Goal: Task Accomplishment & Management: Complete application form

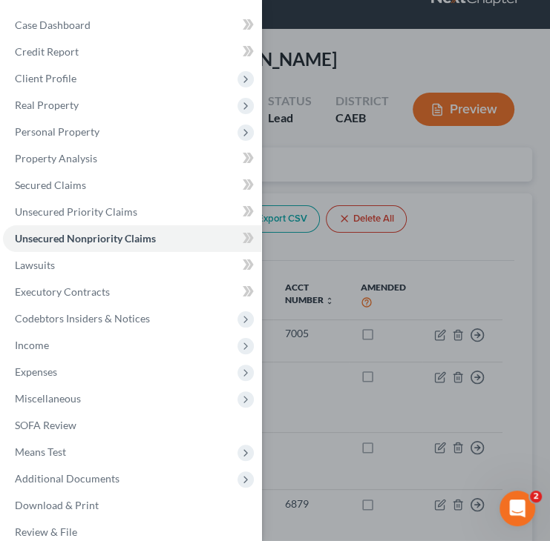
click at [487, 237] on div "Case Dashboard Payments Invoices Payments Payments Credit Report Client Profile" at bounding box center [275, 270] width 550 height 541
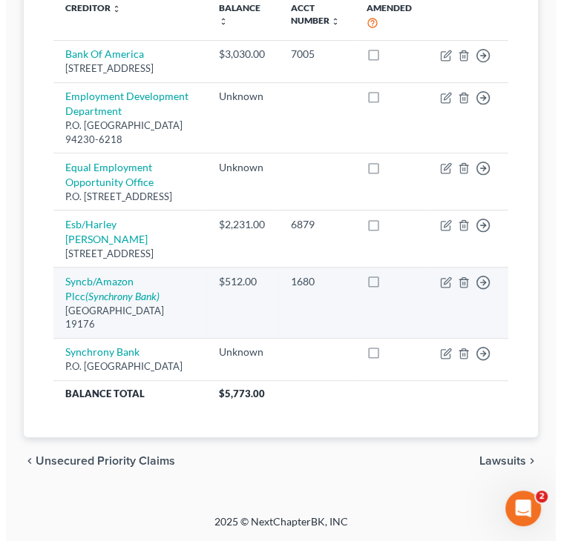
scroll to position [348, 0]
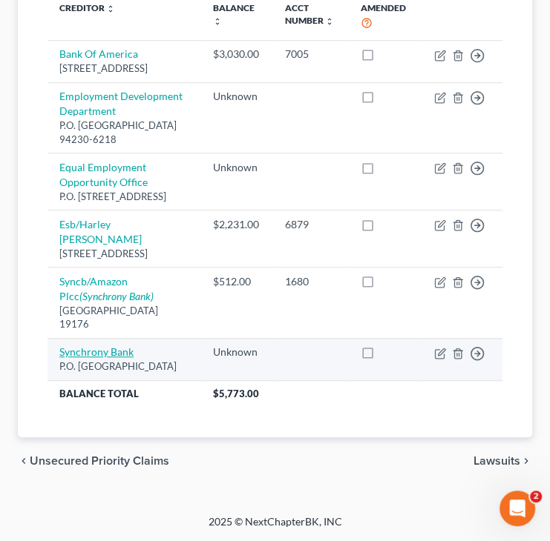
click at [120, 346] on link "Synchrony Bank" at bounding box center [96, 352] width 74 height 13
select select "45"
select select "2"
select select "0"
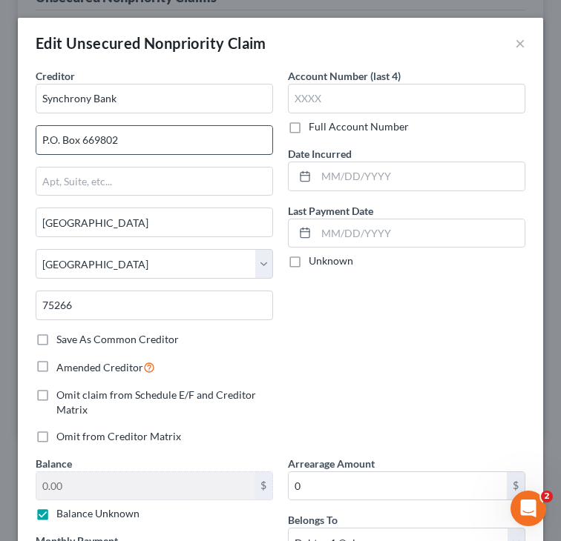
click at [47, 140] on input "P.O. Box 669802" at bounding box center [154, 140] width 236 height 28
type input "PO Box 669802"
click at [400, 332] on div "Account Number (last 4) Full Account Number Date Incurred Last Payment Date Unk…" at bounding box center [406, 262] width 252 height 388
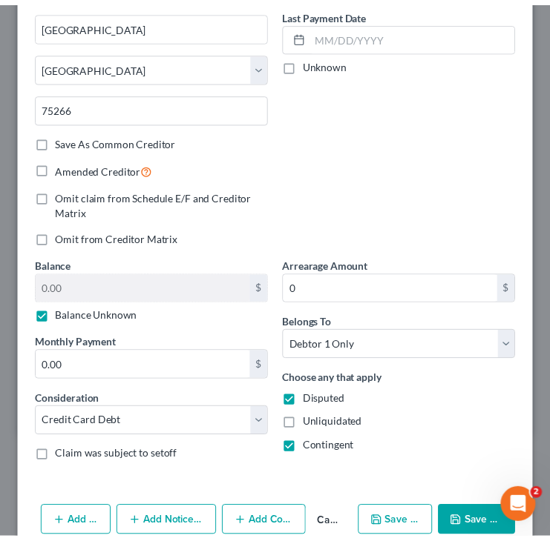
scroll to position [266, 0]
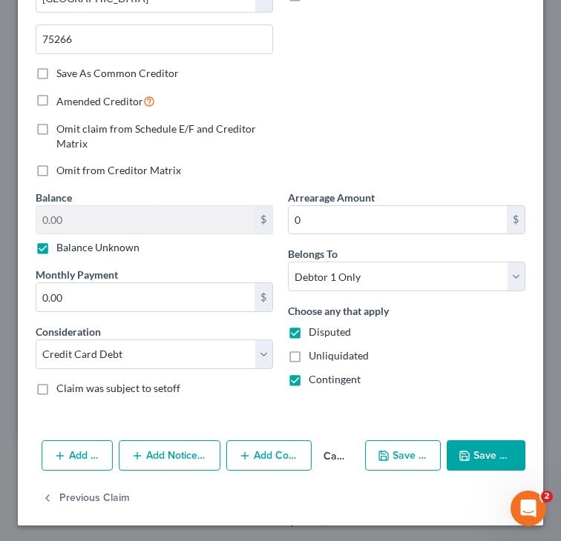
click at [469, 451] on button "Save & Close" at bounding box center [485, 456] width 79 height 31
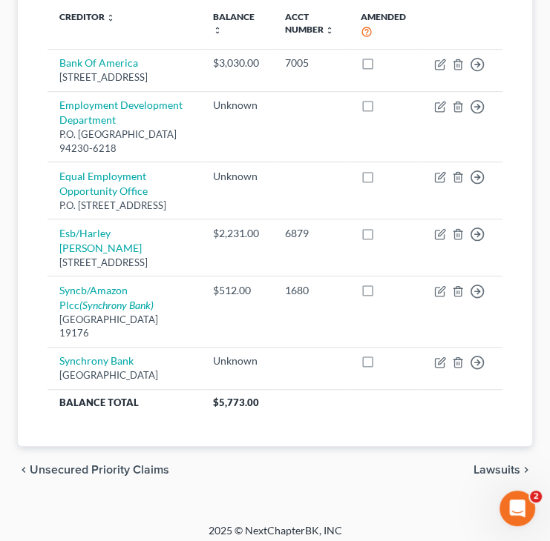
scroll to position [348, 0]
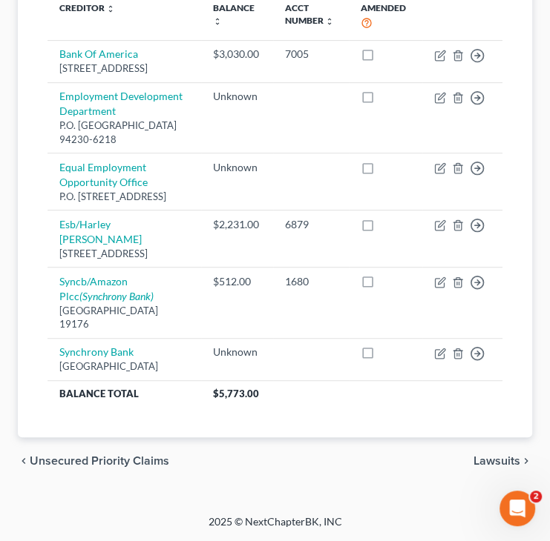
click at [139, 464] on span "Unsecured Priority Claims" at bounding box center [99, 461] width 139 height 12
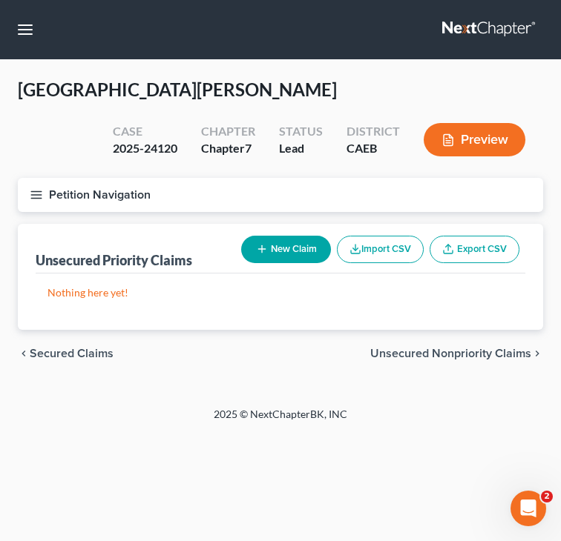
click at [95, 352] on span "Secured Claims" at bounding box center [72, 354] width 84 height 12
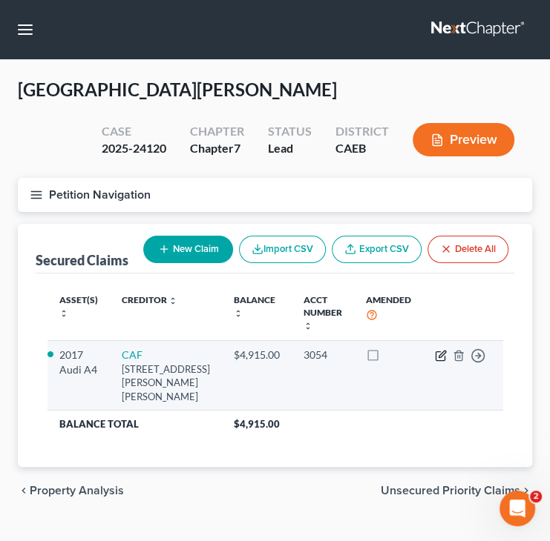
click at [441, 357] on icon "button" at bounding box center [441, 356] width 12 height 12
select select "10"
select select "3"
select select "2"
select select "0"
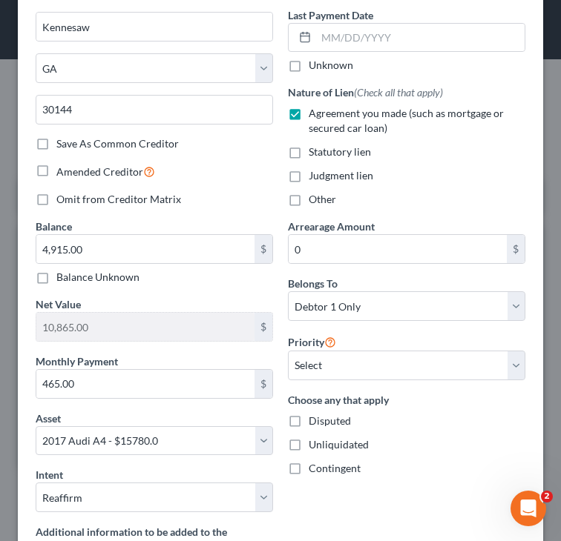
scroll to position [222, 0]
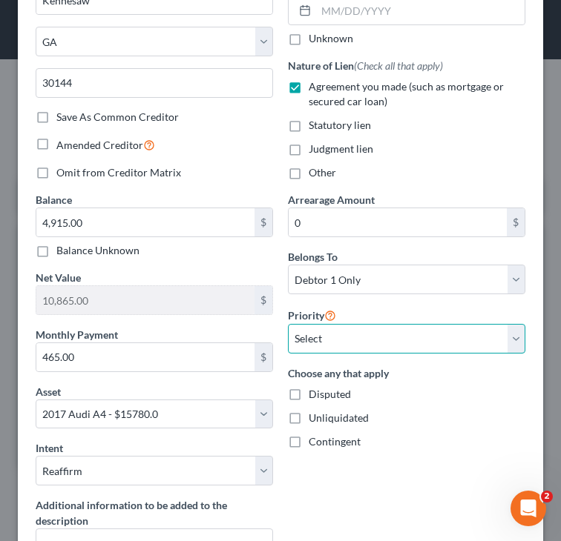
click at [368, 340] on select "Select 1st 2nd 3rd 4th 5th 6th 7th 8th 9th 10th 11th 12th 13th 14th 15th 16th 1…" at bounding box center [406, 339] width 237 height 30
select select "0"
click at [288, 324] on select "Select 1st 2nd 3rd 4th 5th 6th 7th 8th 9th 10th 11th 12th 13th 14th 15th 16th 1…" at bounding box center [406, 339] width 237 height 30
click at [429, 158] on div "Nature of Lien (Check all that apply) Agreement you made (such as mortgage or s…" at bounding box center [406, 119] width 237 height 122
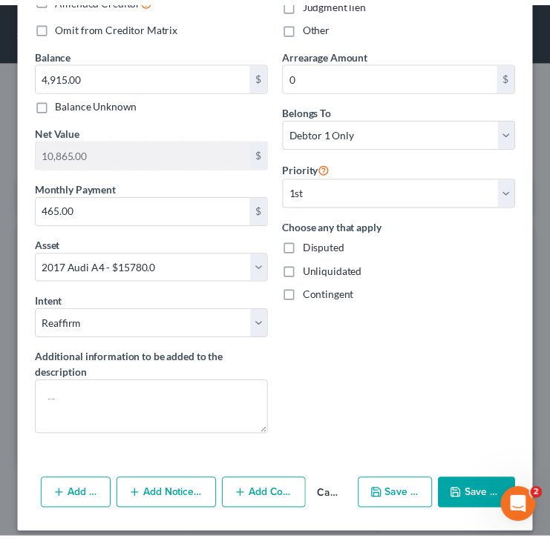
scroll to position [380, 0]
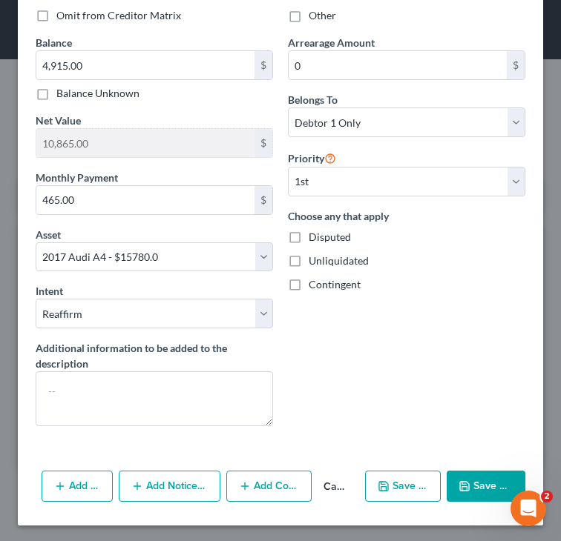
click at [466, 492] on button "Save & Close" at bounding box center [485, 486] width 79 height 31
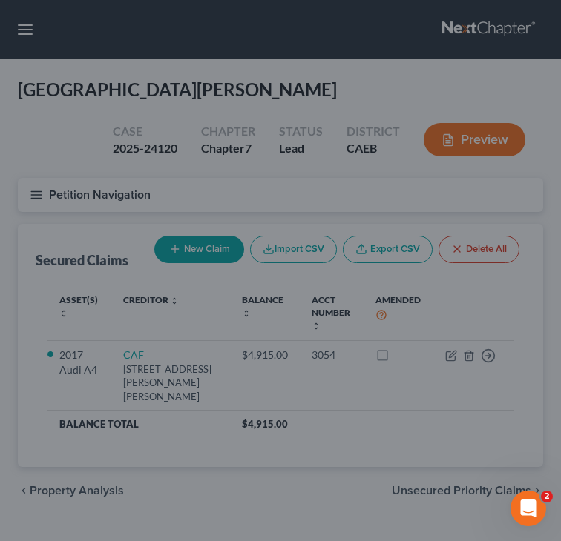
select select "3"
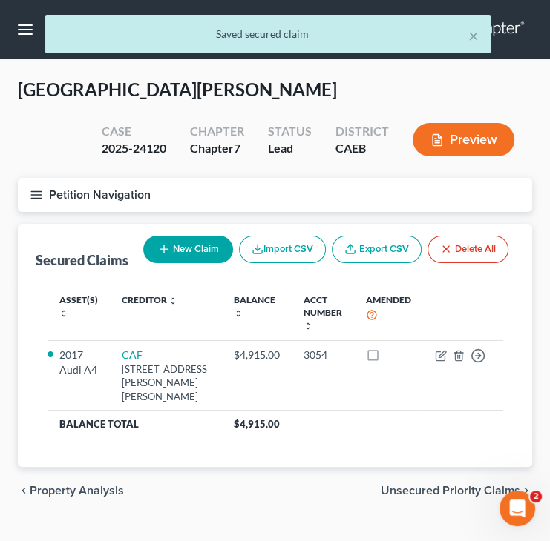
click at [79, 497] on span "Property Analysis" at bounding box center [77, 491] width 94 height 12
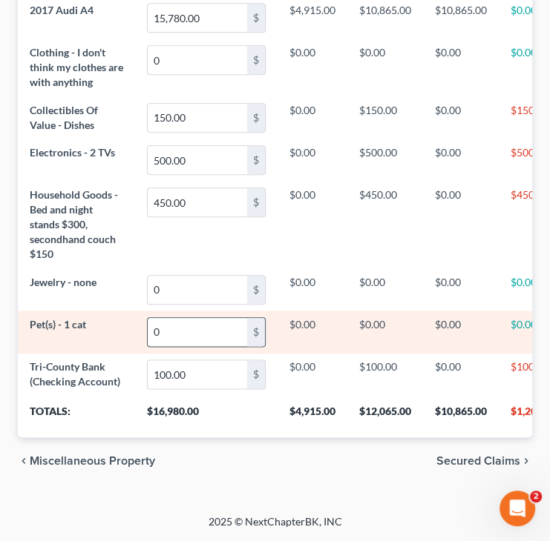
scroll to position [800, 0]
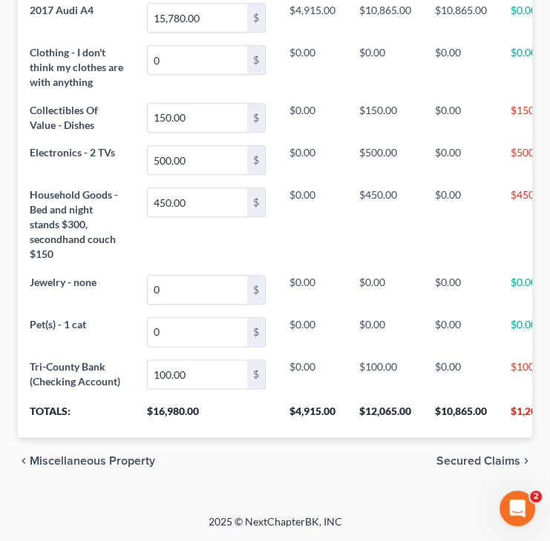
click at [107, 461] on span "Miscellaneous Property" at bounding box center [92, 461] width 125 height 12
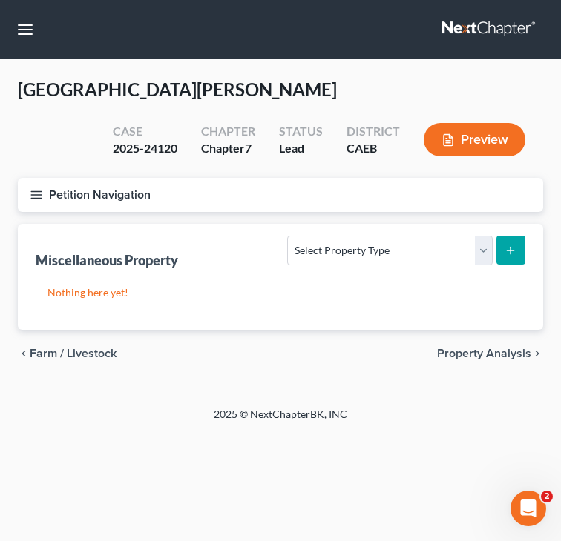
click at [103, 350] on span "Farm / Livestock" at bounding box center [73, 354] width 87 height 12
click at [109, 344] on div "chevron_left Business Related Miscellaneous Property chevron_right" at bounding box center [280, 353] width 525 height 47
click at [102, 354] on span "Business Related" at bounding box center [76, 354] width 92 height 12
click at [102, 355] on span "Money Owed to Debtor" at bounding box center [92, 354] width 124 height 12
click at [53, 348] on span "Interests" at bounding box center [53, 354] width 47 height 12
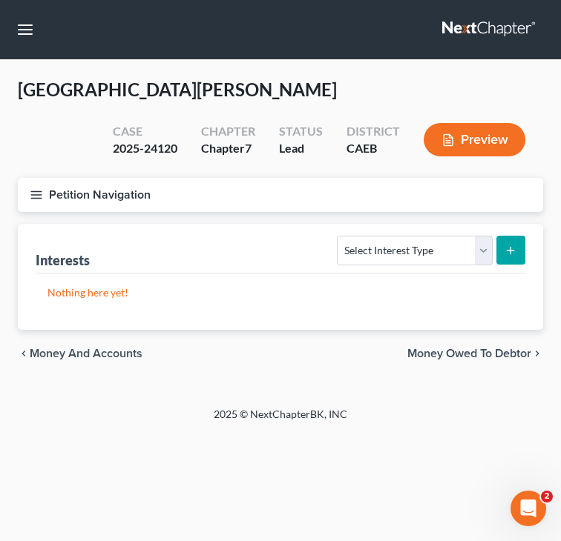
click at [89, 351] on span "Money and Accounts" at bounding box center [86, 354] width 113 height 12
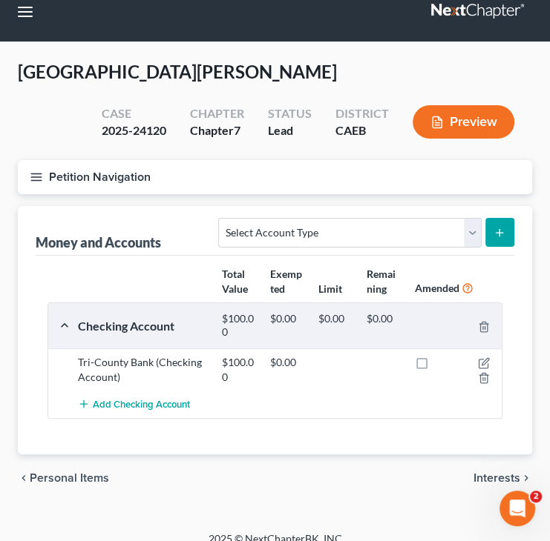
scroll to position [33, 0]
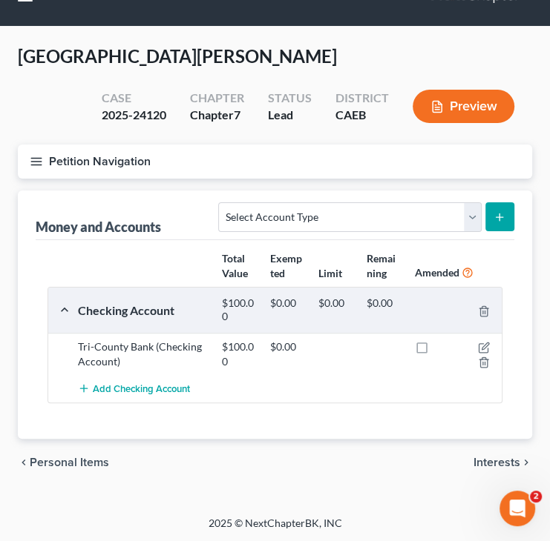
click at [73, 464] on span "Personal Items" at bounding box center [69, 463] width 79 height 12
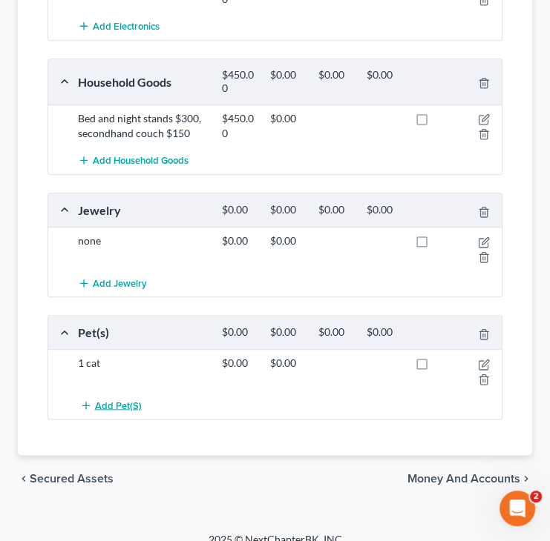
scroll to position [667, 0]
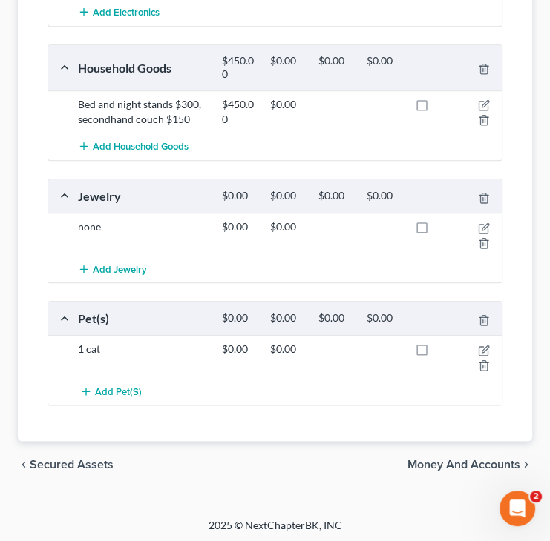
click at [73, 464] on span "Secured Assets" at bounding box center [72, 465] width 84 height 12
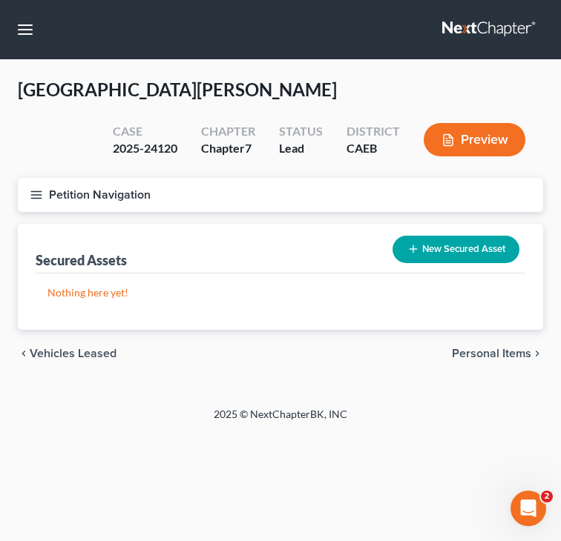
click at [86, 355] on span "Vehicles Leased" at bounding box center [73, 354] width 87 height 12
click at [85, 355] on span "Vehicles Owned" at bounding box center [73, 354] width 86 height 12
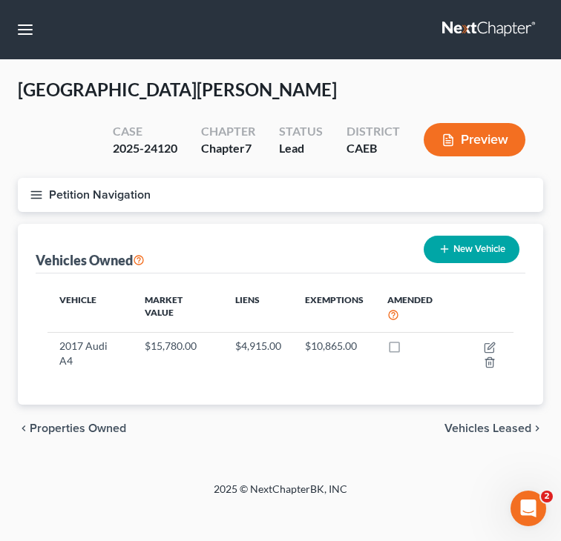
click at [102, 428] on span "Properties Owned" at bounding box center [78, 429] width 96 height 12
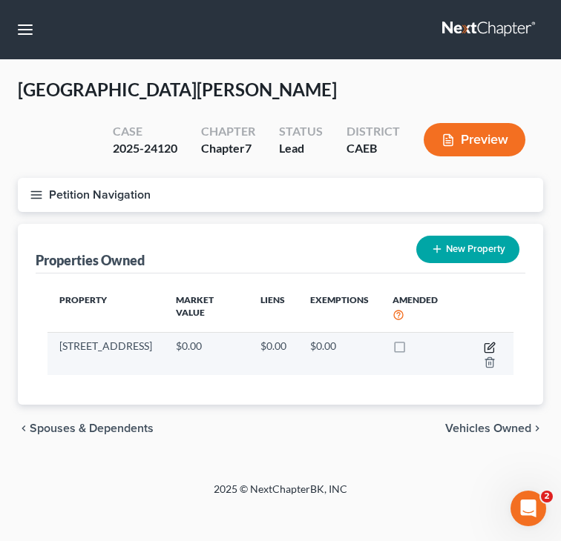
click at [484, 342] on icon "button" at bounding box center [490, 348] width 12 height 12
select select "4"
select select "28"
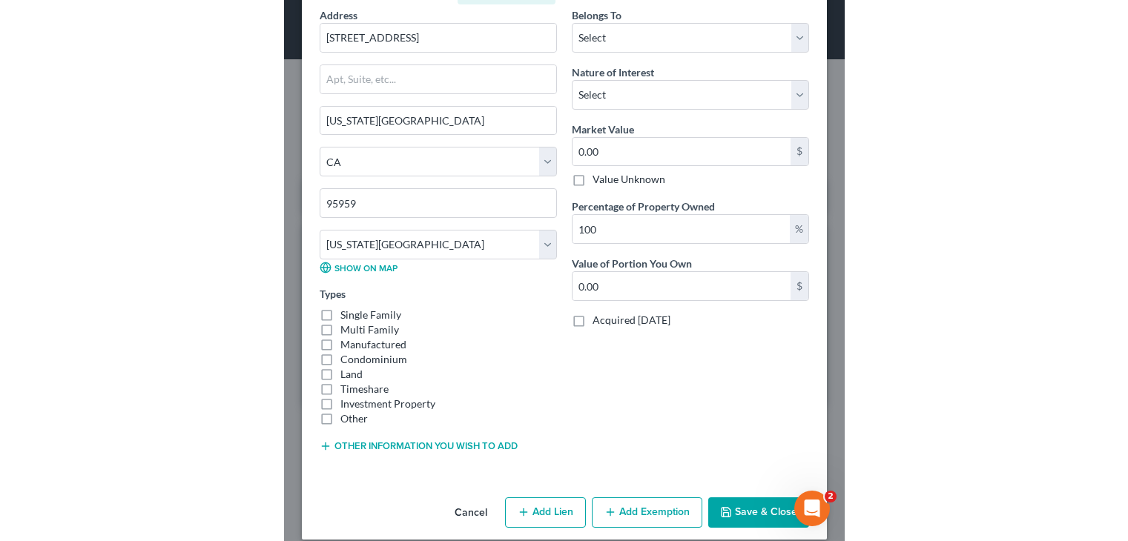
scroll to position [262, 0]
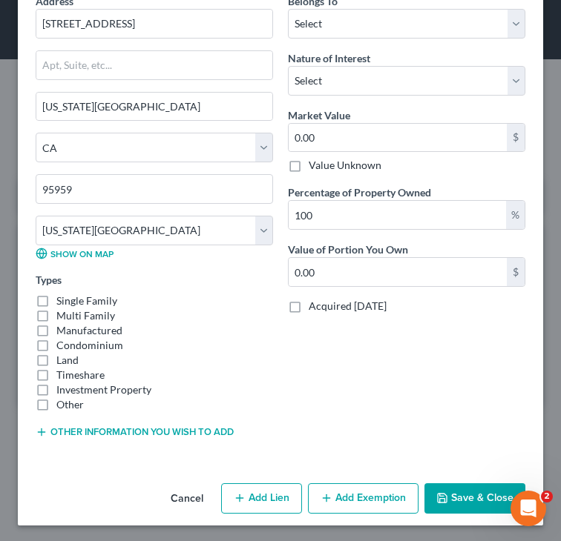
click at [177, 495] on button "Cancel" at bounding box center [187, 500] width 56 height 30
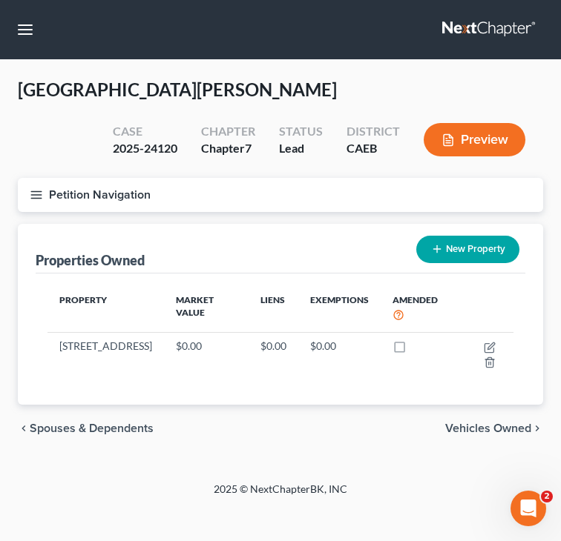
click at [40, 194] on icon "button" at bounding box center [36, 194] width 13 height 13
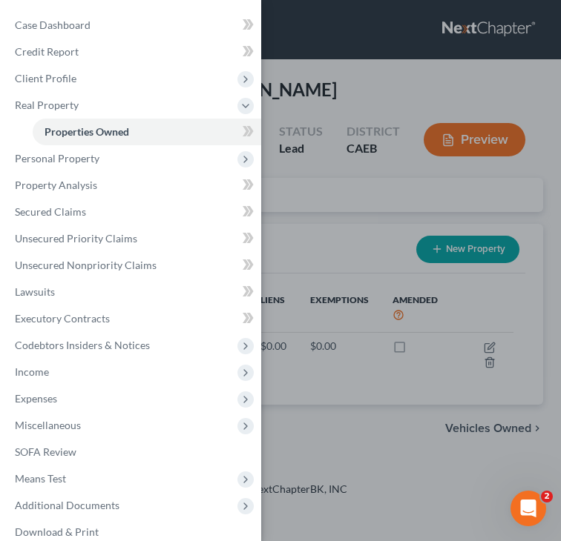
click at [325, 47] on div "Case Dashboard Payments Invoices Payments Payments Credit Report Client Profile" at bounding box center [280, 270] width 561 height 541
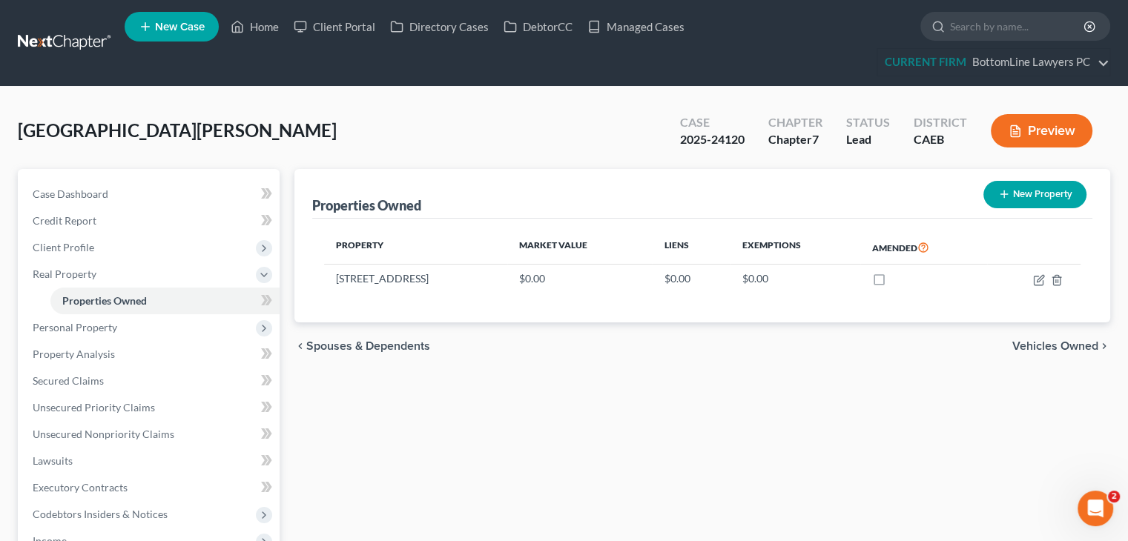
click at [549, 346] on span "Vehicles Owned" at bounding box center [1055, 346] width 86 height 12
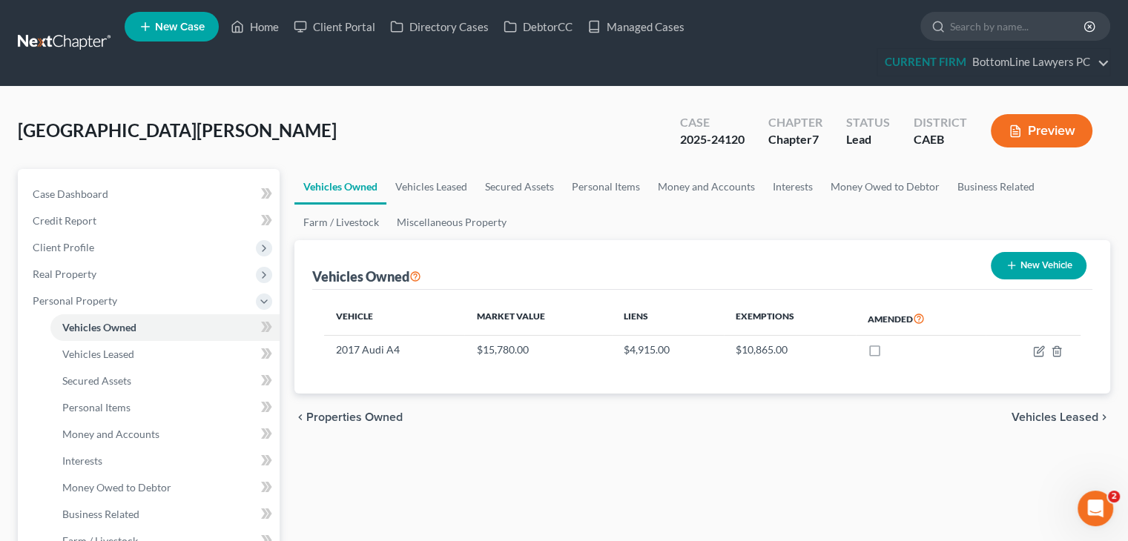
click at [549, 417] on span "Vehicles Leased" at bounding box center [1055, 418] width 87 height 12
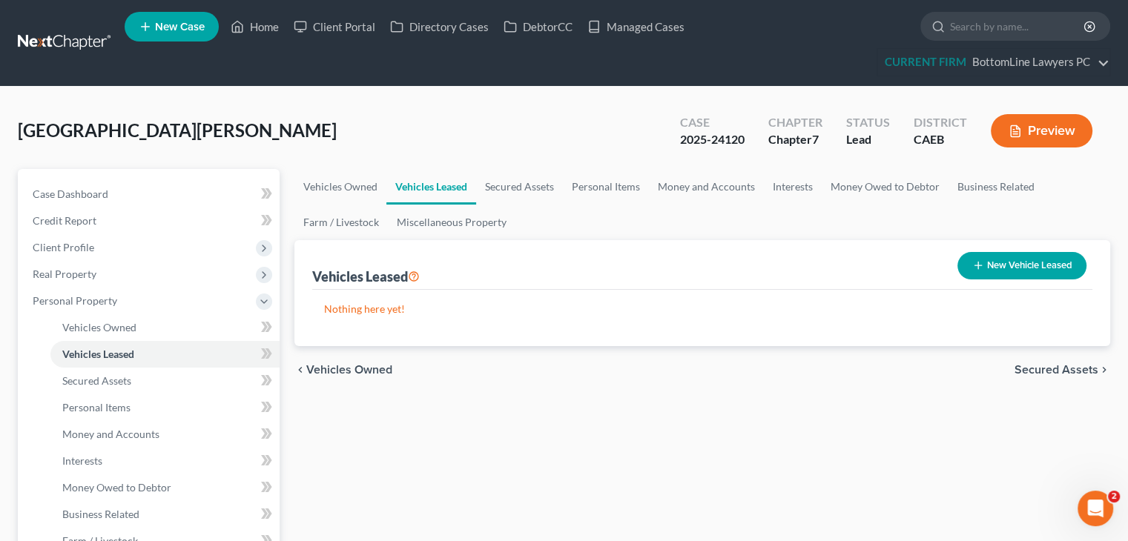
click at [549, 369] on span "Secured Assets" at bounding box center [1057, 370] width 84 height 12
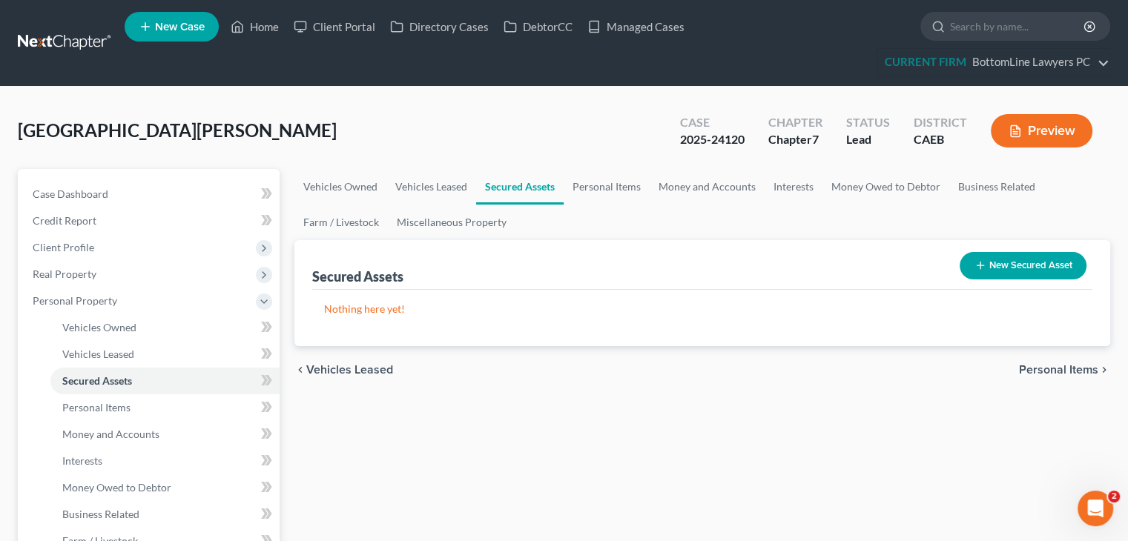
click at [549, 360] on div "chevron_left Vehicles Leased Personal Items chevron_right" at bounding box center [702, 369] width 816 height 47
click at [549, 372] on span "Personal Items" at bounding box center [1058, 370] width 79 height 12
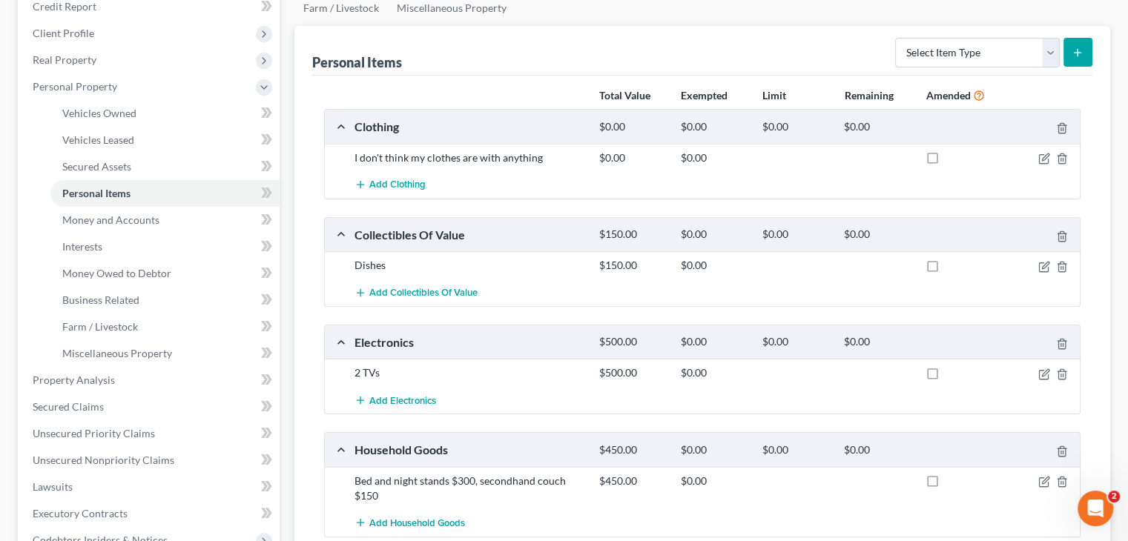
scroll to position [222, 0]
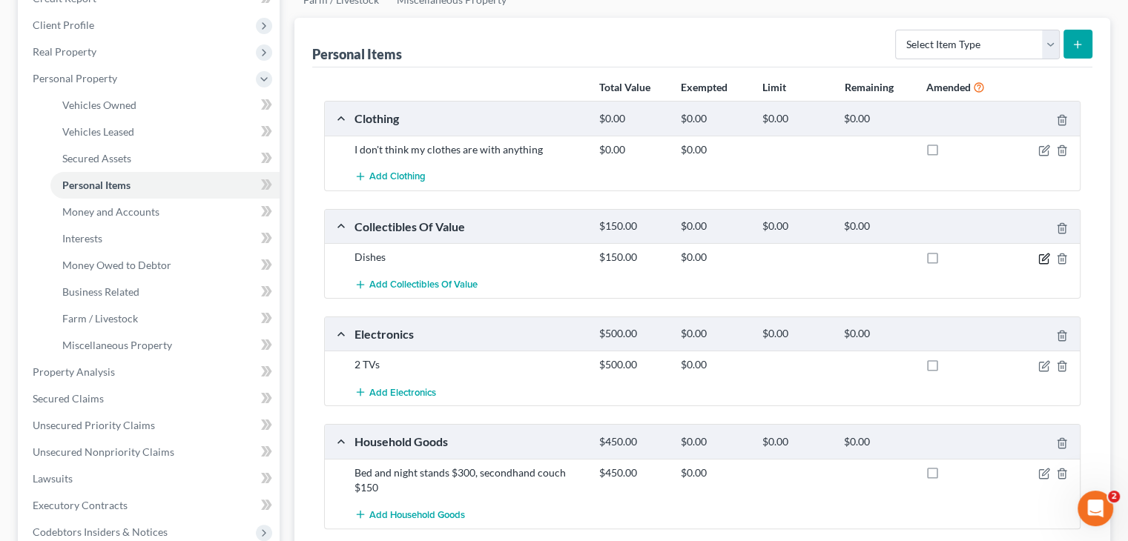
click at [549, 255] on icon "button" at bounding box center [1045, 257] width 7 height 7
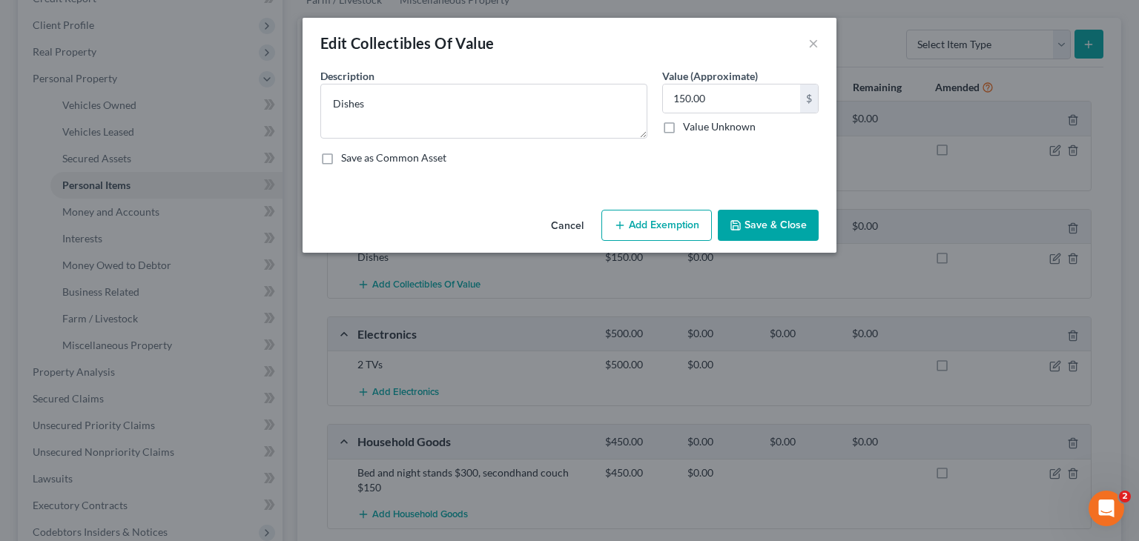
click at [549, 232] on button "Add Exemption" at bounding box center [656, 225] width 111 height 31
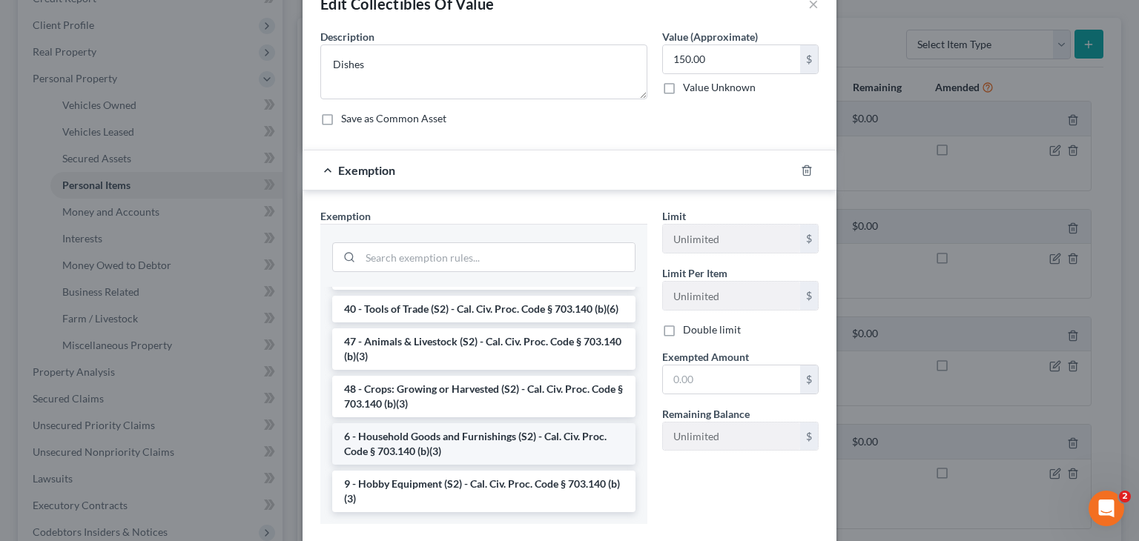
scroll to position [74, 0]
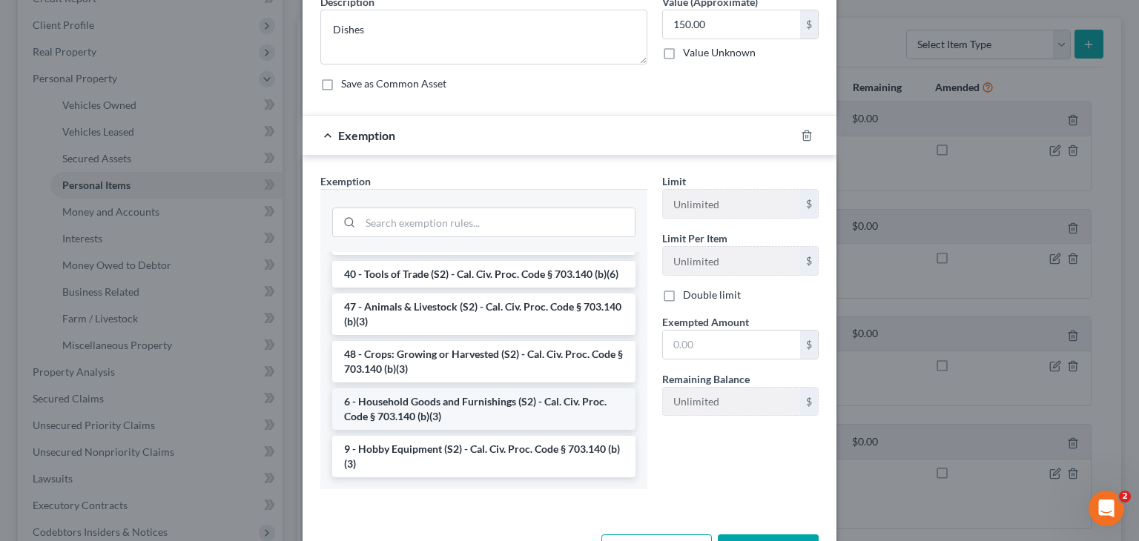
click at [534, 407] on li "6 - Household Goods and Furnishings (S2) - Cal. Civ. Proc. Code § 703.140 (b)(3)" at bounding box center [483, 410] width 303 height 42
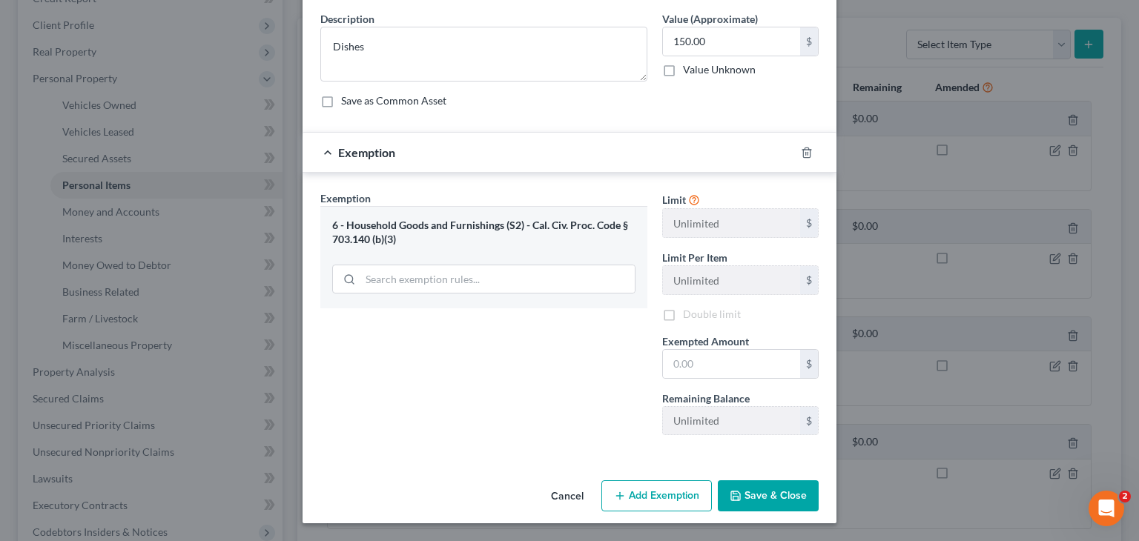
scroll to position [56, 0]
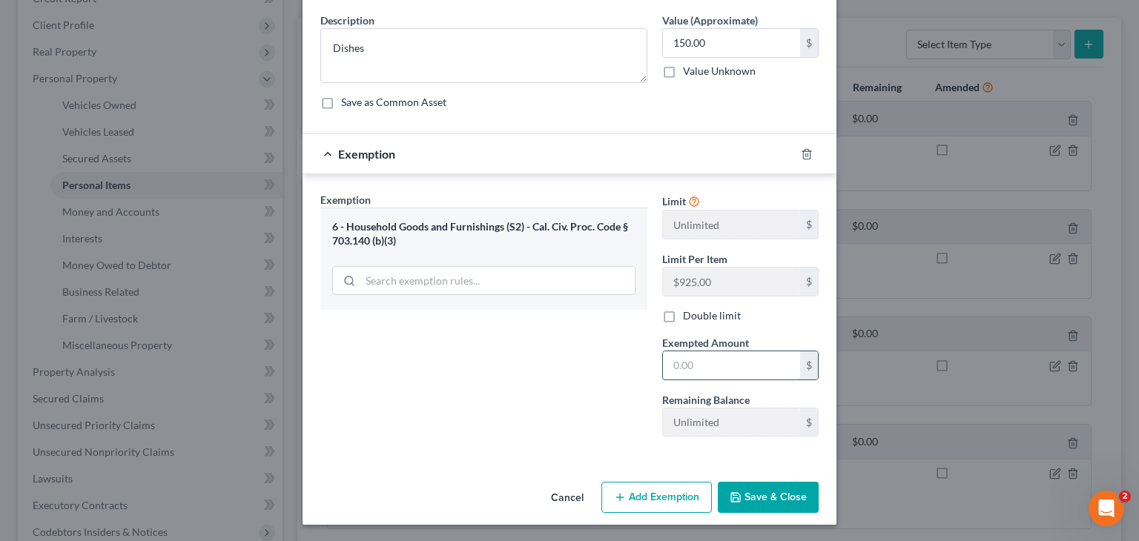
click at [549, 364] on input "text" at bounding box center [731, 366] width 137 height 28
type input "150"
click at [549, 493] on button "Save & Close" at bounding box center [768, 497] width 101 height 31
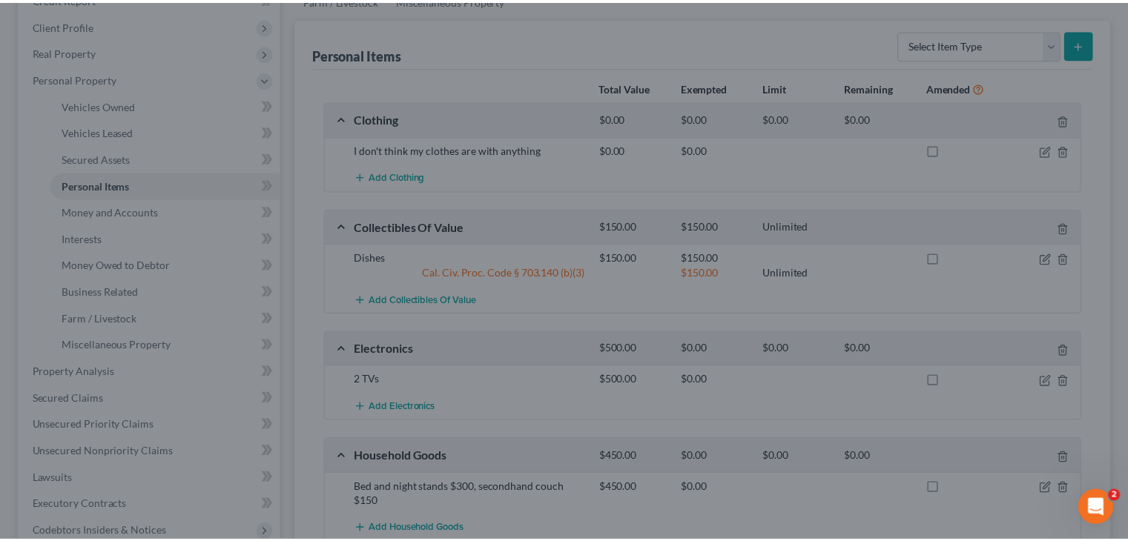
scroll to position [222, 0]
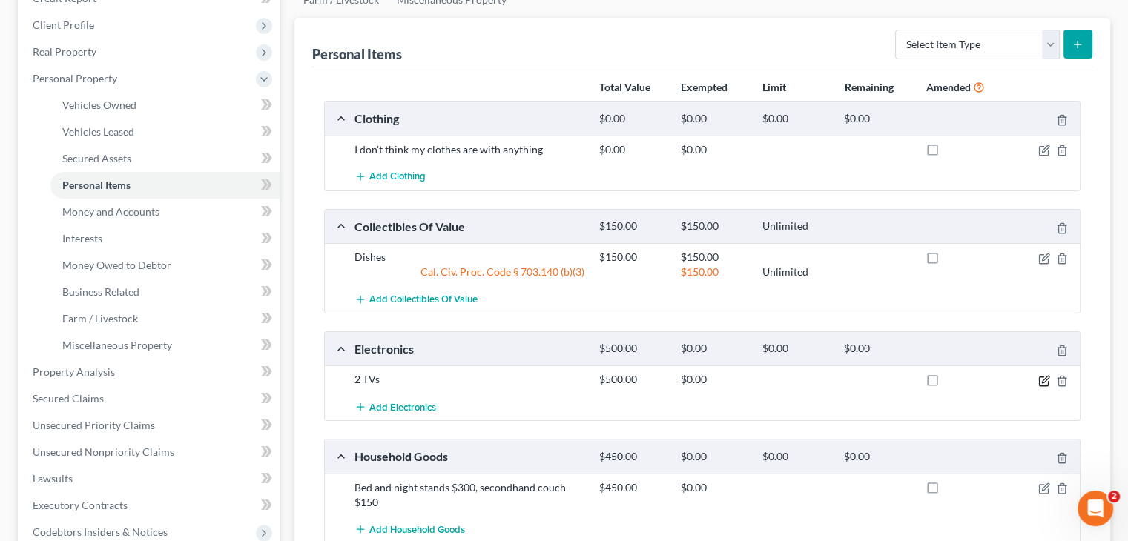
click at [549, 377] on icon "button" at bounding box center [1045, 379] width 7 height 7
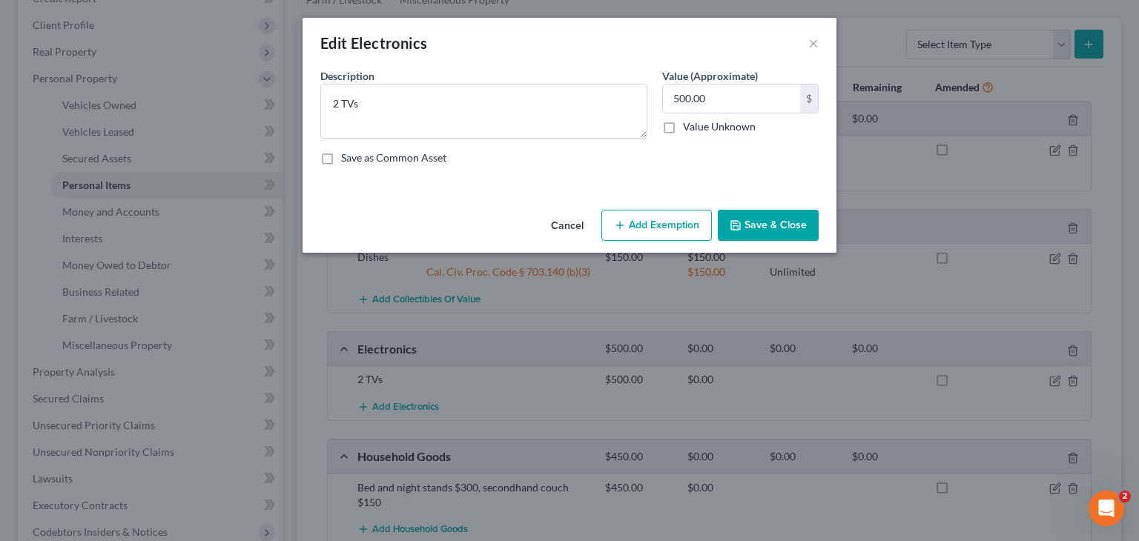
click at [549, 228] on button "Add Exemption" at bounding box center [656, 225] width 111 height 31
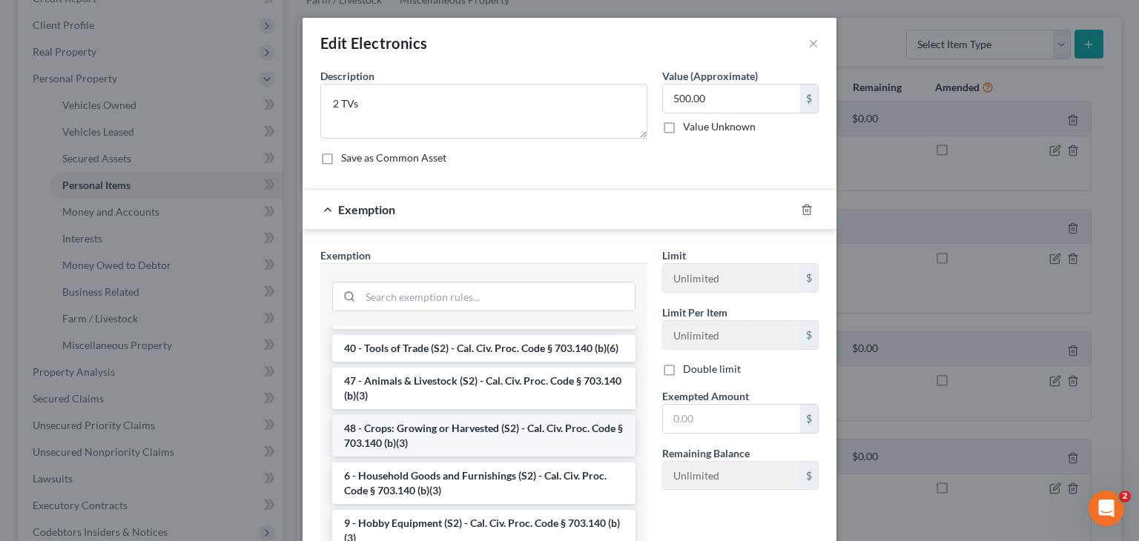
scroll to position [1210, 0]
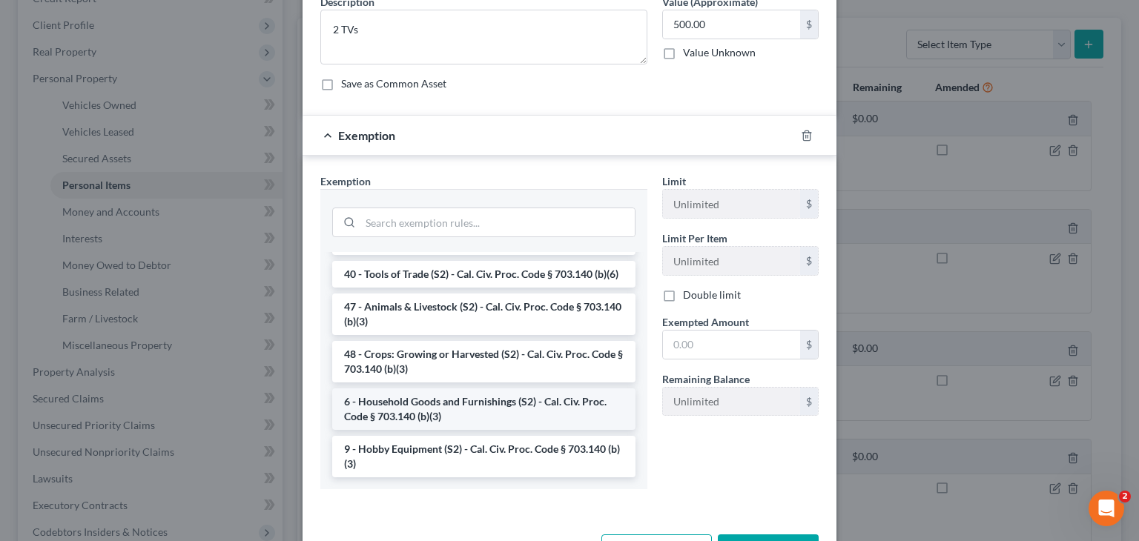
click at [495, 404] on li "6 - Household Goods and Furnishings (S2) - Cal. Civ. Proc. Code § 703.140 (b)(3)" at bounding box center [483, 410] width 303 height 42
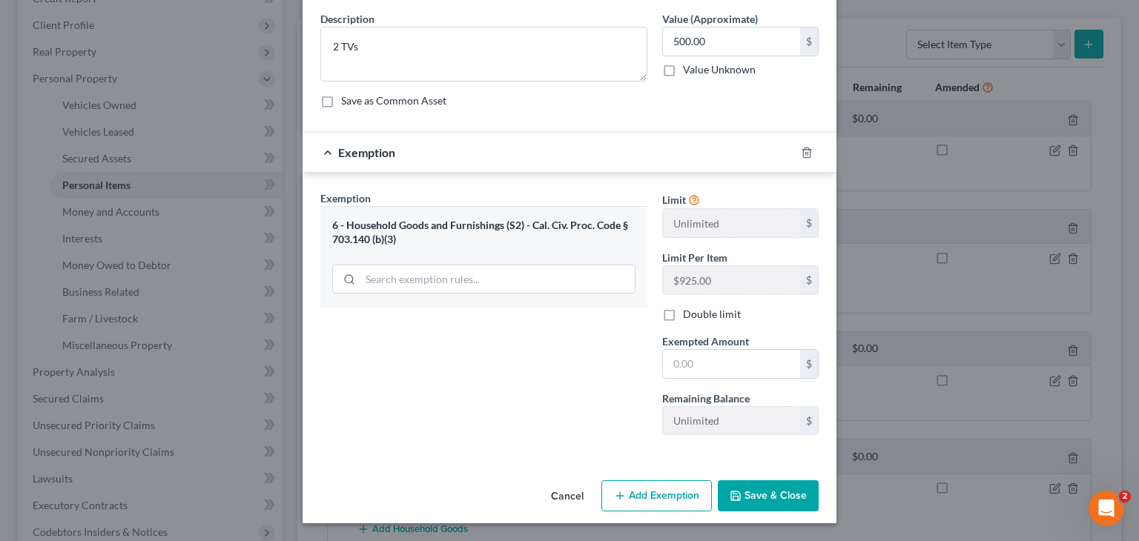
scroll to position [56, 0]
click at [549, 386] on div "Limit Unlimited $ Limit Per Item $925.00 $ Double limit Exempted Amount * $ Rem…" at bounding box center [740, 320] width 171 height 257
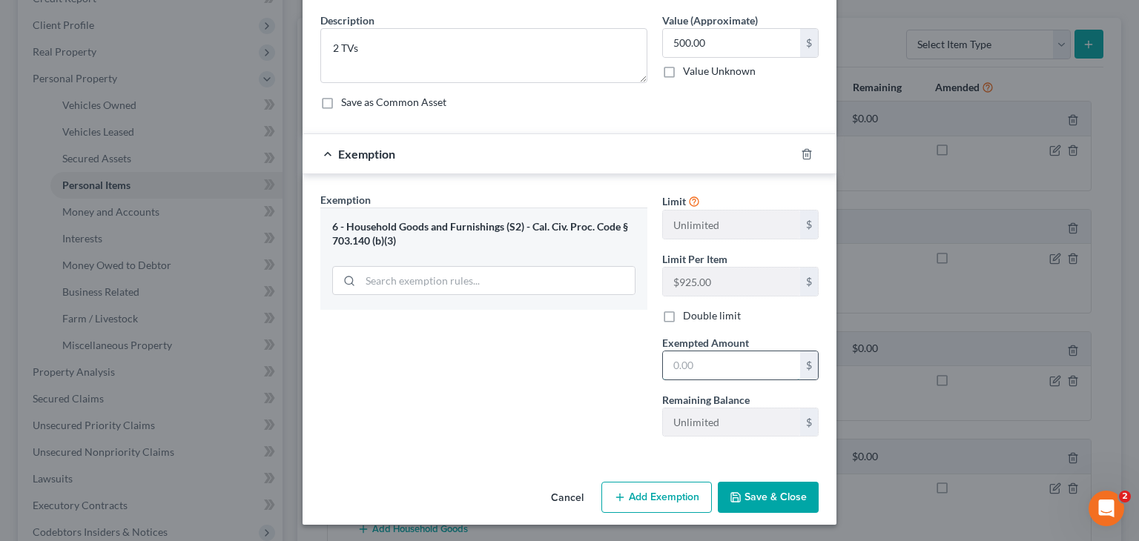
click at [549, 363] on input "text" at bounding box center [731, 366] width 137 height 28
type input "500"
click at [549, 495] on button "Save & Close" at bounding box center [768, 497] width 101 height 31
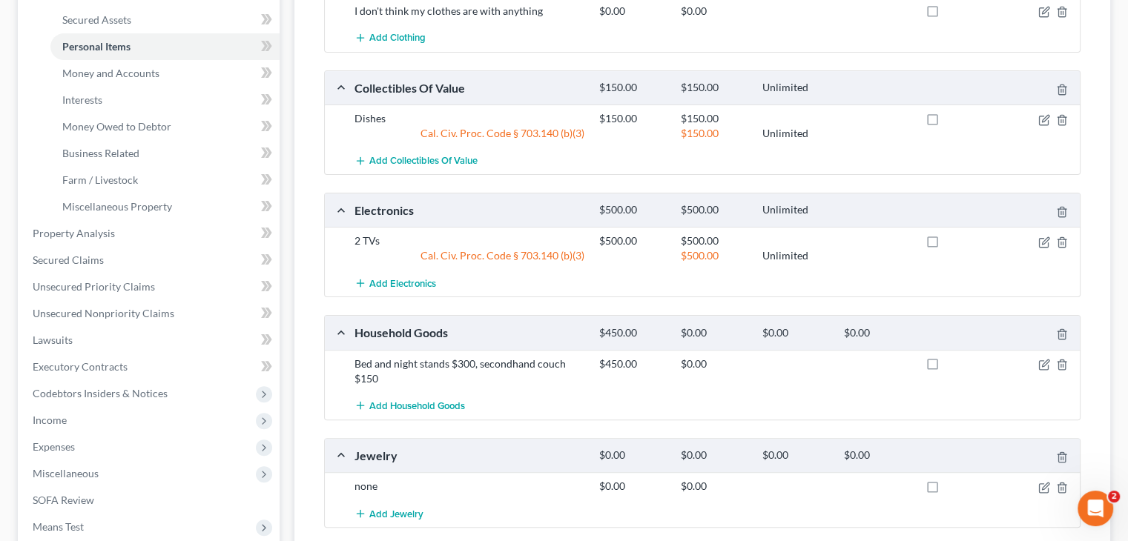
scroll to position [371, 0]
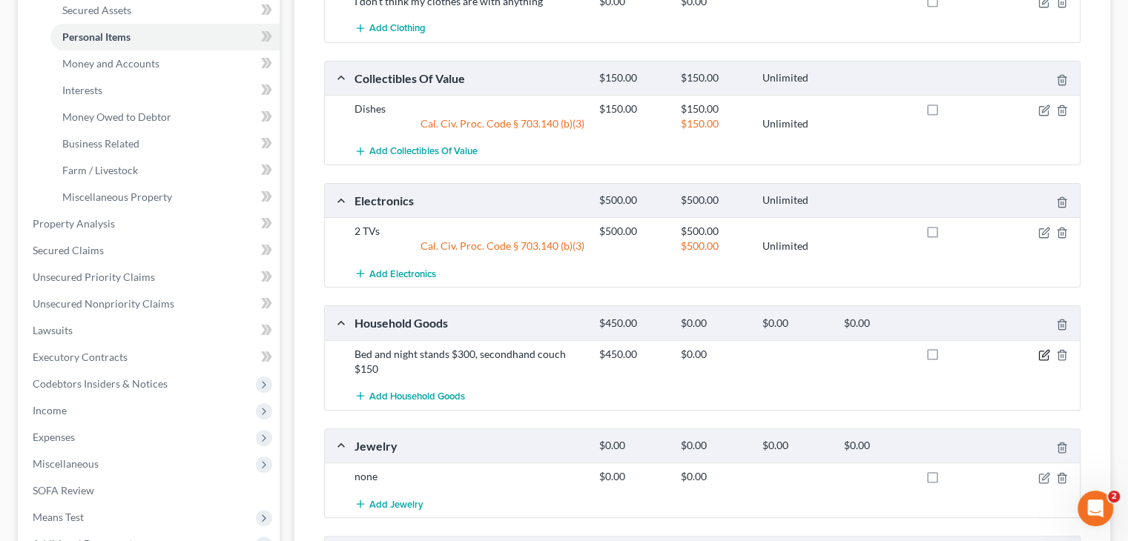
click at [549, 349] on icon "button" at bounding box center [1044, 355] width 12 height 12
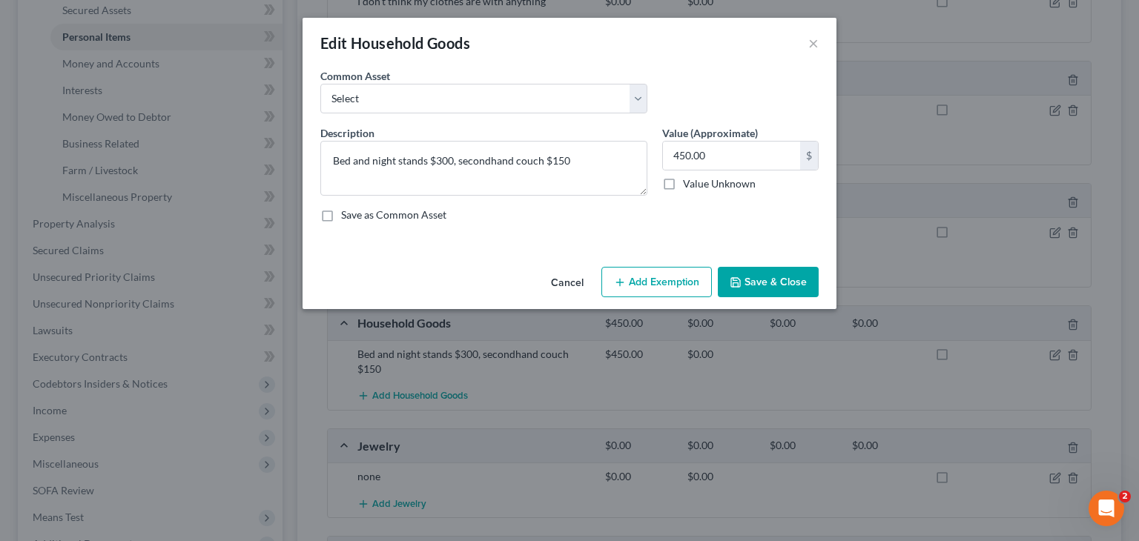
click at [549, 283] on button "Add Exemption" at bounding box center [656, 282] width 111 height 31
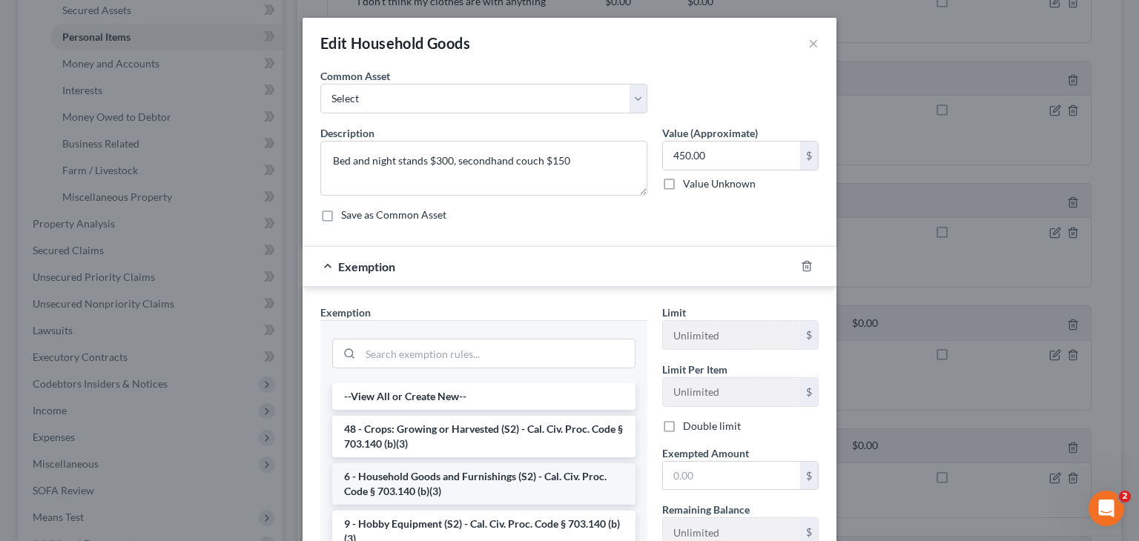
click at [426, 478] on li "6 - Household Goods and Furnishings (S2) - Cal. Civ. Proc. Code § 703.140 (b)(3)" at bounding box center [483, 485] width 303 height 42
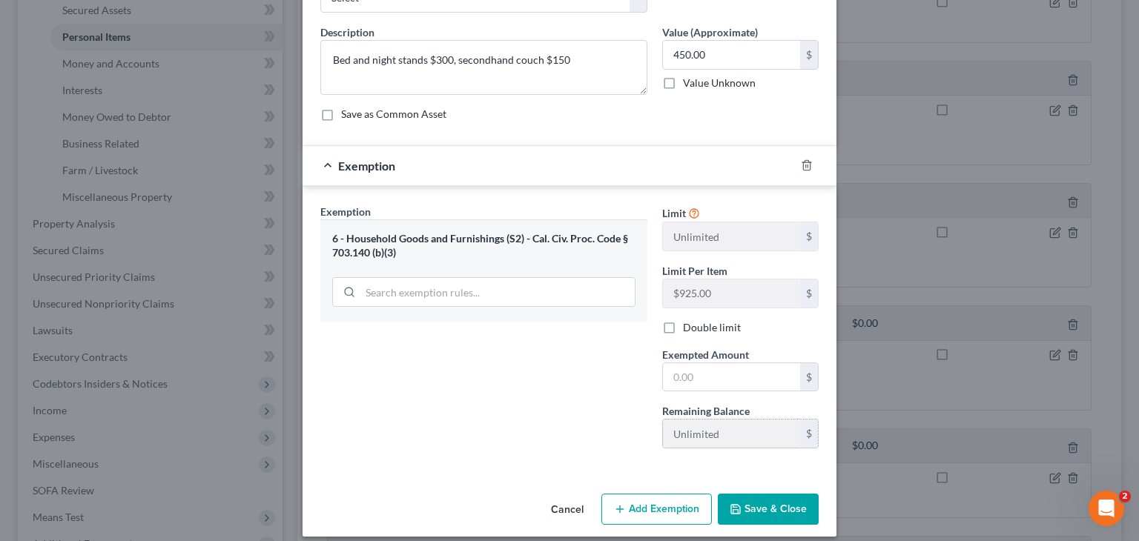
scroll to position [113, 0]
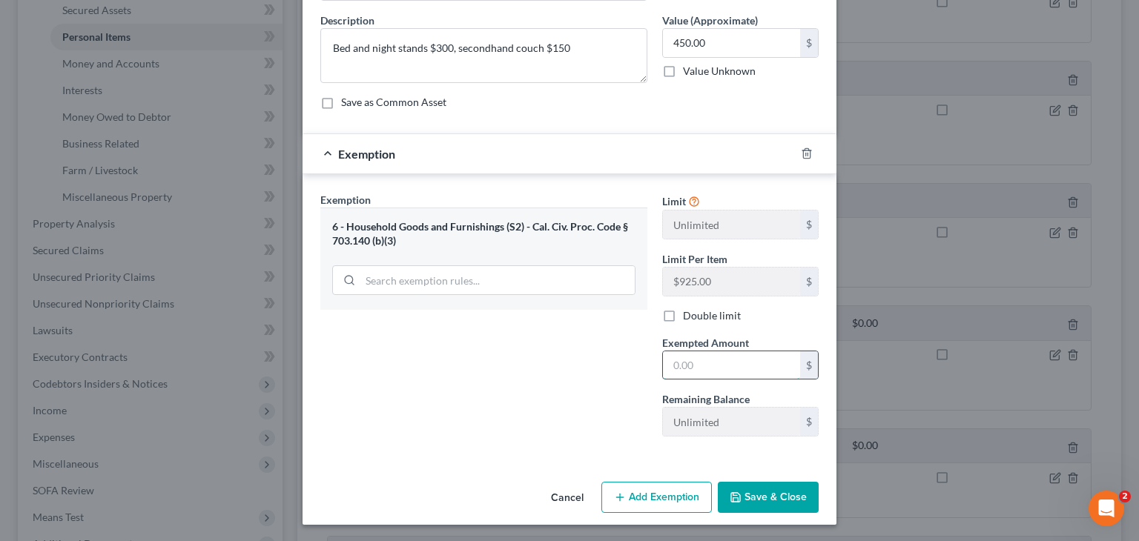
click at [549, 366] on input "text" at bounding box center [731, 366] width 137 height 28
type input "450"
click at [549, 493] on icon "button" at bounding box center [735, 497] width 9 height 9
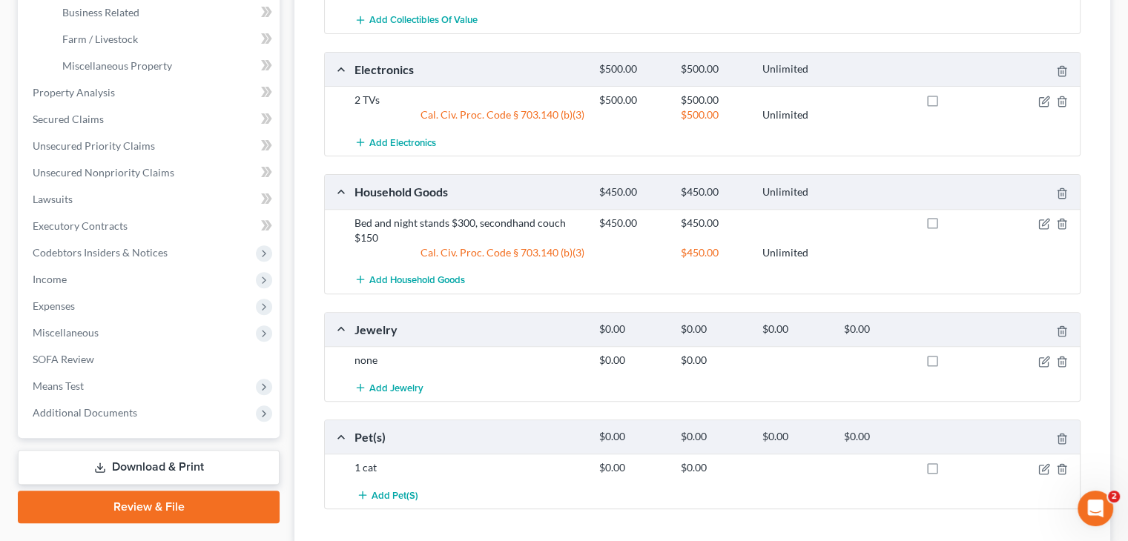
scroll to position [519, 0]
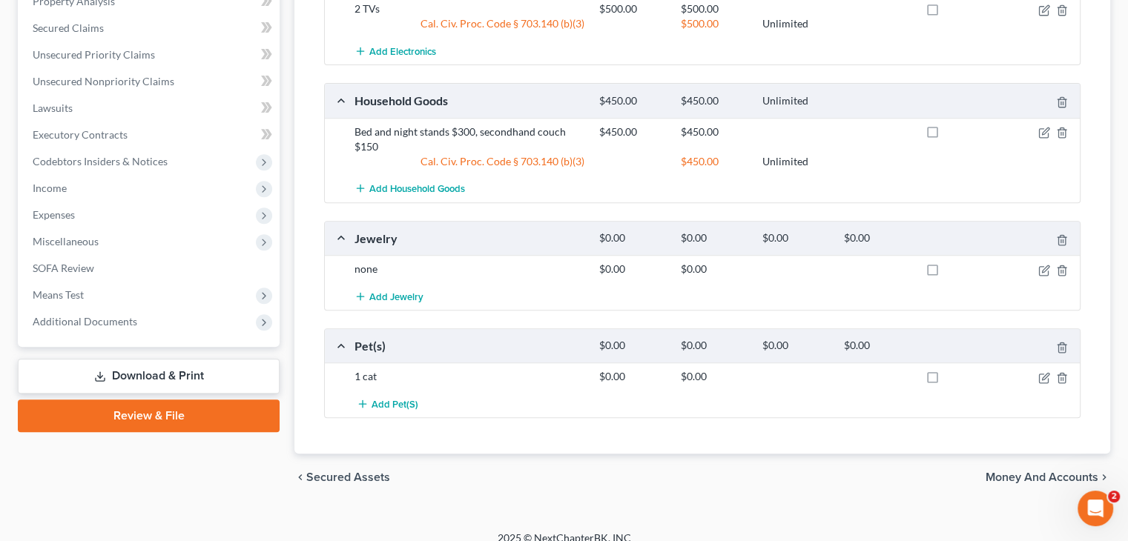
click at [549, 472] on span "Money and Accounts" at bounding box center [1042, 478] width 113 height 12
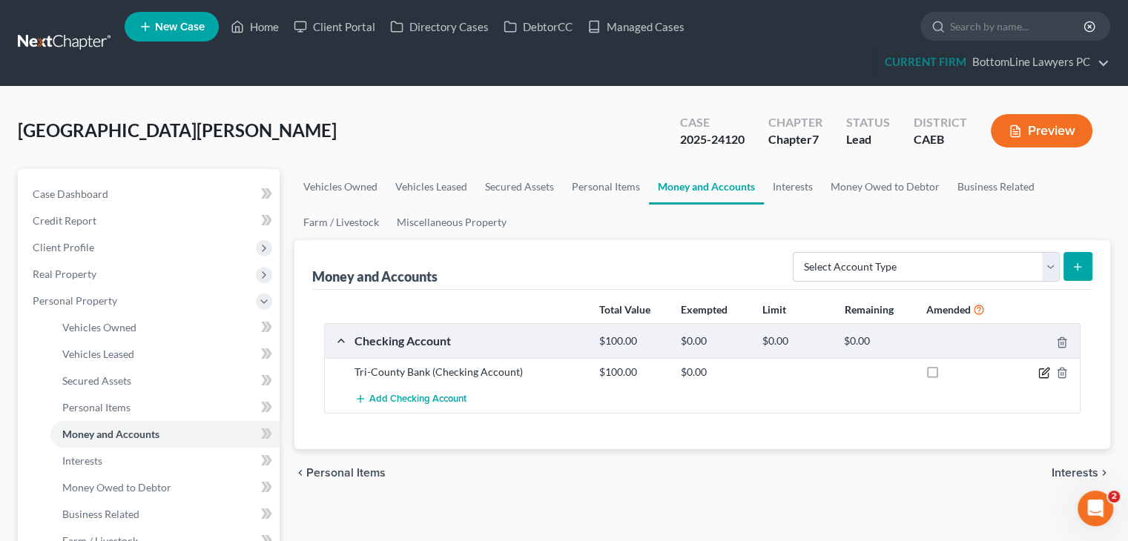
click at [549, 375] on icon "button" at bounding box center [1044, 373] width 12 height 12
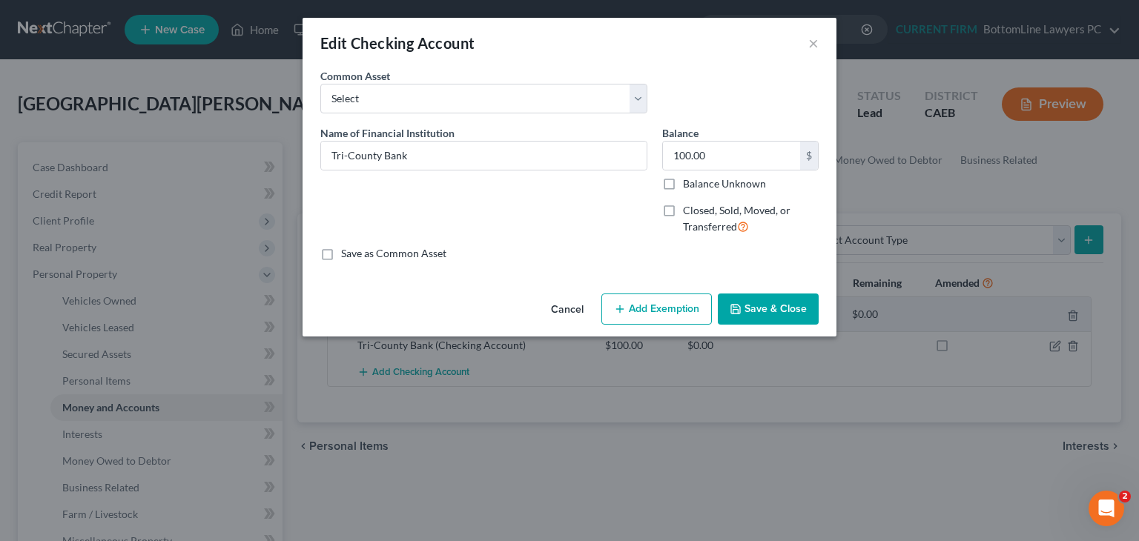
click at [549, 318] on button "Add Exemption" at bounding box center [656, 309] width 111 height 31
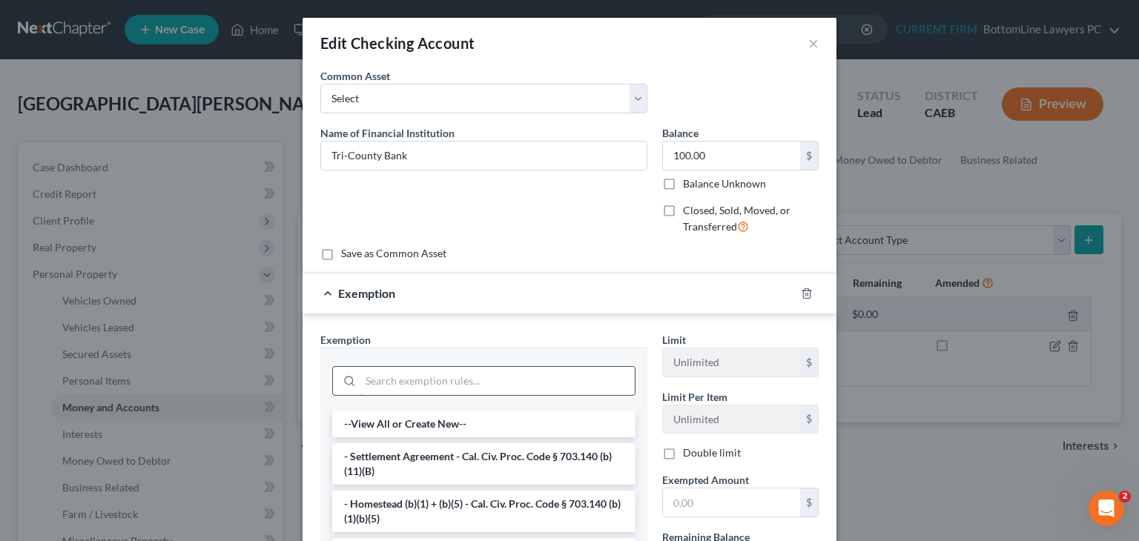
click at [489, 378] on input "search" at bounding box center [497, 381] width 274 height 28
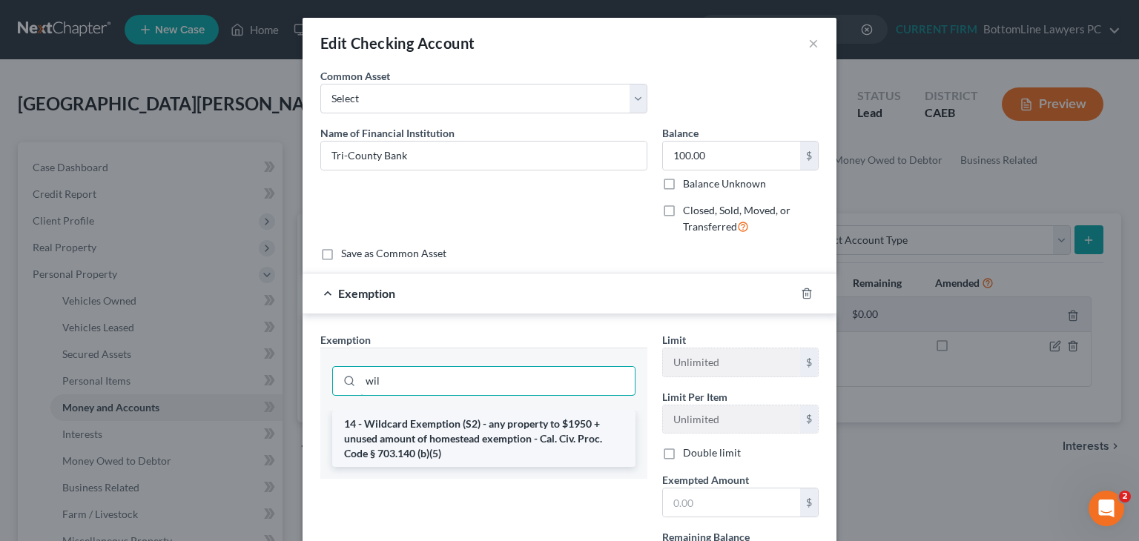
type input "wil"
click at [495, 426] on li "14 - Wildcard Exemption (S2) - any property to $1950 + unused amount of homeste…" at bounding box center [483, 439] width 303 height 56
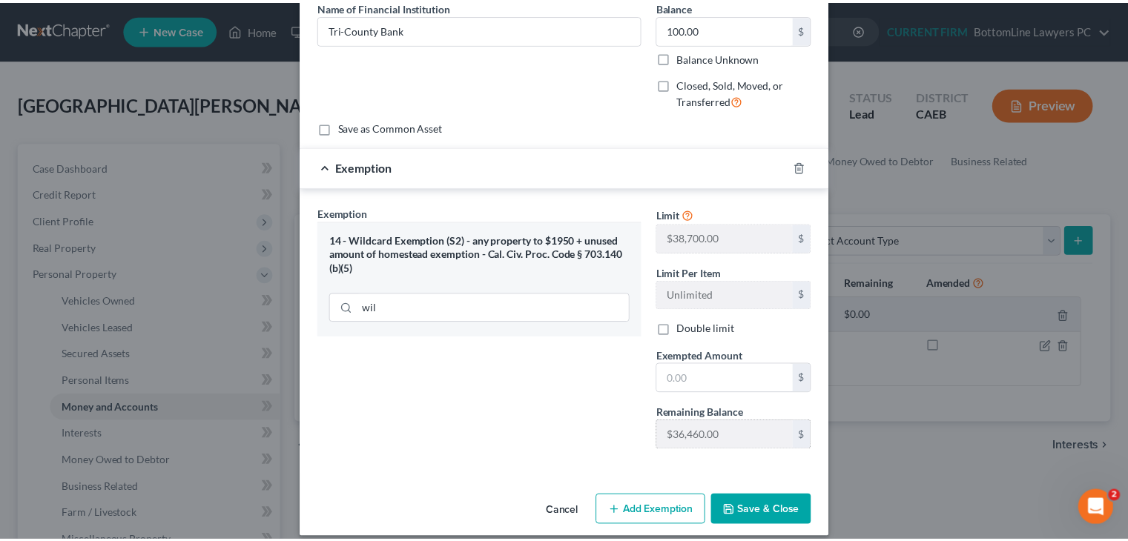
scroll to position [139, 0]
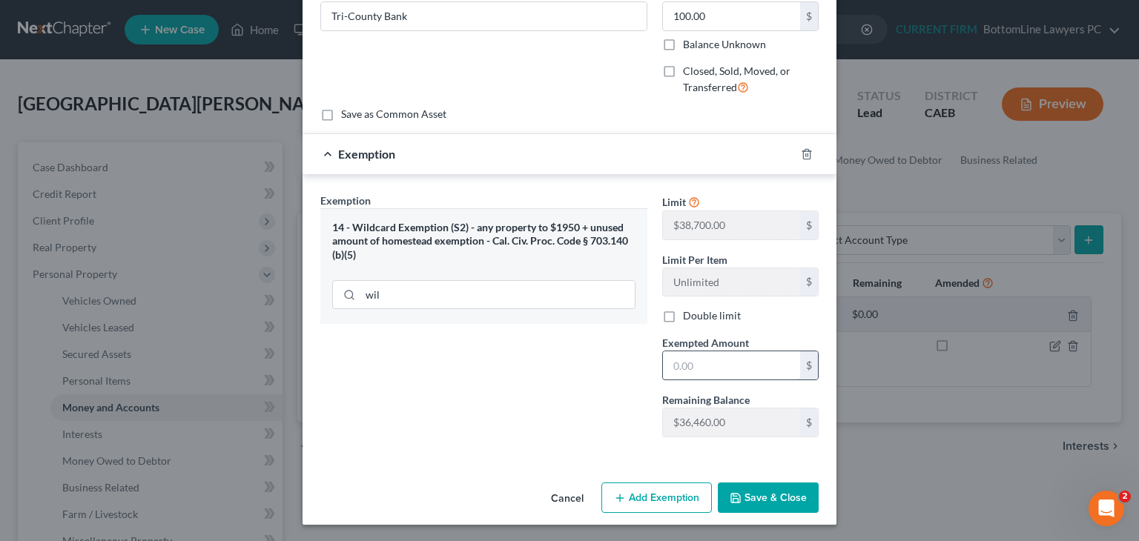
click at [549, 366] on input "text" at bounding box center [731, 366] width 137 height 28
type input "100"
click at [549, 505] on button "Save & Close" at bounding box center [768, 498] width 101 height 31
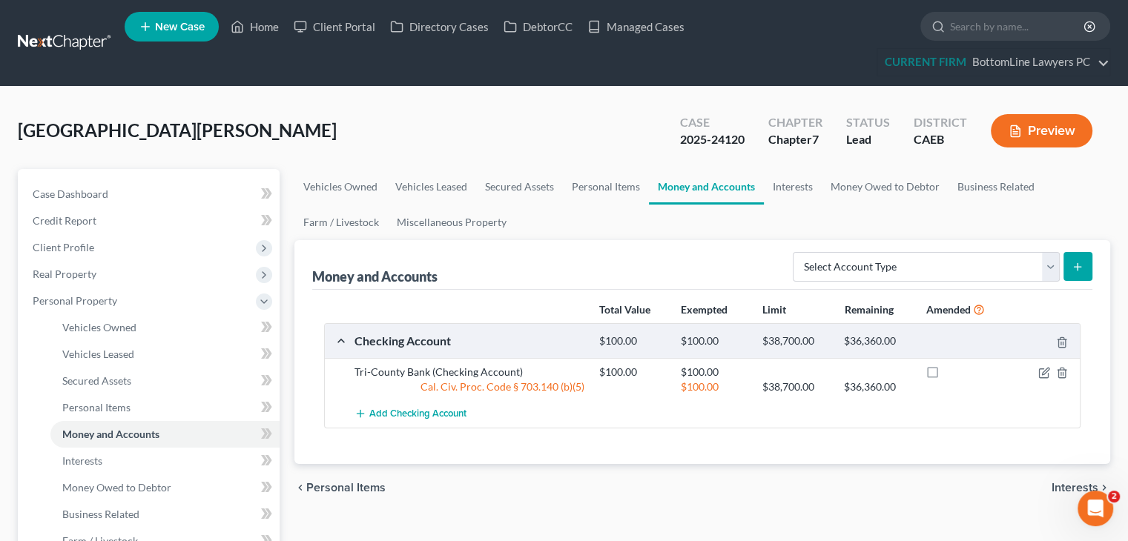
click at [549, 476] on div "chevron_left Personal Items Interests chevron_right" at bounding box center [702, 487] width 816 height 47
click at [549, 482] on span "Interests" at bounding box center [1075, 488] width 47 height 12
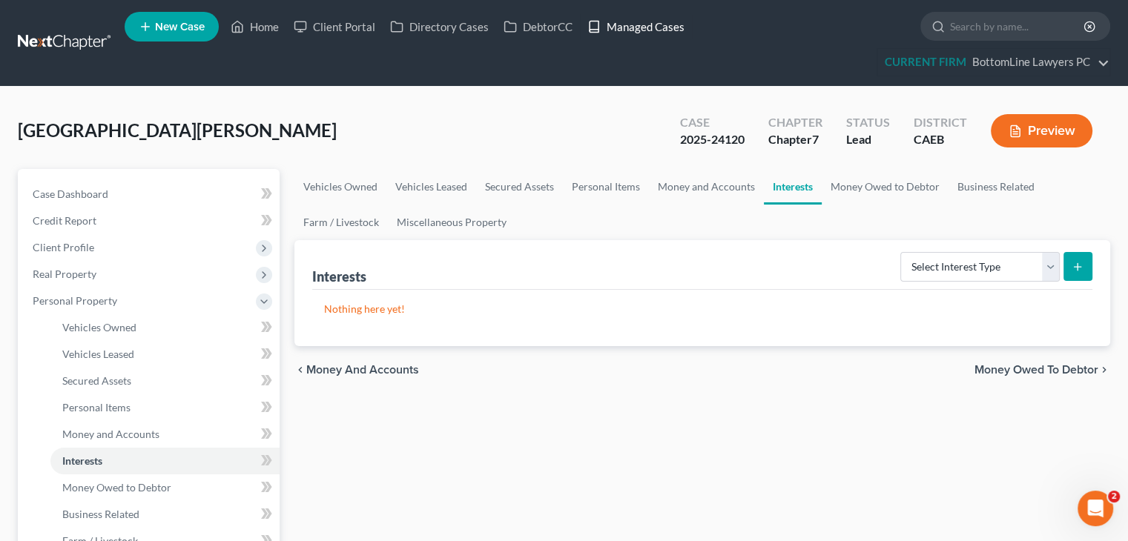
click at [549, 24] on link "Managed Cases" at bounding box center [636, 26] width 112 height 27
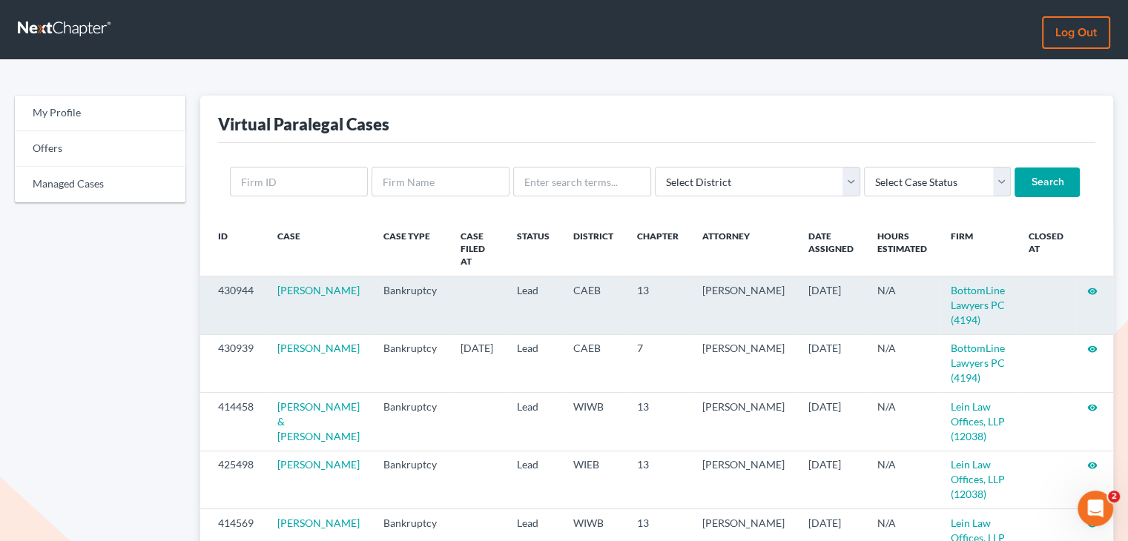
click at [1089, 286] on icon "visibility" at bounding box center [1092, 291] width 10 height 10
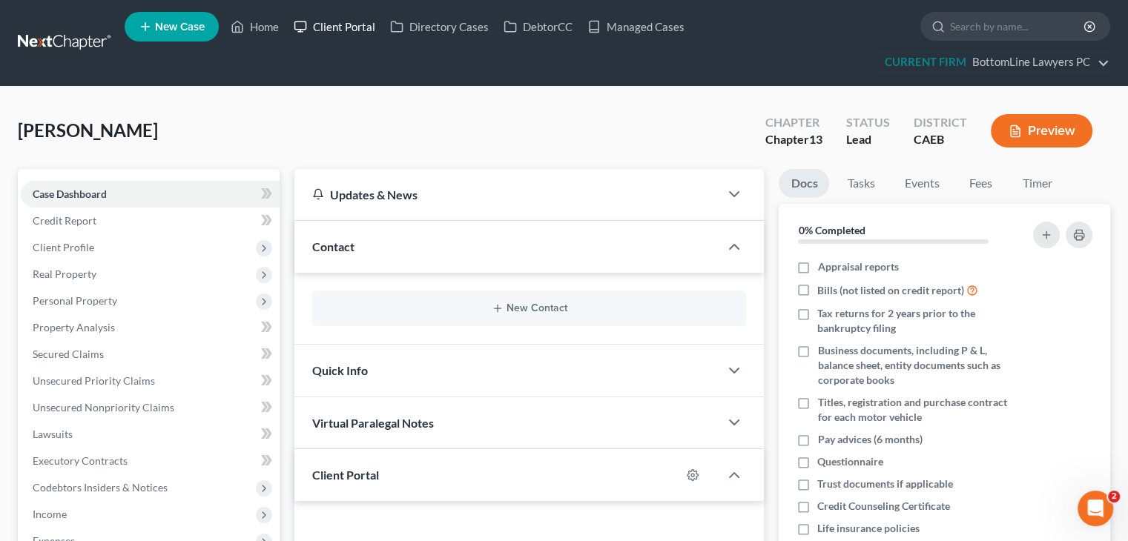
click at [374, 27] on link "Client Portal" at bounding box center [334, 26] width 96 height 27
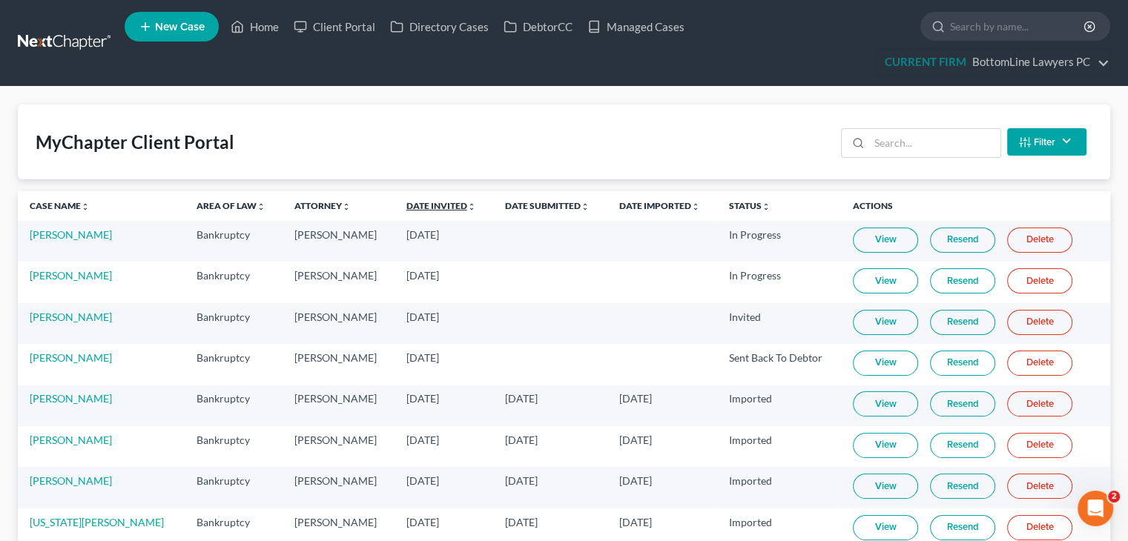
click at [406, 205] on link "Date Invited unfold_more expand_more expand_less" at bounding box center [441, 205] width 70 height 11
click at [406, 205] on link "Date Invited unfold_more expand_more expand_less" at bounding box center [441, 205] width 71 height 11
click at [651, 24] on link "Managed Cases" at bounding box center [636, 26] width 112 height 27
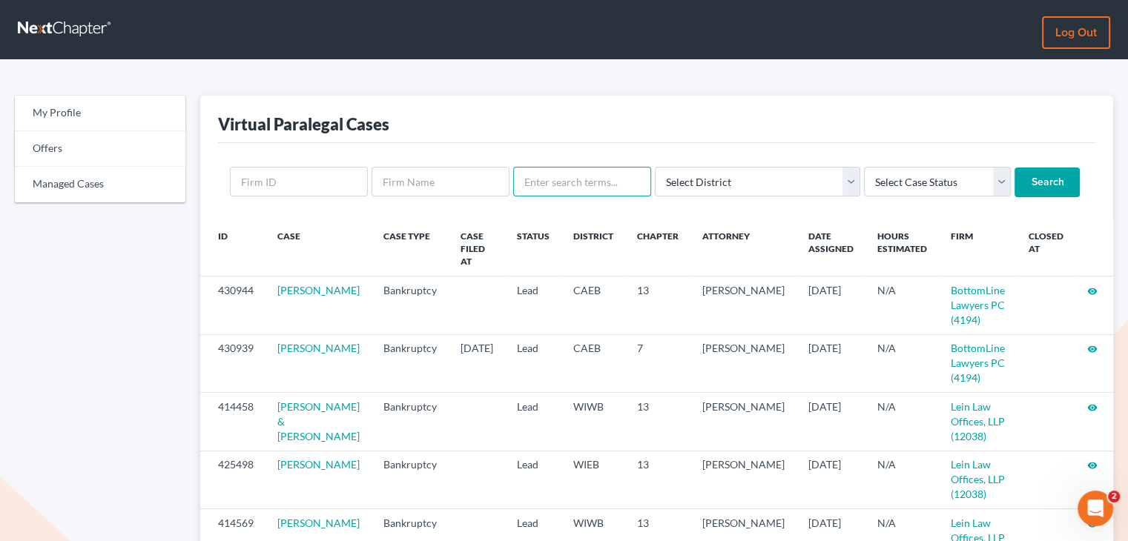
click at [601, 184] on input "text" at bounding box center [582, 182] width 138 height 30
type input "biel"
click at [1015, 168] on input "Search" at bounding box center [1047, 183] width 65 height 30
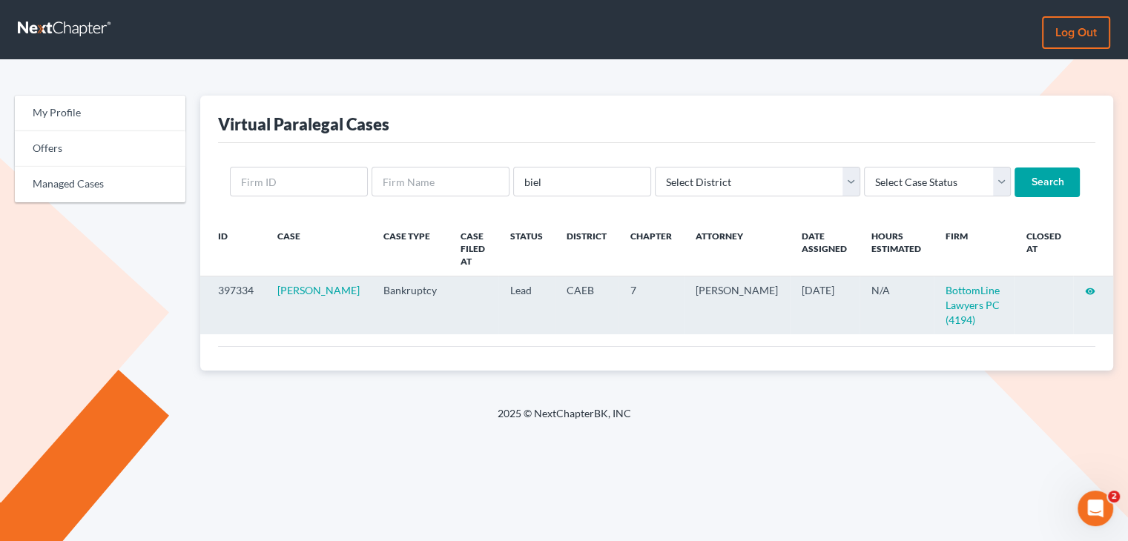
click at [1088, 286] on icon "visibility" at bounding box center [1090, 291] width 10 height 10
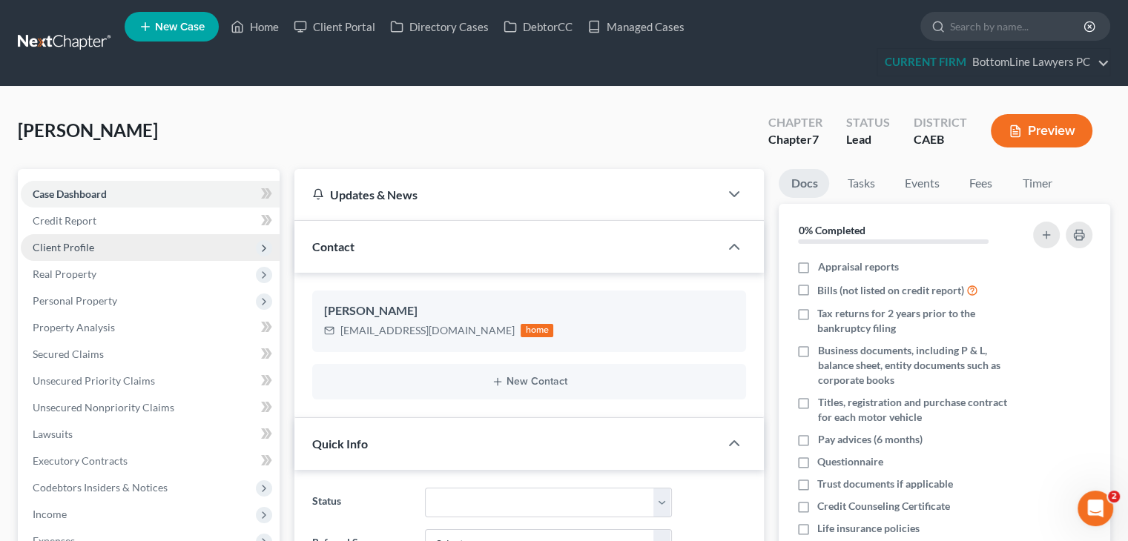
click at [181, 241] on span "Client Profile" at bounding box center [150, 247] width 259 height 27
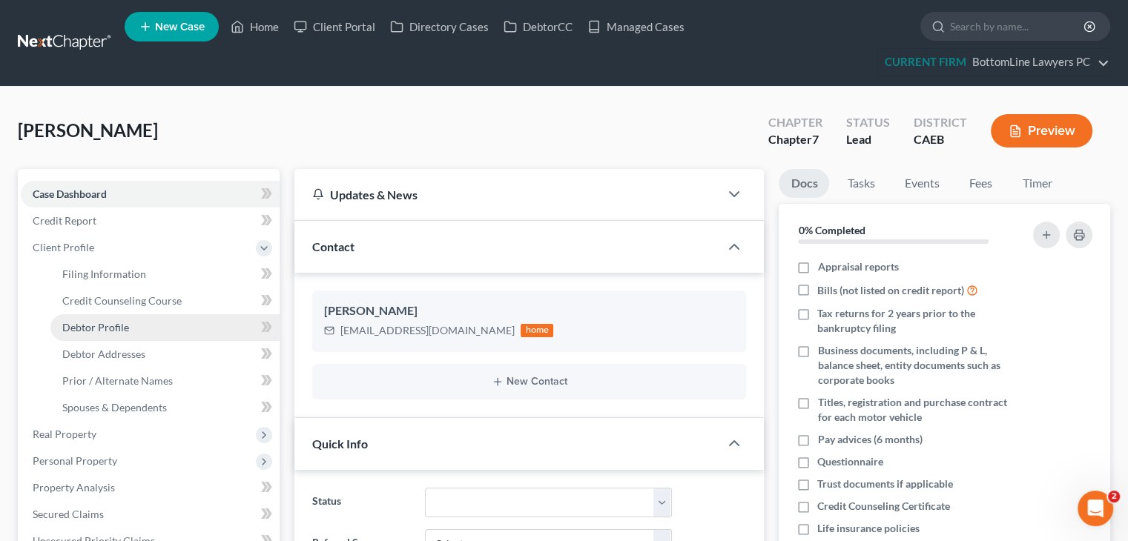
click at [149, 322] on link "Debtor Profile" at bounding box center [164, 327] width 229 height 27
select select "0"
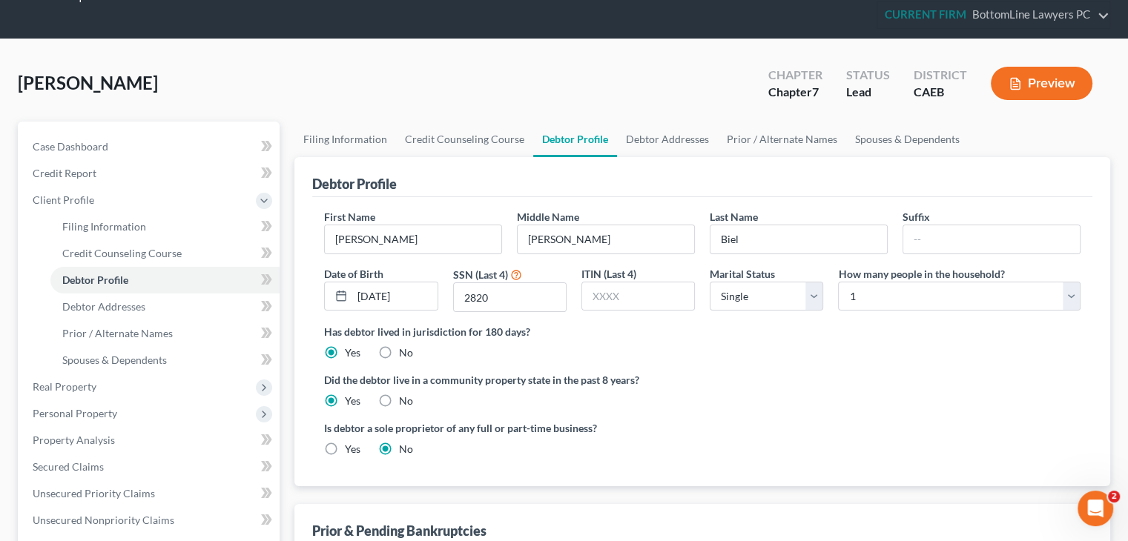
scroll to position [74, 0]
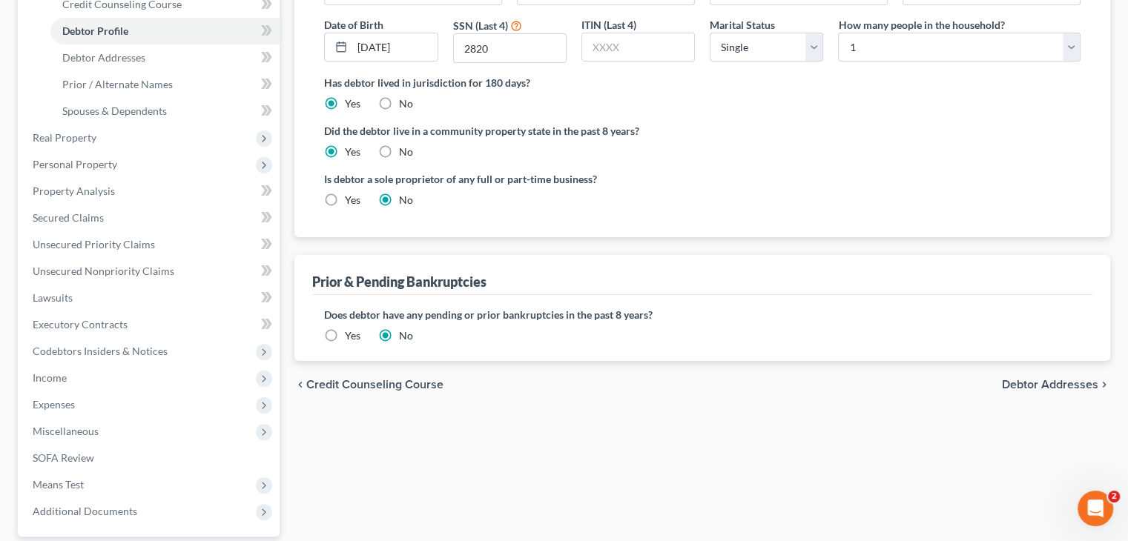
click at [1059, 390] on span "Debtor Addresses" at bounding box center [1050, 385] width 96 height 12
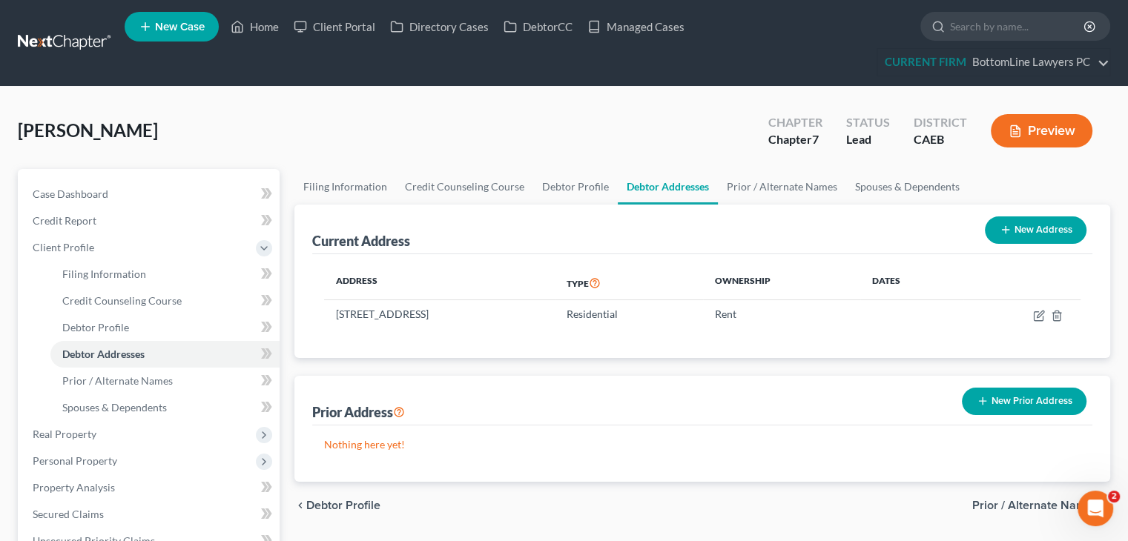
click at [217, 124] on div "Biel, Eleanor Upgraded Chapter Chapter 7 Status Lead District CAEB Preview" at bounding box center [564, 137] width 1092 height 65
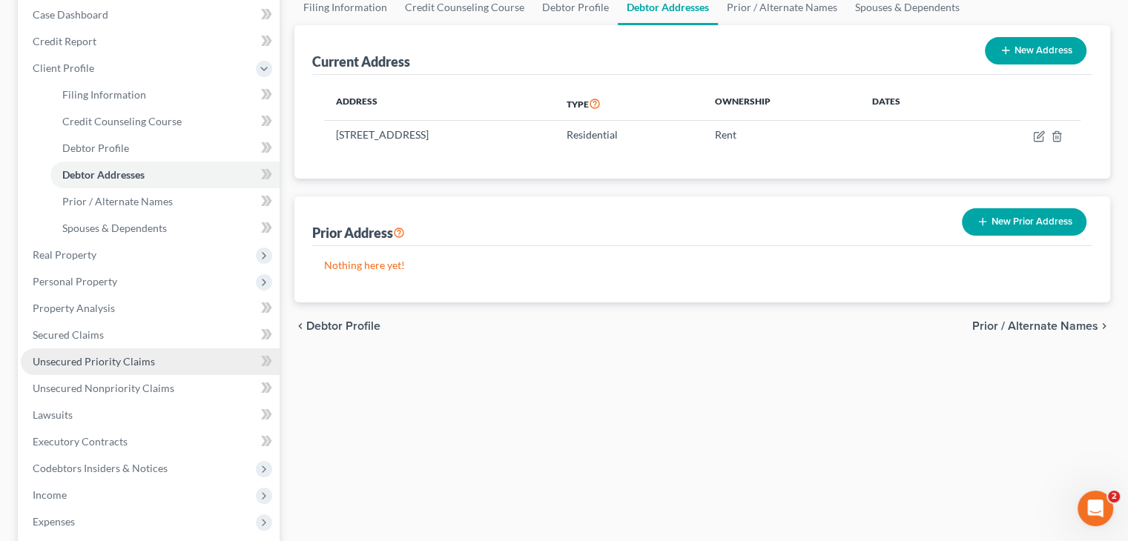
scroll to position [222, 0]
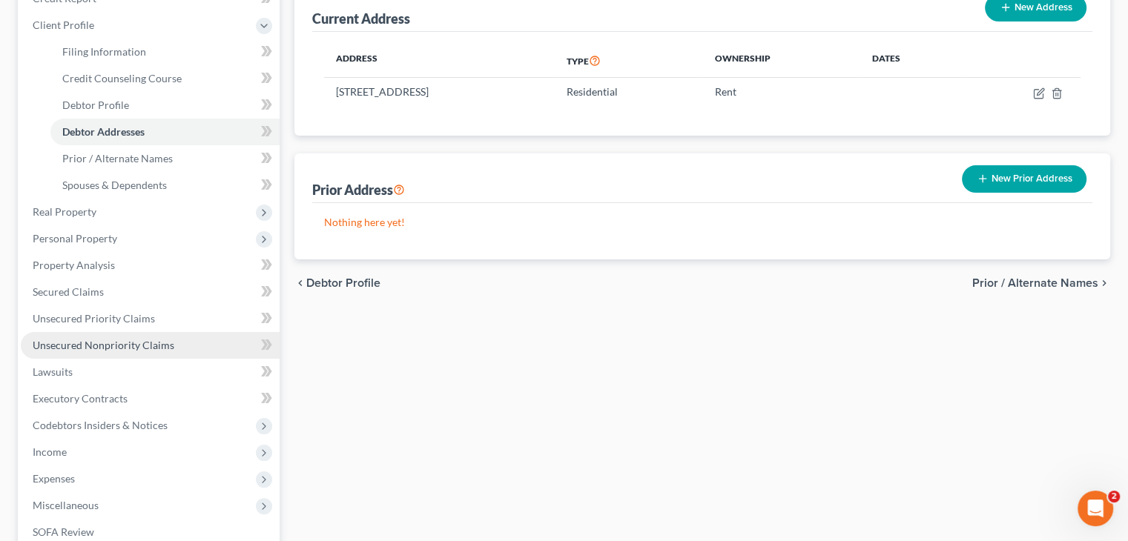
click at [115, 336] on link "Unsecured Nonpriority Claims" at bounding box center [150, 345] width 259 height 27
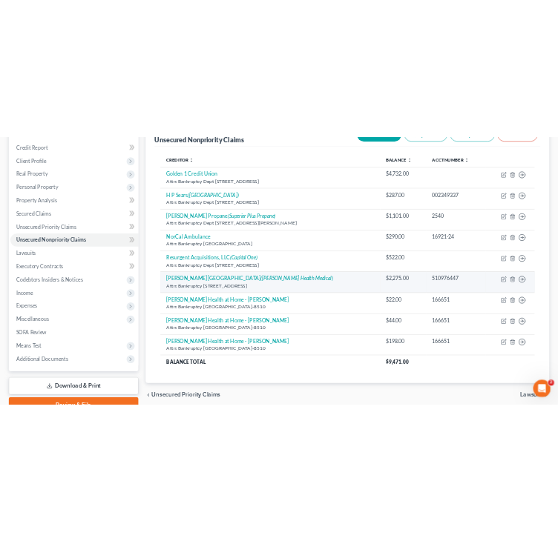
scroll to position [222, 0]
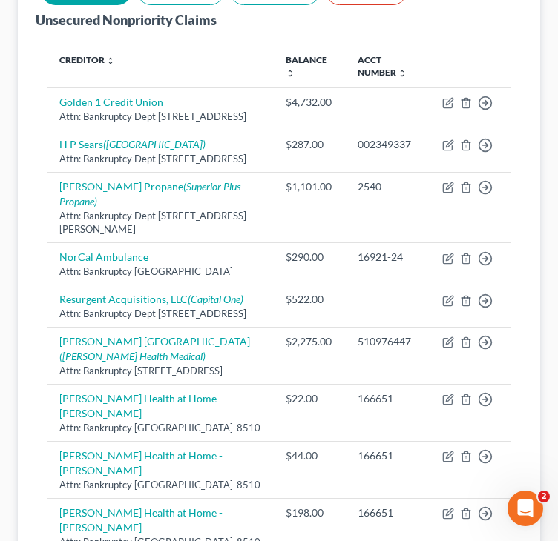
click at [38, 332] on div "Creditor expand_more expand_less unfold_more Balance expand_more expand_less un…" at bounding box center [279, 322] width 486 height 579
click at [42, 270] on div "Creditor expand_more expand_less unfold_more Balance expand_more expand_less un…" at bounding box center [279, 322] width 486 height 579
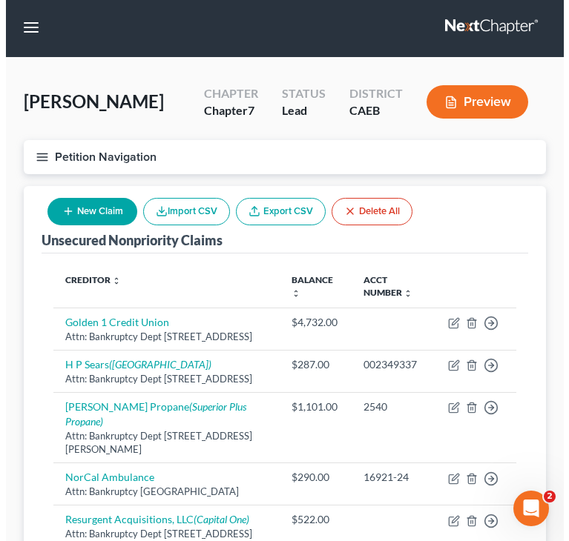
scroll to position [0, 0]
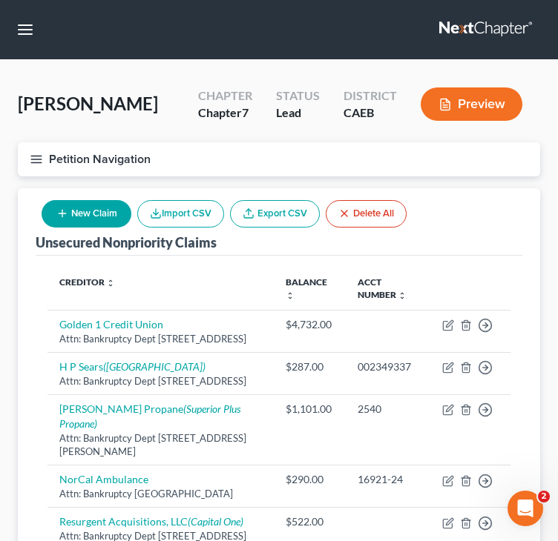
click at [88, 203] on button "New Claim" at bounding box center [87, 213] width 90 height 27
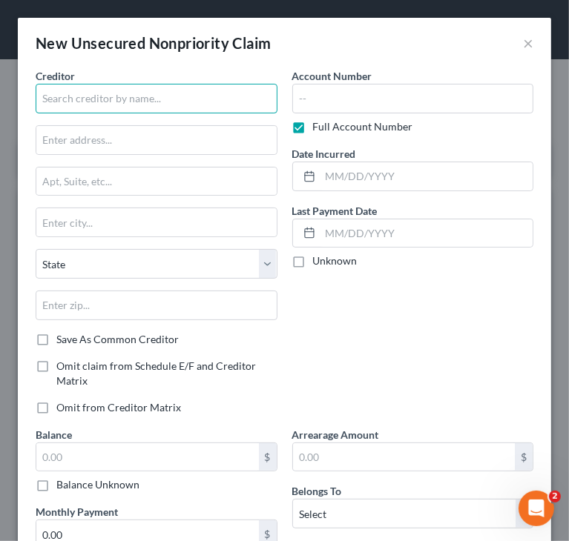
click at [151, 89] on input "text" at bounding box center [157, 99] width 242 height 30
type input "Mercury Card Services"
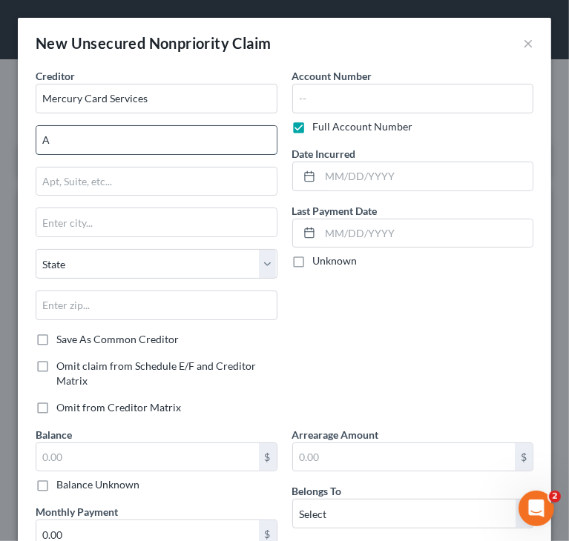
type input "Attn: Bankruptcy Dept"
click at [104, 171] on input "text" at bounding box center [156, 182] width 240 height 28
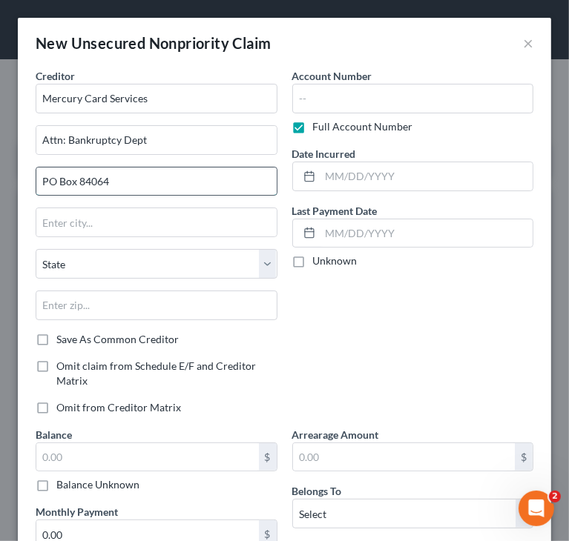
type input "PO Box 84064"
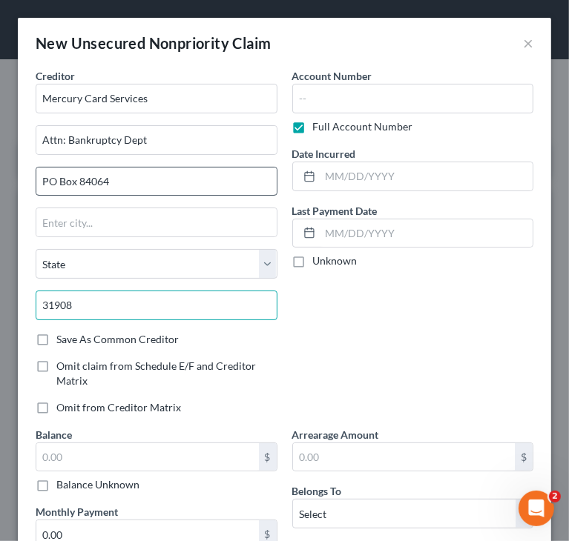
type input "31908"
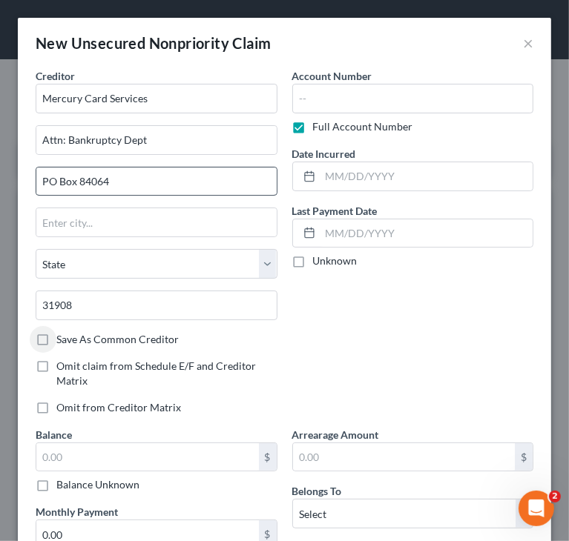
type input "Columbus"
select select "10"
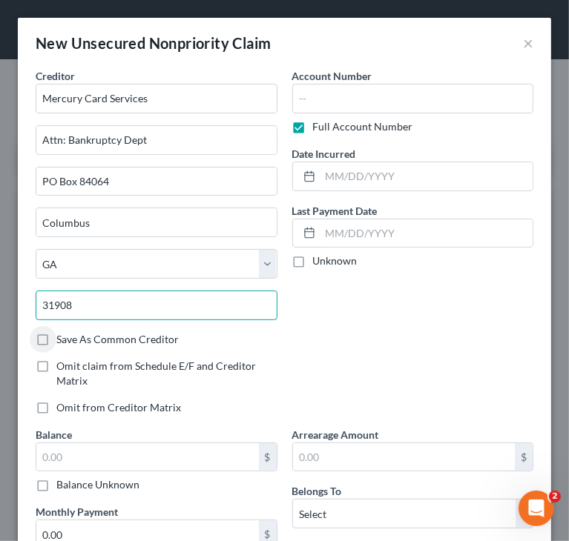
click at [91, 304] on input "31908" at bounding box center [157, 306] width 242 height 30
type input "31908-4064"
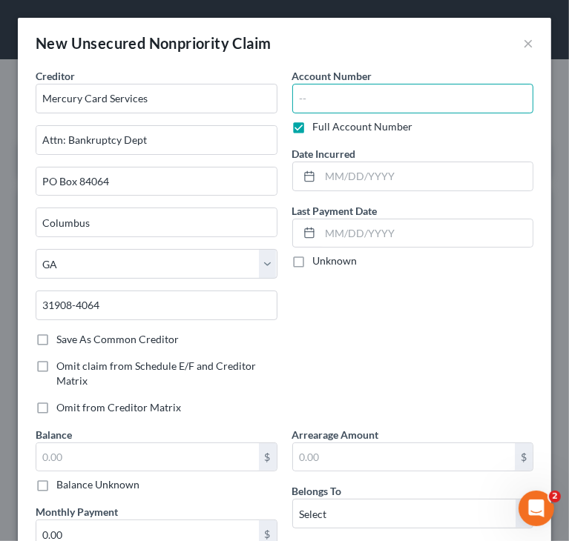
click at [360, 105] on input "text" at bounding box center [413, 99] width 242 height 30
type input "6834"
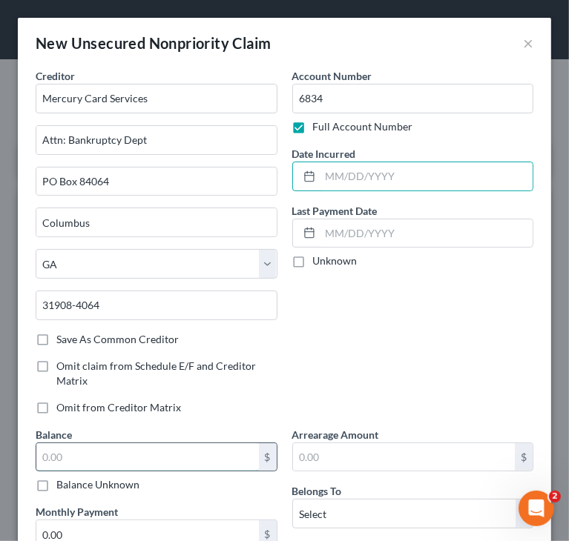
click at [145, 458] on input "text" at bounding box center [147, 457] width 222 height 28
click at [90, 461] on input "text" at bounding box center [147, 457] width 222 height 28
click at [90, 451] on input "text" at bounding box center [147, 457] width 222 height 28
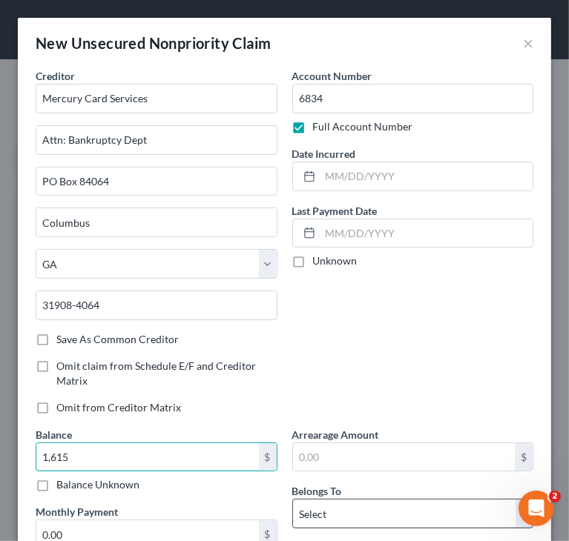
type input "1,615"
click at [366, 509] on select "Select Debtor 1 Only Debtor 2 Only Debtor 1 And Debtor 2 Only At Least One Of T…" at bounding box center [413, 514] width 242 height 30
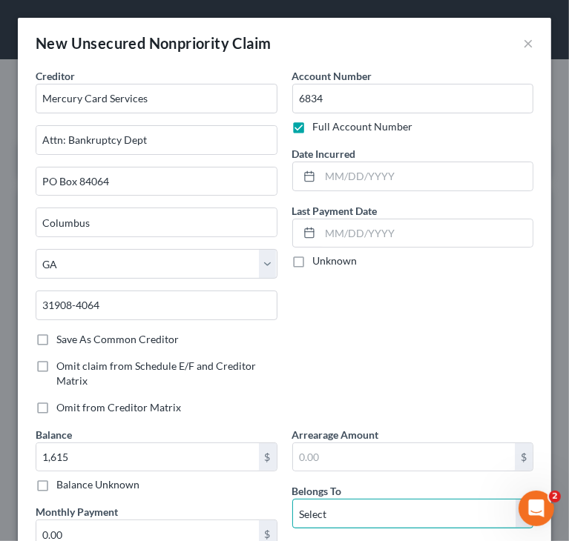
select select "0"
click at [292, 499] on select "Select Debtor 1 Only Debtor 2 Only Debtor 1 And Debtor 2 Only At Least One Of T…" at bounding box center [413, 514] width 242 height 30
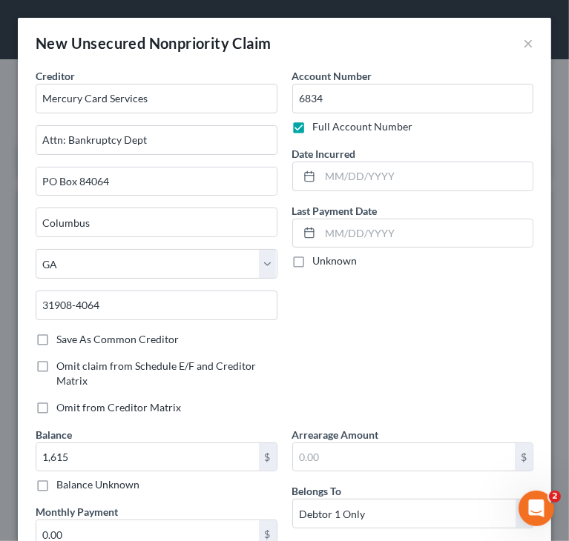
click at [367, 337] on div "Account Number 6834 Full Account Number Date Incurred Last Payment Date Unknown" at bounding box center [413, 247] width 257 height 359
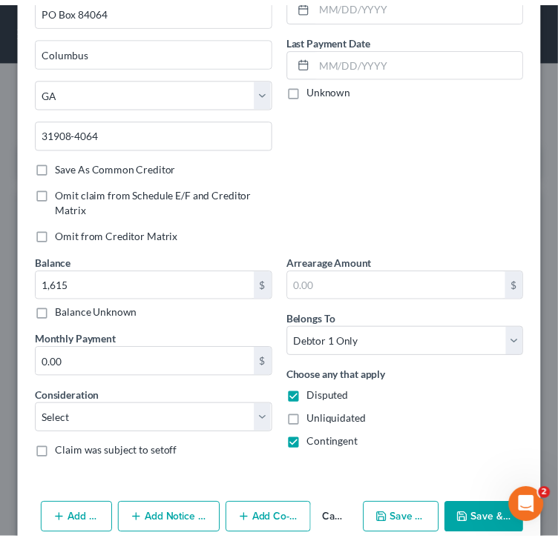
scroll to position [194, 0]
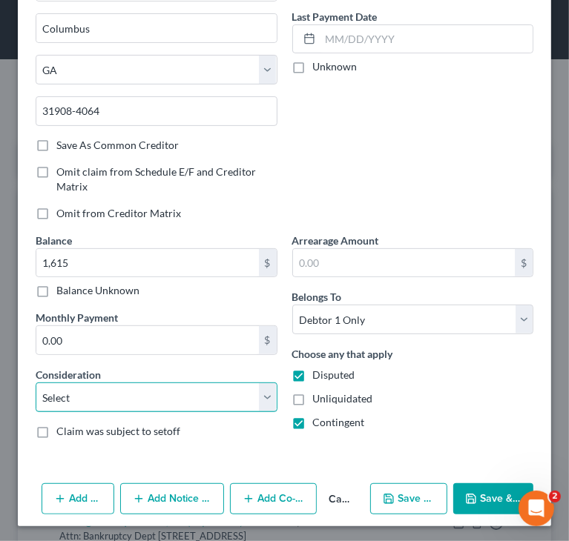
click at [194, 404] on select "Select Cable / Satellite Services Collection Agency Credit Card Debt Debt Couns…" at bounding box center [157, 398] width 242 height 30
select select "2"
click at [36, 383] on select "Select Cable / Satellite Services Collection Agency Credit Card Debt Debt Couns…" at bounding box center [157, 398] width 242 height 30
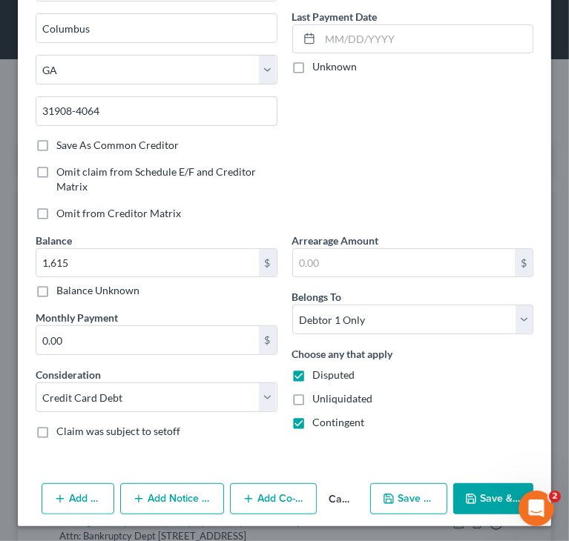
click at [333, 374] on span "Disputed" at bounding box center [334, 375] width 42 height 13
click at [329, 374] on input "Disputed" at bounding box center [324, 373] width 10 height 10
checkbox input "false"
click at [334, 421] on span "Contingent" at bounding box center [339, 422] width 52 height 13
click at [329, 421] on input "Contingent" at bounding box center [324, 420] width 10 height 10
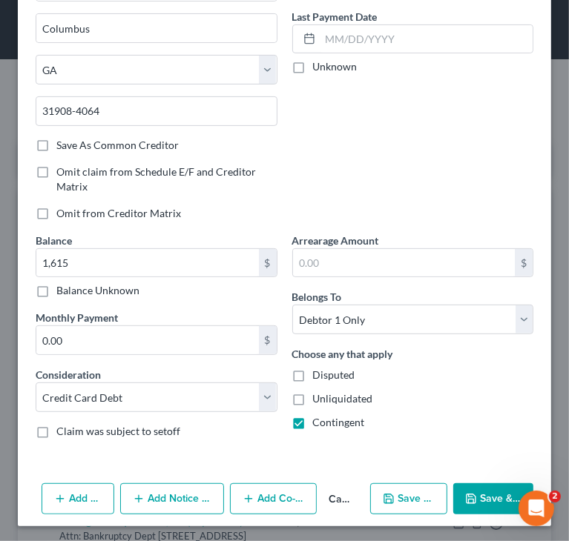
checkbox input "false"
click at [467, 493] on icon "button" at bounding box center [471, 499] width 12 height 12
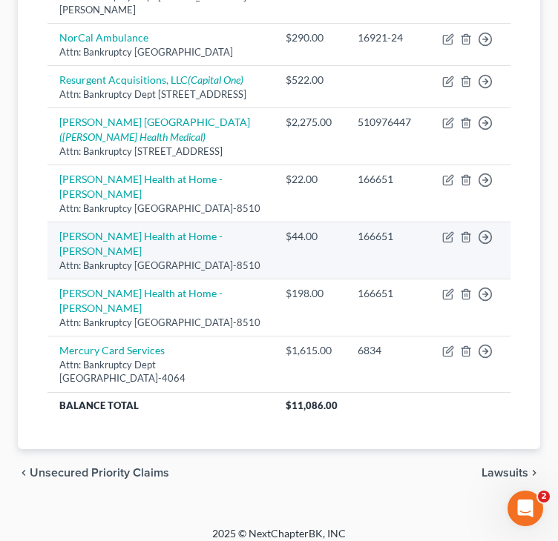
scroll to position [502, 0]
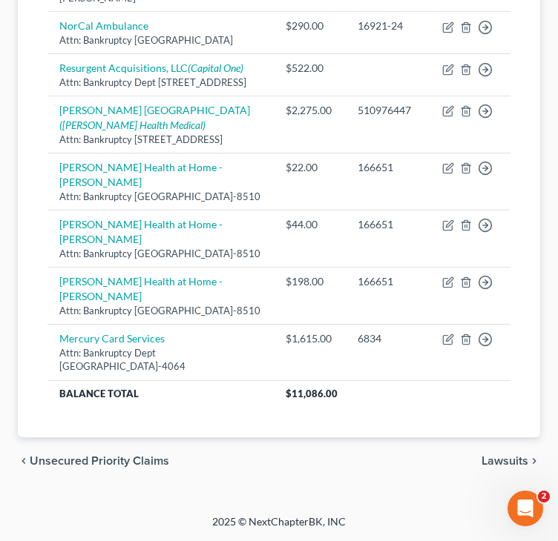
click at [32, 313] on div "Unsecured Nonpriority Claims New Claim Import CSV Export CSV Delete All Credito…" at bounding box center [279, 86] width 522 height 703
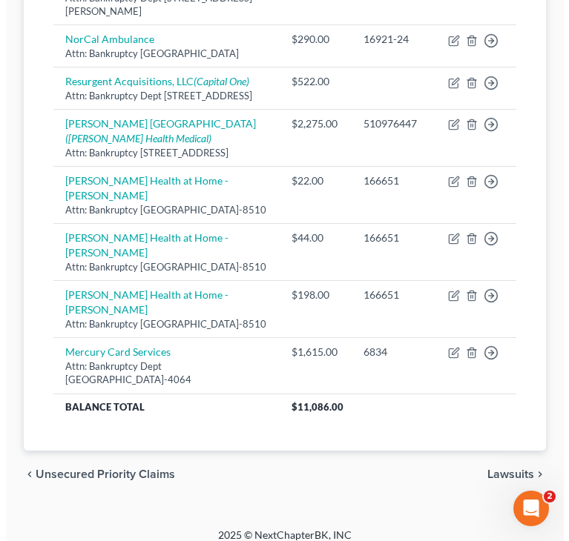
scroll to position [131, 0]
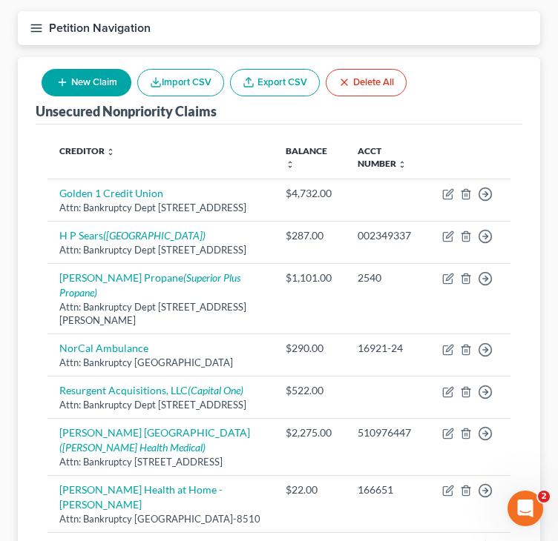
click at [67, 76] on icon "button" at bounding box center [62, 82] width 12 height 12
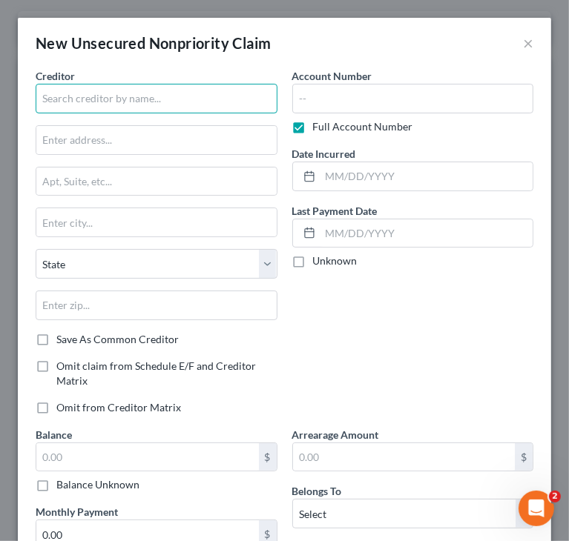
click at [103, 102] on input "text" at bounding box center [157, 99] width 242 height 30
type input "Shell"
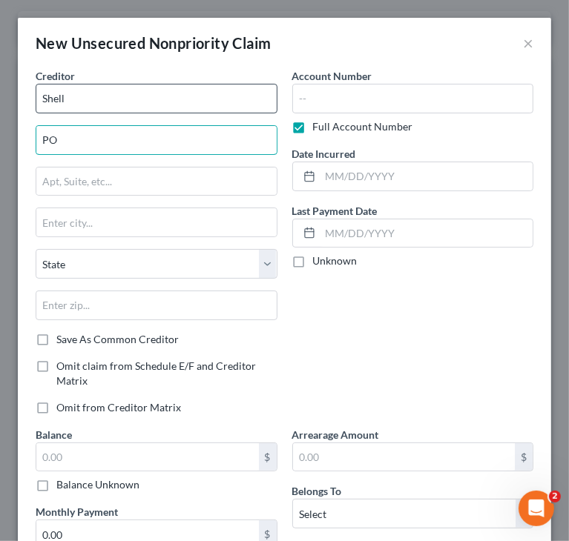
type input "P"
type input "Attn: Bankruptcy Dept"
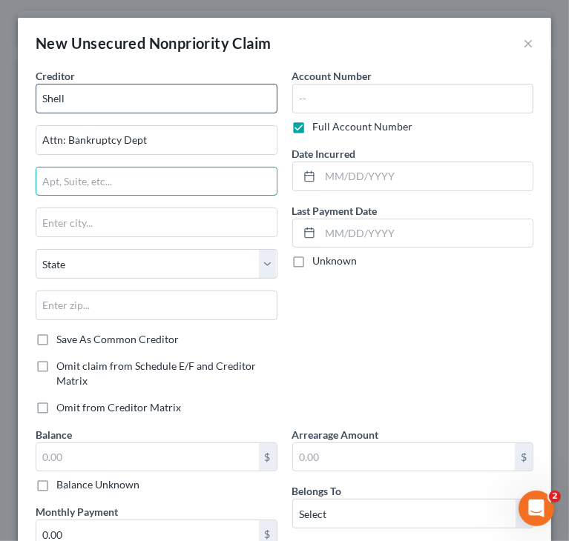
type input "{"
type input "PO Box 6406"
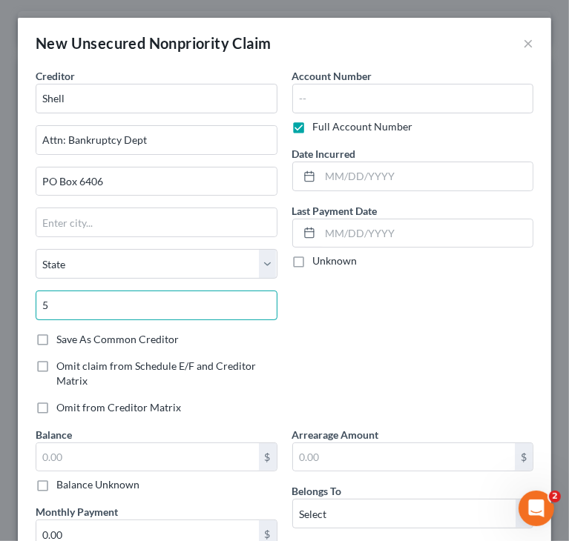
type input "57117"
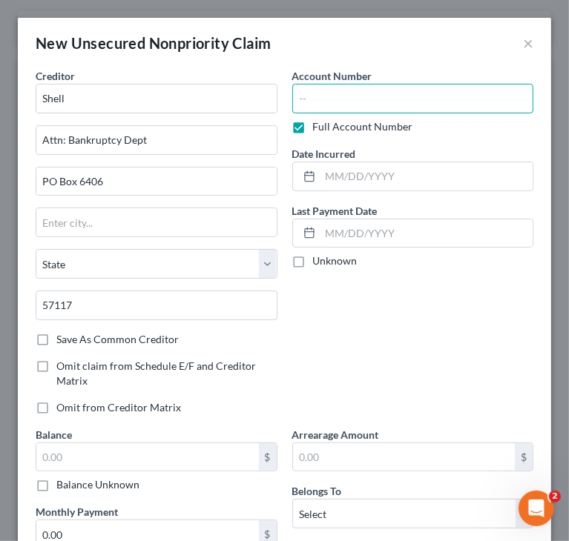
click at [347, 99] on input "text" at bounding box center [413, 99] width 242 height 30
type input "Sioux Falls"
select select "43"
type input "3"
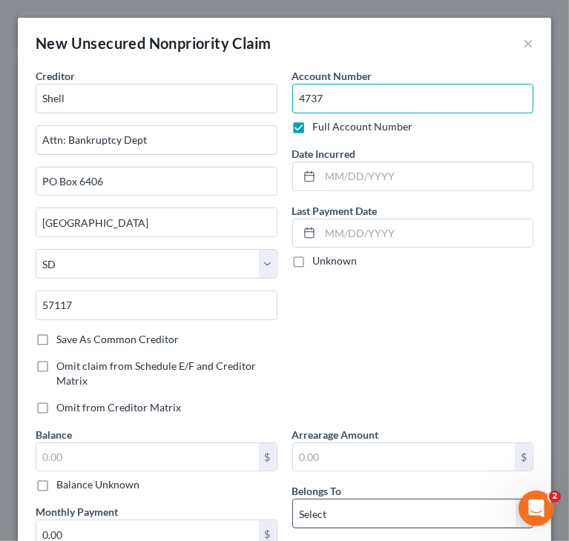
type input "4737"
click at [339, 514] on select "Select Debtor 1 Only Debtor 2 Only Debtor 1 And Debtor 2 Only At Least One Of T…" at bounding box center [413, 514] width 242 height 30
select select "0"
click at [292, 499] on select "Select Debtor 1 Only Debtor 2 Only Debtor 1 And Debtor 2 Only At Least One Of T…" at bounding box center [413, 514] width 242 height 30
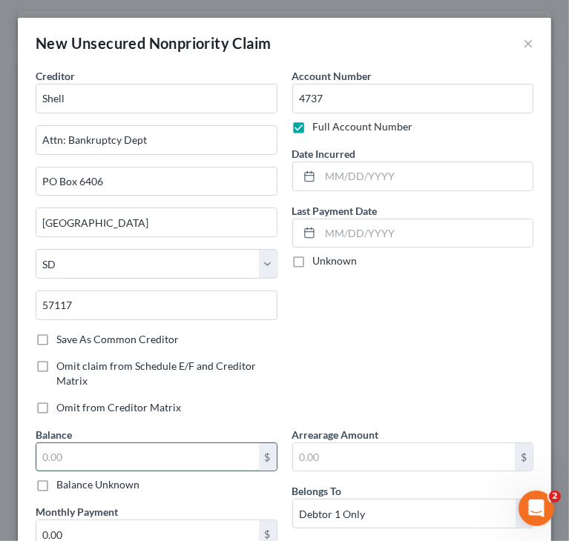
click at [128, 444] on input "text" at bounding box center [147, 457] width 222 height 28
type input "767"
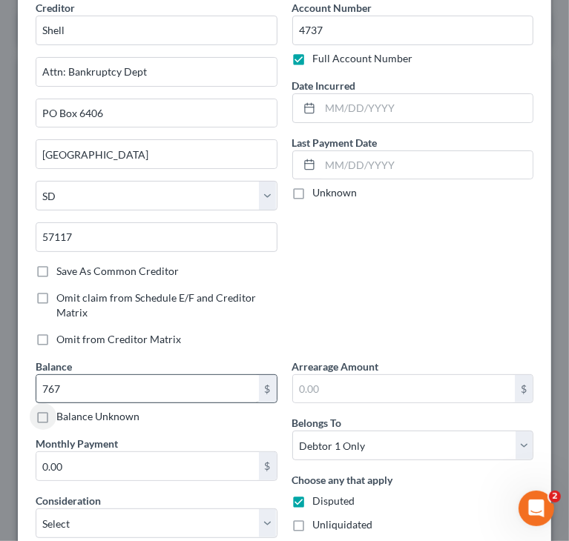
scroll to position [148, 0]
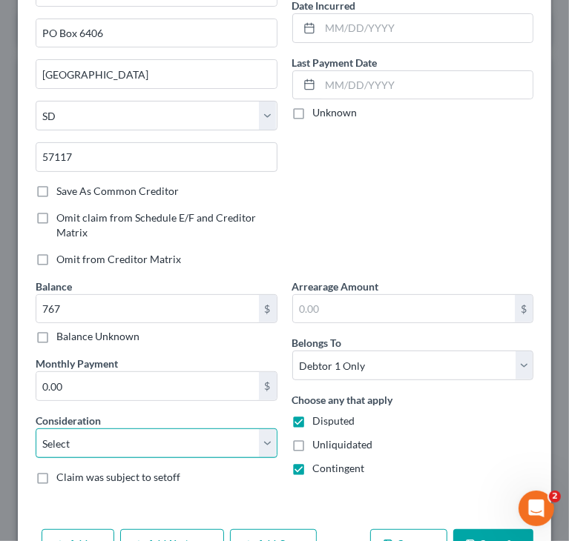
click at [136, 446] on select "Select Cable / Satellite Services Collection Agency Credit Card Debt Debt Couns…" at bounding box center [157, 444] width 242 height 30
select select "2"
click at [36, 429] on select "Select Cable / Satellite Services Collection Agency Credit Card Debt Debt Couns…" at bounding box center [157, 444] width 242 height 30
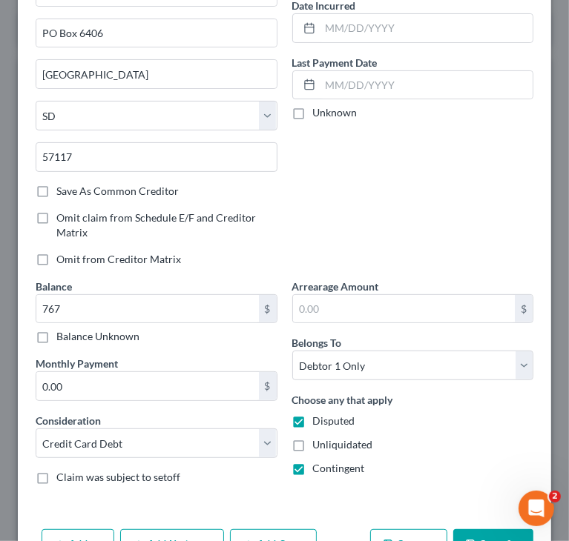
click at [313, 420] on label "Disputed" at bounding box center [334, 421] width 42 height 15
click at [319, 420] on input "Disputed" at bounding box center [324, 419] width 10 height 10
checkbox input "false"
click at [313, 469] on label "Contingent" at bounding box center [339, 468] width 52 height 15
click at [319, 469] on input "Contingent" at bounding box center [324, 466] width 10 height 10
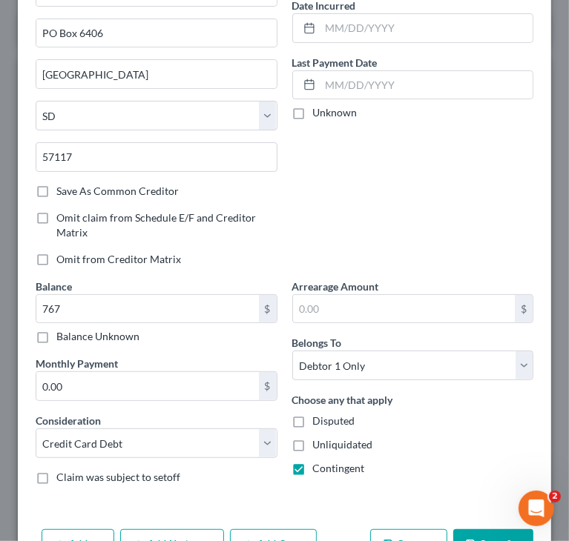
checkbox input "false"
click at [398, 223] on div "Account Number 4737 Full Account Number Date Incurred Last Payment Date Unknown" at bounding box center [413, 99] width 257 height 359
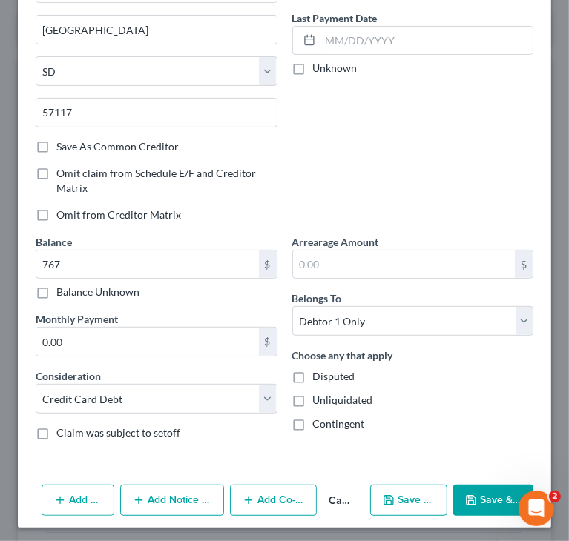
scroll to position [194, 0]
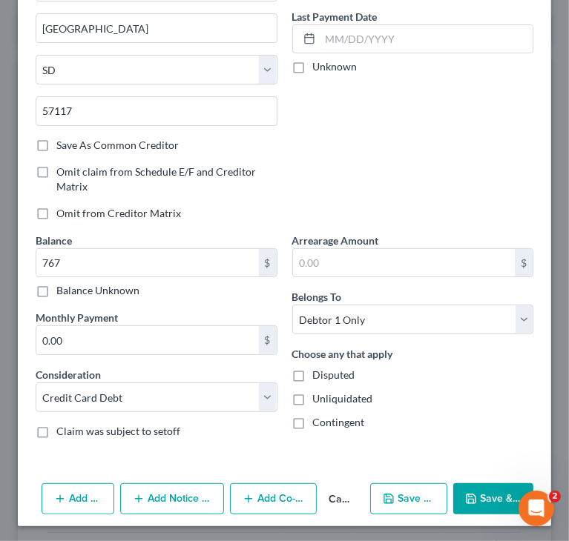
click at [465, 493] on icon "button" at bounding box center [471, 499] width 12 height 12
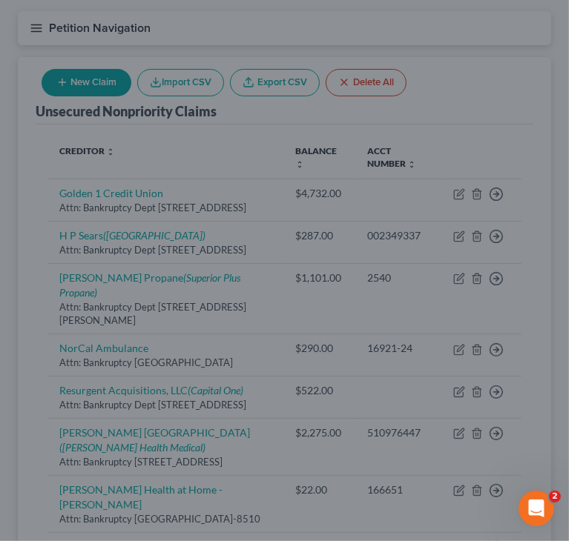
type input "767.00"
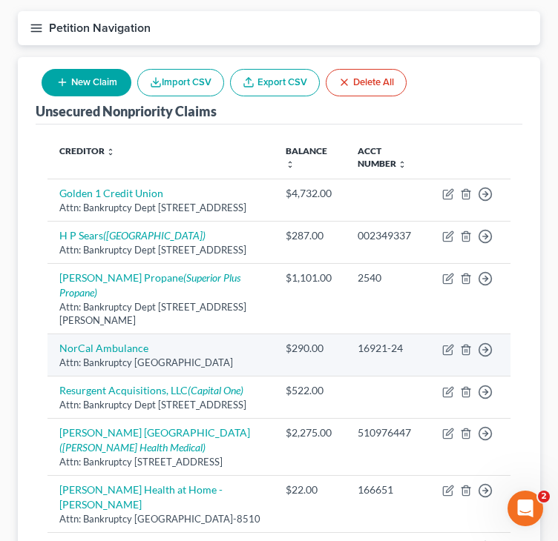
click at [105, 366] on div "Attn: Bankruptcy PO Box 94588, Pleasanton, CA 94588" at bounding box center [160, 363] width 202 height 14
click at [93, 354] on link "NorCal Ambulance" at bounding box center [103, 348] width 89 height 13
select select "4"
select select "9"
select select "0"
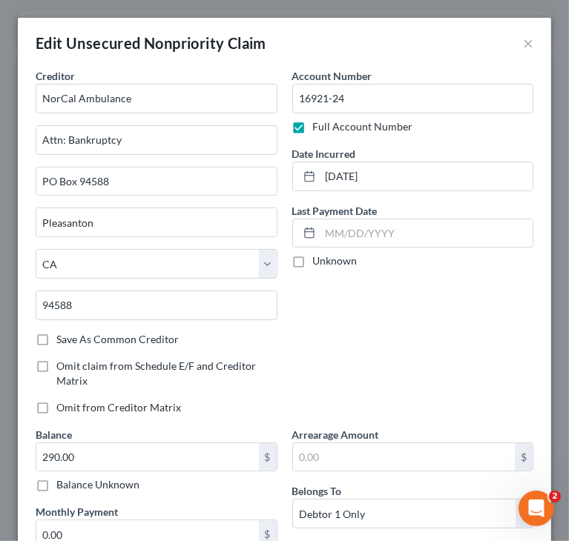
click at [484, 322] on div "Account Number 16921-24 Full Account Number Date Incurred 01/30/2024 Last Payme…" at bounding box center [413, 247] width 257 height 359
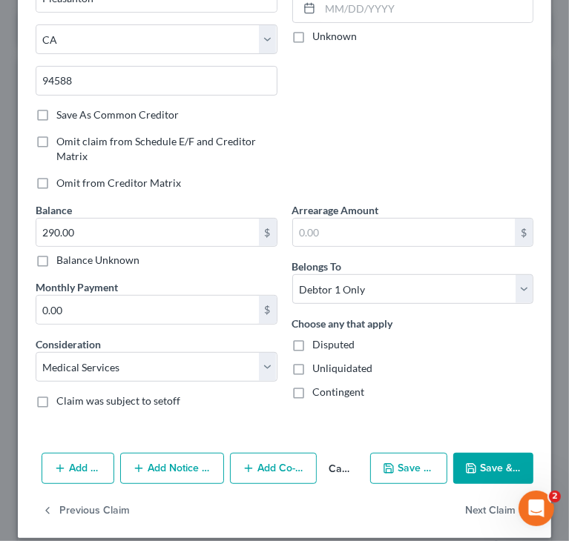
scroll to position [237, 0]
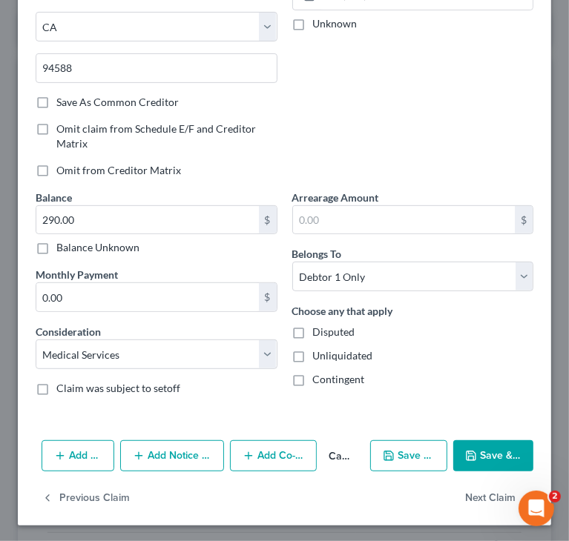
click at [174, 449] on button "Add Notice Address" at bounding box center [172, 456] width 104 height 31
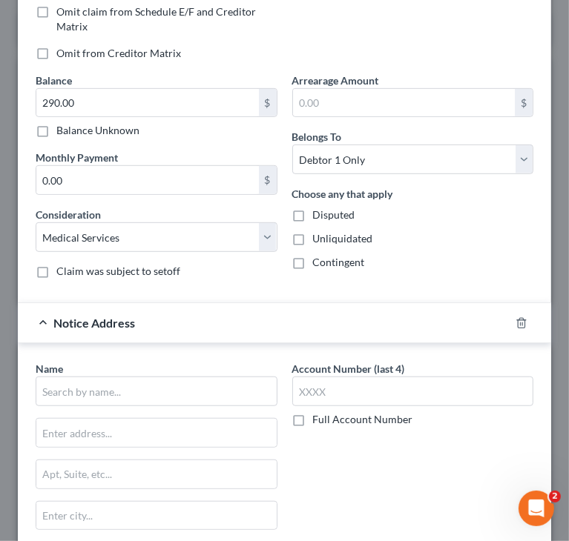
scroll to position [386, 0]
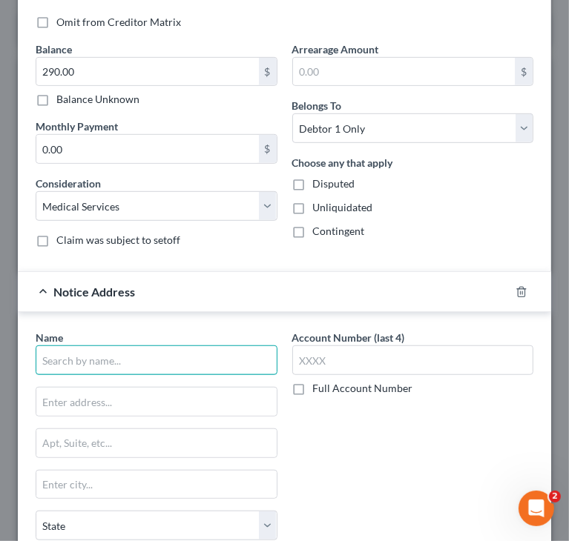
click at [145, 361] on input "text" at bounding box center [157, 361] width 242 height 30
type input "NorCal Ambulance"
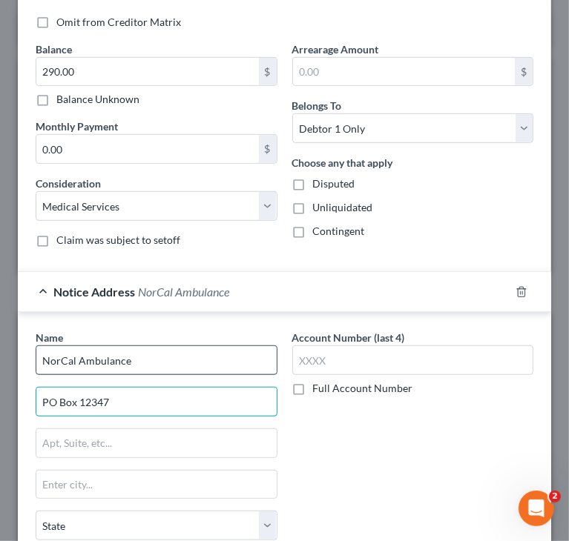
type input "PO Box 12347"
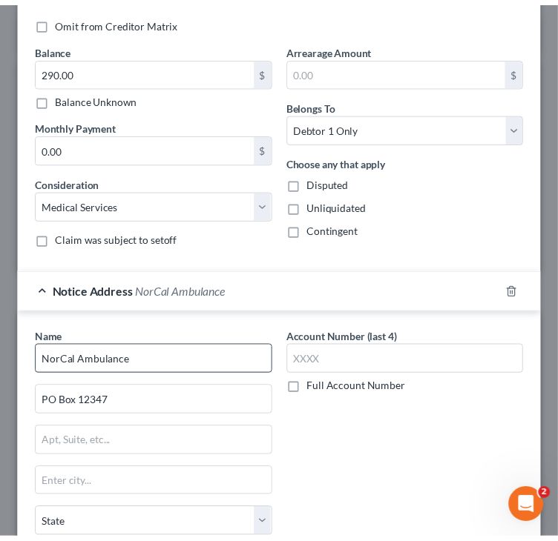
scroll to position [596, 0]
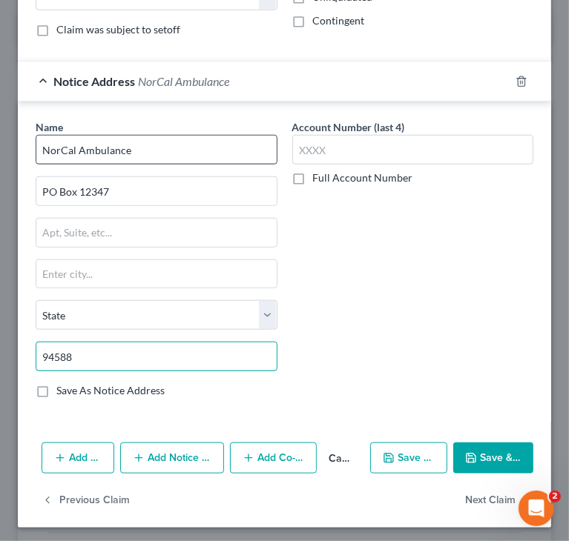
type input "94588"
type input "Pleasanton"
select select "4"
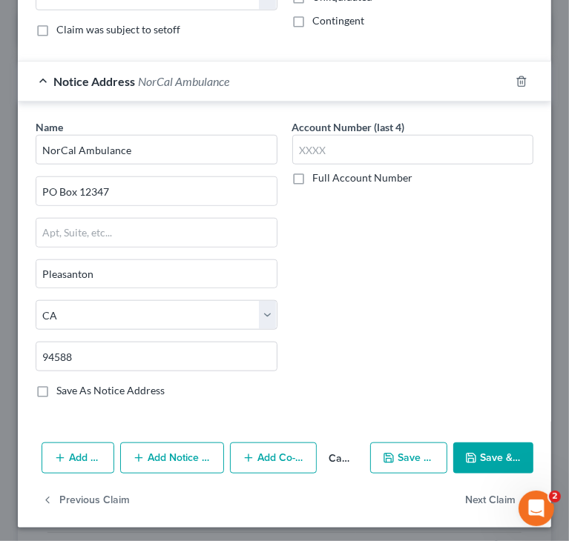
click at [492, 449] on button "Save & Close" at bounding box center [493, 458] width 80 height 31
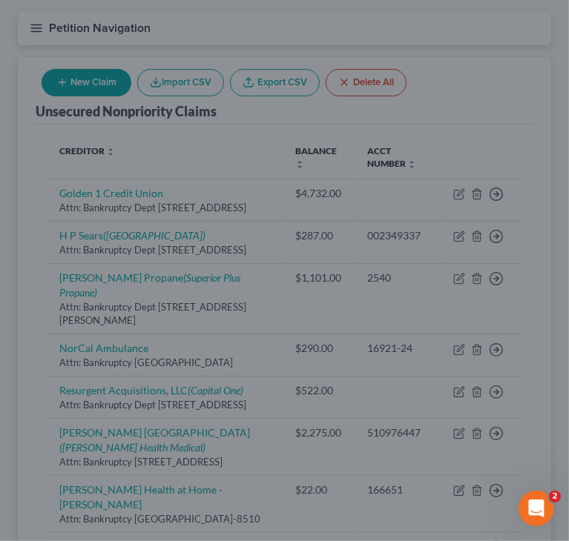
type input "0"
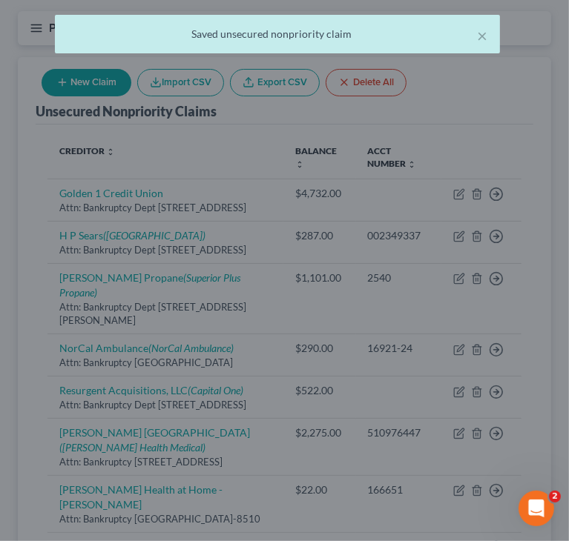
scroll to position [0, 0]
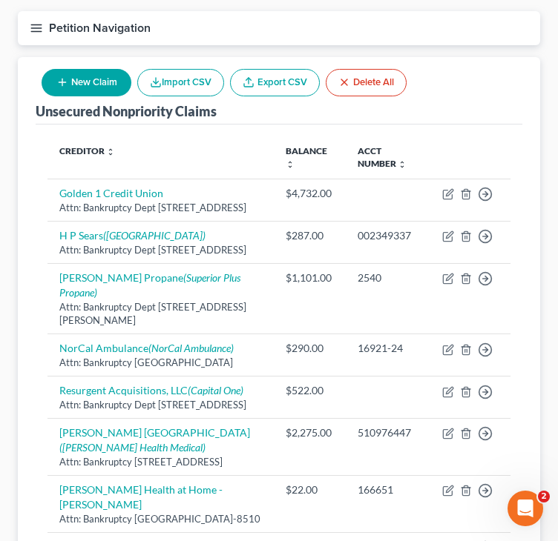
click at [112, 77] on button "New Claim" at bounding box center [87, 82] width 90 height 27
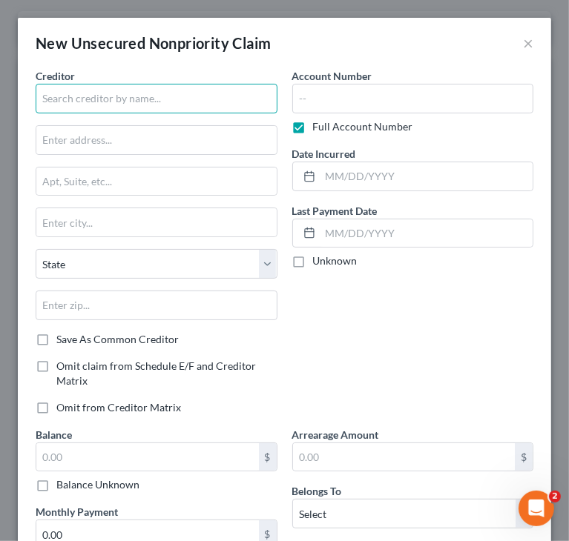
click at [217, 103] on input "text" at bounding box center [157, 99] width 242 height 30
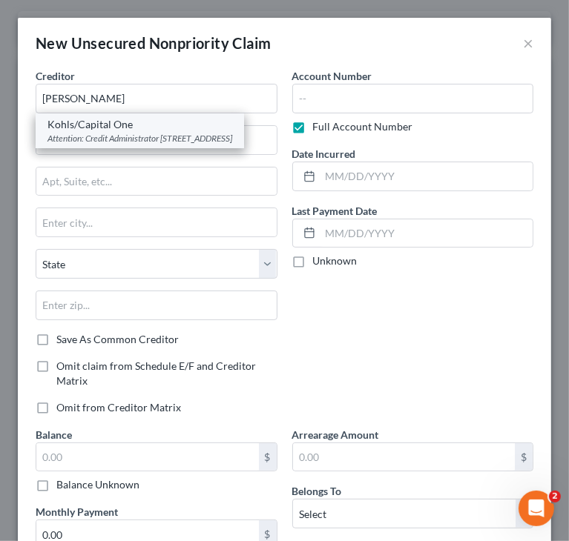
click at [172, 142] on div "Attention: Credit Administrator PO Box 3043, Milwaukee, WI 53201" at bounding box center [139, 138] width 185 height 13
type input "Kohls/Capital One"
type input "Attention: Credit Administrator"
type input "PO Box 3043"
type input "Milwaukee"
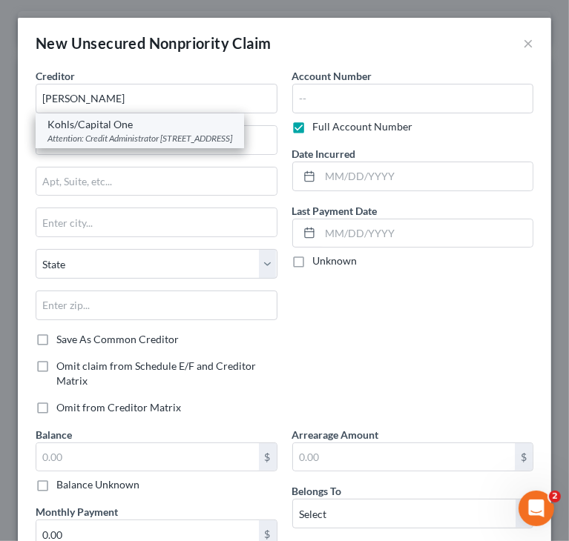
select select "52"
type input "53201"
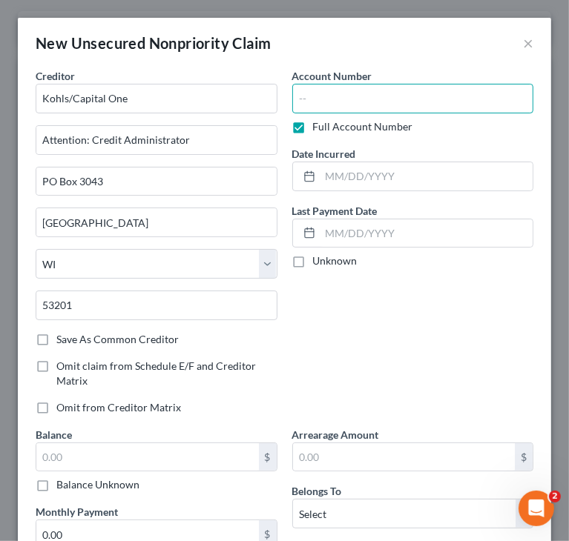
click at [353, 106] on input "text" at bounding box center [413, 99] width 242 height 30
type input "1707"
click at [402, 298] on div "Account Number 1707 Full Account Number Date Incurred Last Payment Date Unknown" at bounding box center [413, 247] width 257 height 359
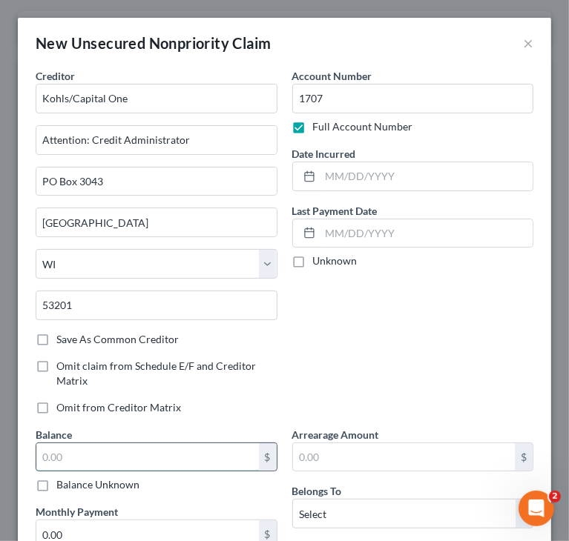
click at [147, 452] on input "text" at bounding box center [147, 457] width 222 height 28
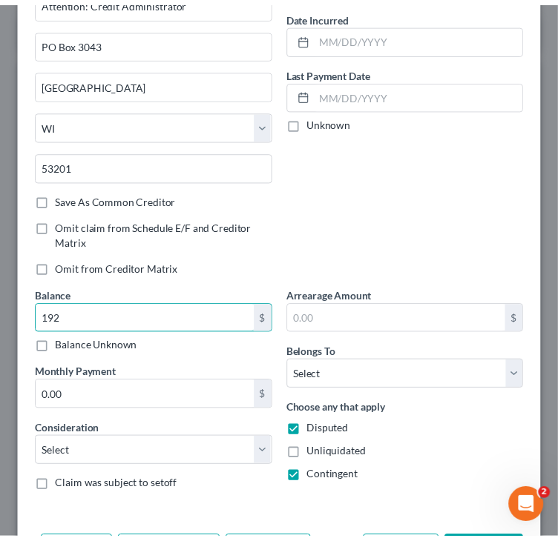
scroll to position [148, 0]
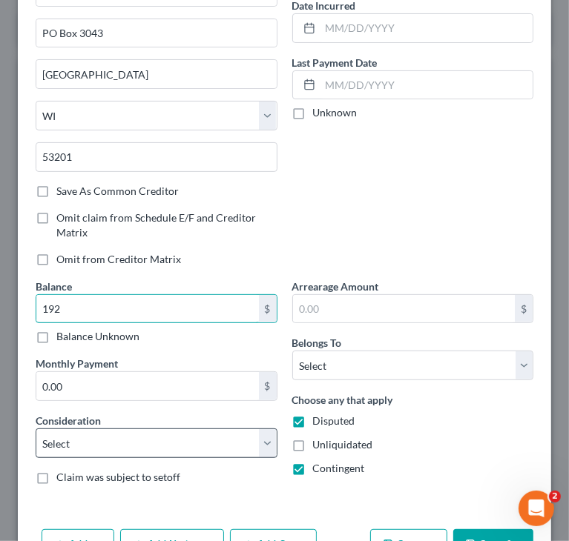
type input "192"
click at [175, 438] on select "Select Cable / Satellite Services Collection Agency Credit Card Debt Debt Couns…" at bounding box center [157, 444] width 242 height 30
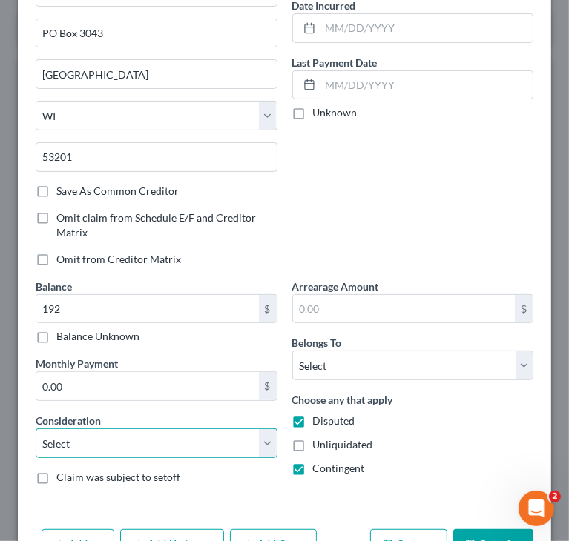
select select "2"
click at [36, 429] on select "Select Cable / Satellite Services Collection Agency Credit Card Debt Debt Couns…" at bounding box center [157, 444] width 242 height 30
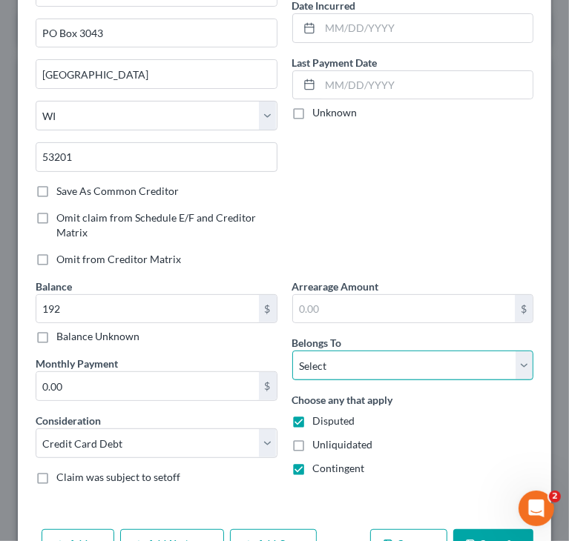
click at [344, 368] on select "Select Debtor 1 Only Debtor 2 Only Debtor 1 And Debtor 2 Only At Least One Of T…" at bounding box center [413, 366] width 242 height 30
select select "0"
click at [292, 351] on select "Select Debtor 1 Only Debtor 2 Only Debtor 1 And Debtor 2 Only At Least One Of T…" at bounding box center [413, 366] width 242 height 30
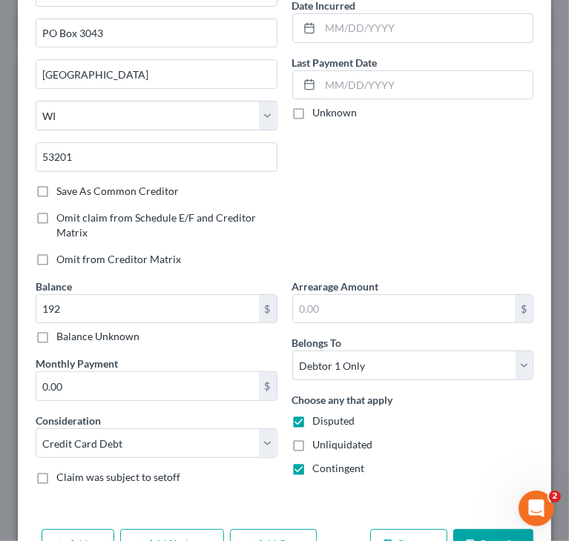
click at [325, 410] on div "Choose any that apply Disputed Unliquidated Contingent" at bounding box center [413, 434] width 242 height 84
click at [320, 419] on span "Disputed" at bounding box center [334, 421] width 42 height 13
click at [320, 419] on input "Disputed" at bounding box center [324, 419] width 10 height 10
checkbox input "false"
click at [317, 472] on span "Contingent" at bounding box center [339, 468] width 52 height 13
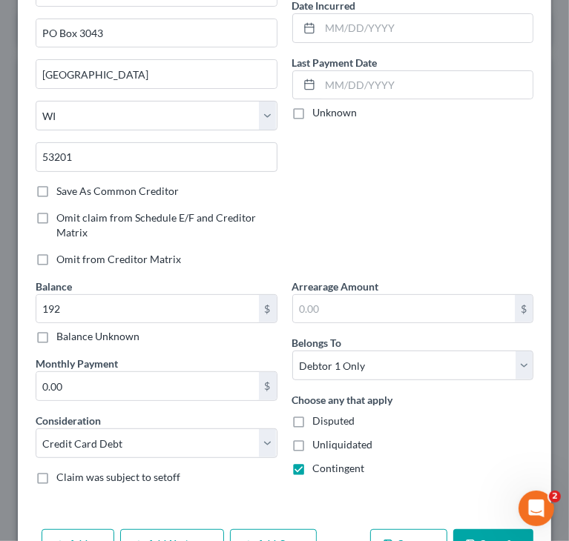
click at [319, 471] on input "Contingent" at bounding box center [324, 466] width 10 height 10
checkbox input "false"
click at [495, 533] on button "Save & Close" at bounding box center [493, 545] width 80 height 31
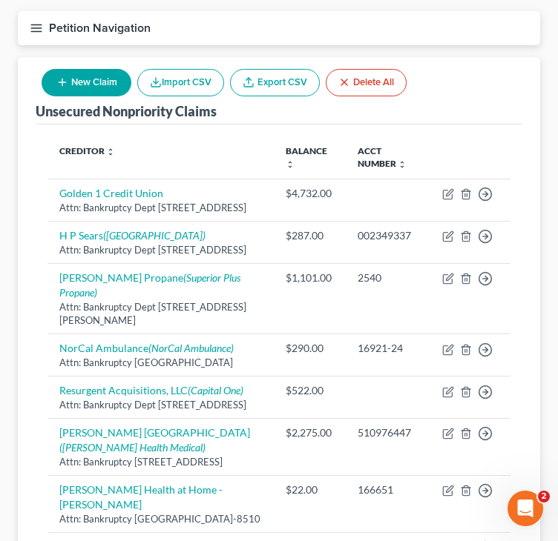
click at [34, 416] on div "Unsecured Nonpriority Claims New Claim Import CSV Export CSV Delete All Credito…" at bounding box center [279, 457] width 522 height 801
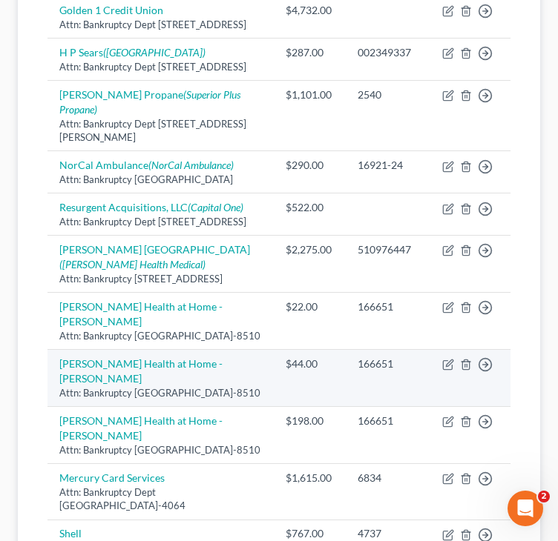
scroll to position [354, 0]
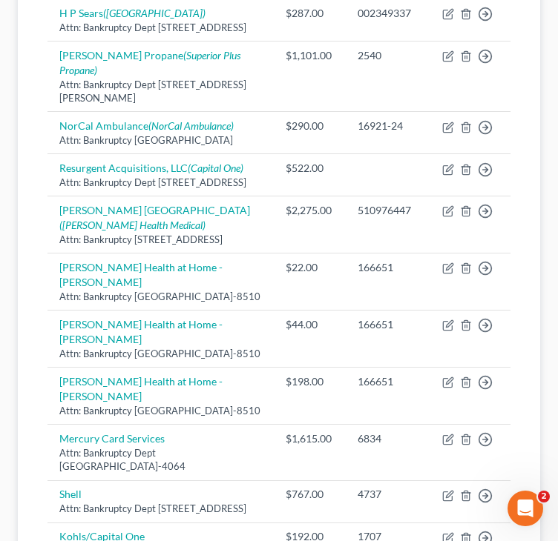
click at [39, 321] on div "Creditor expand_more expand_less unfold_more Balance expand_more expand_less un…" at bounding box center [279, 268] width 486 height 733
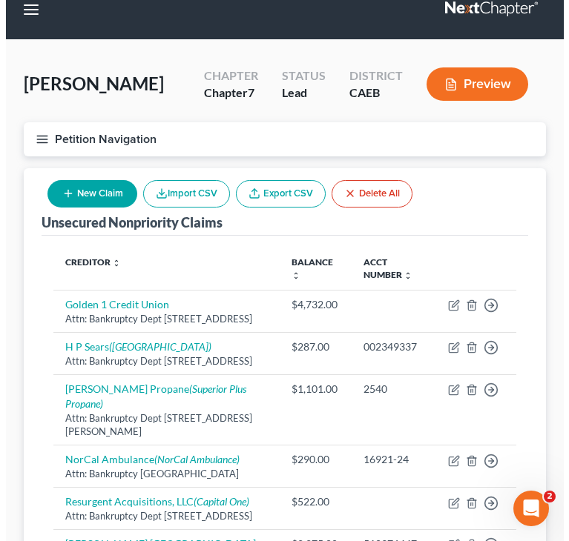
scroll to position [0, 0]
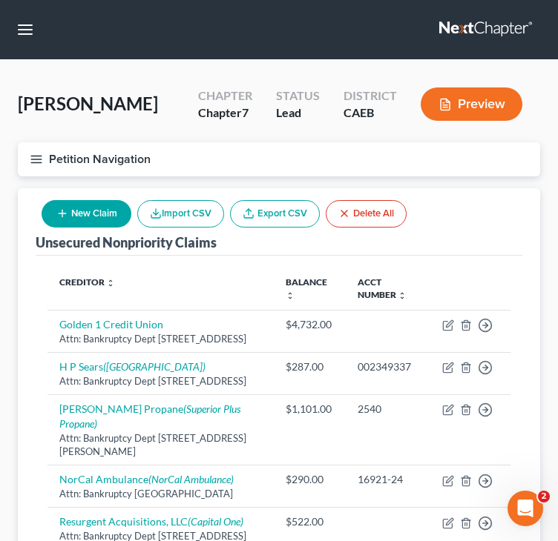
click at [44, 161] on button "Petition Navigation" at bounding box center [279, 159] width 522 height 34
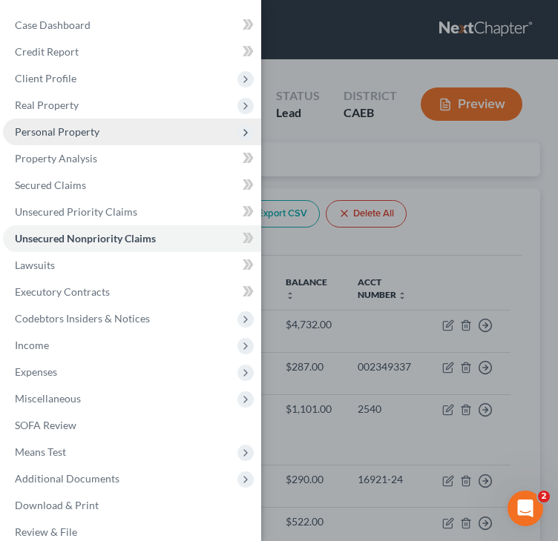
click at [73, 128] on span "Personal Property" at bounding box center [57, 131] width 85 height 13
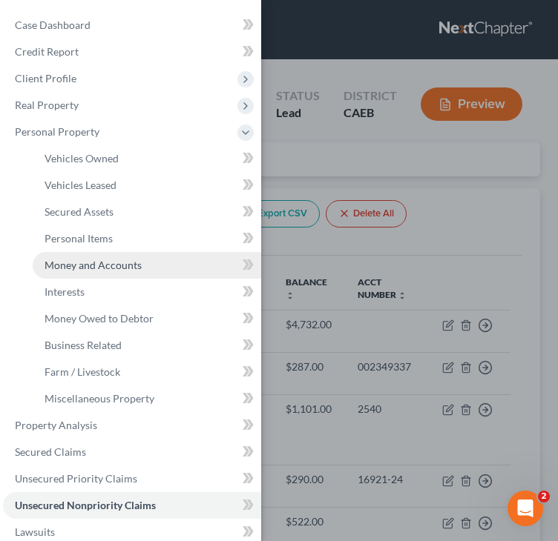
click at [74, 260] on span "Money and Accounts" at bounding box center [92, 265] width 97 height 13
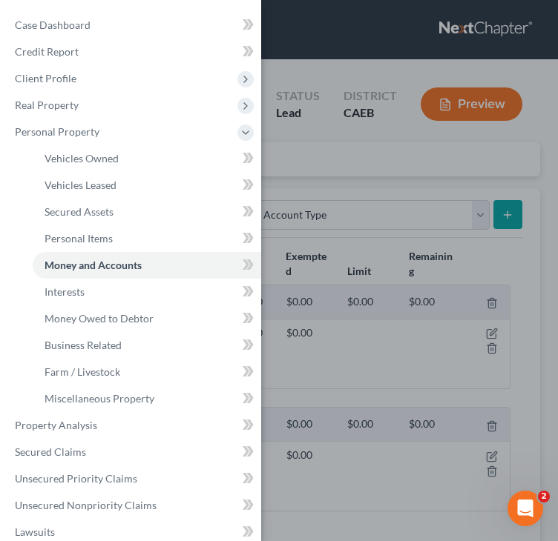
click at [372, 163] on div "Case Dashboard Payments Invoices Payments Payments Credit Report Client Profile" at bounding box center [279, 270] width 558 height 541
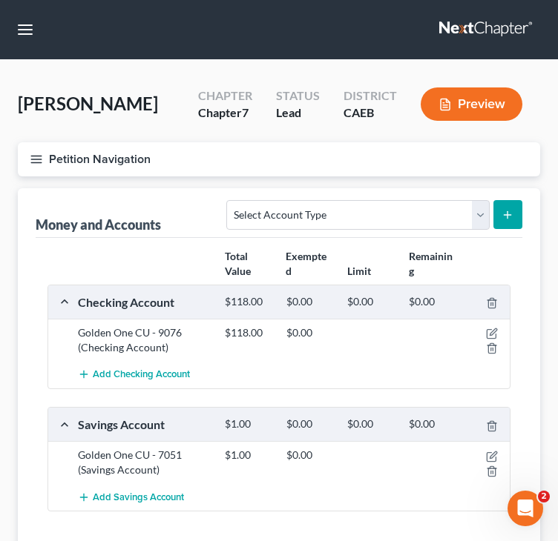
click at [134, 182] on div "Petition Navigation Case Dashboard Payments Invoices Payments Payments Credit R…" at bounding box center [278, 165] width 537 height 46
click at [36, 163] on icon "button" at bounding box center [36, 159] width 13 height 13
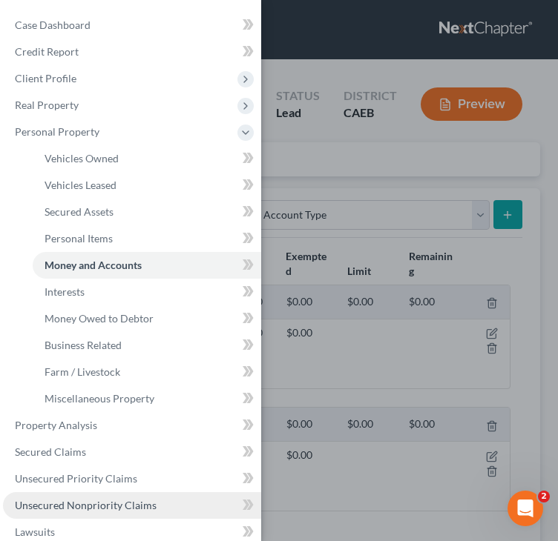
click at [65, 511] on span "Unsecured Nonpriority Claims" at bounding box center [86, 505] width 142 height 13
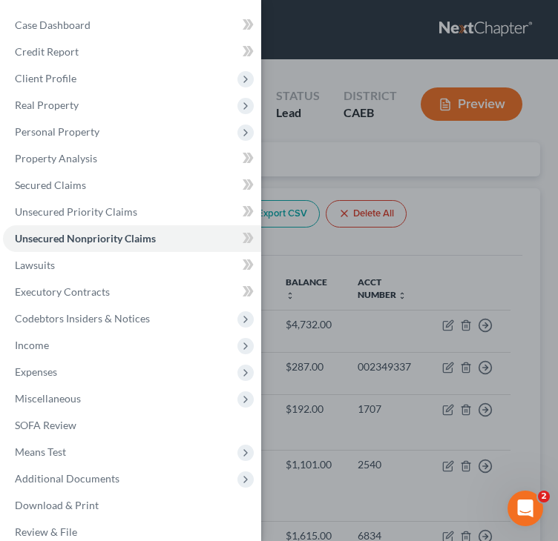
click at [487, 197] on div "Case Dashboard Payments Invoices Payments Payments Credit Report Client Profile" at bounding box center [279, 270] width 558 height 541
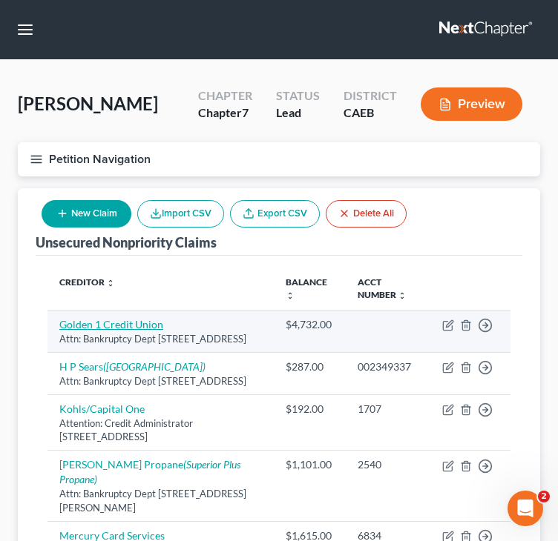
click at [131, 326] on link "Golden 1 Credit Union" at bounding box center [111, 324] width 104 height 13
select select "4"
select select "2"
select select "0"
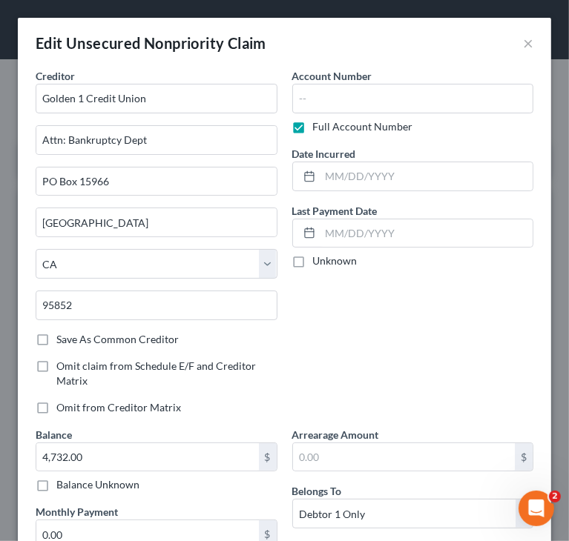
click at [417, 326] on div "Account Number Full Account Number Date Incurred Last Payment Date Unknown" at bounding box center [413, 247] width 257 height 359
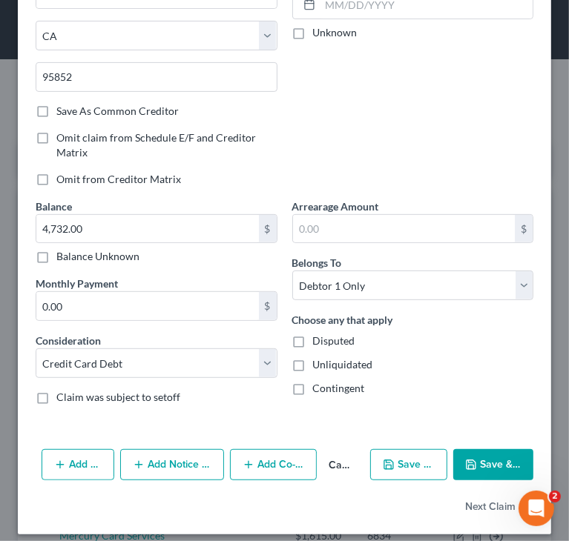
scroll to position [237, 0]
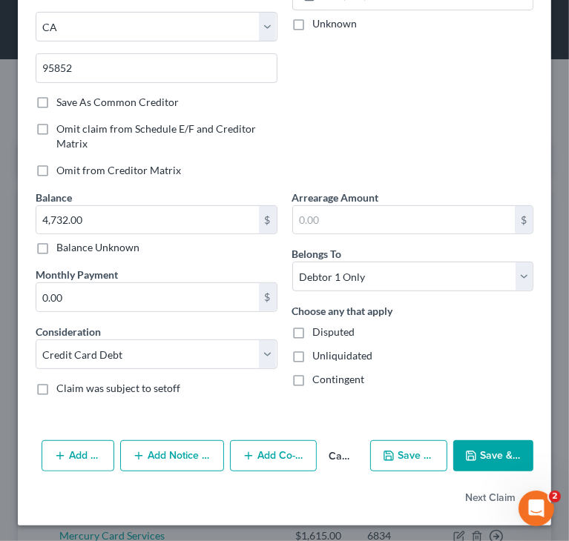
click at [182, 458] on button "Add Notice Address" at bounding box center [172, 456] width 104 height 31
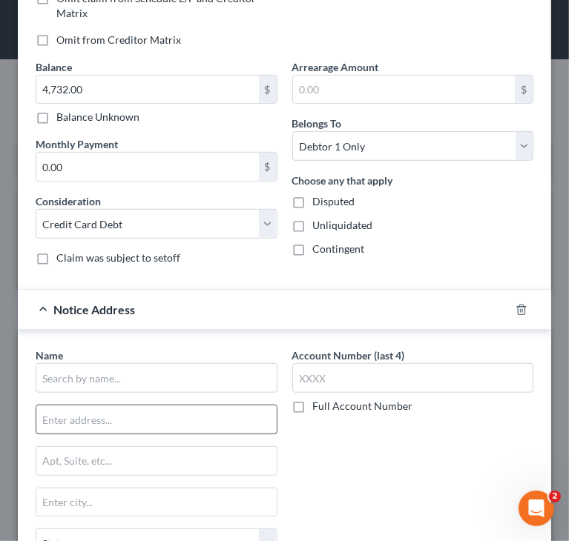
scroll to position [386, 0]
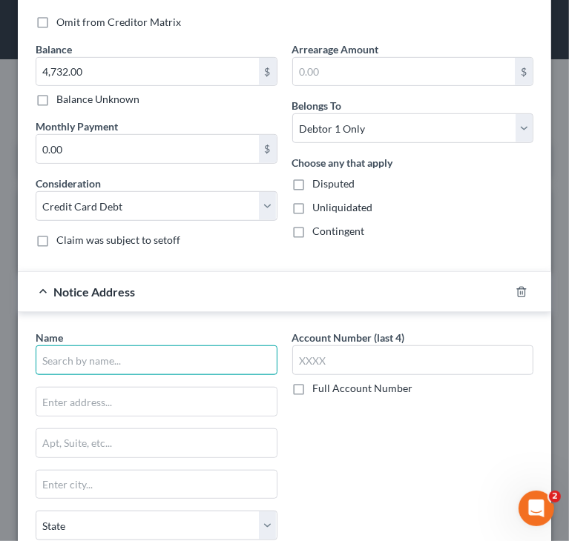
click at [157, 357] on input "text" at bounding box center [157, 361] width 242 height 30
type input "Golden 1 Credit Union"
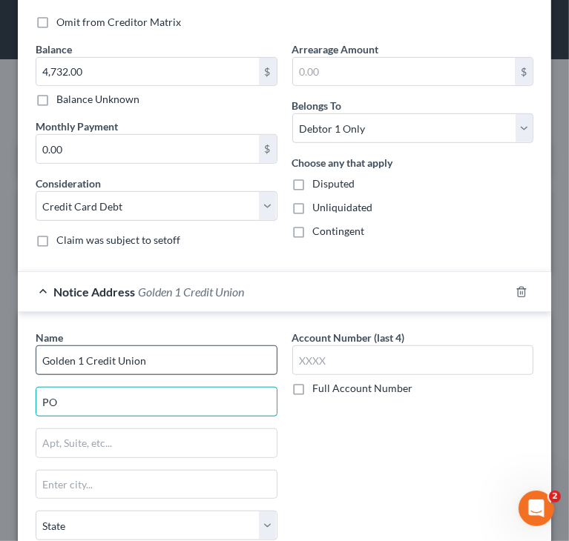
type input "P"
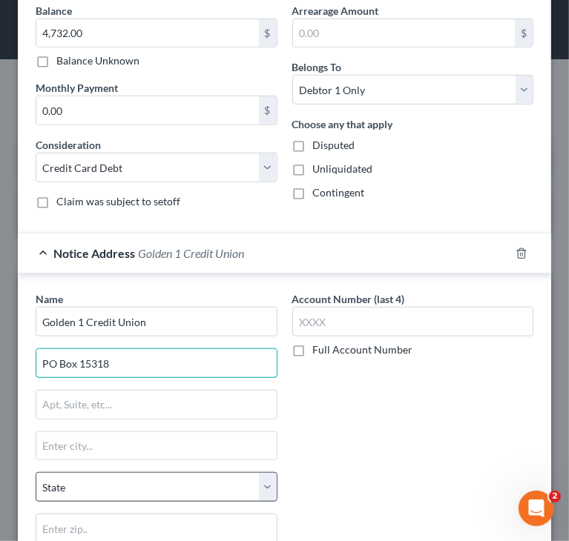
scroll to position [460, 0]
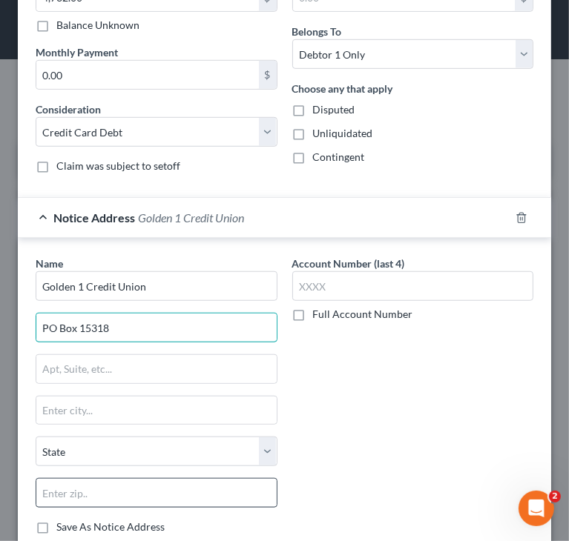
type input "PO Box 15318"
click at [151, 499] on input "text" at bounding box center [157, 493] width 242 height 30
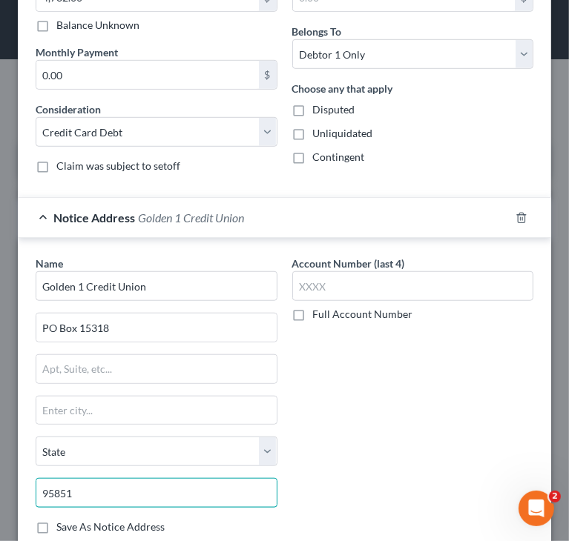
type input "95851"
type input "Sacramento"
select select "4"
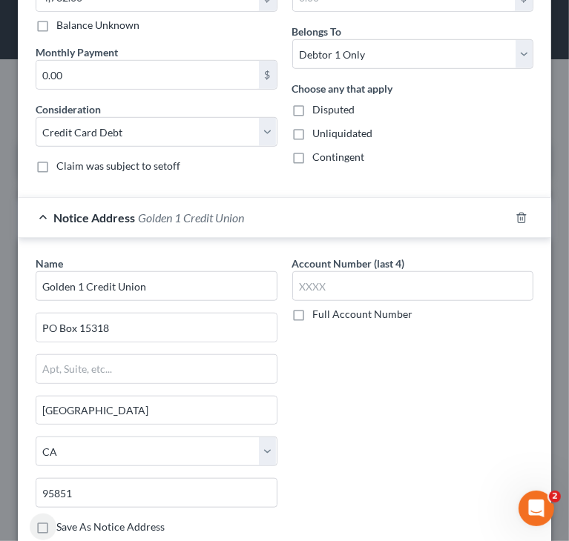
click at [474, 396] on div "Account Number (last 4) Full Account Number" at bounding box center [413, 401] width 257 height 291
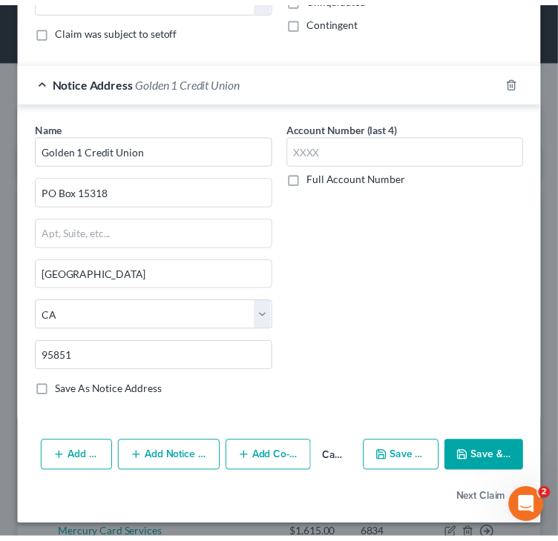
scroll to position [596, 0]
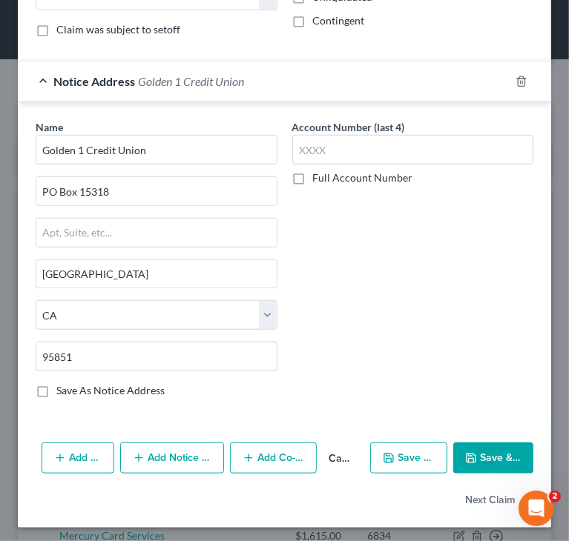
click at [481, 443] on button "Save & Close" at bounding box center [493, 458] width 80 height 31
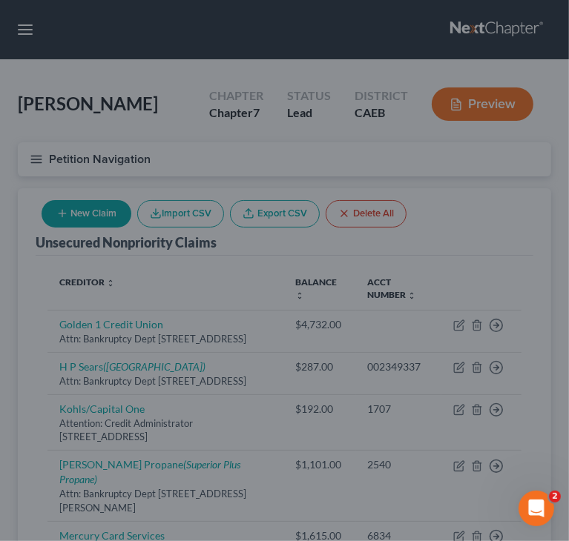
type input "0"
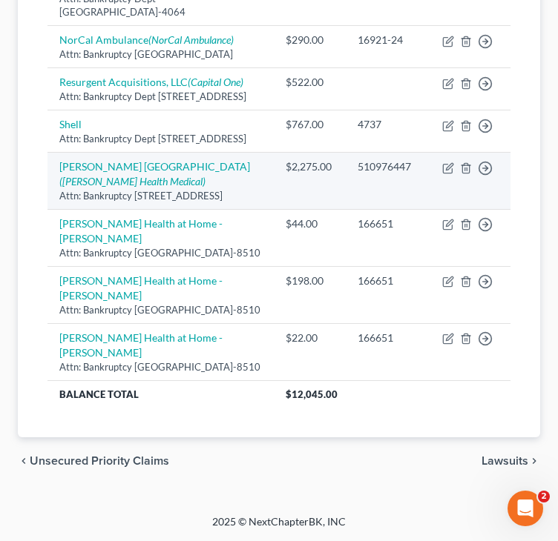
scroll to position [593, 0]
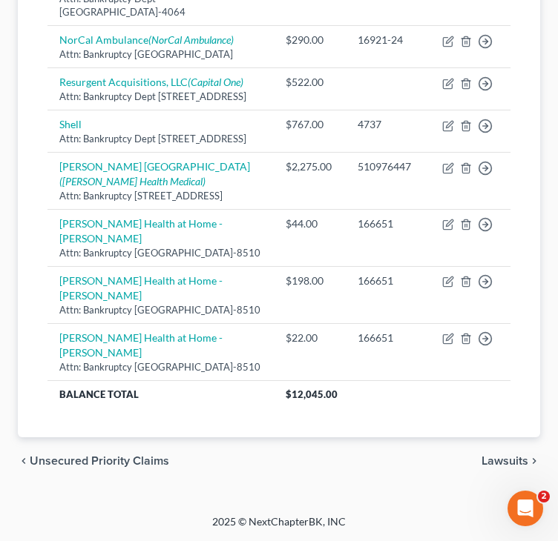
click at [30, 339] on div "Unsecured Nonpriority Claims New Claim Import CSV Export CSV Delete All Credito…" at bounding box center [279, 37] width 522 height 801
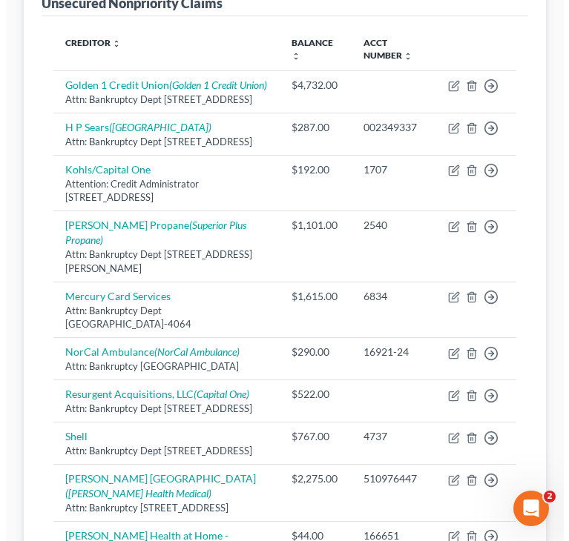
scroll to position [148, 0]
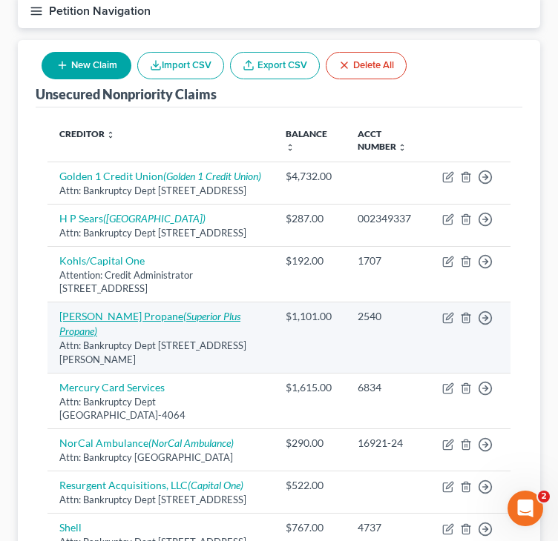
click at [193, 337] on icon "(Superior Plus Propane)" at bounding box center [149, 323] width 181 height 27
select select "4"
select select "20"
select select "0"
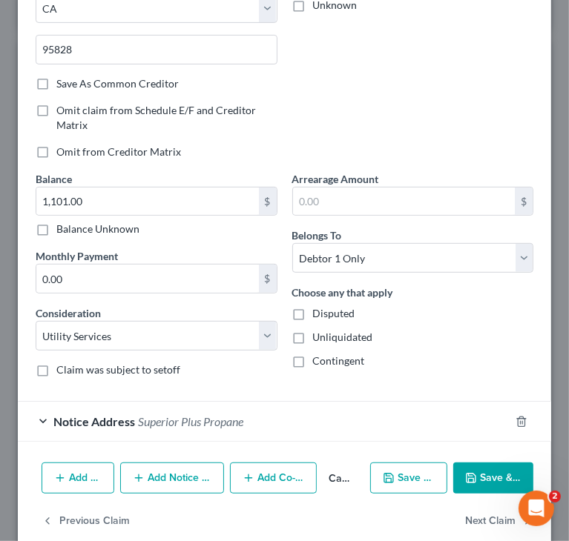
scroll to position [278, 0]
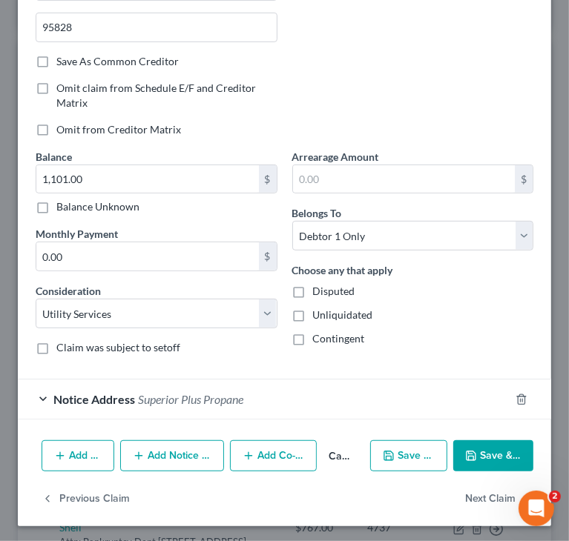
click at [213, 395] on span "Superior Plus Propane" at bounding box center [190, 399] width 105 height 14
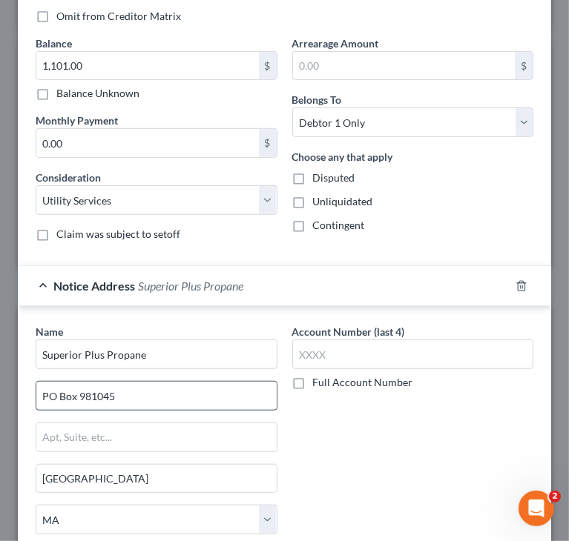
scroll to position [426, 0]
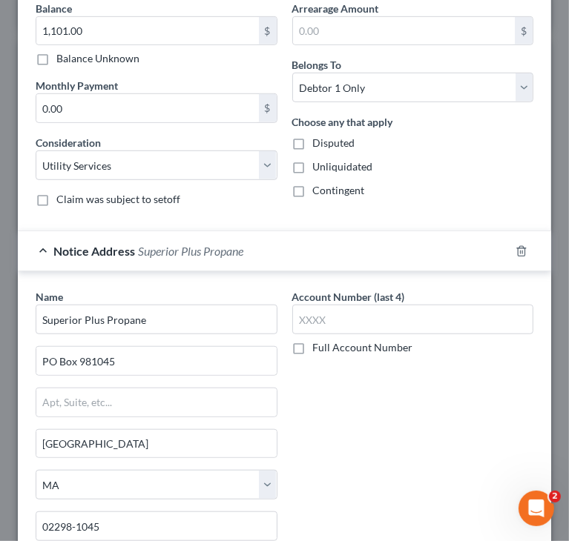
click at [426, 463] on div "Account Number (last 4) Full Account Number" at bounding box center [413, 434] width 257 height 291
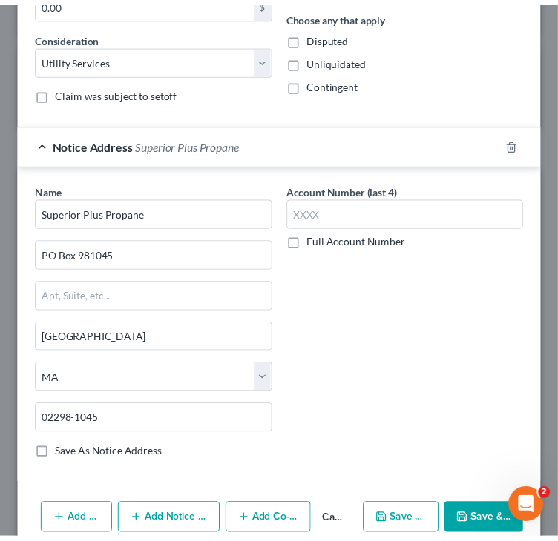
scroll to position [596, 0]
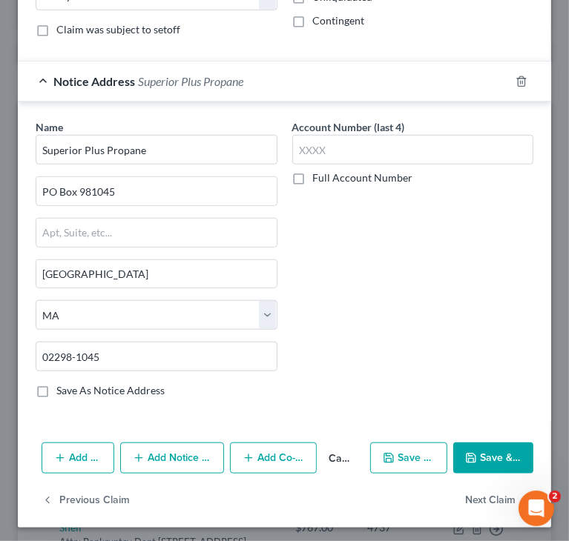
click at [472, 443] on button "Save & Close" at bounding box center [493, 458] width 80 height 31
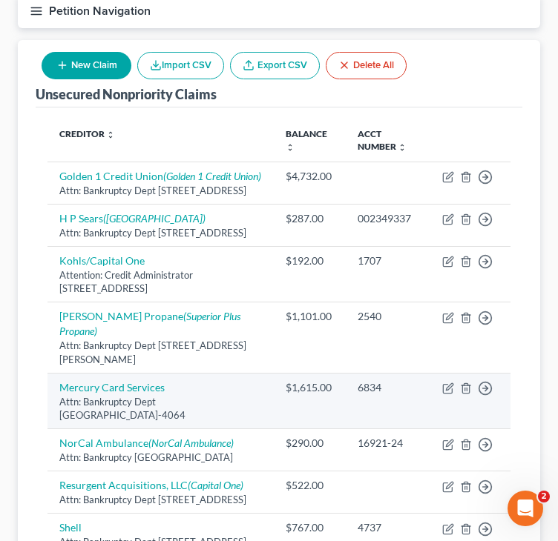
click at [47, 413] on td "Mercury Card Services Attn: Bankruptcy Dept PO Box 84064, Columbus, GA 31908-40…" at bounding box center [160, 401] width 226 height 56
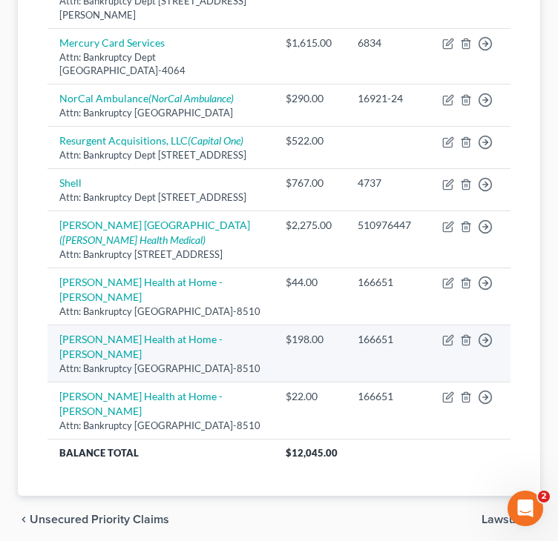
scroll to position [519, 0]
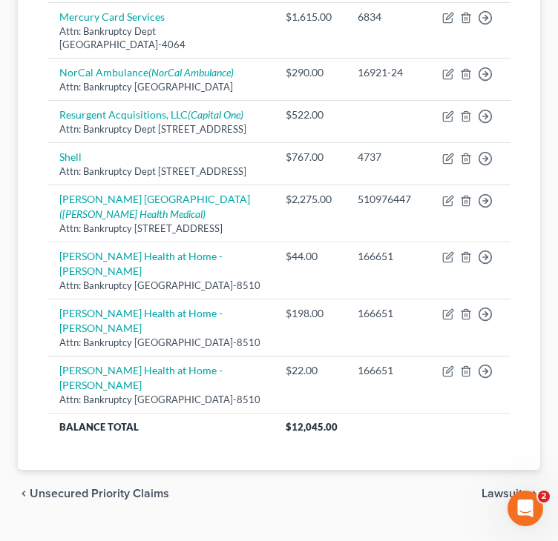
click at [36, 360] on div "Creditor expand_more expand_less unfold_more Balance expand_more expand_less un…" at bounding box center [279, 103] width 486 height 733
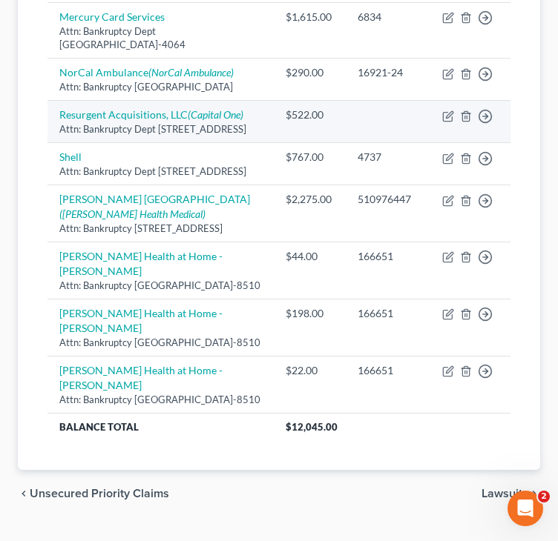
click at [52, 143] on td "Resurgent Acquisitions, LLC (Capital One) Attn: Bankruptcy Dept PO Box 10497, G…" at bounding box center [160, 122] width 226 height 42
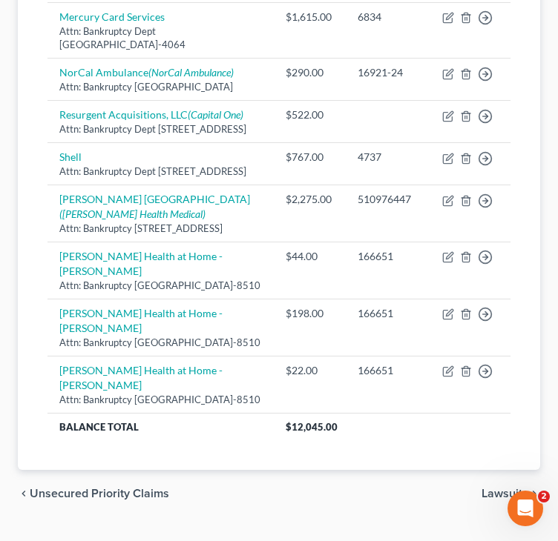
click at [40, 284] on div "Creditor expand_more expand_less unfold_more Balance expand_more expand_less un…" at bounding box center [279, 103] width 486 height 733
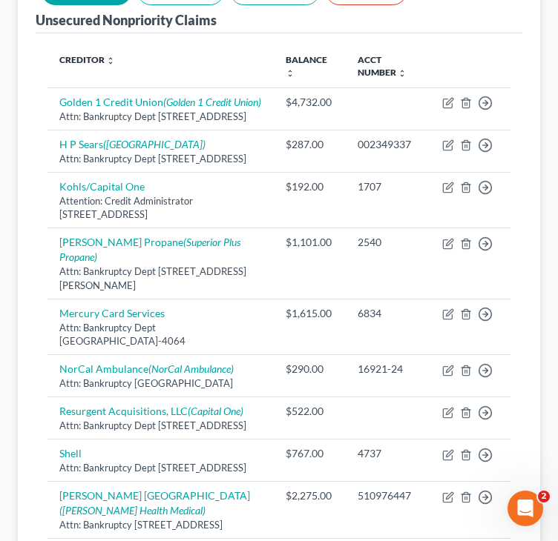
scroll to position [148, 0]
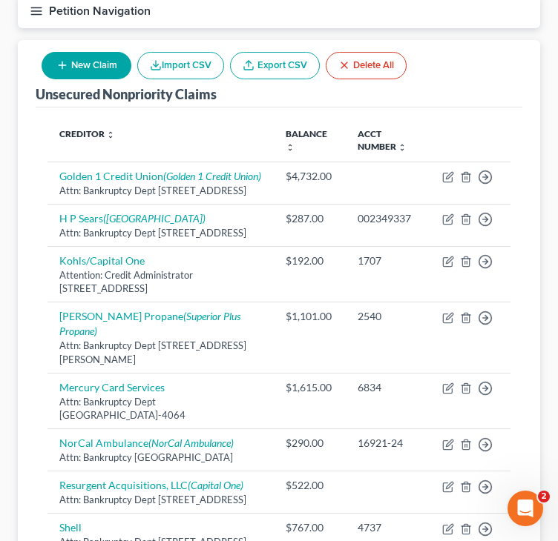
click at [20, 144] on div "Unsecured Nonpriority Claims New Claim Import CSV Export CSV Delete All Credito…" at bounding box center [279, 440] width 522 height 801
click at [28, 7] on button "Petition Navigation" at bounding box center [279, 11] width 522 height 34
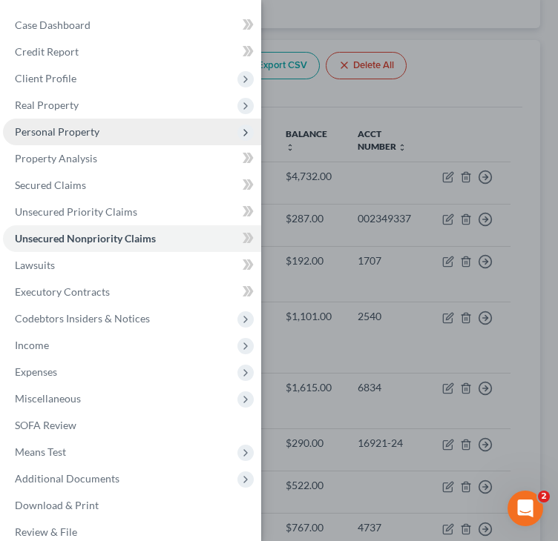
click at [79, 124] on span "Personal Property" at bounding box center [132, 132] width 258 height 27
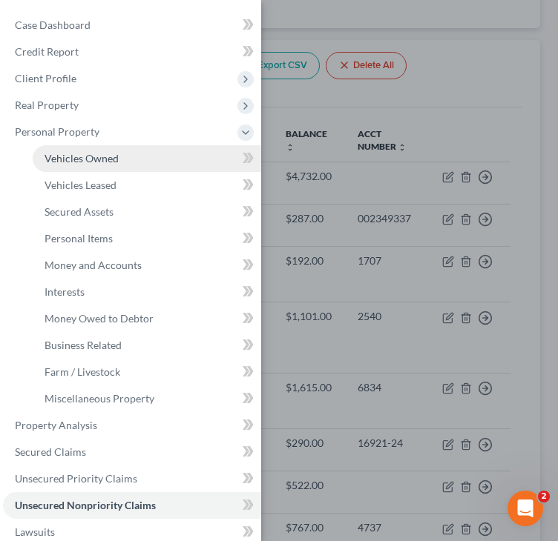
click at [123, 148] on link "Vehicles Owned" at bounding box center [147, 158] width 228 height 27
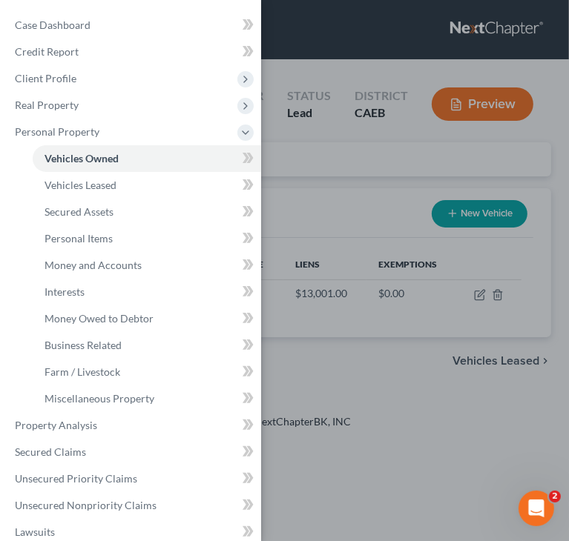
click at [365, 57] on div "Case Dashboard Payments Invoices Payments Payments Credit Report Client Profile" at bounding box center [284, 270] width 569 height 541
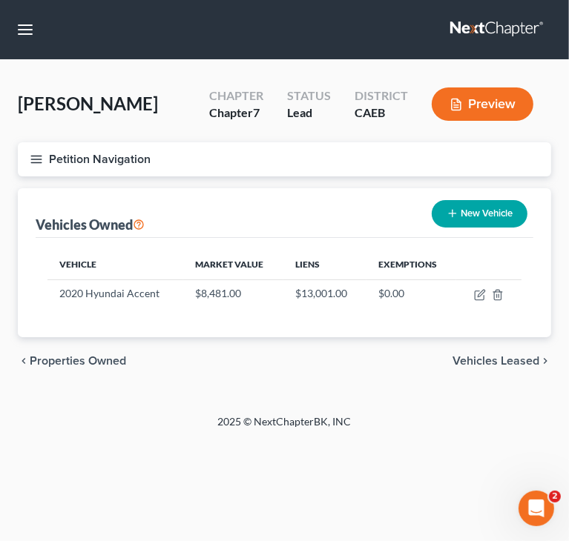
click at [501, 360] on span "Vehicles Leased" at bounding box center [495, 361] width 87 height 12
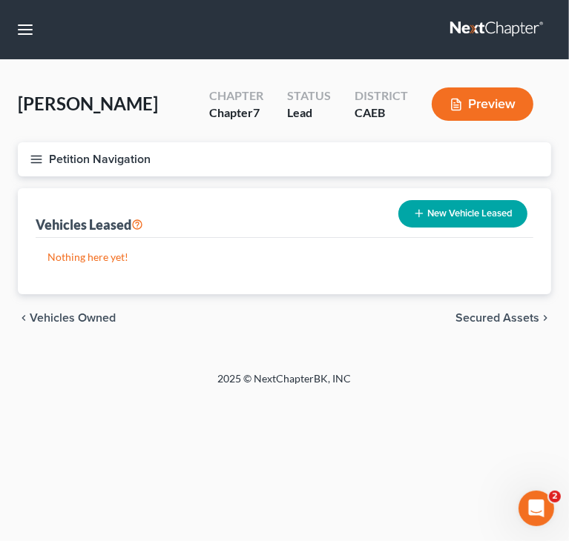
click at [510, 320] on span "Secured Assets" at bounding box center [497, 318] width 84 height 12
click at [510, 320] on span "Personal Items" at bounding box center [499, 318] width 79 height 12
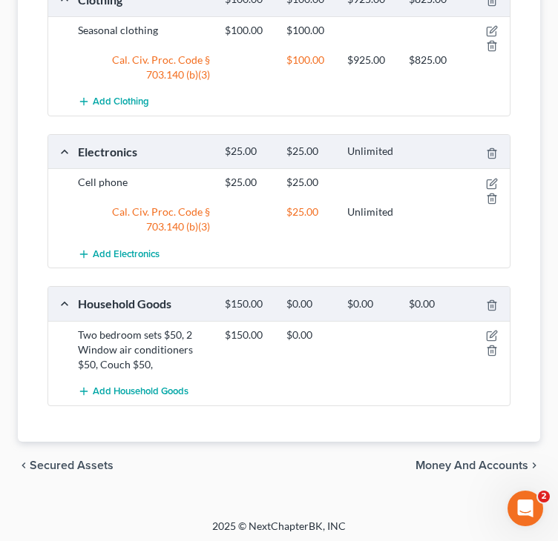
scroll to position [304, 0]
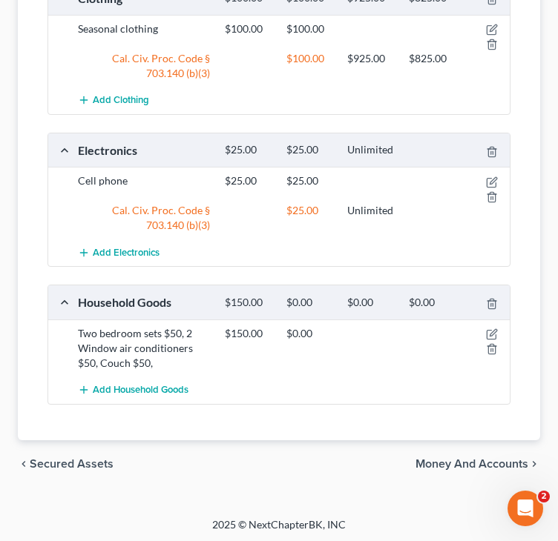
click at [456, 459] on span "Money and Accounts" at bounding box center [471, 464] width 113 height 12
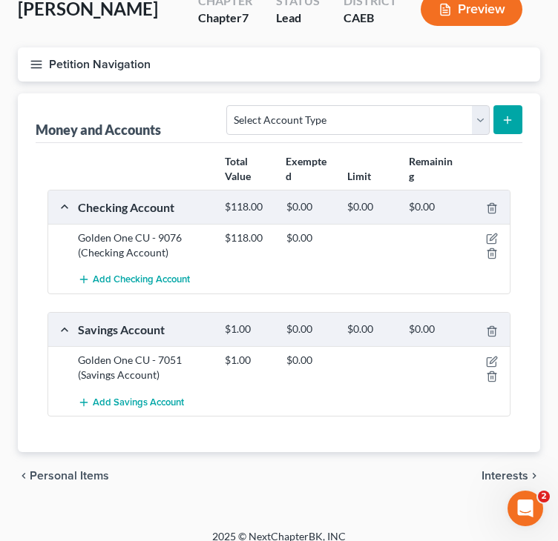
scroll to position [108, 0]
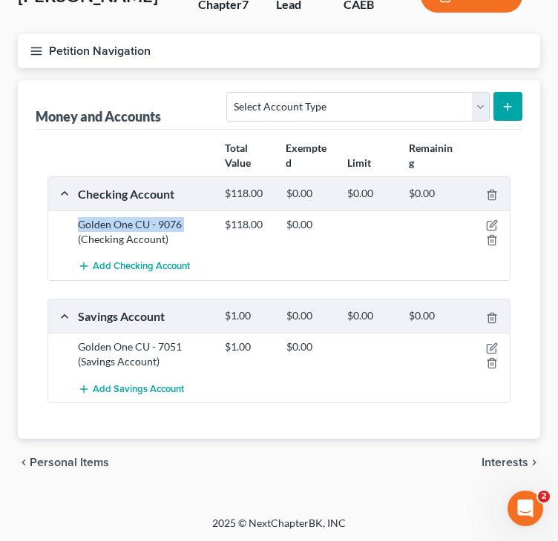
click at [35, 230] on div "Money and Accounts Select Account Type Brokerage Cash on Hand Certificates of D…" at bounding box center [279, 259] width 522 height 359
click at [88, 464] on span "Personal Items" at bounding box center [69, 463] width 79 height 12
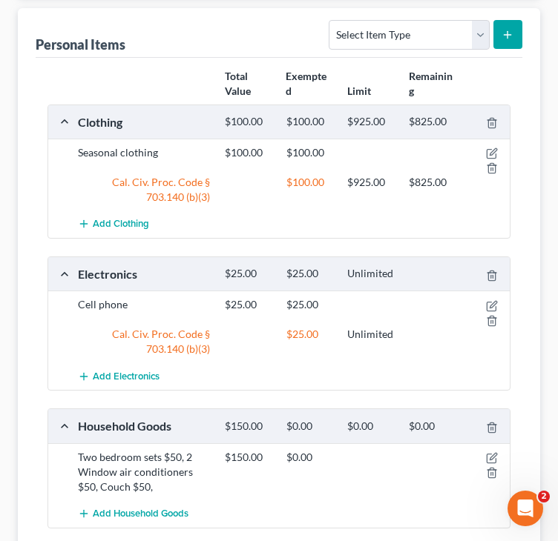
scroll to position [222, 0]
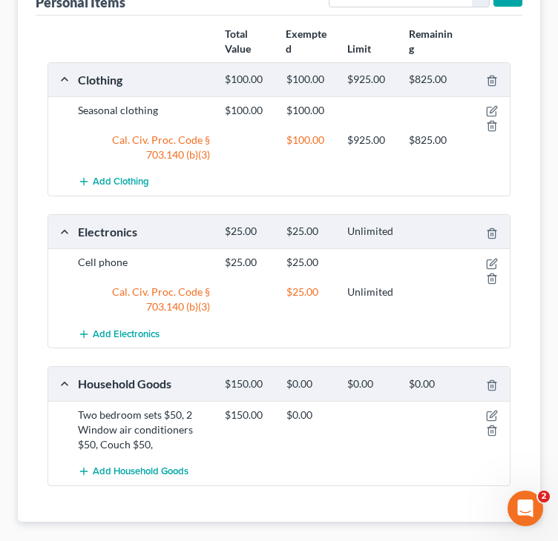
click at [39, 162] on div "Total Value Exempted Limit Remaining Clothing $100.00 $100.00 $925.00 $825.00 S…" at bounding box center [279, 269] width 486 height 507
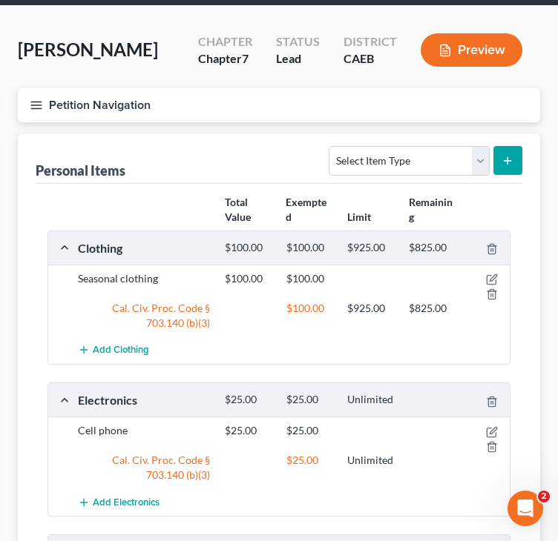
scroll to position [0, 0]
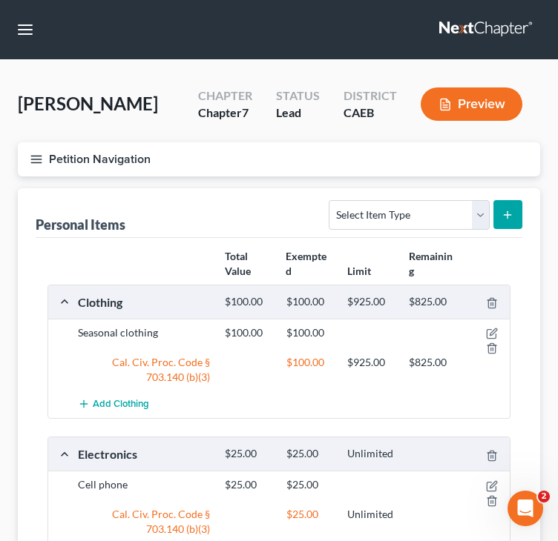
click at [36, 162] on line "button" at bounding box center [36, 162] width 10 height 0
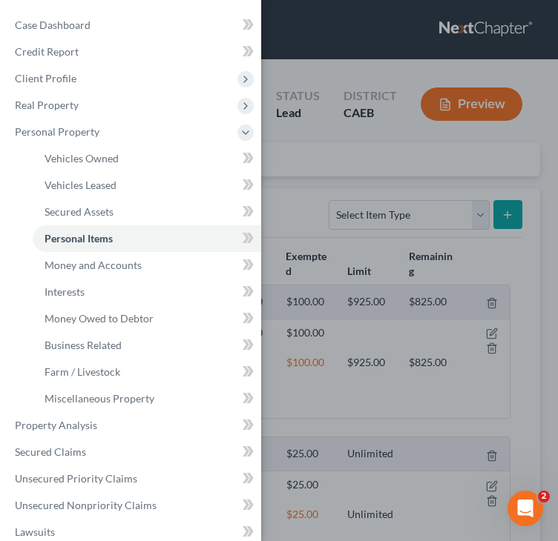
click at [369, 156] on div "Case Dashboard Payments Invoices Payments Payments Credit Report Client Profile" at bounding box center [279, 270] width 558 height 541
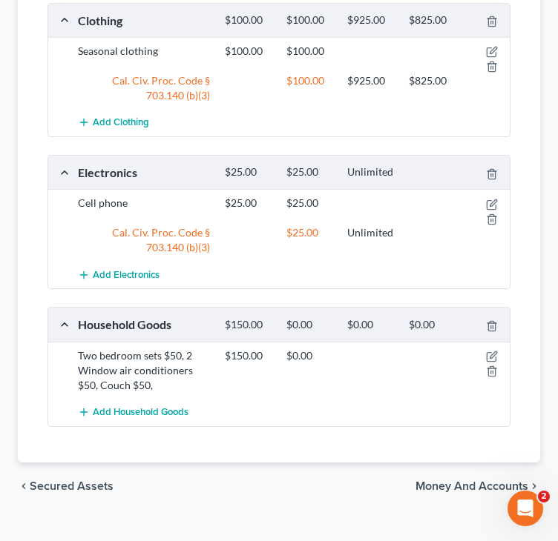
scroll to position [304, 0]
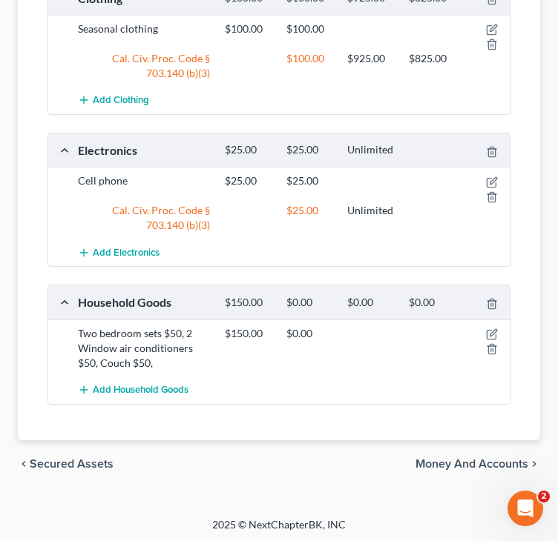
click at [534, 136] on div "Personal Items Select Item Type Clothing Collectibles Of Value Electronics Fire…" at bounding box center [279, 162] width 522 height 556
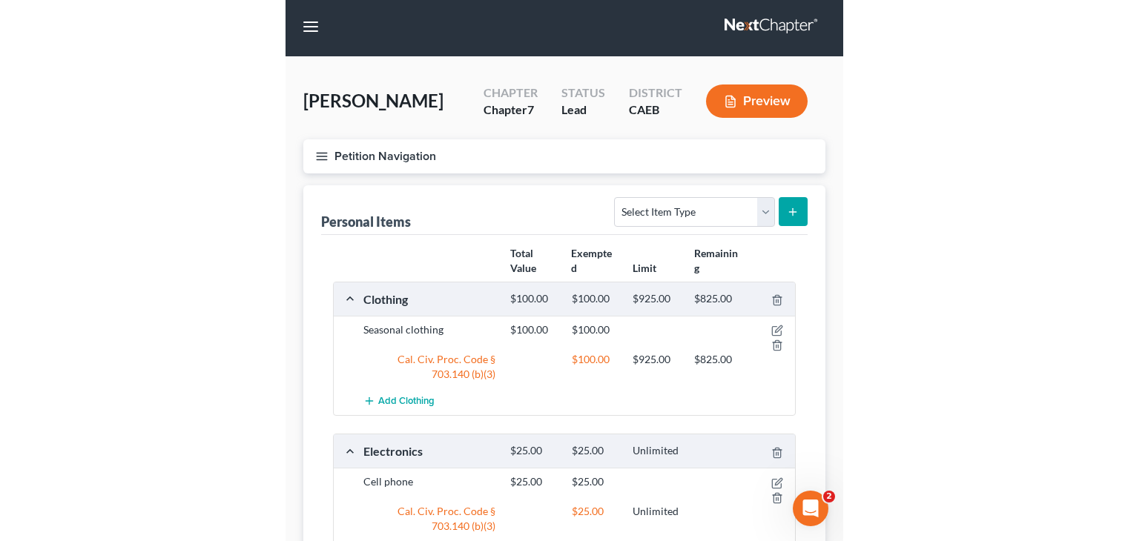
scroll to position [0, 0]
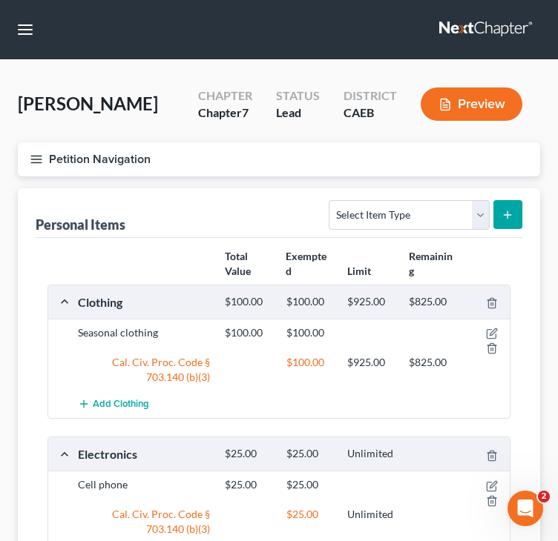
click at [35, 159] on line "button" at bounding box center [36, 159] width 10 height 0
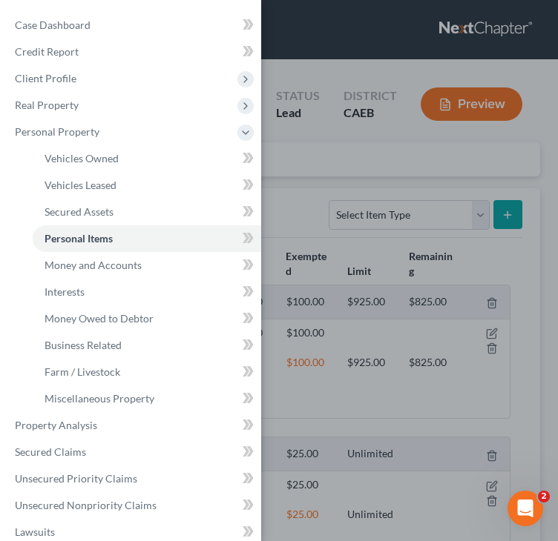
click at [316, 58] on div "Case Dashboard Payments Invoices Payments Payments Credit Report Client Profile" at bounding box center [279, 270] width 558 height 541
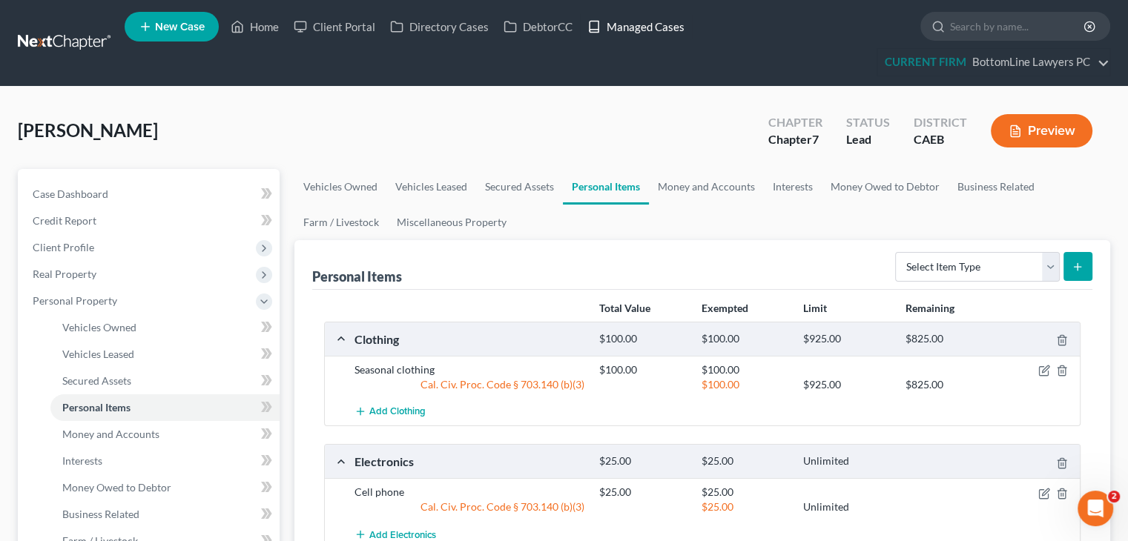
click at [647, 26] on link "Managed Cases" at bounding box center [636, 26] width 112 height 27
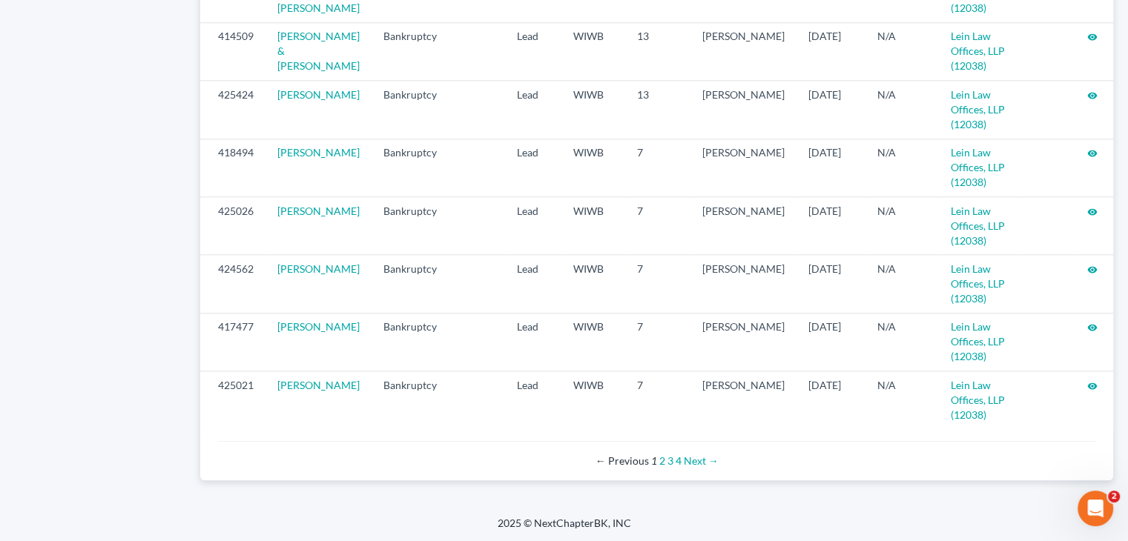
scroll to position [1620, 0]
click at [662, 458] on link "2" at bounding box center [662, 459] width 6 height 13
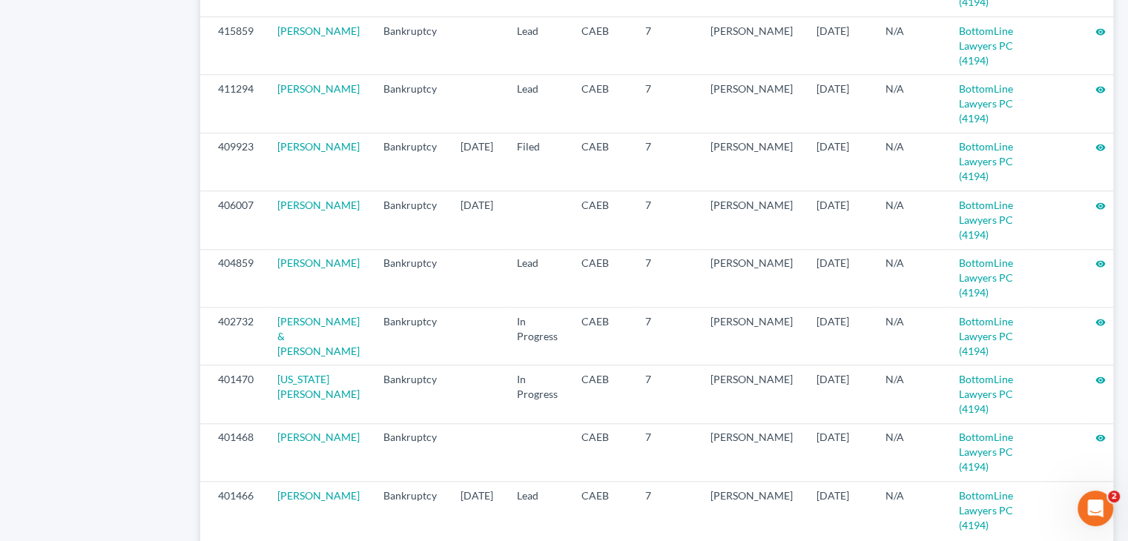
scroll to position [1635, 0]
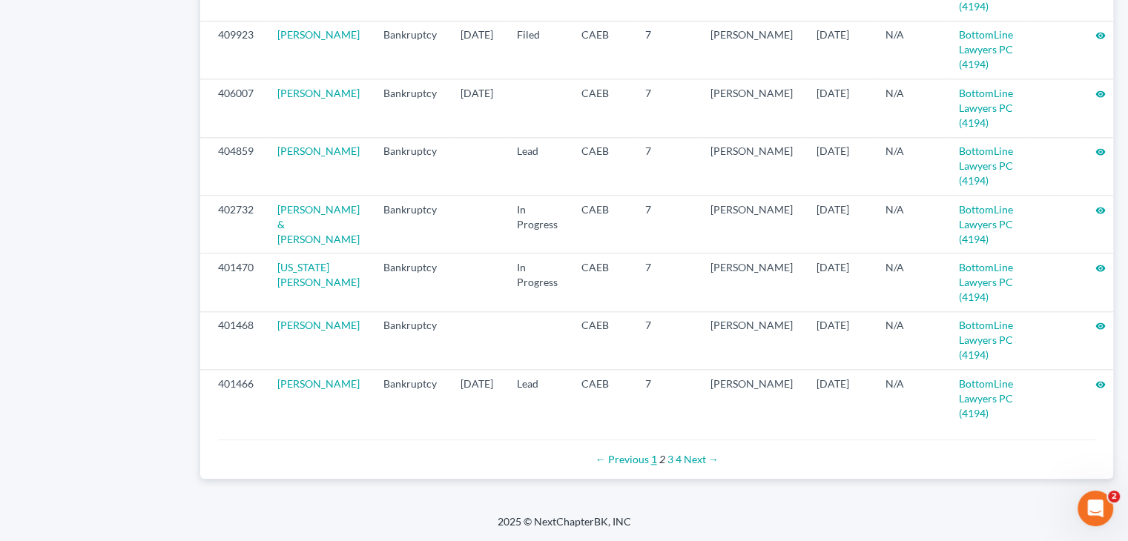
click at [655, 462] on link "1" at bounding box center [654, 459] width 6 height 13
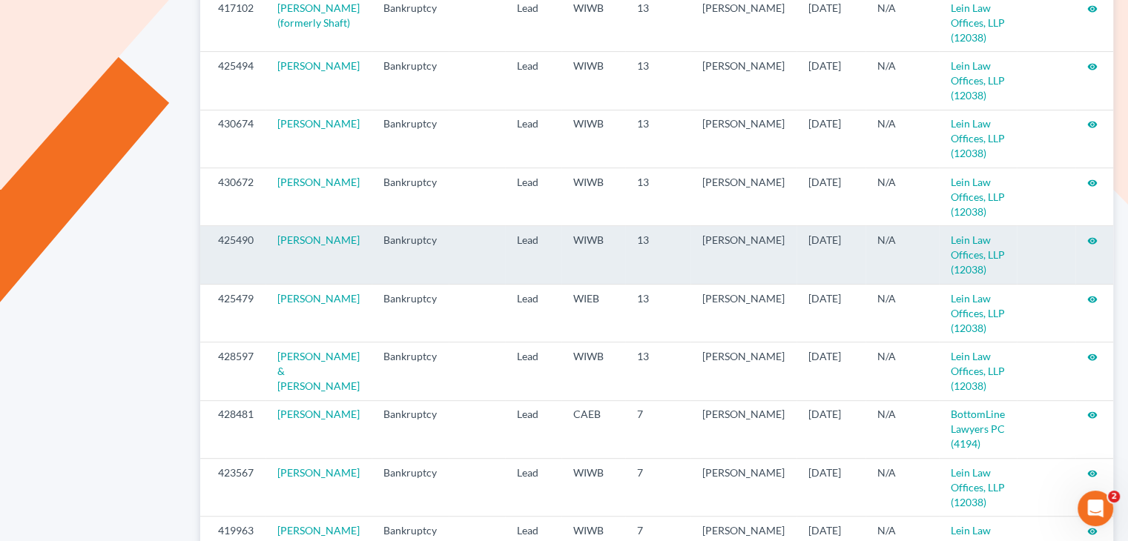
scroll to position [667, 0]
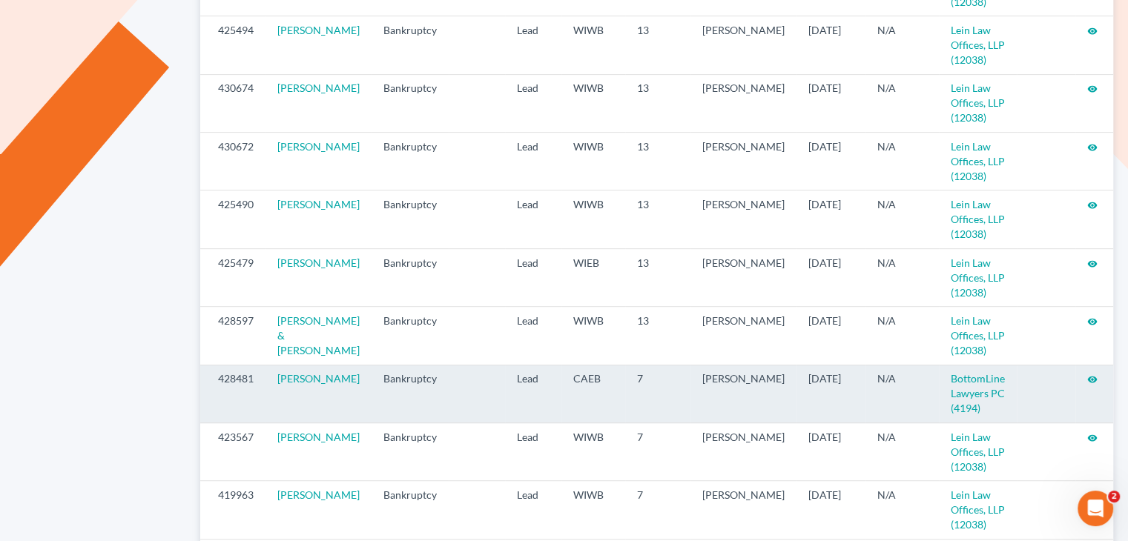
click at [1089, 379] on icon "visibility" at bounding box center [1092, 380] width 10 height 10
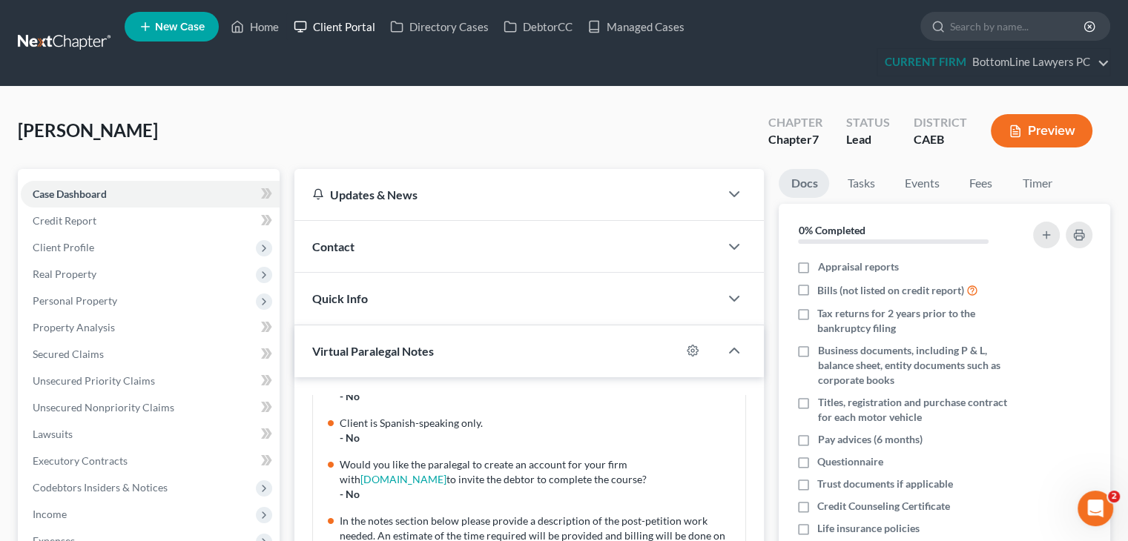
click at [364, 24] on link "Client Portal" at bounding box center [334, 26] width 96 height 27
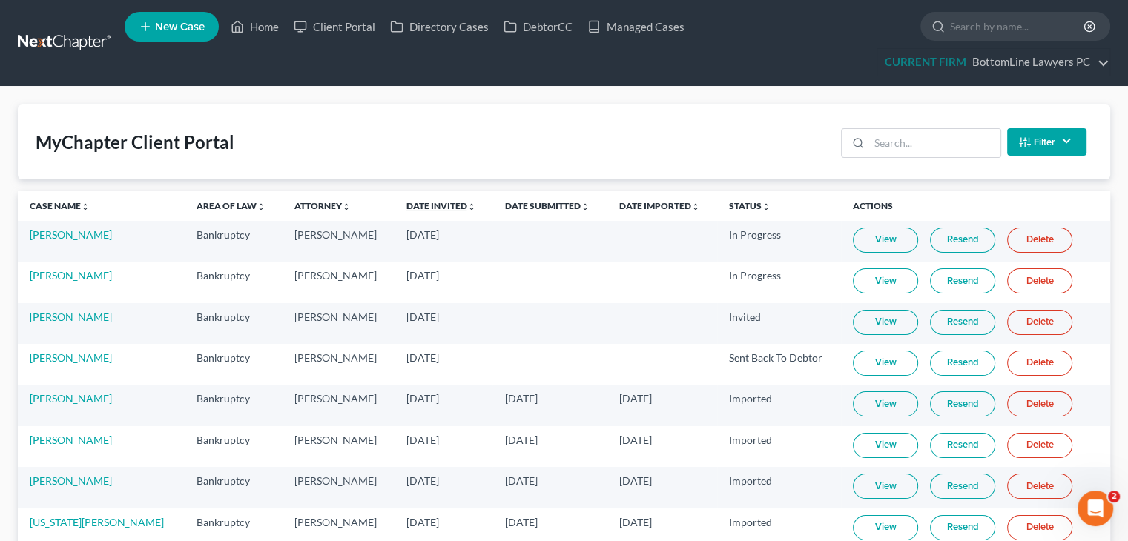
click at [406, 205] on link "Date Invited unfold_more expand_more expand_less" at bounding box center [441, 205] width 70 height 11
click at [406, 205] on link "Date Invited unfold_more expand_more expand_less" at bounding box center [441, 205] width 71 height 11
click at [857, 318] on link "View" at bounding box center [886, 322] width 65 height 25
click at [675, 22] on link "Managed Cases" at bounding box center [636, 26] width 112 height 27
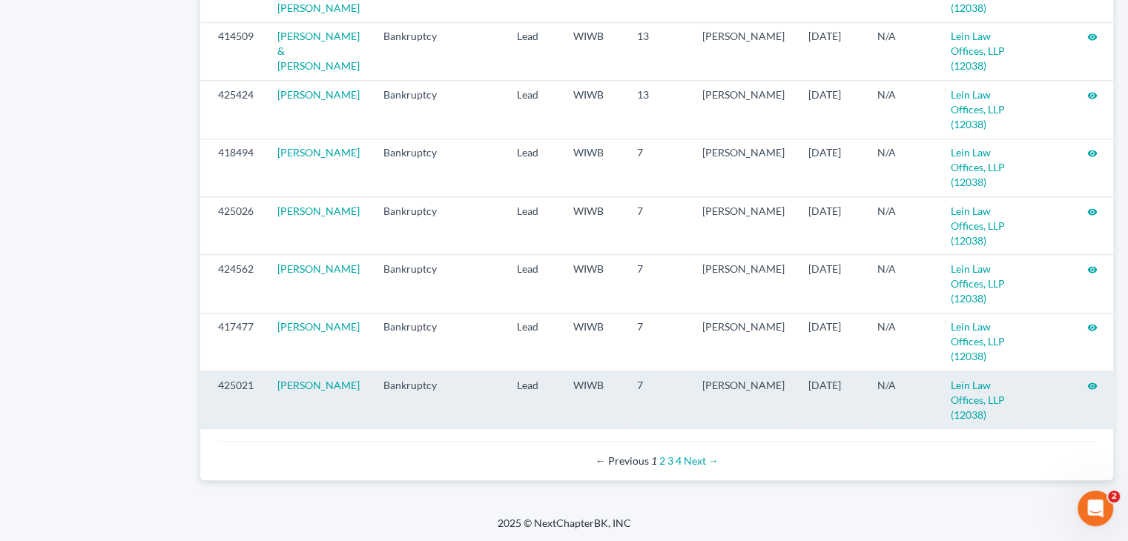
scroll to position [1620, 0]
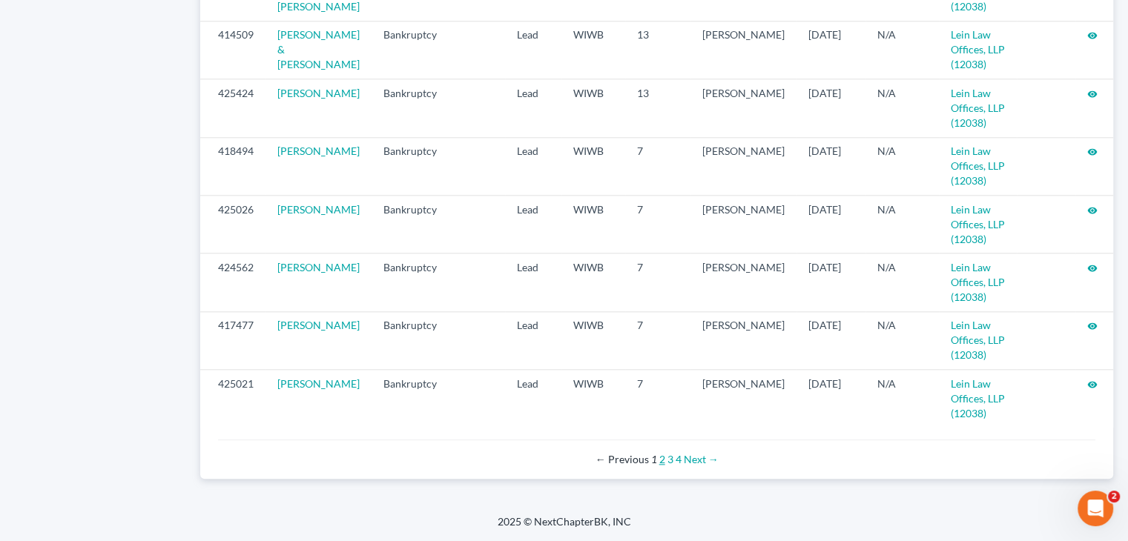
click at [664, 462] on link "2" at bounding box center [662, 459] width 6 height 13
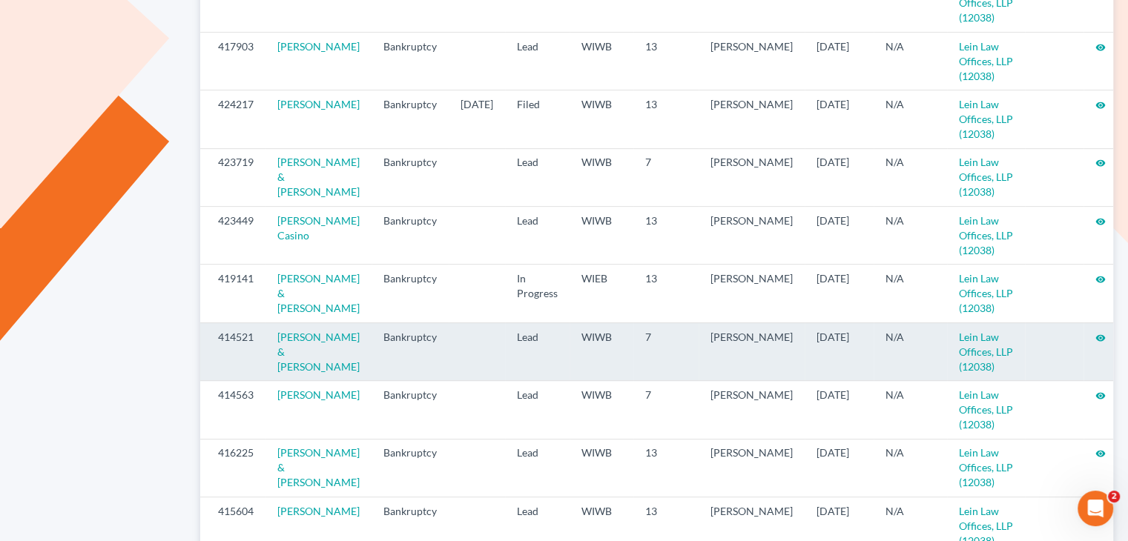
scroll to position [519, 0]
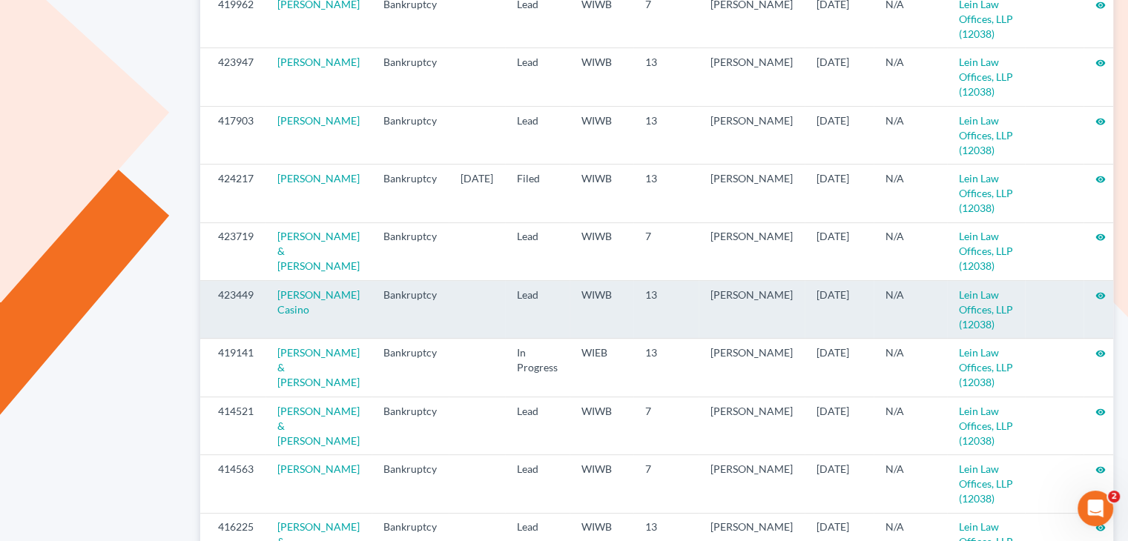
click at [1095, 296] on icon "visibility" at bounding box center [1100, 296] width 10 height 10
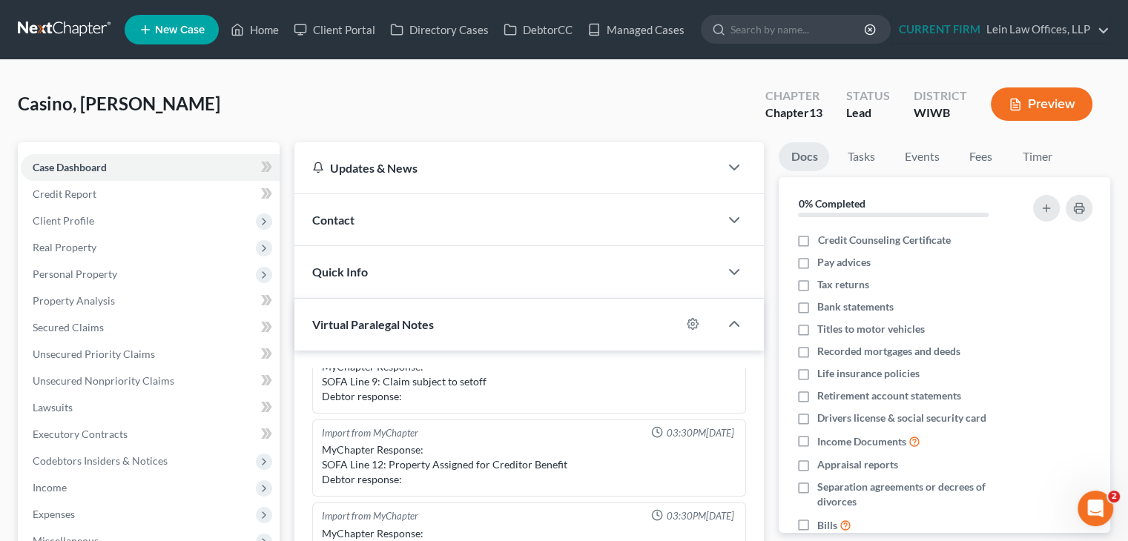
scroll to position [357, 0]
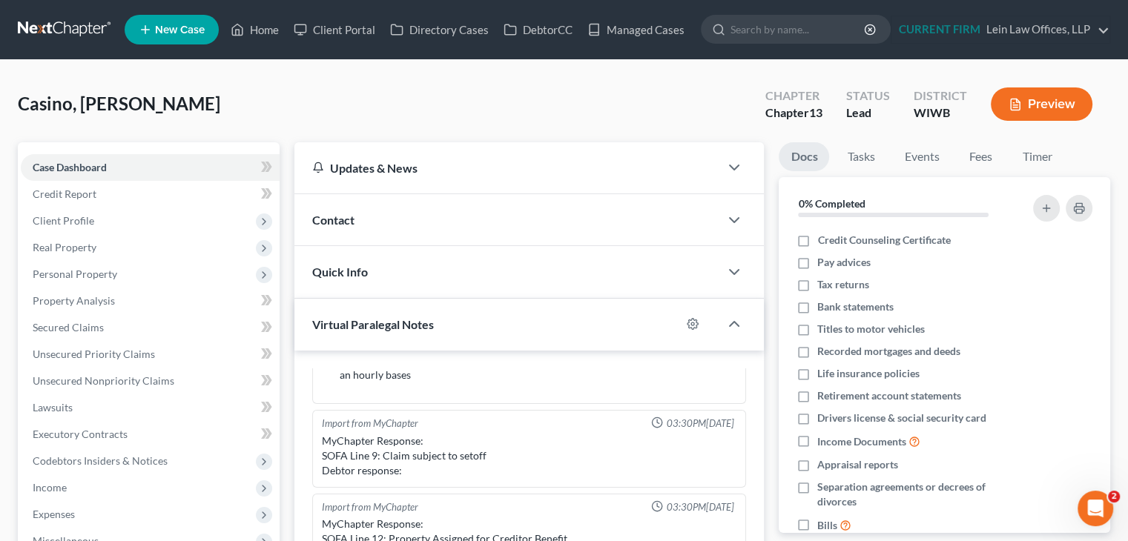
click at [276, 99] on div "Casino, [PERSON_NAME] Upgraded Chapter Chapter 13 Status Lead District WIWB Pre…" at bounding box center [564, 110] width 1092 height 65
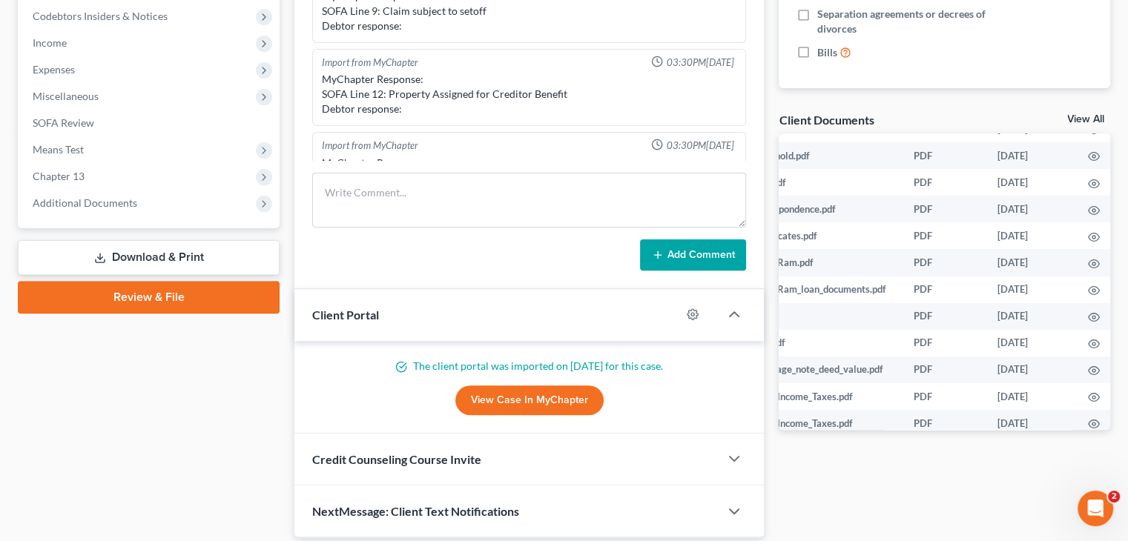
scroll to position [74, 87]
click at [1088, 153] on icon "button" at bounding box center [1092, 157] width 11 height 8
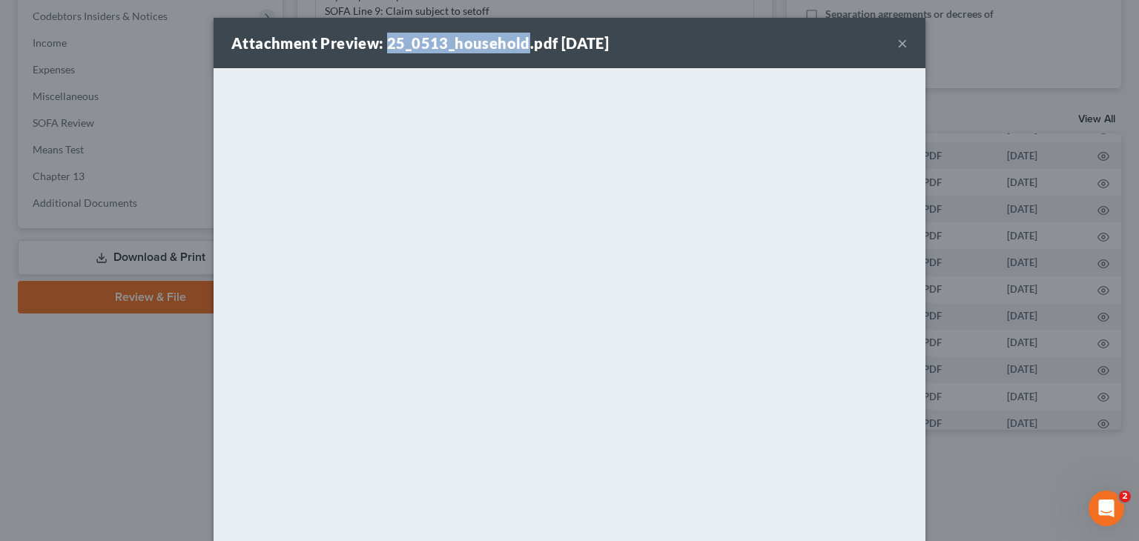
drag, startPoint x: 382, startPoint y: 39, endPoint x: 519, endPoint y: 39, distance: 137.2
click at [519, 39] on strong "Attachment Preview: 25_0513_household.pdf [DATE]" at bounding box center [419, 43] width 377 height 18
copy strong "25_0513_household"
click at [726, 28] on div "Attachment Preview: 25_0513_household.pdf [DATE] ×" at bounding box center [570, 43] width 712 height 50
click at [897, 42] on button "×" at bounding box center [902, 43] width 10 height 18
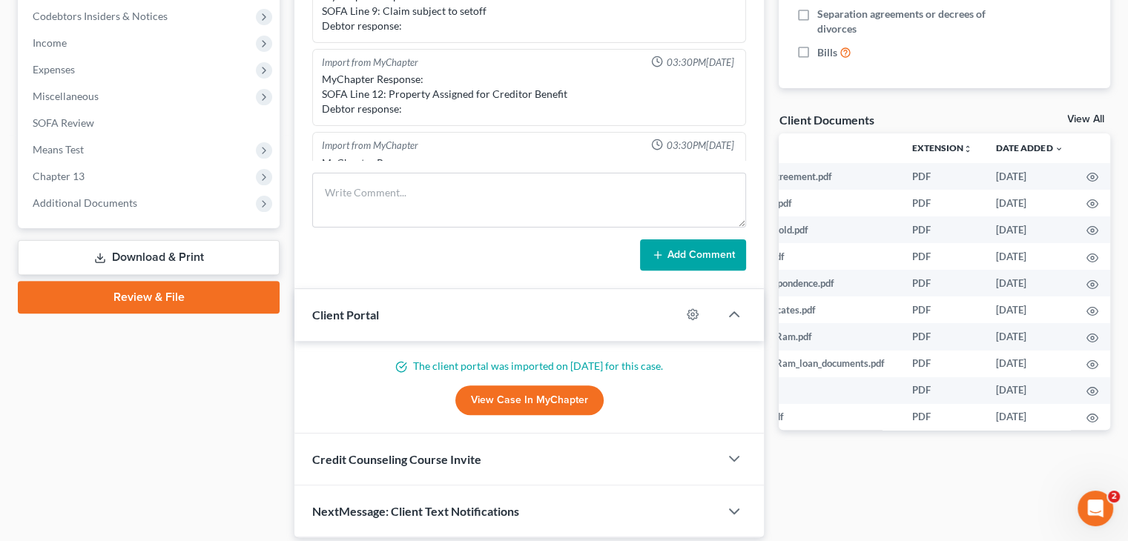
scroll to position [0, 89]
click at [1089, 179] on icon "button" at bounding box center [1092, 177] width 12 height 12
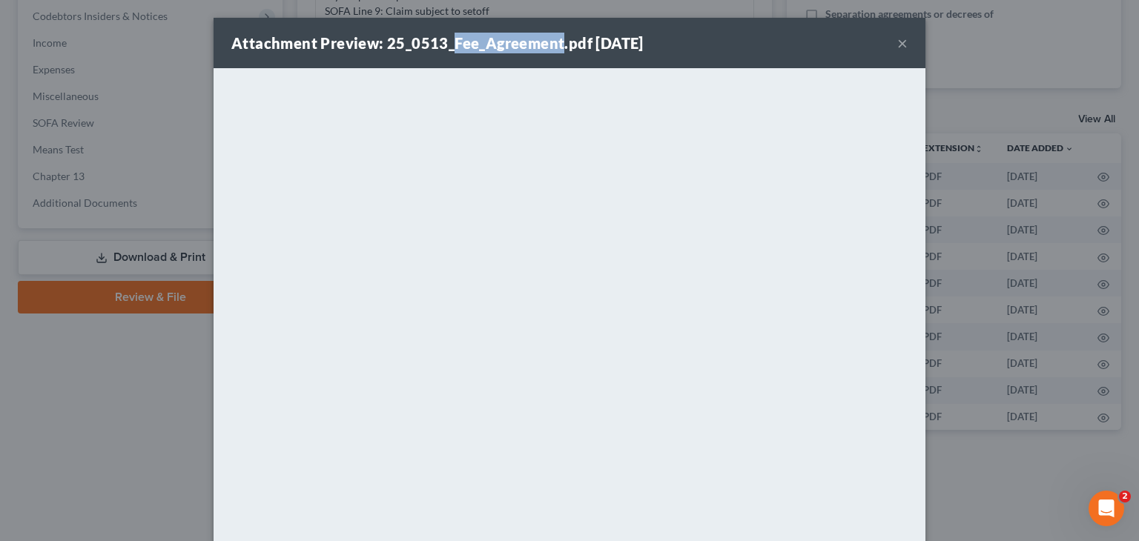
drag, startPoint x: 444, startPoint y: 40, endPoint x: 551, endPoint y: 58, distance: 108.3
click at [553, 53] on div "Attachment Preview: 25_0513_Fee_Agreement.pdf [DATE]" at bounding box center [437, 43] width 412 height 21
copy strong "Fee_Agreement"
click at [765, 45] on div "Attachment Preview: 25_0513_Fee_Agreement.pdf [DATE] ×" at bounding box center [570, 43] width 712 height 50
click at [897, 44] on button "×" at bounding box center [902, 43] width 10 height 18
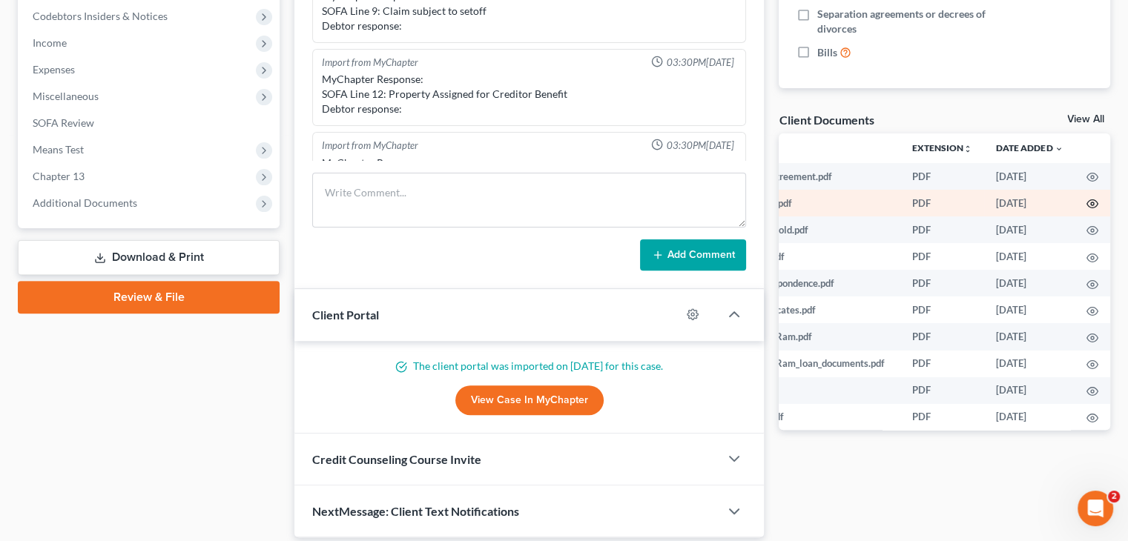
click at [1087, 201] on icon "button" at bounding box center [1092, 204] width 11 height 8
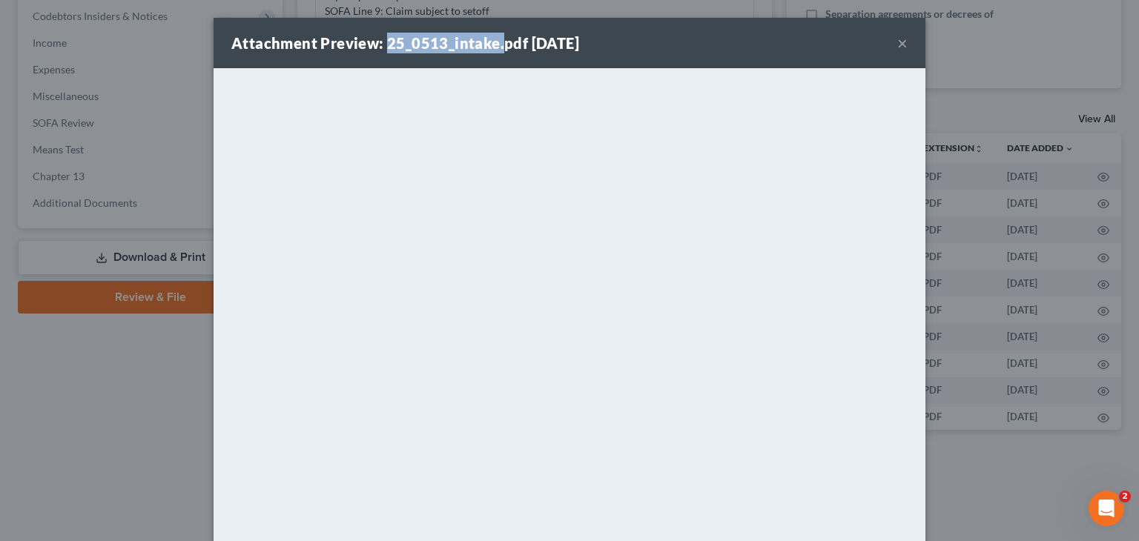
drag, startPoint x: 380, startPoint y: 39, endPoint x: 492, endPoint y: 45, distance: 112.2
click at [492, 45] on strong "Attachment Preview: 25_0513_intake.pdf [DATE]" at bounding box center [405, 43] width 348 height 18
copy strong "25_0513_intake."
click at [897, 44] on button "×" at bounding box center [902, 43] width 10 height 18
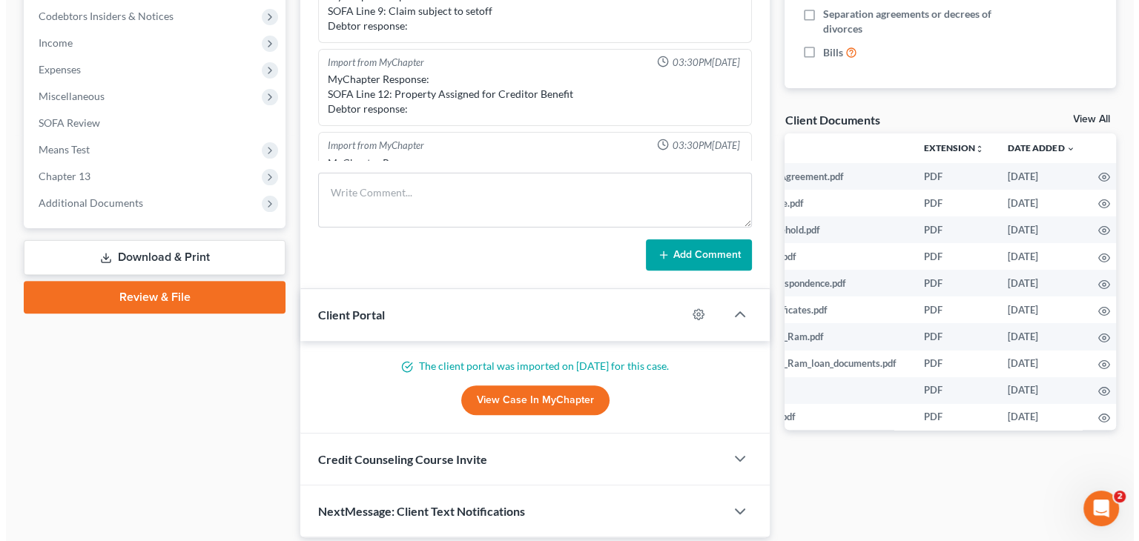
scroll to position [0, 95]
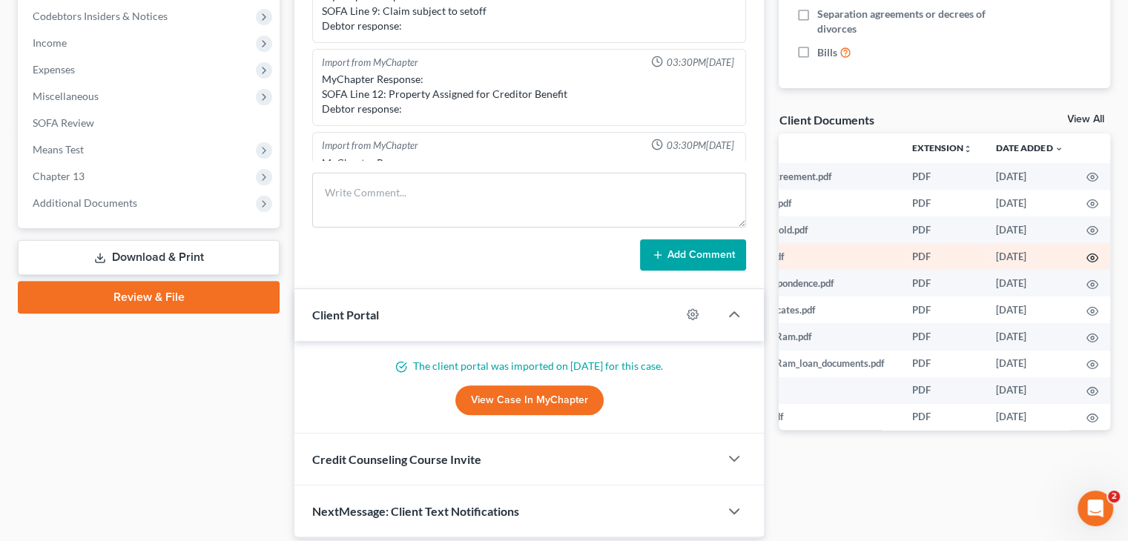
click at [1086, 262] on icon "button" at bounding box center [1092, 258] width 12 height 12
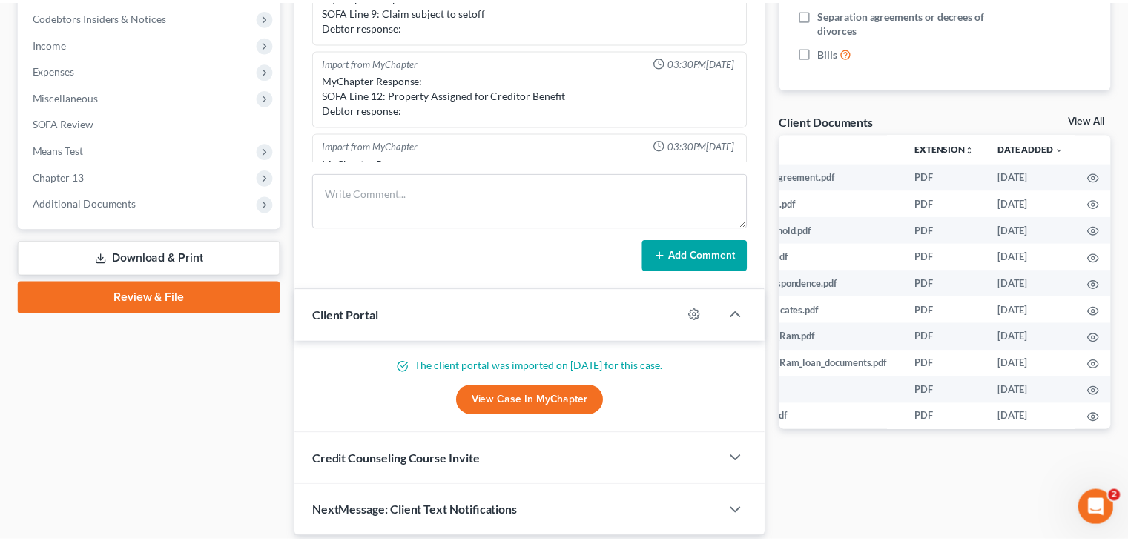
scroll to position [0, 92]
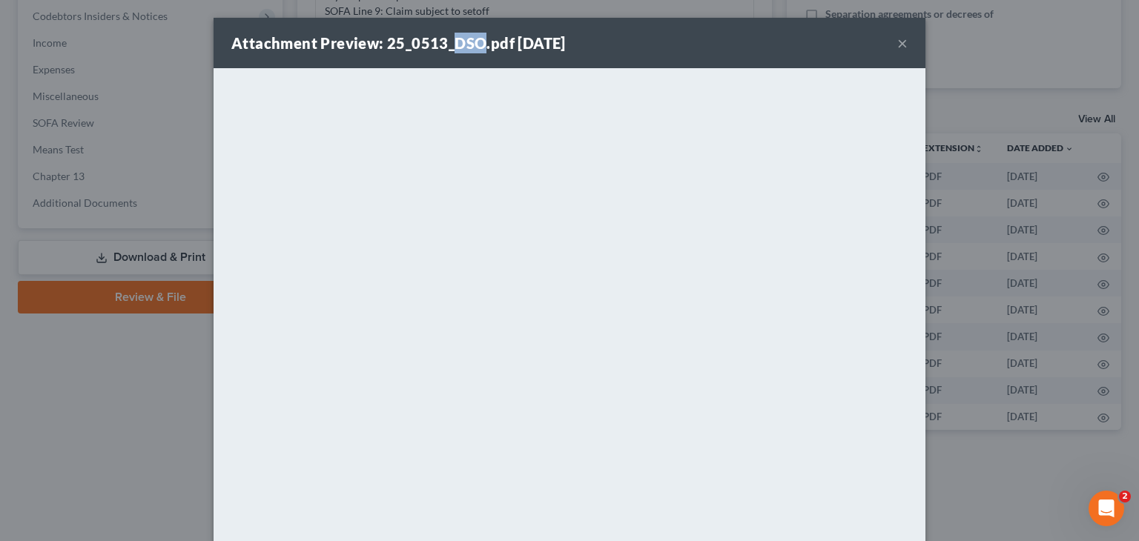
drag, startPoint x: 445, startPoint y: 42, endPoint x: 475, endPoint y: 44, distance: 29.8
click at [475, 44] on strong "Attachment Preview: 25_0513_DSO.pdf [DATE]" at bounding box center [398, 43] width 334 height 18
copy strong "DSO"
click at [759, 35] on div "Attachment Preview: 25_0513_DSO.pdf [DATE] ×" at bounding box center [570, 43] width 712 height 50
click at [897, 43] on button "×" at bounding box center [902, 43] width 10 height 18
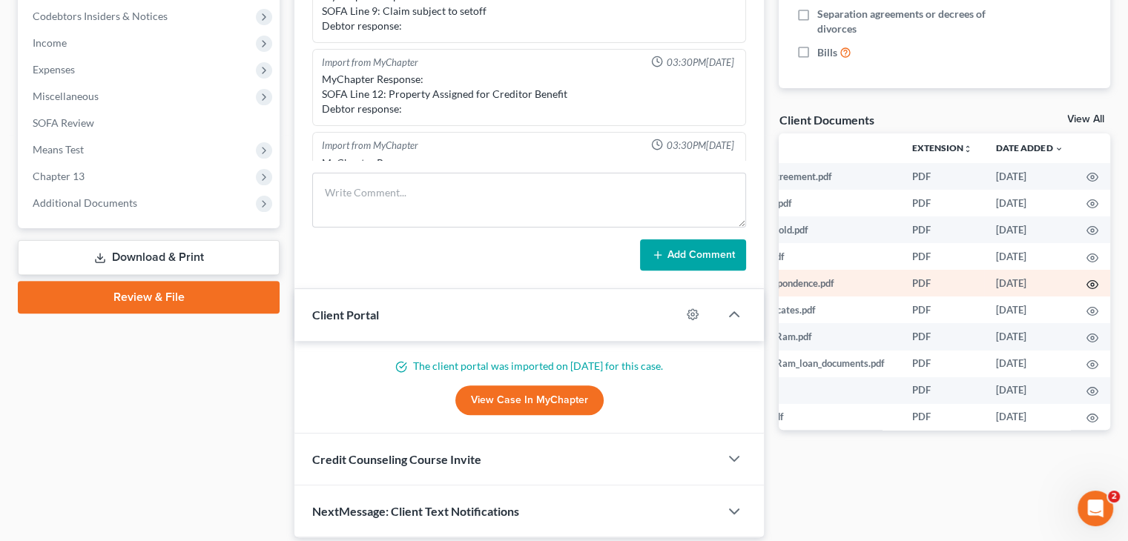
click at [1086, 286] on icon "button" at bounding box center [1092, 285] width 12 height 12
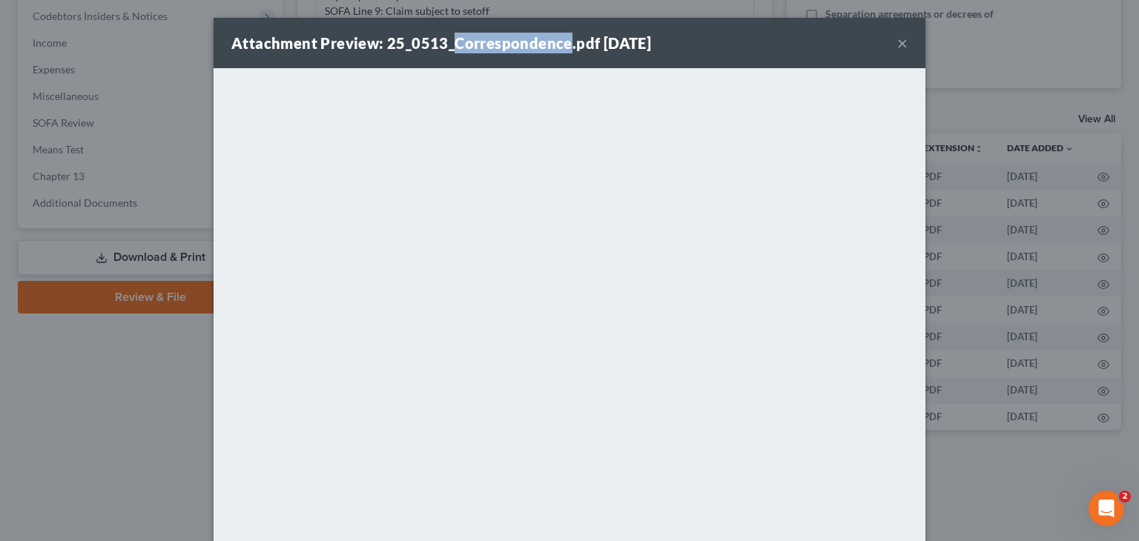
drag, startPoint x: 445, startPoint y: 36, endPoint x: 561, endPoint y: 45, distance: 116.0
click at [561, 45] on strong "Attachment Preview: 25_0513_Correspondence.pdf [DATE]" at bounding box center [441, 43] width 420 height 18
copy strong "Correspondence"
drag, startPoint x: 762, startPoint y: 35, endPoint x: 771, endPoint y: 33, distance: 9.0
click at [762, 35] on div "Attachment Preview: 25_0513_Correspondence.pdf [DATE] ×" at bounding box center [570, 43] width 712 height 50
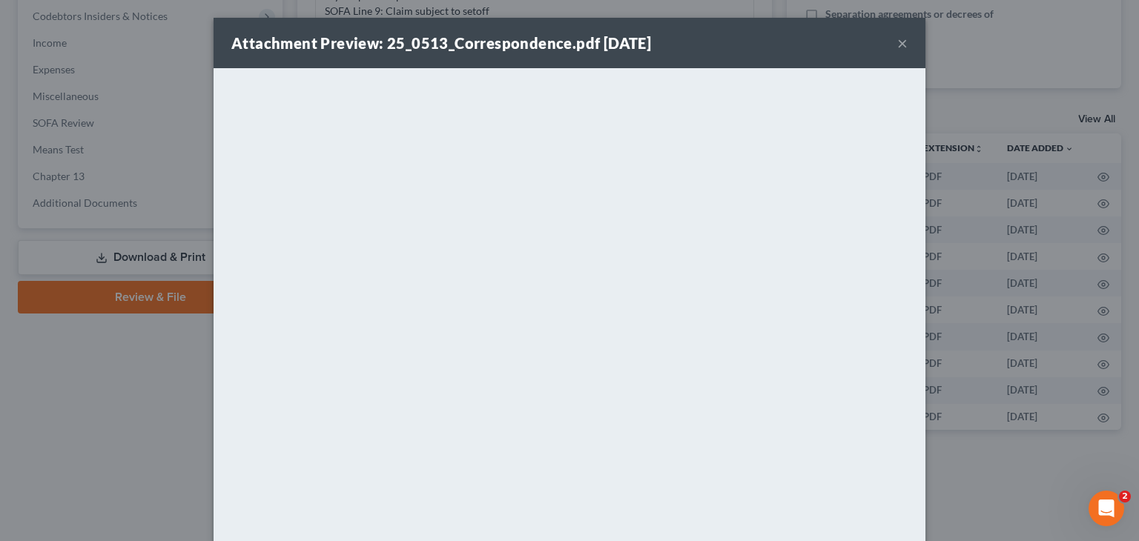
click at [901, 42] on button "×" at bounding box center [902, 43] width 10 height 18
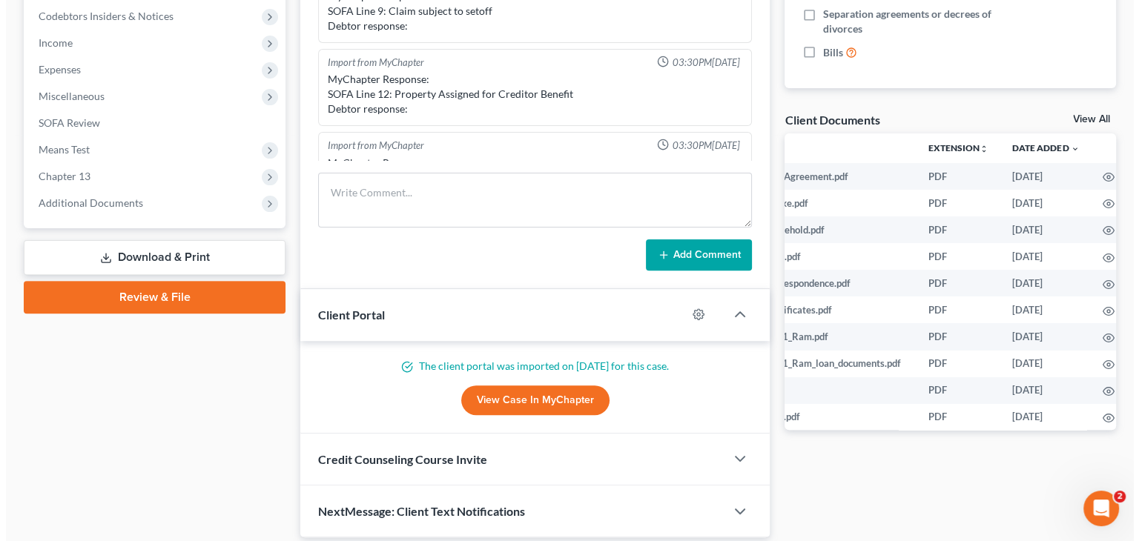
scroll to position [0, 95]
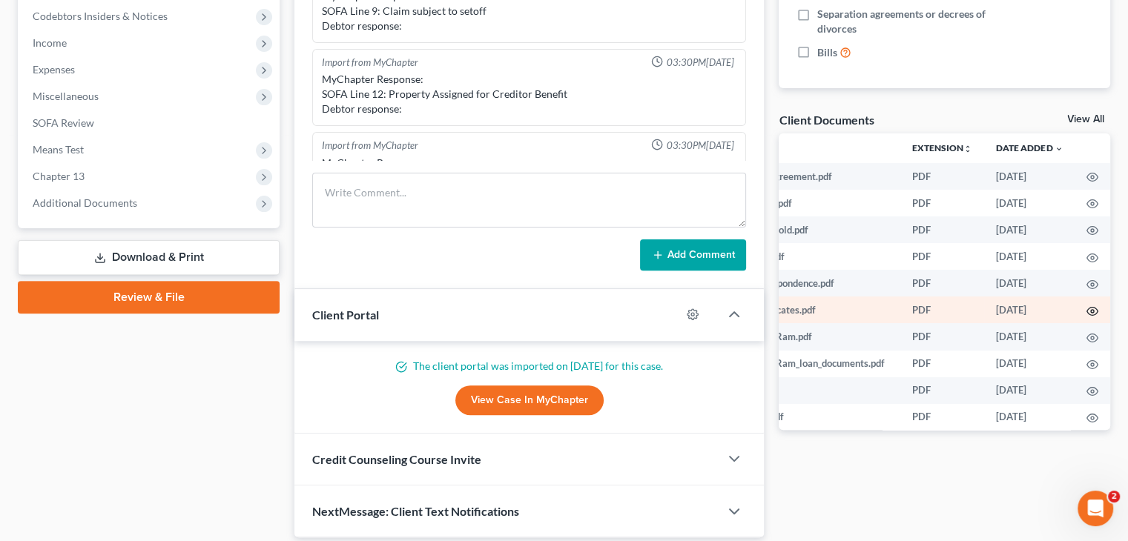
click at [1086, 313] on icon "button" at bounding box center [1092, 312] width 12 height 12
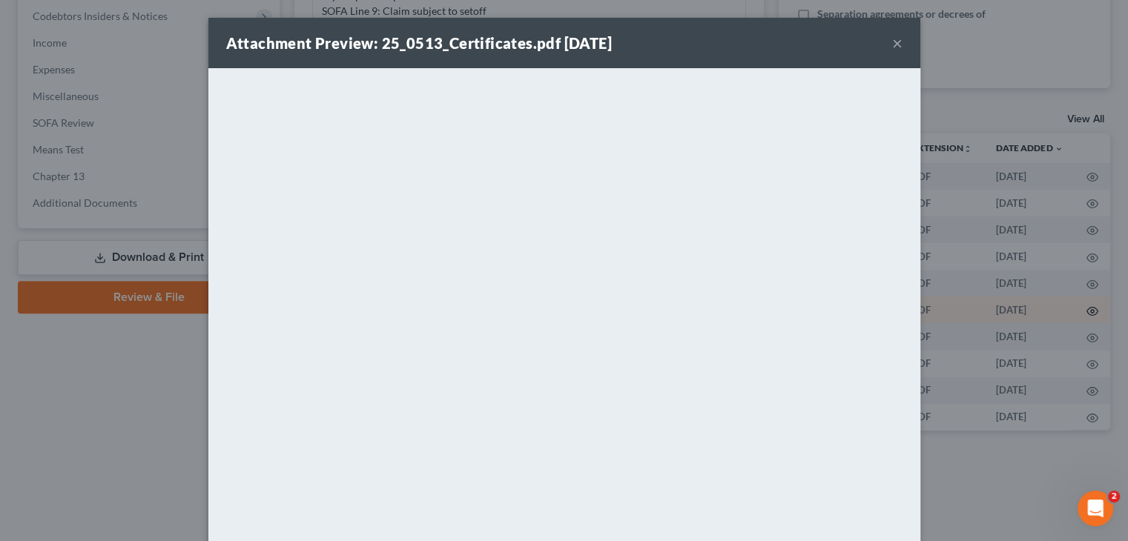
scroll to position [0, 92]
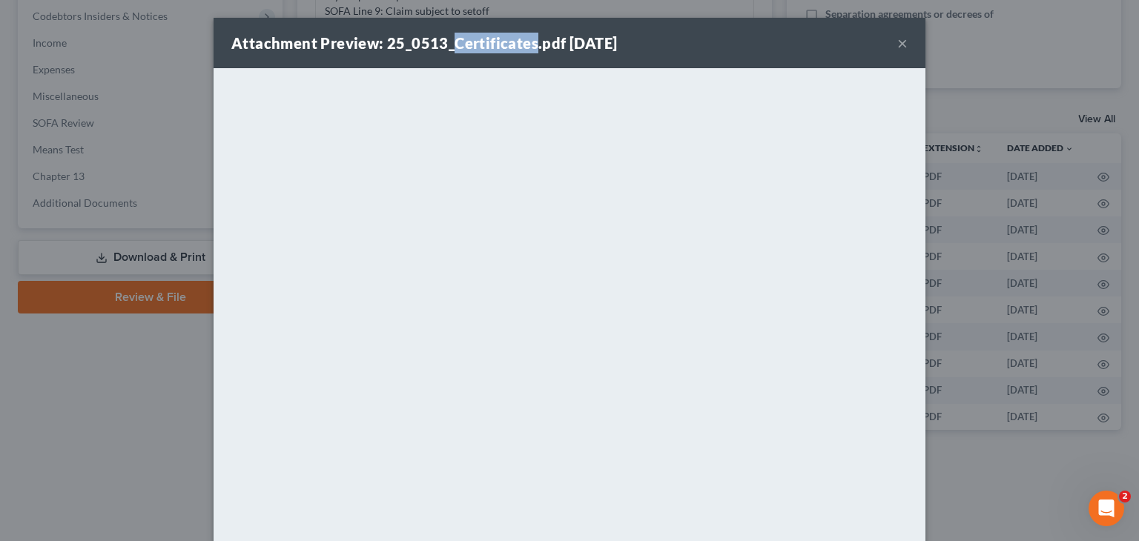
drag, startPoint x: 445, startPoint y: 39, endPoint x: 525, endPoint y: 45, distance: 80.3
click at [525, 45] on strong "Attachment Preview: 25_0513_Certificates.pdf [DATE]" at bounding box center [424, 43] width 386 height 18
copy strong "Certificates"
click at [897, 36] on button "×" at bounding box center [902, 43] width 10 height 18
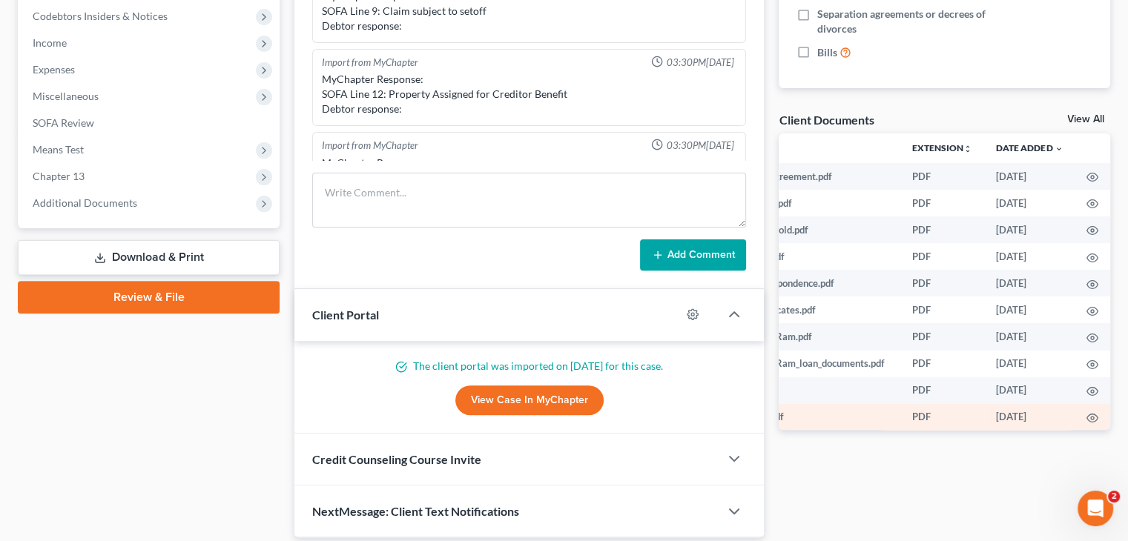
click at [891, 413] on td "25_0617_Bills.pdf" at bounding box center [796, 417] width 207 height 27
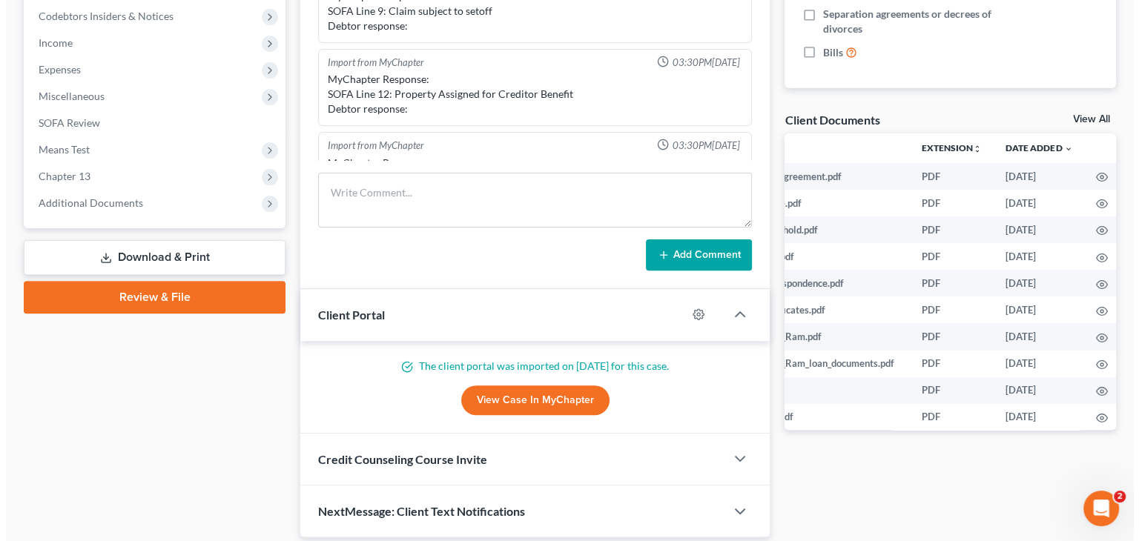
scroll to position [0, 95]
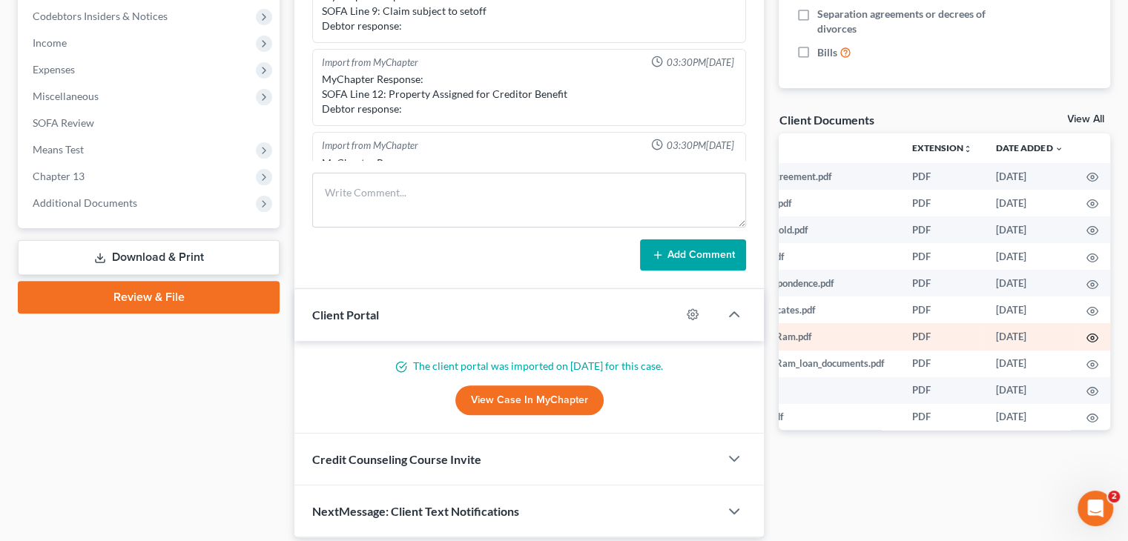
click at [1087, 336] on icon "button" at bounding box center [1092, 338] width 11 height 8
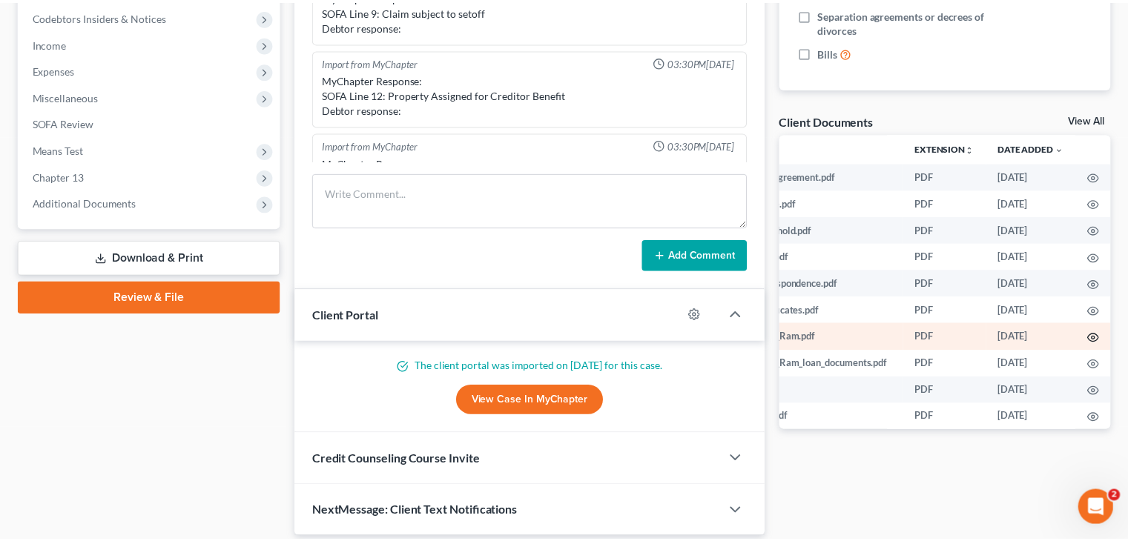
scroll to position [0, 92]
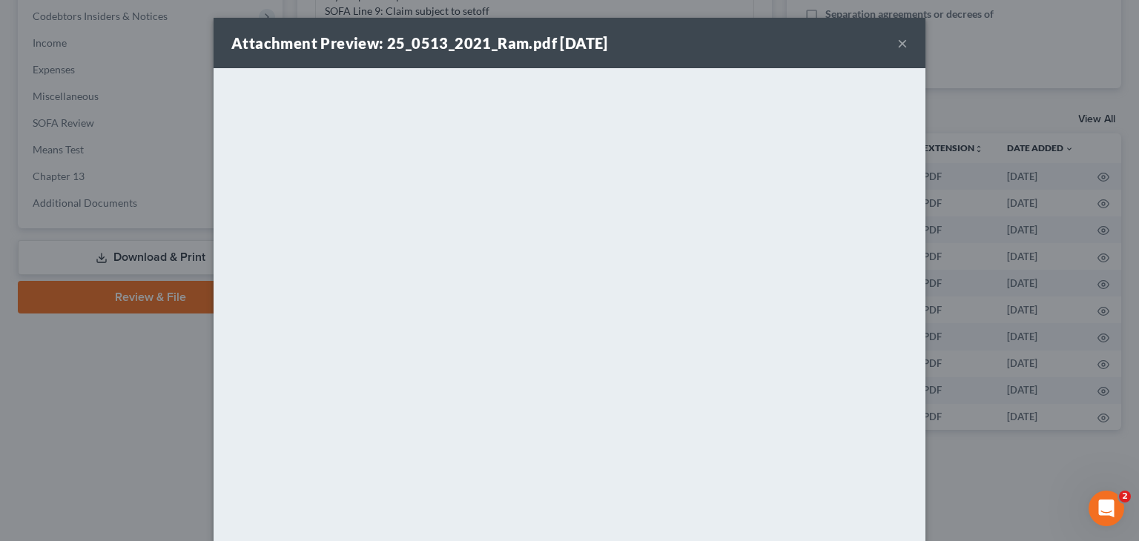
click at [495, 33] on div "Attachment Preview: 25_0513_2021_Ram.pdf [DATE]" at bounding box center [419, 43] width 377 height 21
click at [496, 34] on strong "Attachment Preview: 25_0513_2021_Ram.pdf [DATE]" at bounding box center [419, 43] width 377 height 18
click at [499, 36] on strong "Attachment Preview: 25_0513_2021_Ram.pdf [DATE]" at bounding box center [419, 43] width 377 height 18
click at [495, 41] on strong "Attachment Preview: 25_0513_2021_Ram.pdf [DATE]" at bounding box center [419, 43] width 377 height 18
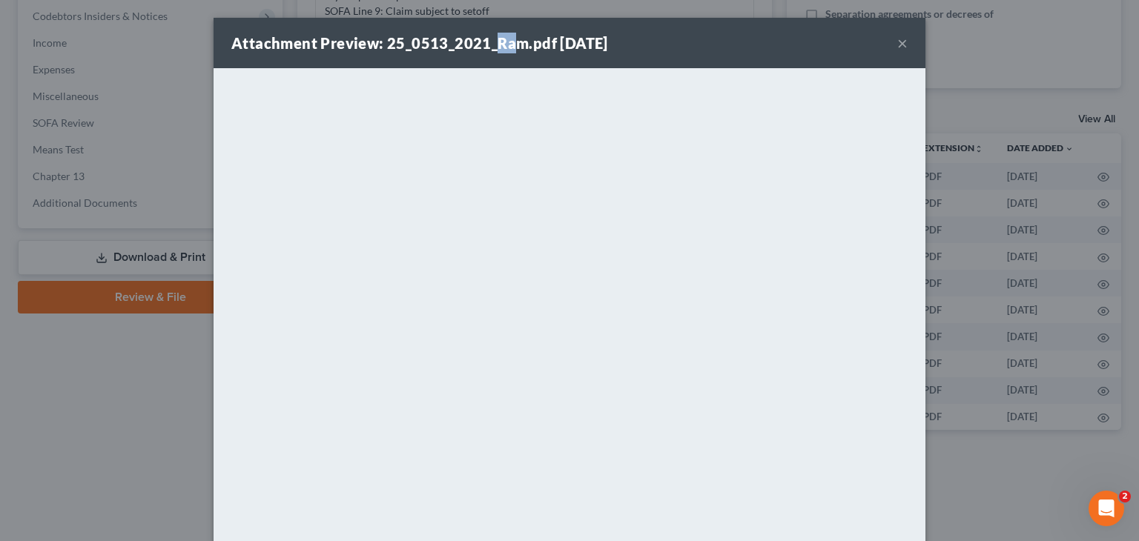
drag, startPoint x: 486, startPoint y: 41, endPoint x: 508, endPoint y: 44, distance: 21.8
click at [508, 44] on strong "Attachment Preview: 25_0513_2021_Ram.pdf [DATE]" at bounding box center [419, 43] width 377 height 18
drag, startPoint x: 446, startPoint y: 40, endPoint x: 518, endPoint y: 48, distance: 71.7
click at [518, 48] on strong "Attachment Preview: 25_0513_2021_Ram.pdf [DATE]" at bounding box center [419, 43] width 377 height 18
copy strong "2021_Ram"
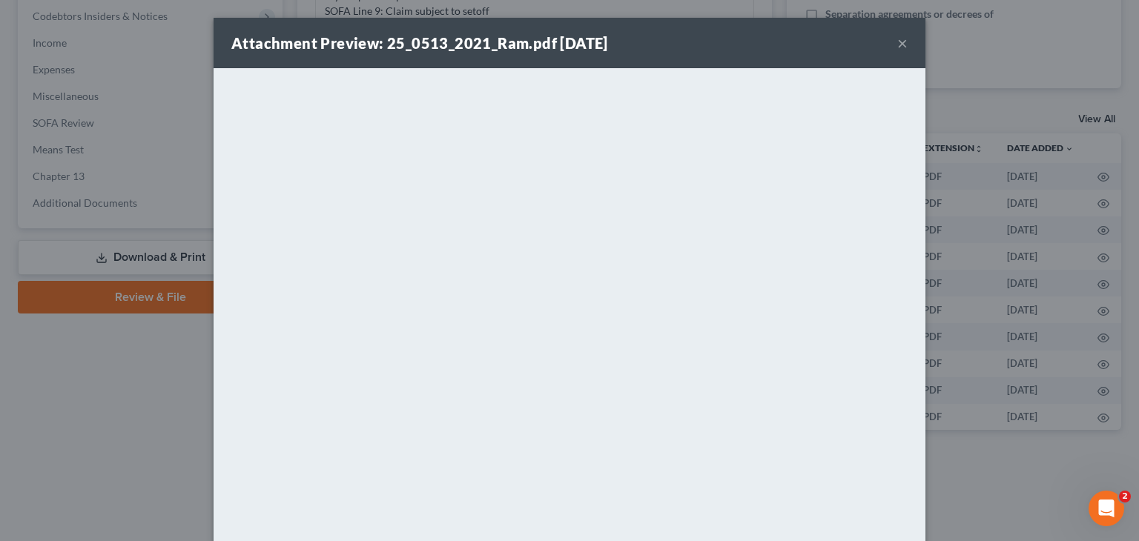
click at [776, 36] on div "Attachment Preview: 25_0513_2021_Ram.pdf [DATE] ×" at bounding box center [570, 43] width 712 height 50
click at [898, 42] on button "×" at bounding box center [902, 43] width 10 height 18
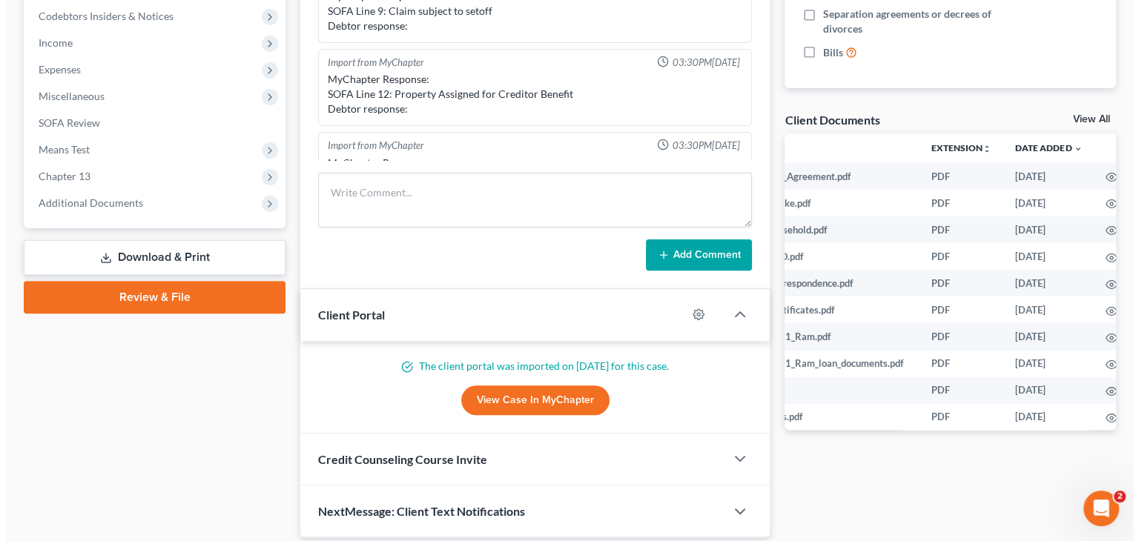
scroll to position [0, 95]
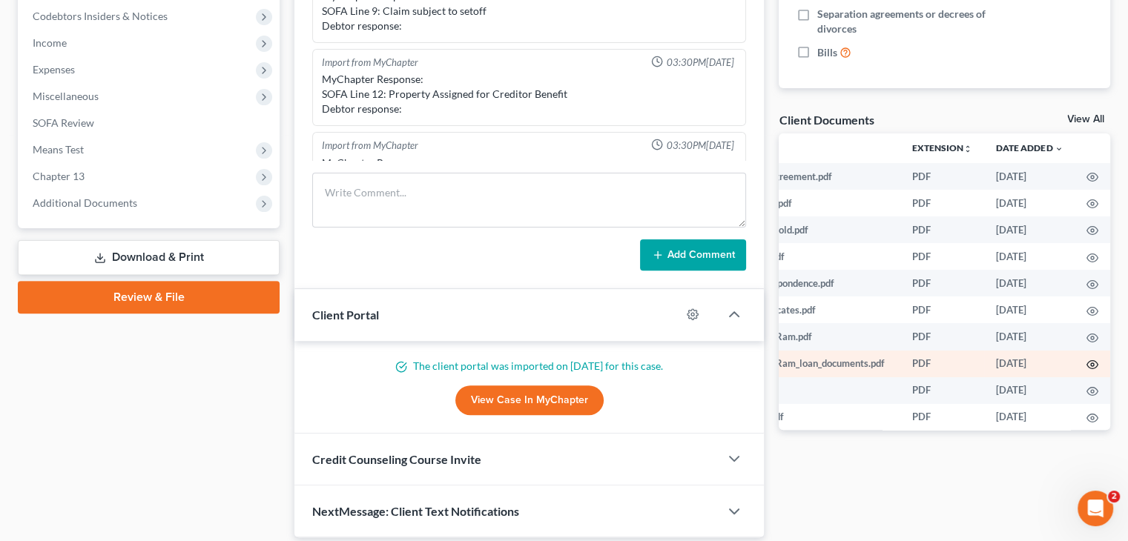
click at [1086, 369] on icon "button" at bounding box center [1092, 365] width 12 height 12
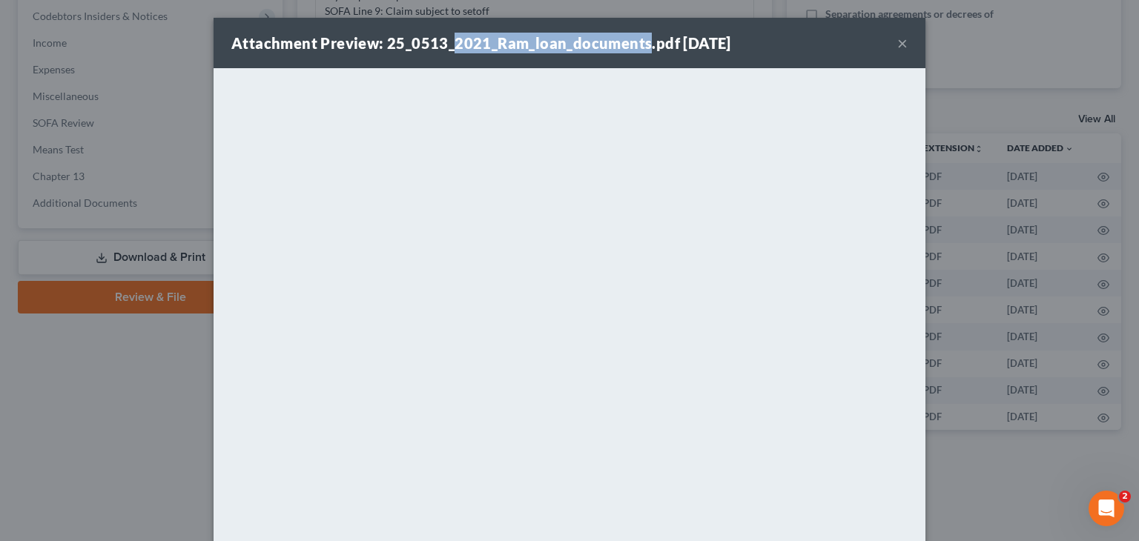
drag, startPoint x: 443, startPoint y: 39, endPoint x: 639, endPoint y: 42, distance: 195.8
click at [639, 42] on strong "Attachment Preview: 25_0513_2021_Ram_loan_documents.pdf [DATE]" at bounding box center [481, 43] width 500 height 18
copy strong "2021_Ram_loan_documents"
click at [777, 47] on div "Attachment Preview: 25_0513_2021_Ram_loan_documents.pdf [DATE] ×" at bounding box center [570, 43] width 712 height 50
click at [897, 43] on button "×" at bounding box center [902, 43] width 10 height 18
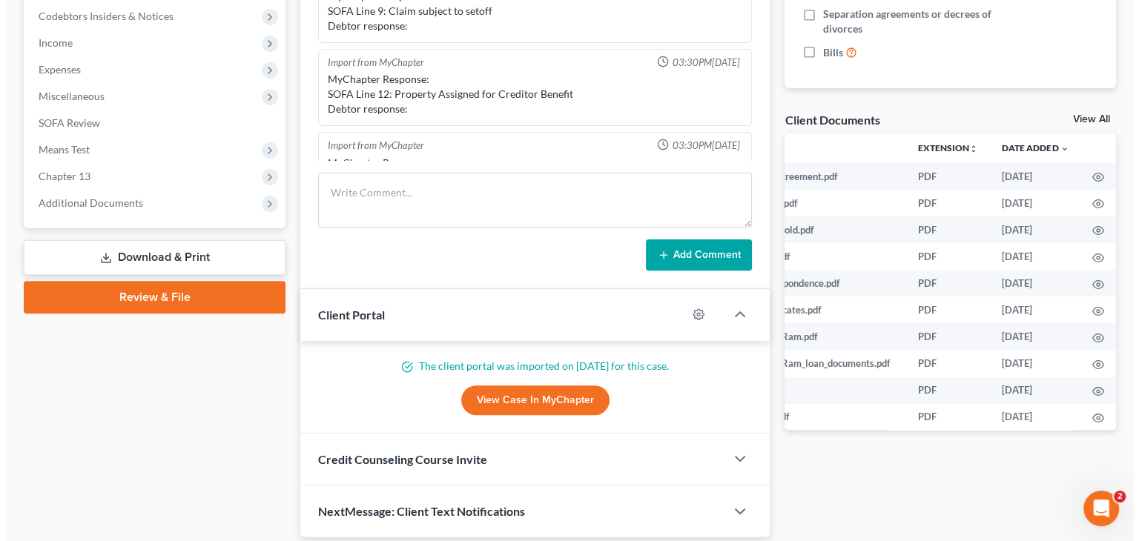
scroll to position [0, 95]
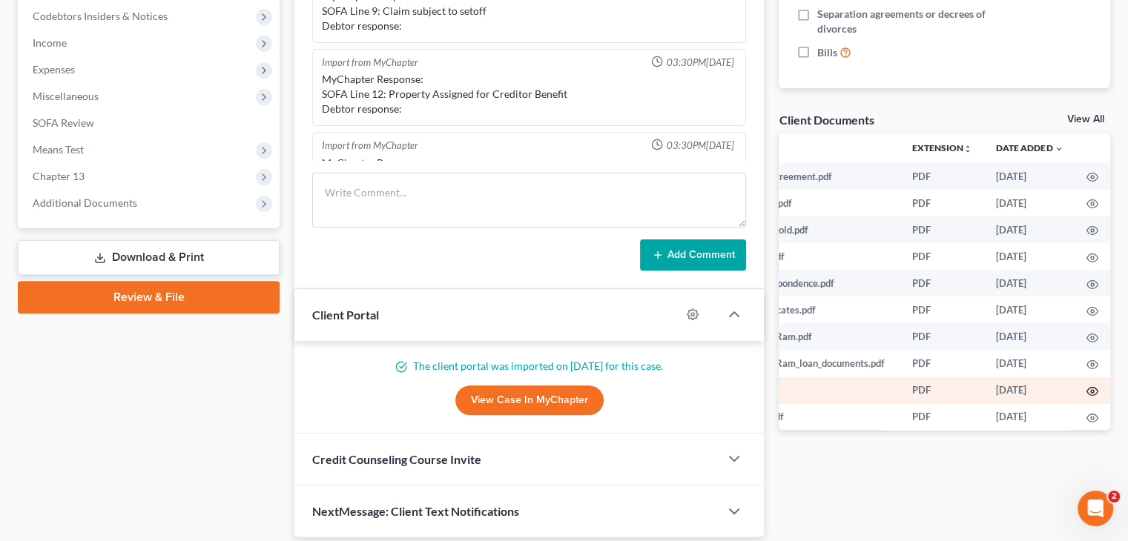
click at [1087, 396] on icon "button" at bounding box center [1092, 392] width 11 height 8
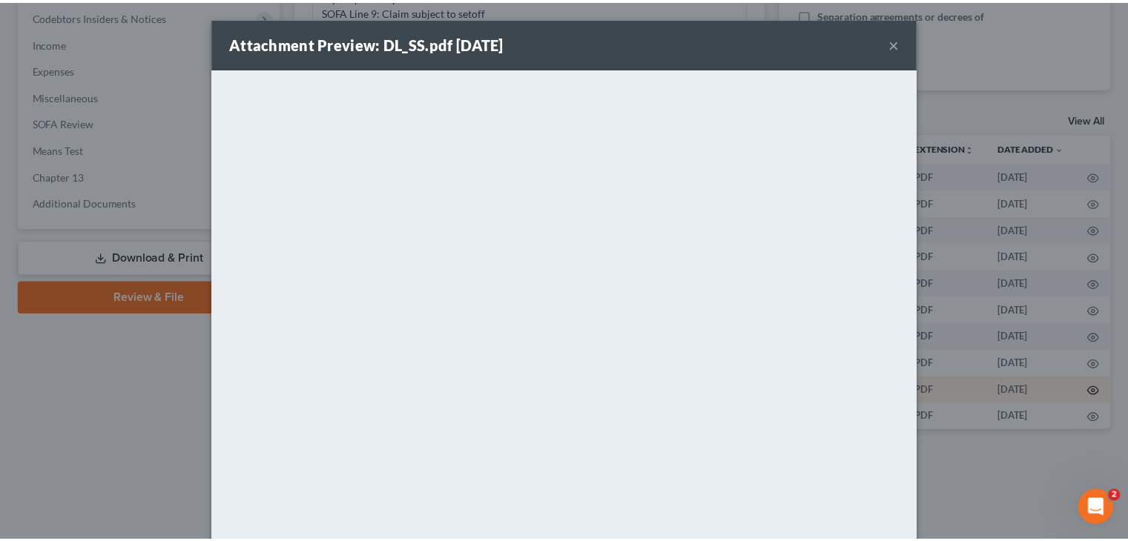
scroll to position [0, 92]
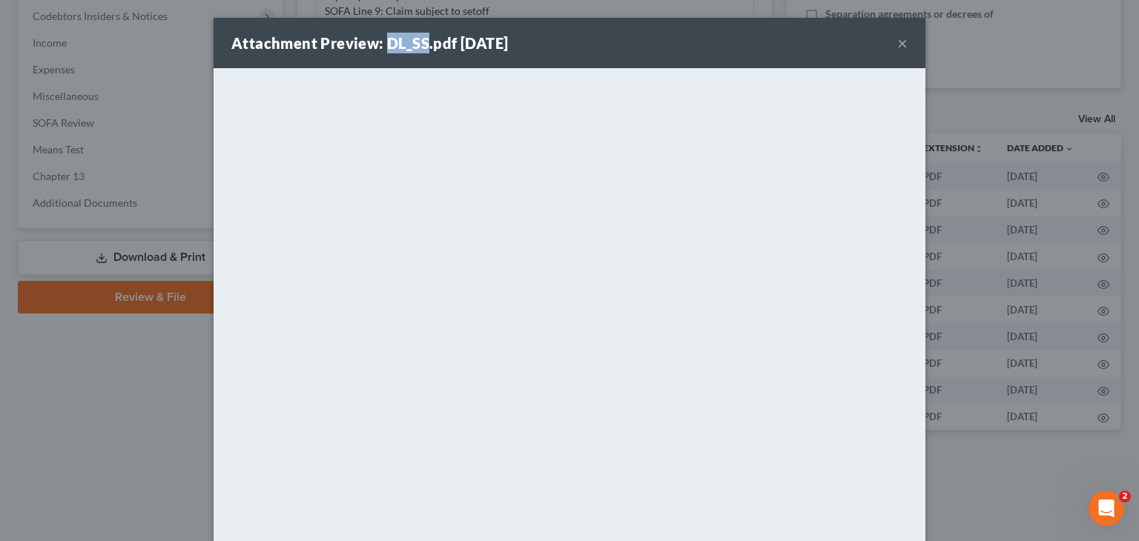
drag, startPoint x: 383, startPoint y: 39, endPoint x: 421, endPoint y: 42, distance: 38.0
click at [421, 42] on strong "Attachment Preview: DL_SS.pdf [DATE]" at bounding box center [369, 43] width 277 height 18
copy strong "DL_SS"
click at [754, 59] on div "Attachment Preview: DL_SS.pdf [DATE] ×" at bounding box center [570, 43] width 712 height 50
click at [897, 45] on button "×" at bounding box center [902, 43] width 10 height 18
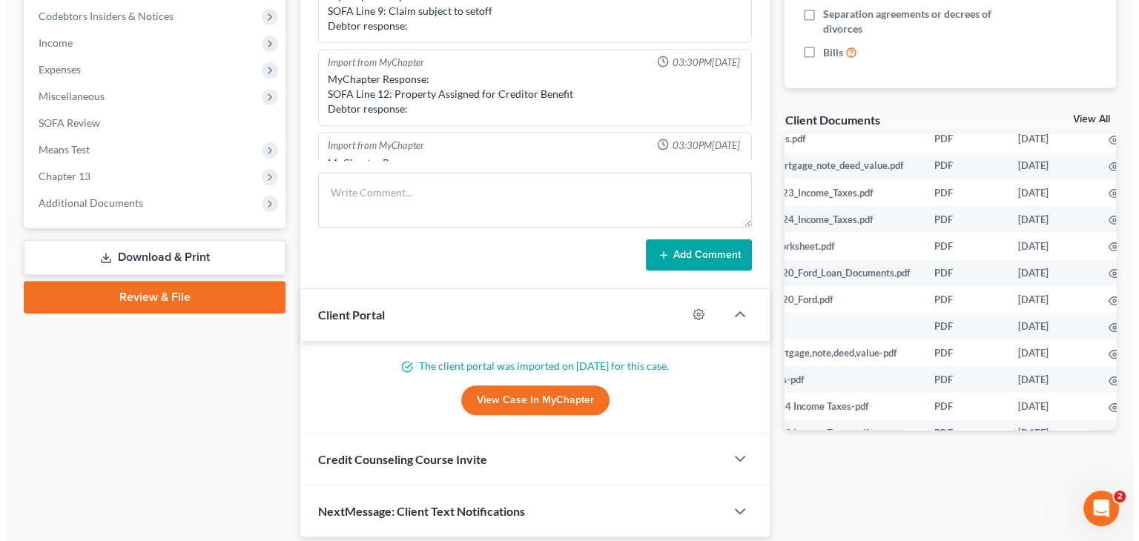
scroll to position [278, 95]
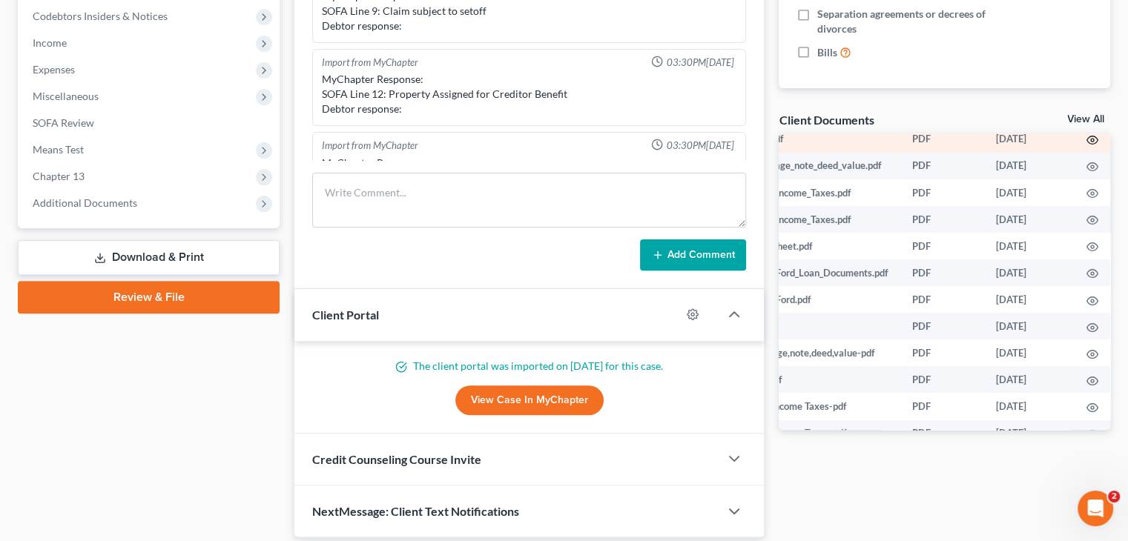
click at [1086, 136] on icon "button" at bounding box center [1092, 140] width 12 height 12
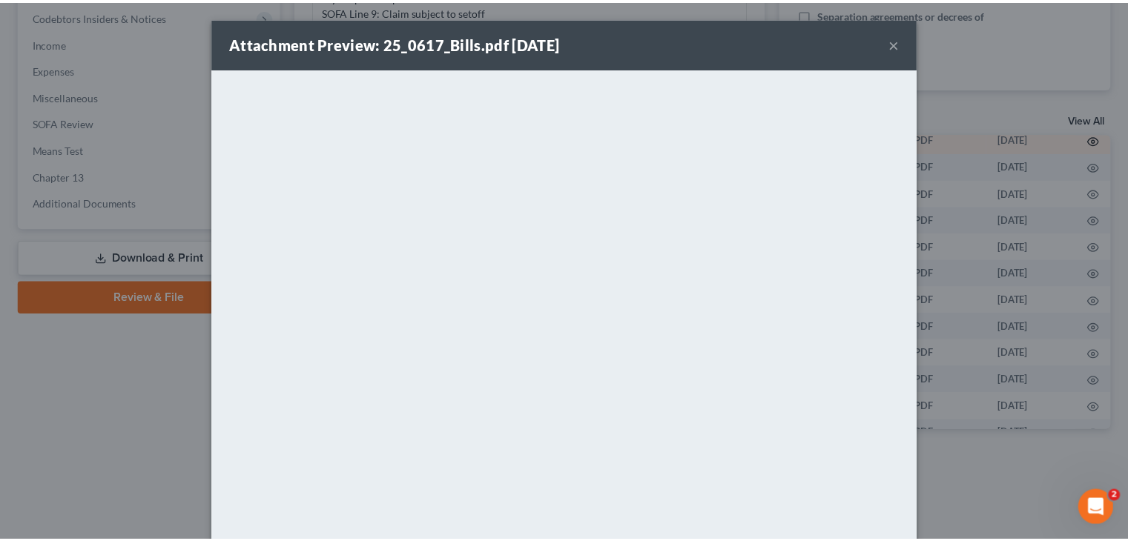
scroll to position [278, 92]
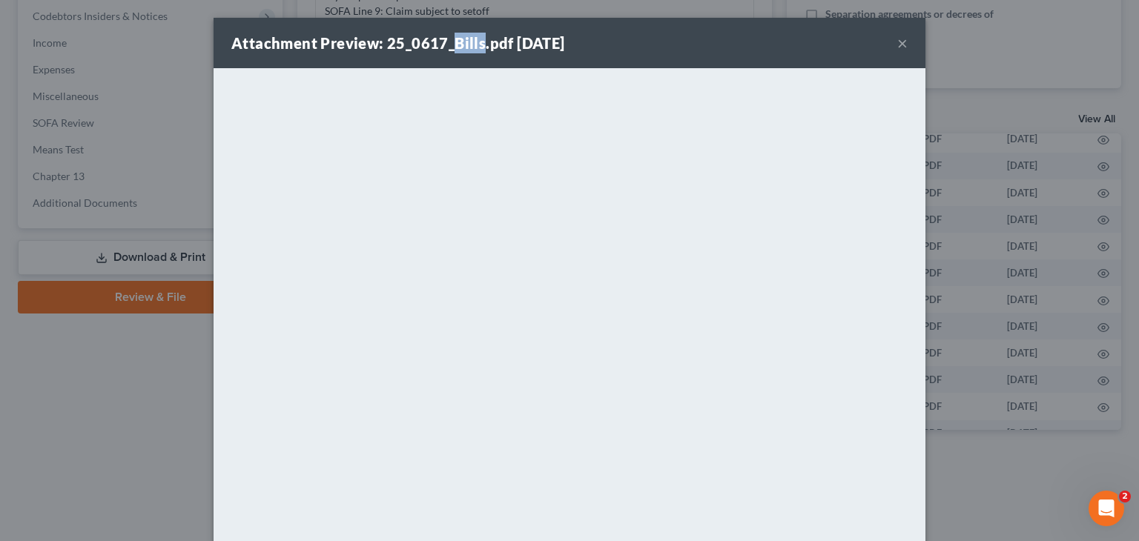
drag, startPoint x: 446, startPoint y: 40, endPoint x: 475, endPoint y: 51, distance: 31.0
click at [475, 51] on div "Attachment Preview: 25_0617_Bills.pdf [DATE]" at bounding box center [398, 43] width 334 height 21
copy strong "Bills"
click at [733, 41] on div "Attachment Preview: 25_0617_Bills.pdf [DATE] ×" at bounding box center [570, 43] width 712 height 50
click at [897, 46] on button "×" at bounding box center [902, 43] width 10 height 18
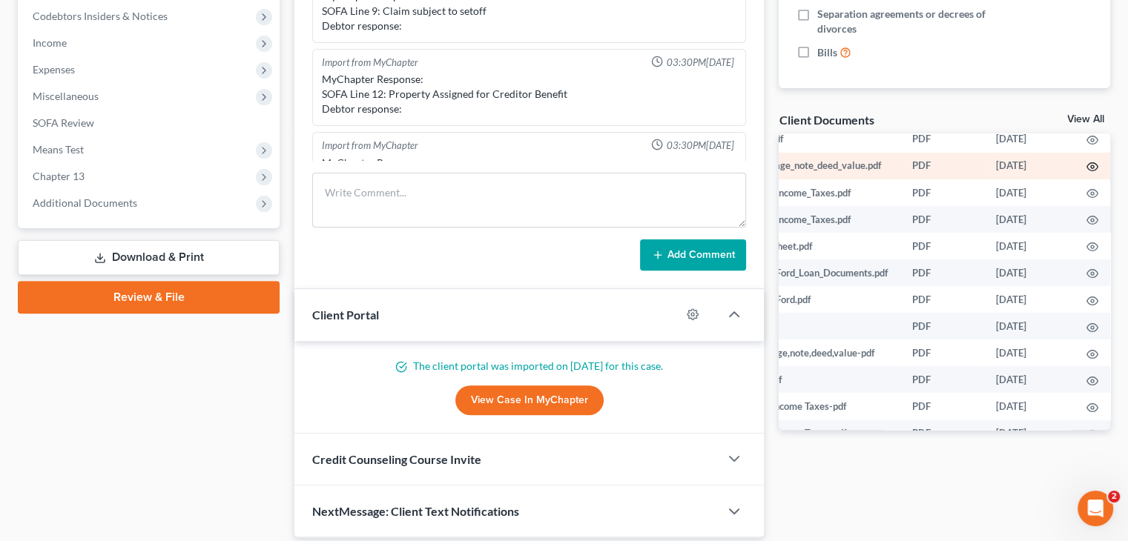
click at [1086, 167] on icon "button" at bounding box center [1092, 167] width 12 height 12
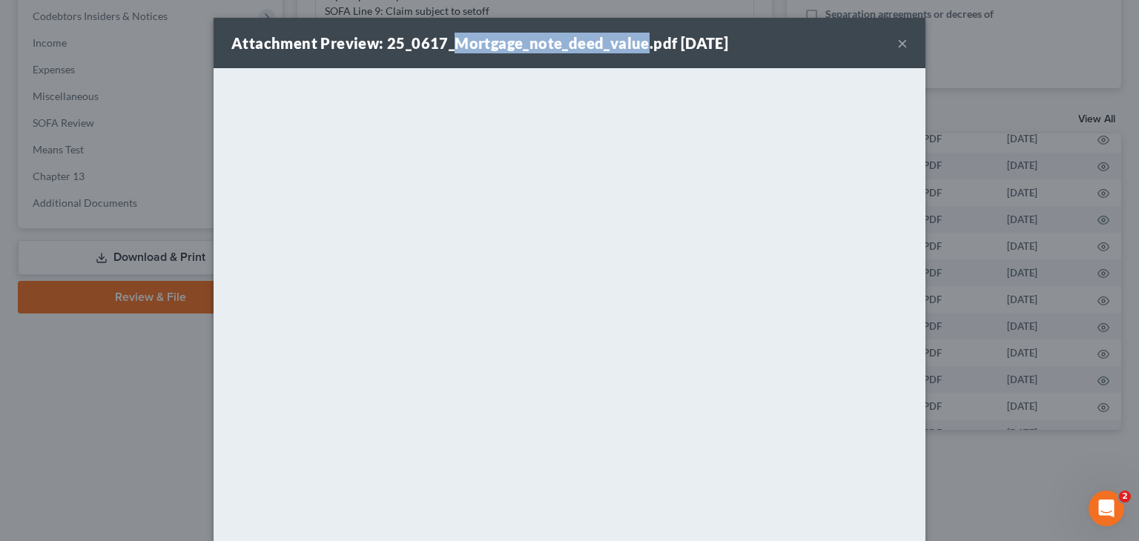
drag, startPoint x: 445, startPoint y: 44, endPoint x: 635, endPoint y: 42, distance: 189.9
click at [635, 42] on strong "Attachment Preview: 25_0617_Mortgage_note_deed_value.pdf [DATE]" at bounding box center [479, 43] width 497 height 18
click at [897, 49] on button "×" at bounding box center [902, 43] width 10 height 18
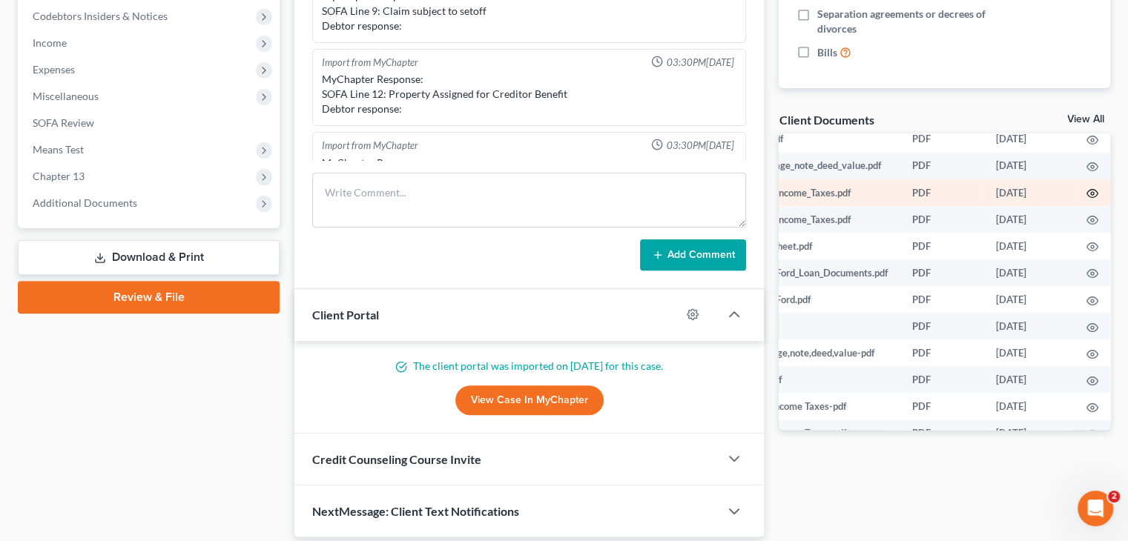
click at [1087, 198] on icon "button" at bounding box center [1092, 194] width 11 height 8
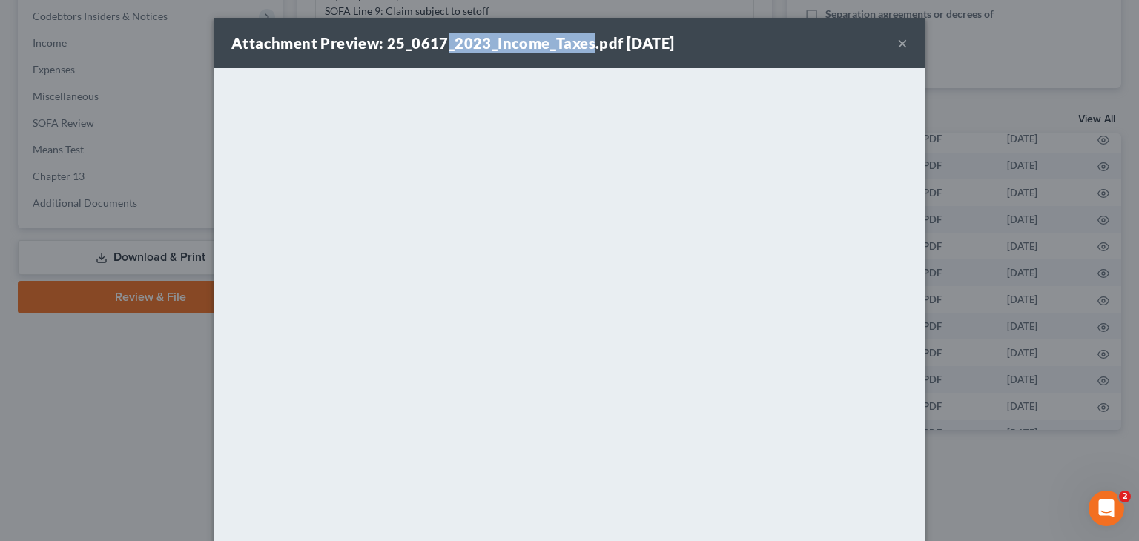
drag, startPoint x: 438, startPoint y: 43, endPoint x: 583, endPoint y: 41, distance: 145.4
click at [583, 41] on strong "Attachment Preview: 25_0617_2023_Income_Taxes.pdf [DATE]" at bounding box center [452, 43] width 443 height 18
click at [902, 45] on button "×" at bounding box center [902, 43] width 10 height 18
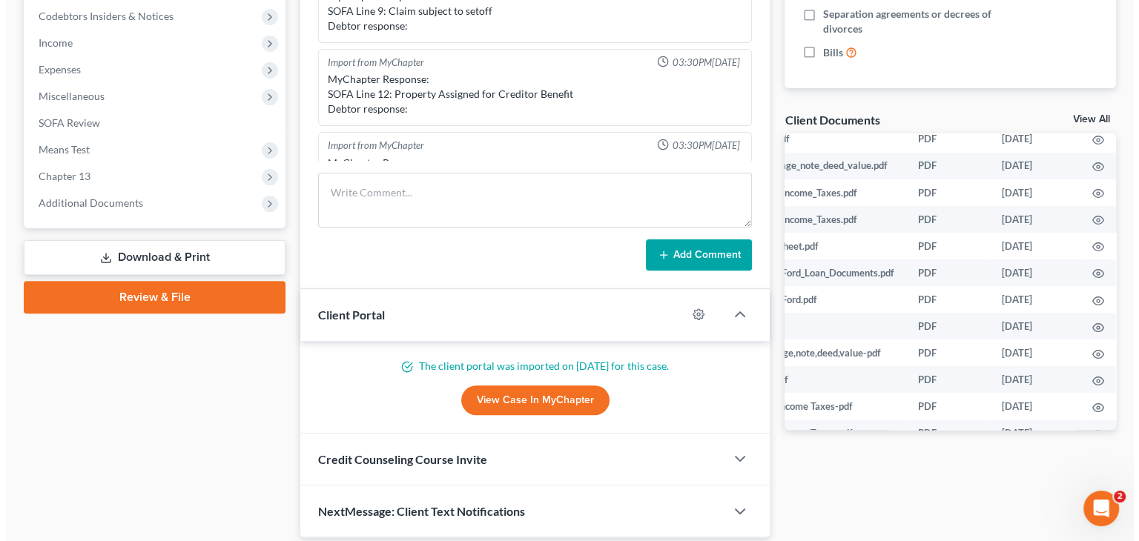
scroll to position [278, 95]
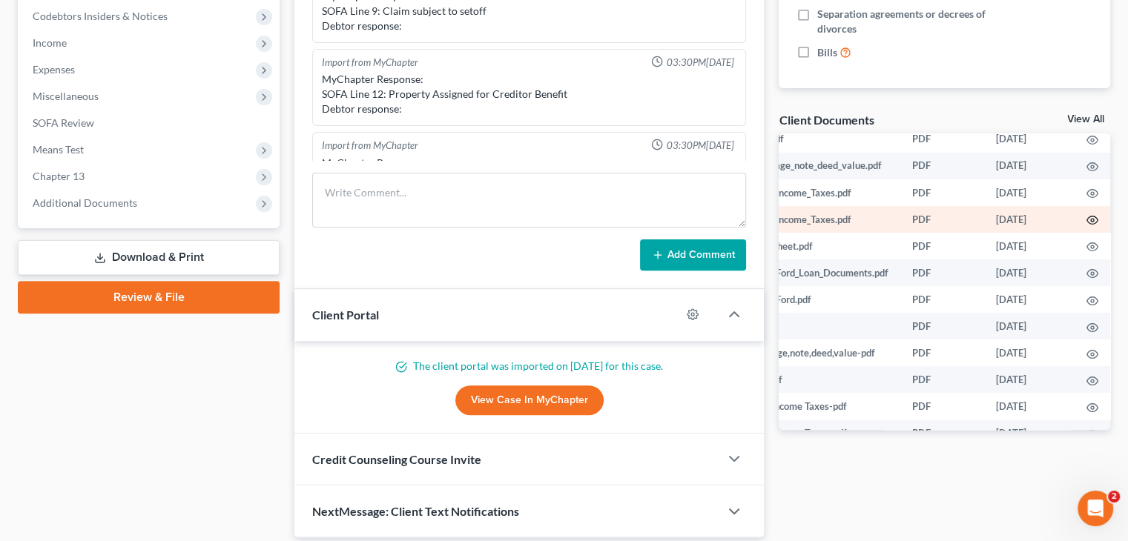
click at [1087, 220] on icon "button" at bounding box center [1092, 221] width 11 height 8
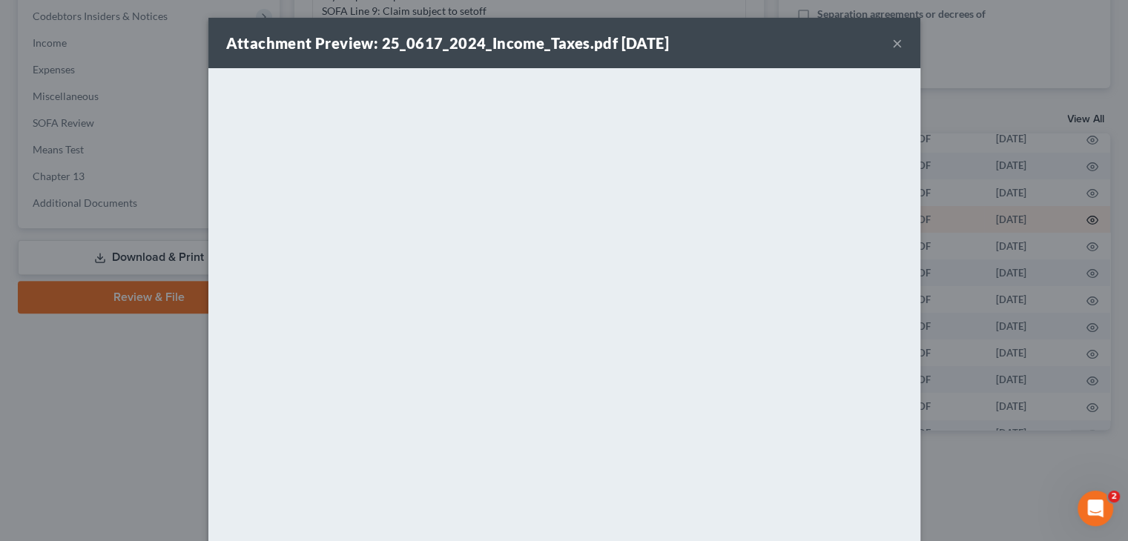
scroll to position [278, 92]
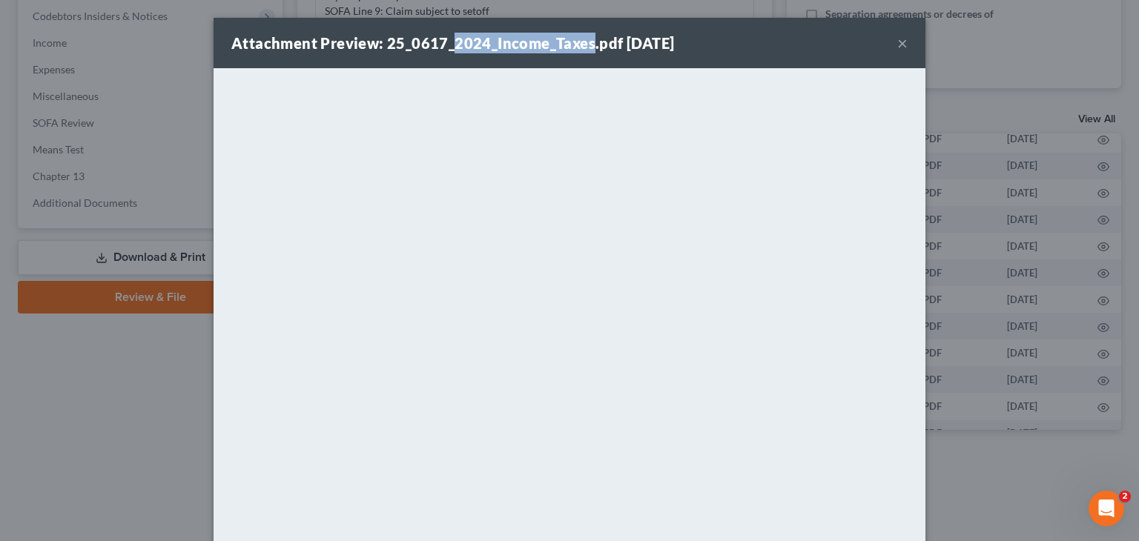
drag, startPoint x: 446, startPoint y: 39, endPoint x: 581, endPoint y: 42, distance: 135.7
click at [581, 42] on strong "Attachment Preview: 25_0617_2024_Income_Taxes.pdf [DATE]" at bounding box center [452, 43] width 443 height 18
click at [782, 50] on div "Attachment Preview: 25_0617_2024_Income_Taxes.pdf [DATE] ×" at bounding box center [570, 43] width 712 height 50
click at [897, 45] on button "×" at bounding box center [902, 43] width 10 height 18
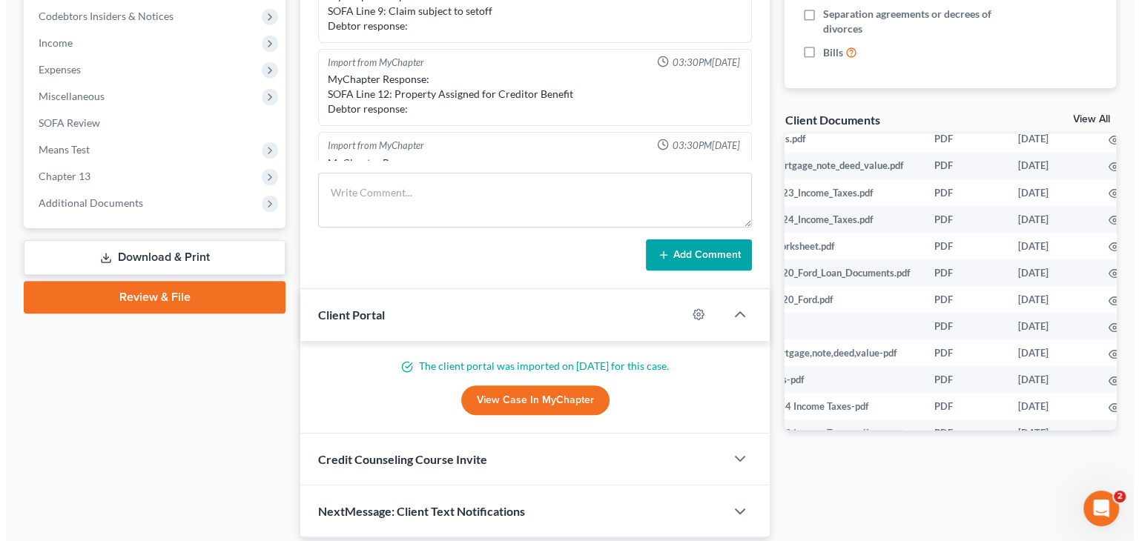
scroll to position [278, 95]
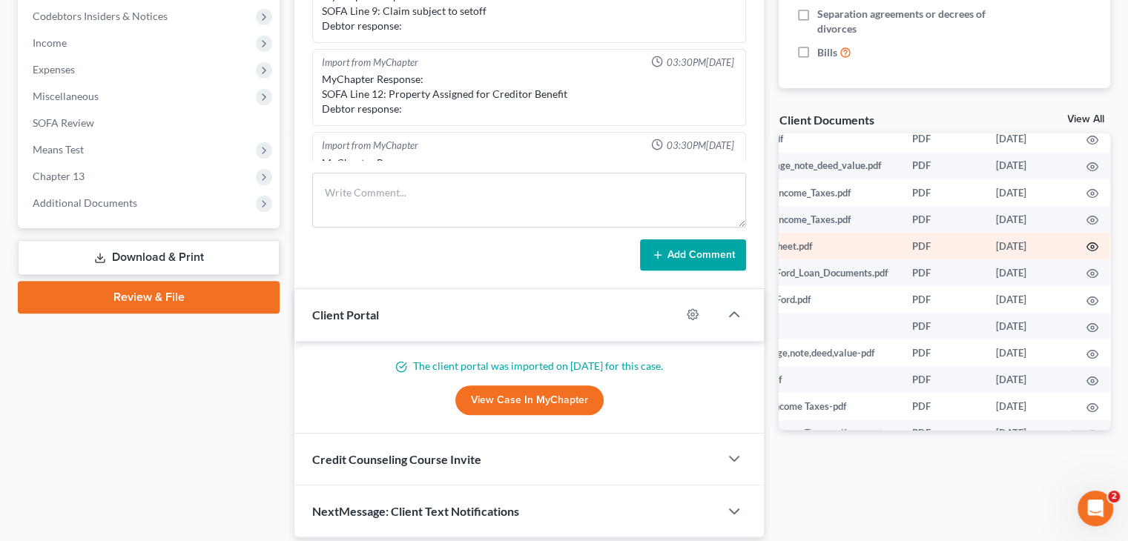
click at [1091, 248] on circle "button" at bounding box center [1092, 246] width 3 height 3
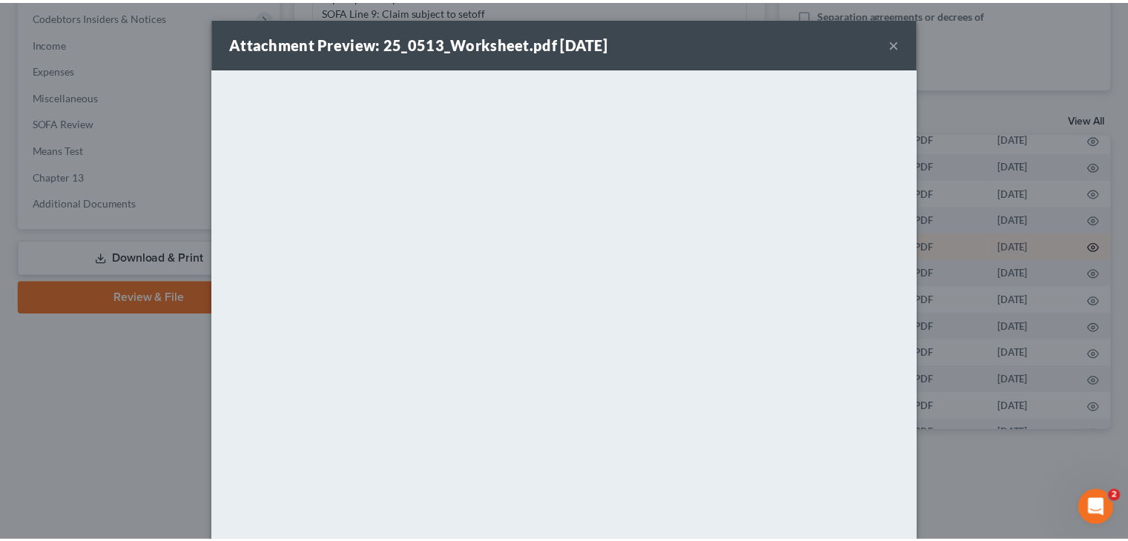
scroll to position [278, 92]
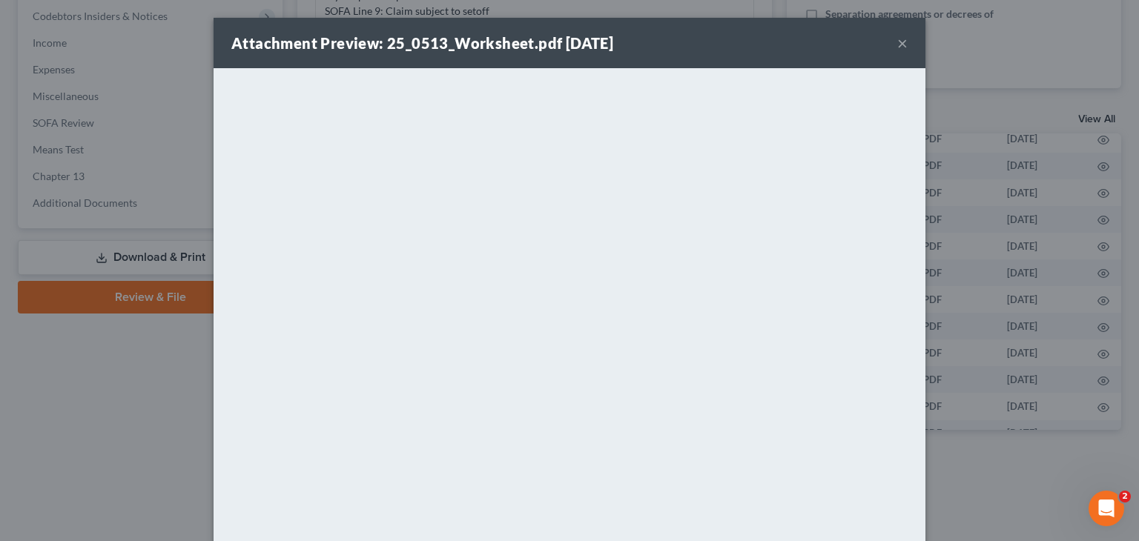
click at [492, 44] on strong "Attachment Preview: 25_0513_Worksheet.pdf [DATE]" at bounding box center [422, 43] width 382 height 18
click at [454, 48] on strong "Attachment Preview: 25_0513_Worksheet.pdf [DATE]" at bounding box center [422, 43] width 382 height 18
drag, startPoint x: 443, startPoint y: 44, endPoint x: 521, endPoint y: 42, distance: 77.9
click at [521, 42] on strong "Attachment Preview: 25_0513_Worksheet.pdf [DATE]" at bounding box center [422, 43] width 382 height 18
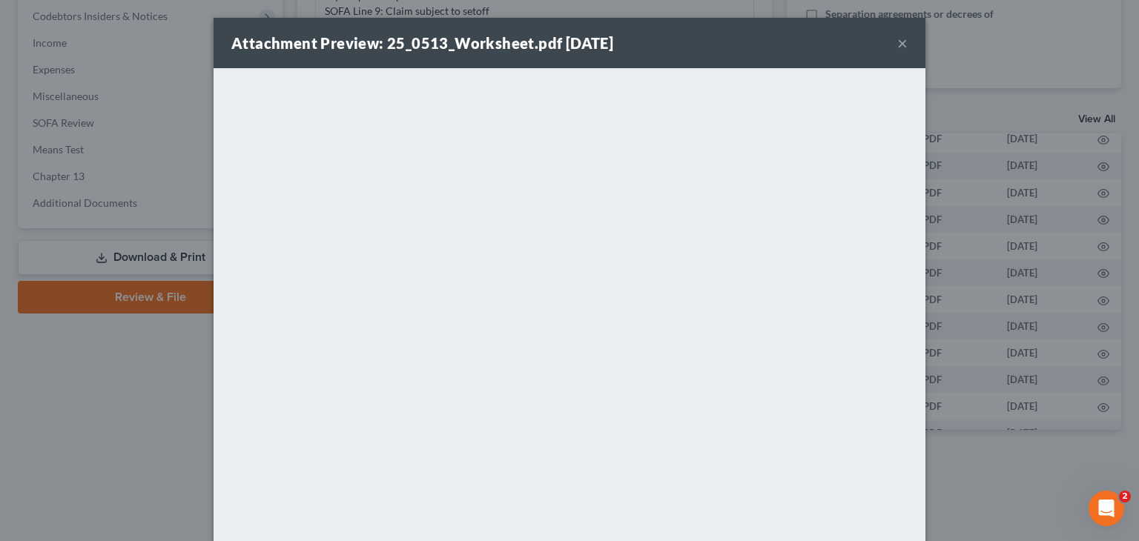
click at [703, 32] on div "Attachment Preview: 25_0513_Worksheet.pdf [DATE] ×" at bounding box center [570, 43] width 712 height 50
click at [899, 44] on button "×" at bounding box center [902, 43] width 10 height 18
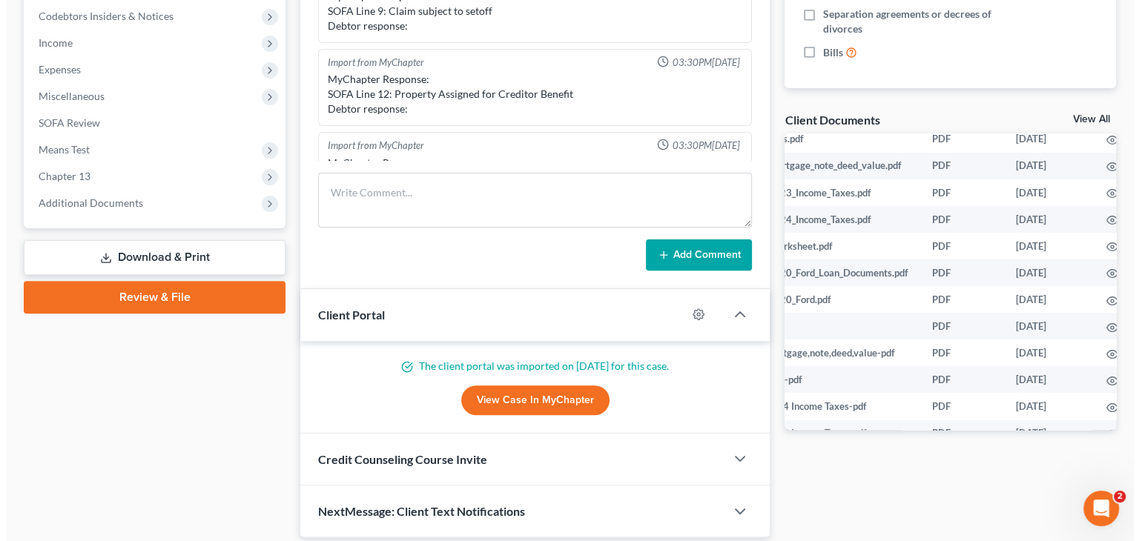
scroll to position [278, 95]
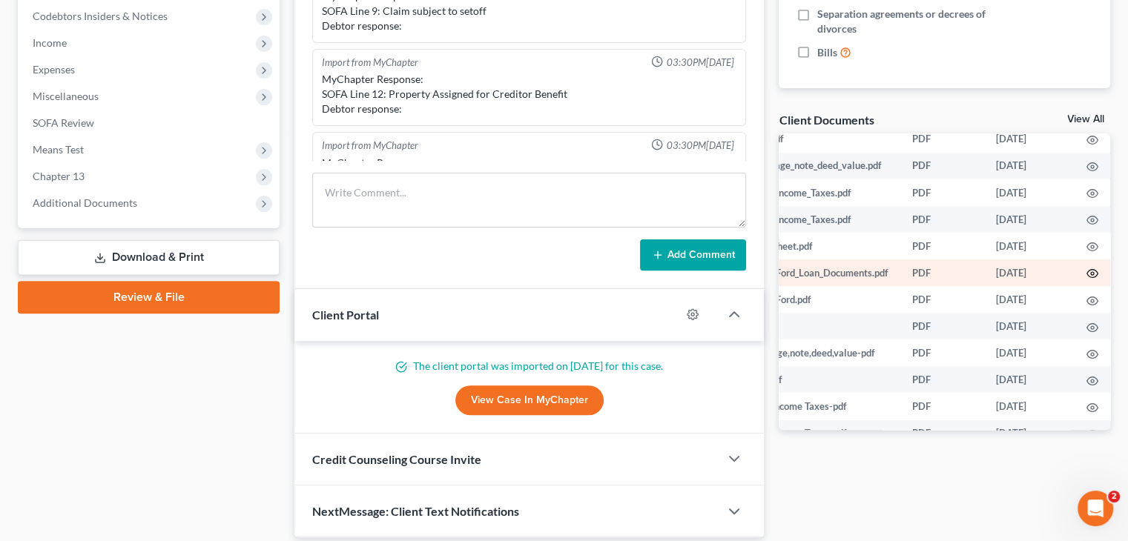
click at [1091, 275] on circle "button" at bounding box center [1092, 273] width 3 height 3
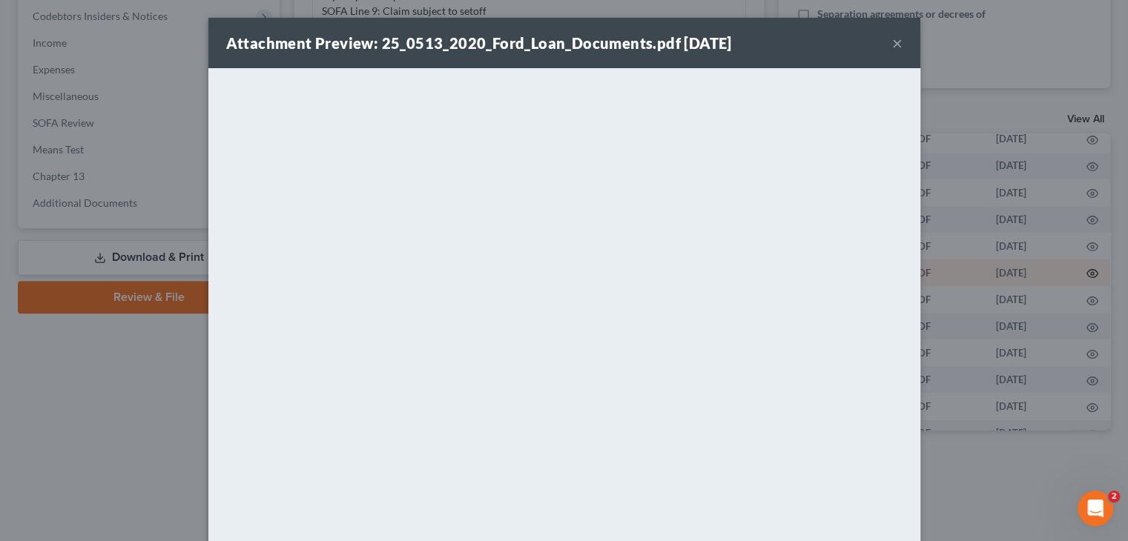
scroll to position [278, 92]
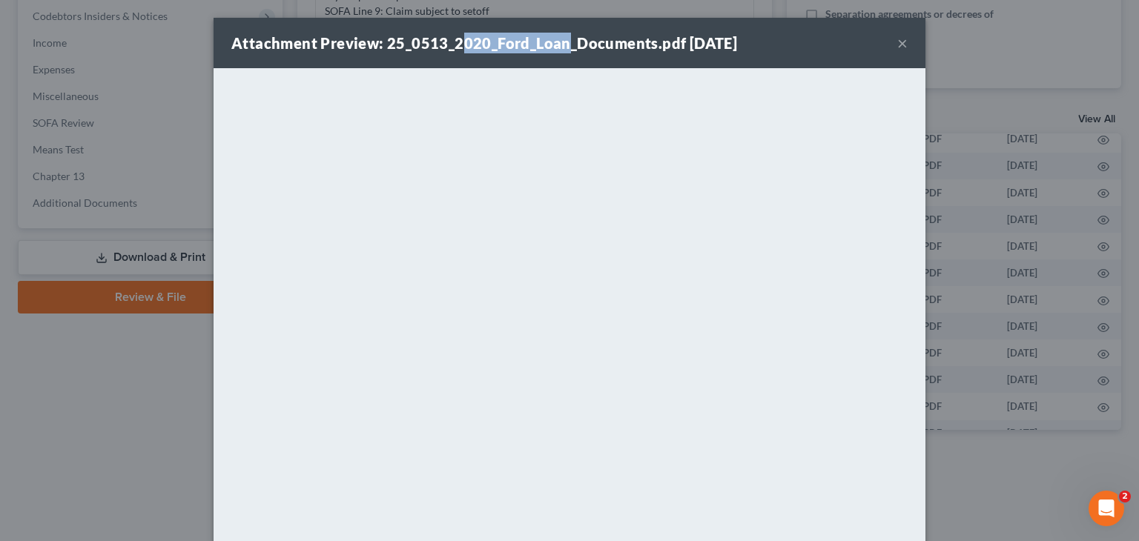
drag, startPoint x: 451, startPoint y: 44, endPoint x: 555, endPoint y: 36, distance: 104.1
click at [555, 36] on strong "Attachment Preview: 25_0513_2020_Ford_Loan_Documents.pdf [DATE]" at bounding box center [484, 43] width 506 height 18
drag, startPoint x: 446, startPoint y: 42, endPoint x: 641, endPoint y: 39, distance: 195.8
click at [641, 39] on strong "Attachment Preview: 25_0513_2020_Ford_Loan_Documents.pdf [DATE]" at bounding box center [484, 43] width 506 height 18
click at [781, 42] on div "Attachment Preview: 25_0513_2020_Ford_Loan_Documents.pdf [DATE] ×" at bounding box center [570, 43] width 712 height 50
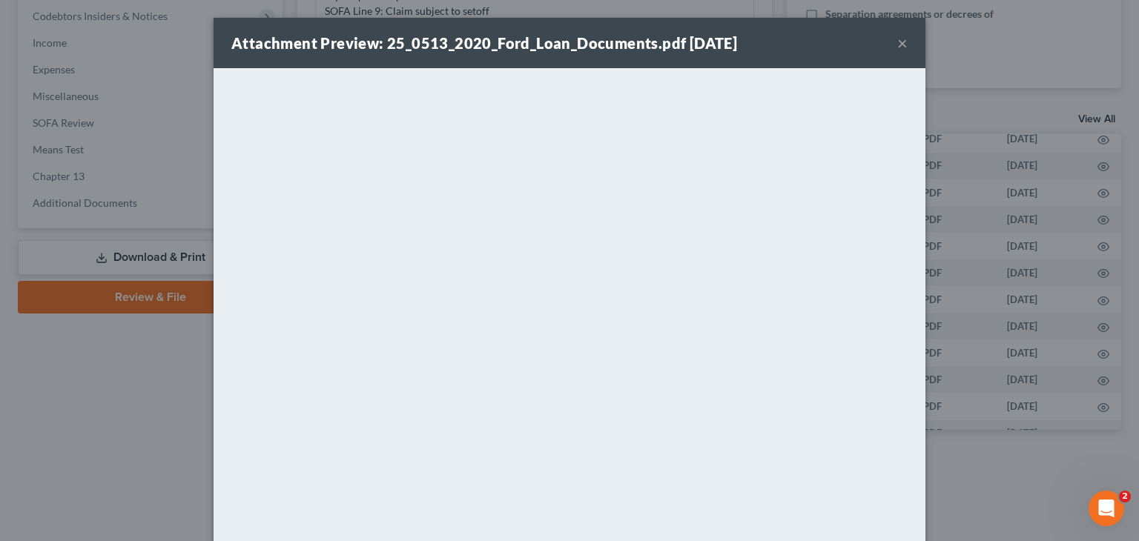
click at [897, 42] on button "×" at bounding box center [902, 43] width 10 height 18
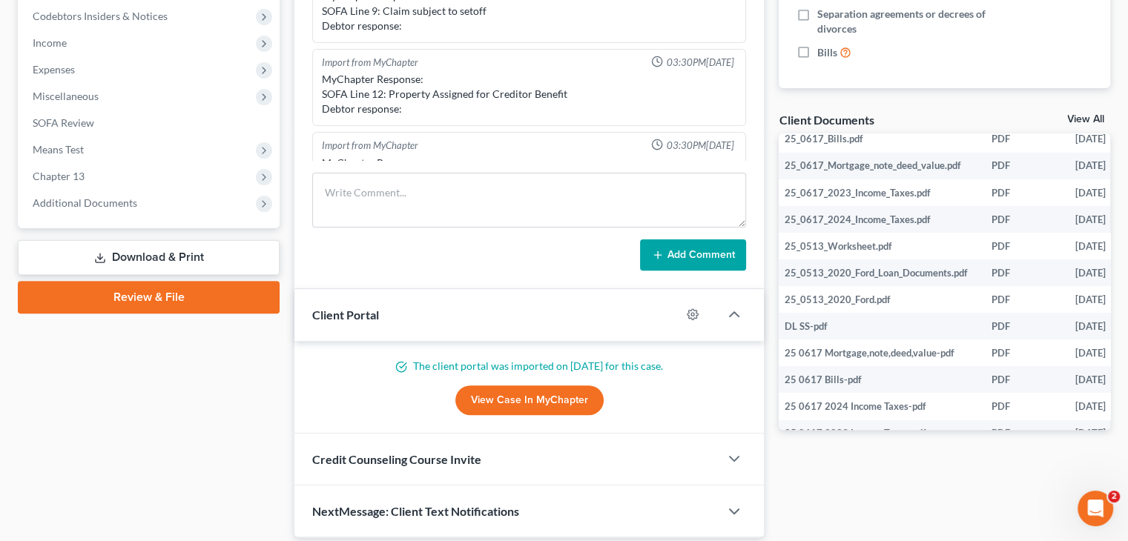
scroll to position [278, 82]
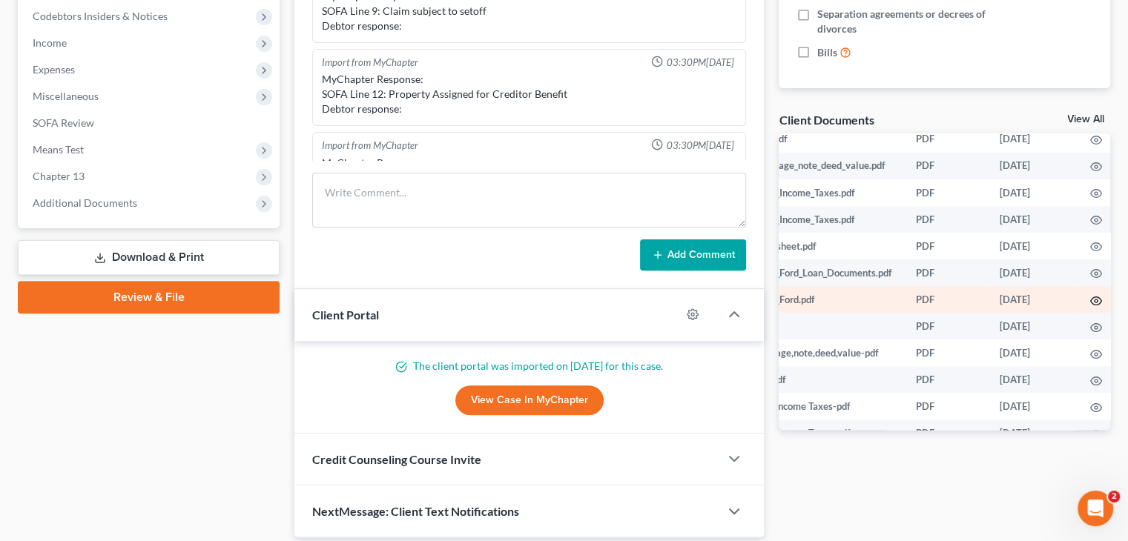
click at [1093, 306] on icon "button" at bounding box center [1096, 301] width 12 height 12
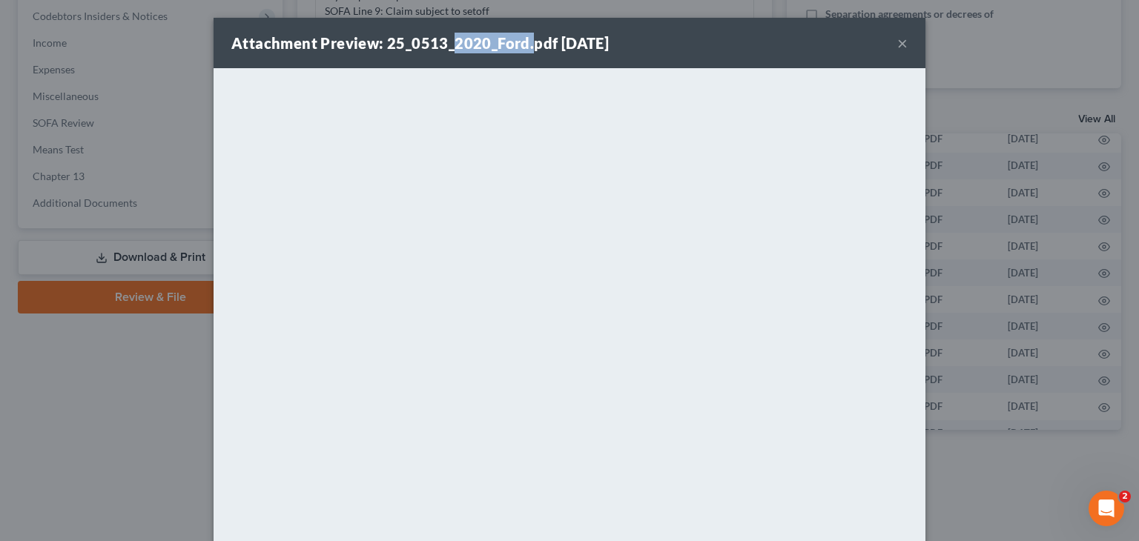
drag, startPoint x: 446, startPoint y: 37, endPoint x: 522, endPoint y: 32, distance: 75.8
click at [522, 33] on div "Attachment Preview: 25_0513_2020_Ford.pdf [DATE]" at bounding box center [419, 43] width 377 height 21
click at [736, 60] on div "Attachment Preview: 25_0513_2020_Ford.pdf [DATE] ×" at bounding box center [570, 43] width 712 height 50
click at [897, 45] on button "×" at bounding box center [902, 43] width 10 height 18
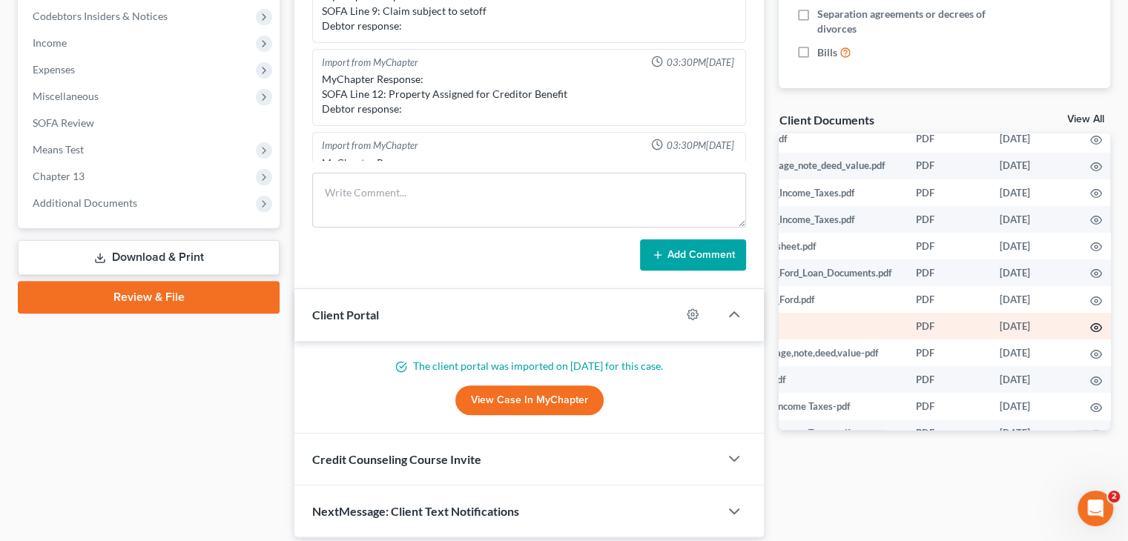
click at [1094, 331] on icon "button" at bounding box center [1096, 328] width 12 height 12
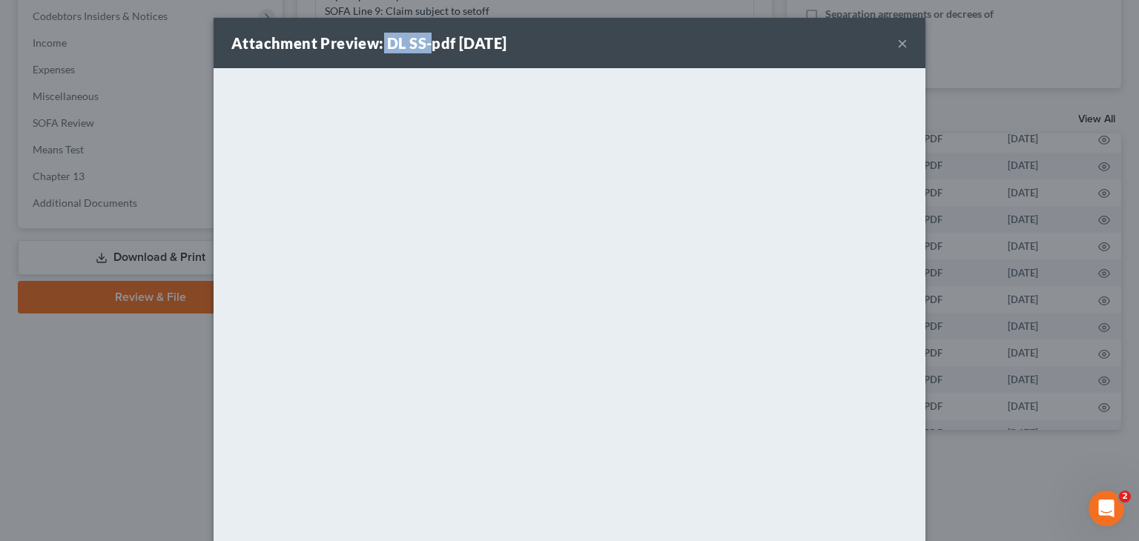
drag, startPoint x: 377, startPoint y: 39, endPoint x: 424, endPoint y: 40, distance: 47.5
click at [424, 40] on strong "Attachment Preview: DL SS-pdf [DATE]" at bounding box center [368, 43] width 275 height 18
click at [765, 41] on div "Attachment Preview: DL SS-pdf [DATE] ×" at bounding box center [570, 43] width 712 height 50
click at [897, 42] on button "×" at bounding box center [902, 43] width 10 height 18
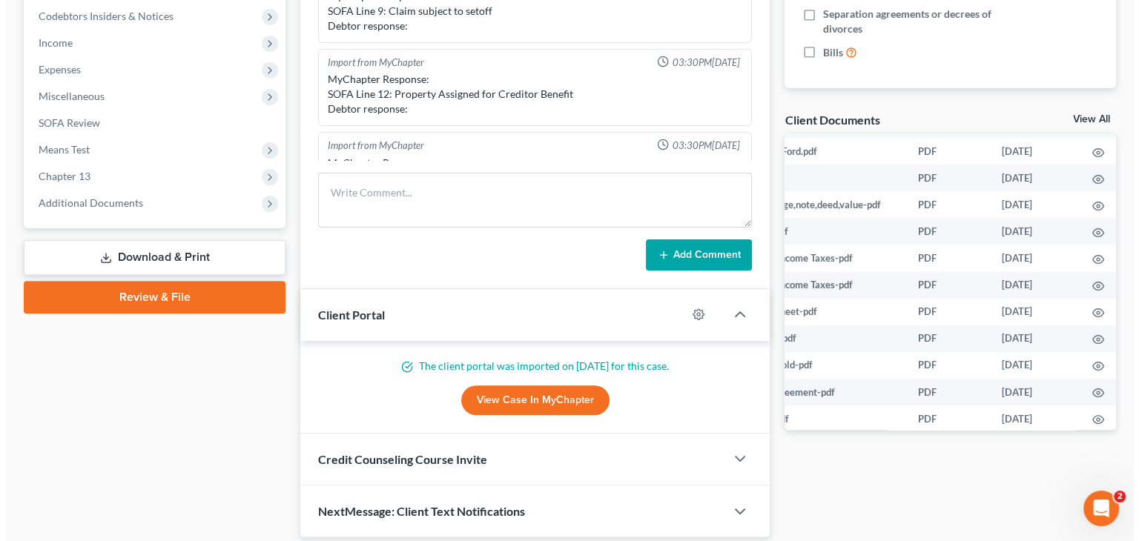
scroll to position [426, 95]
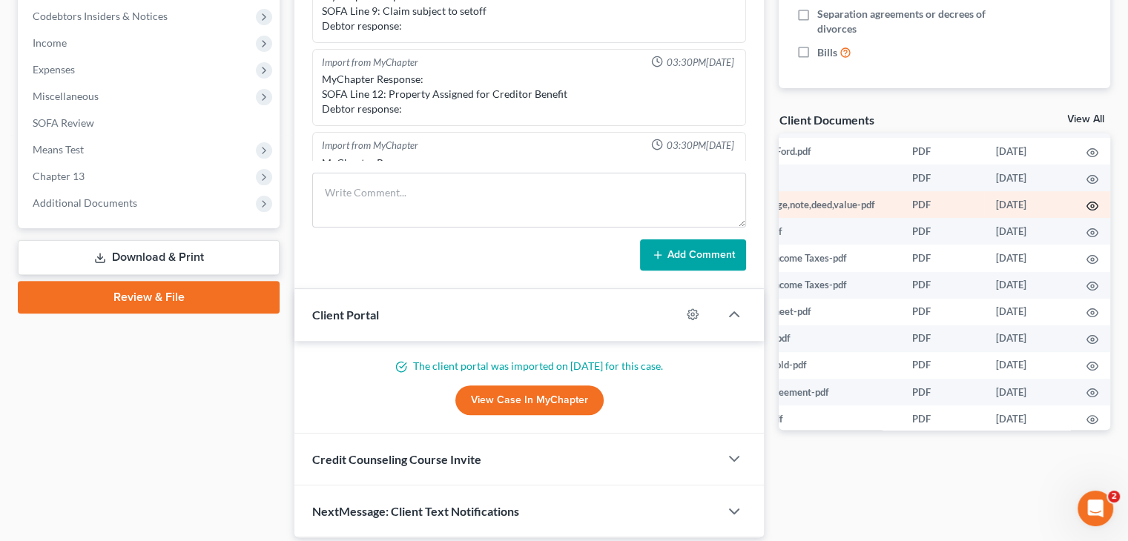
click at [1091, 208] on circle "button" at bounding box center [1092, 206] width 3 height 3
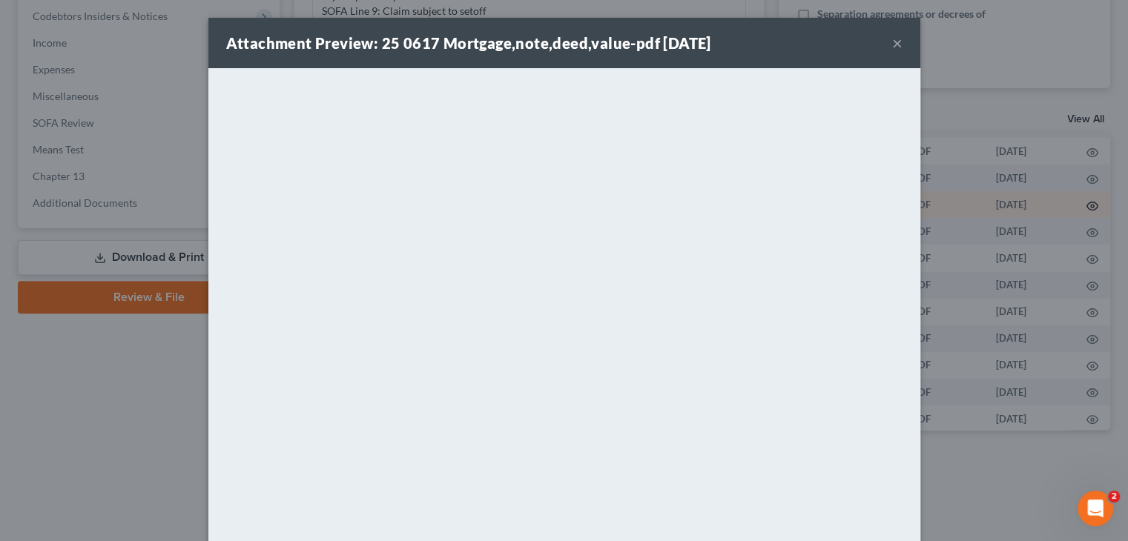
scroll to position [426, 92]
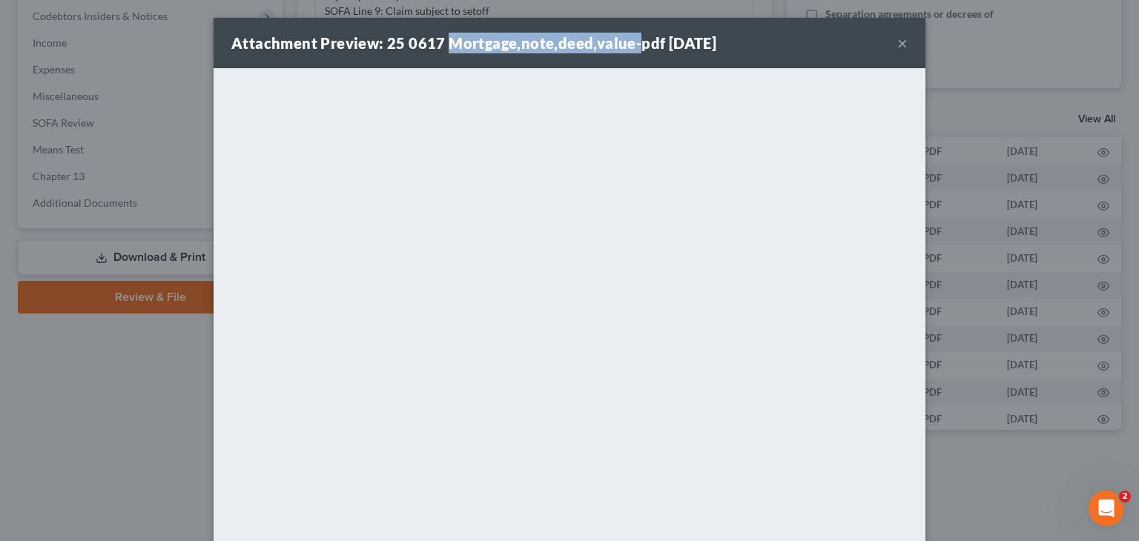
drag, startPoint x: 440, startPoint y: 38, endPoint x: 627, endPoint y: 42, distance: 186.9
click at [627, 42] on strong "Attachment Preview: 25 0617 Mortgage,note,deed,value-pdf [DATE]" at bounding box center [473, 43] width 485 height 18
click at [771, 36] on div "Attachment Preview: 25 0617 Mortgage,note,deed,value-pdf [DATE] ×" at bounding box center [570, 43] width 712 height 50
click at [897, 44] on button "×" at bounding box center [902, 43] width 10 height 18
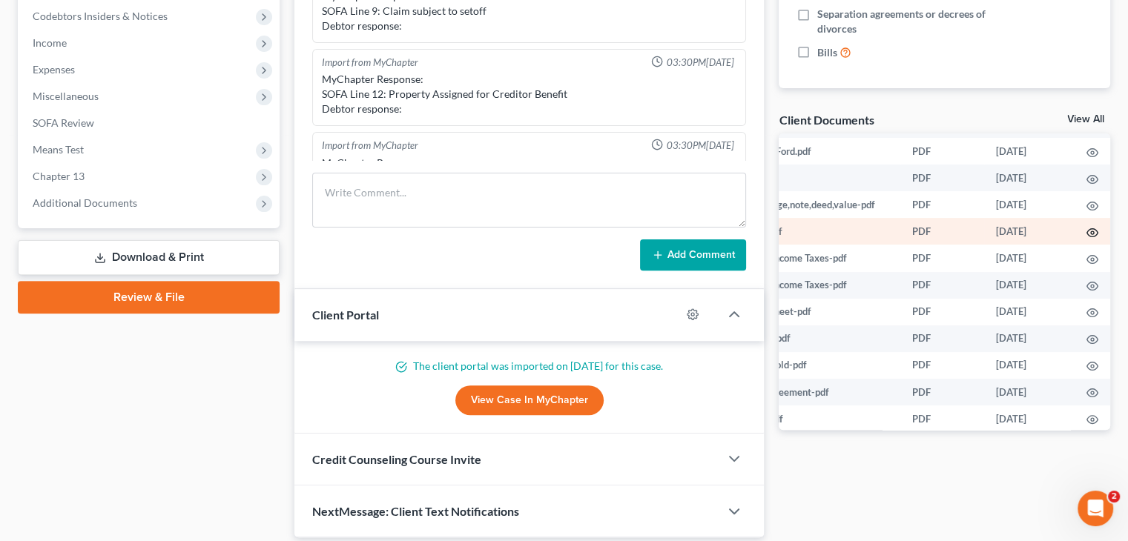
click at [1089, 238] on icon "button" at bounding box center [1092, 233] width 12 height 12
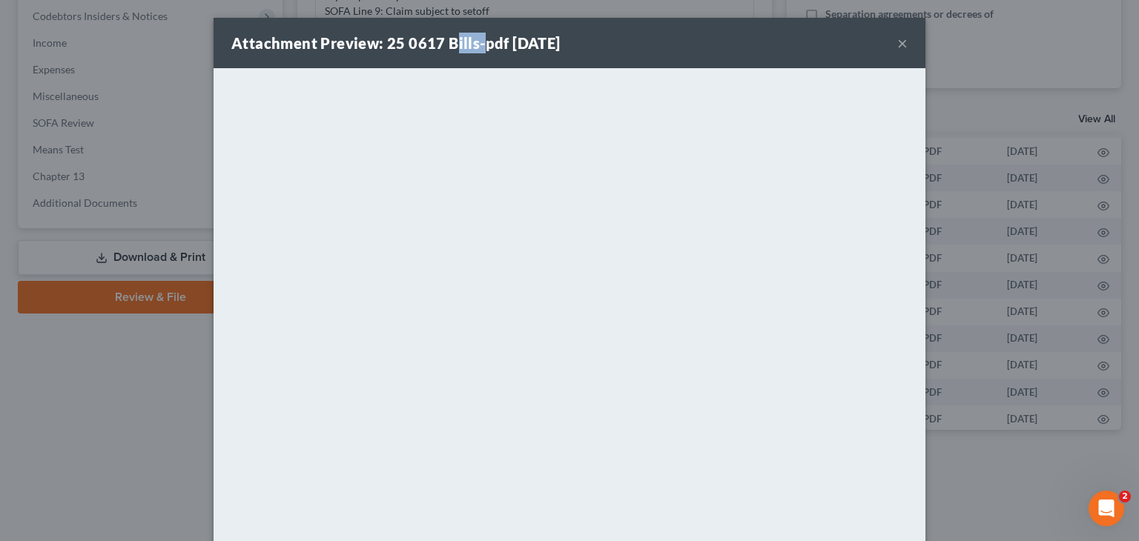
drag, startPoint x: 447, startPoint y: 42, endPoint x: 474, endPoint y: 47, distance: 27.1
click at [474, 47] on strong "Attachment Preview: 25 0617 Bills-pdf [DATE]" at bounding box center [395, 43] width 329 height 18
drag, startPoint x: 441, startPoint y: 39, endPoint x: 474, endPoint y: 48, distance: 34.0
click at [474, 48] on strong "Attachment Preview: 25 0617 Bills-pdf [DATE]" at bounding box center [395, 43] width 329 height 18
click at [897, 46] on button "×" at bounding box center [902, 43] width 10 height 18
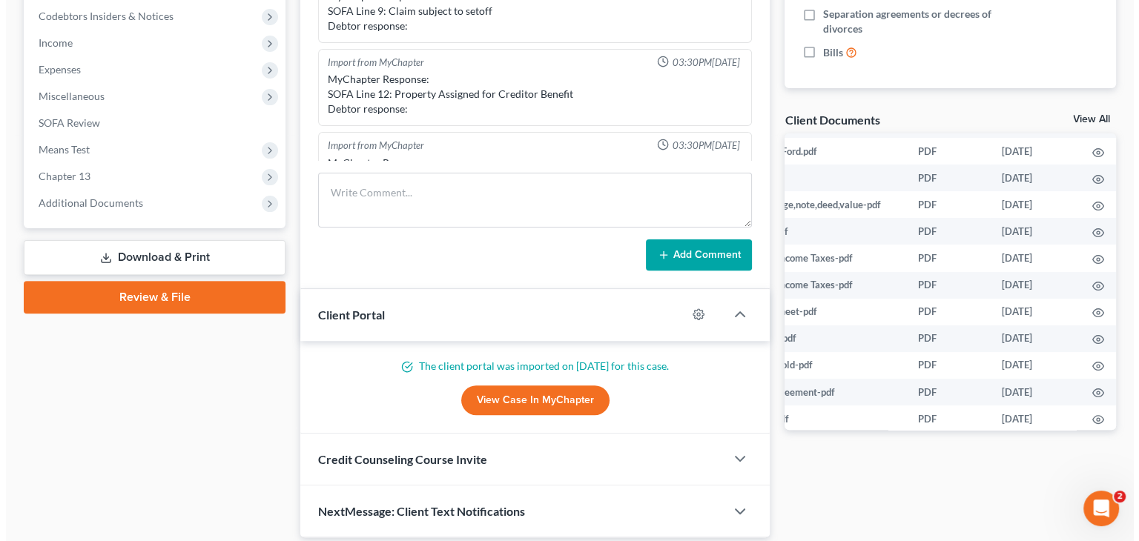
scroll to position [426, 93]
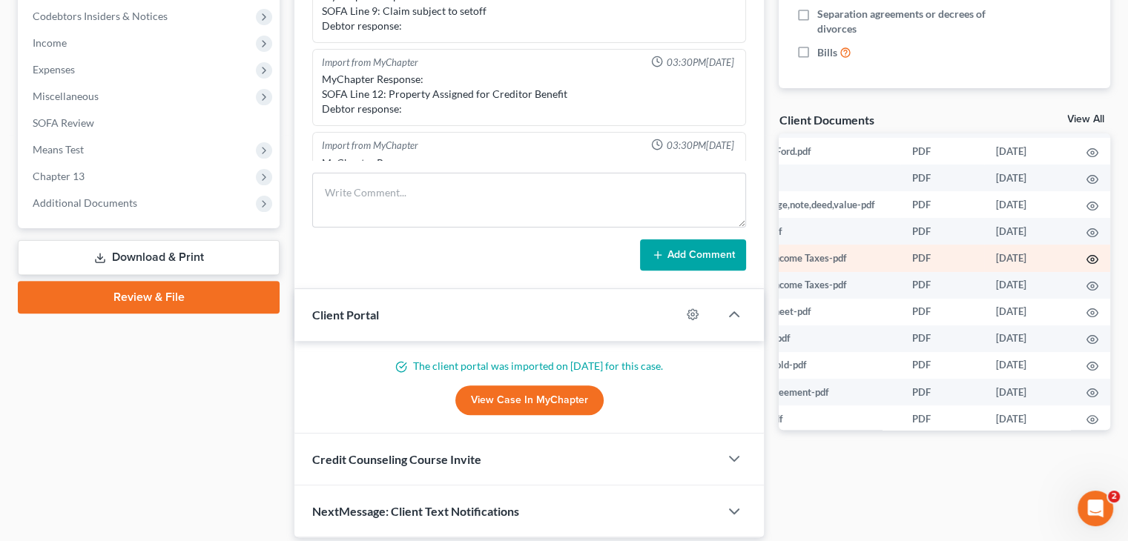
click at [1087, 263] on icon "button" at bounding box center [1092, 259] width 11 height 8
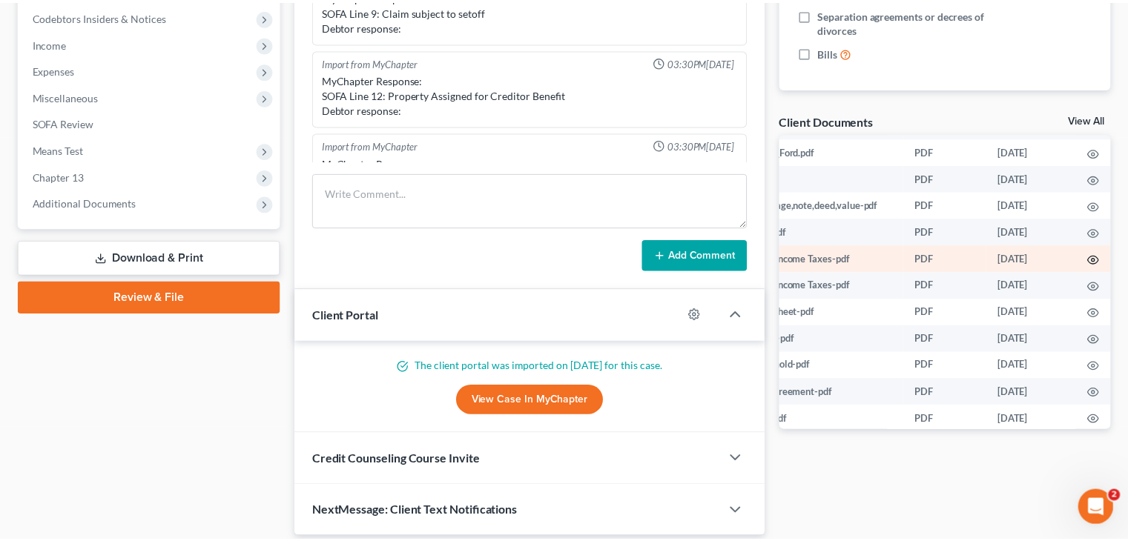
scroll to position [426, 92]
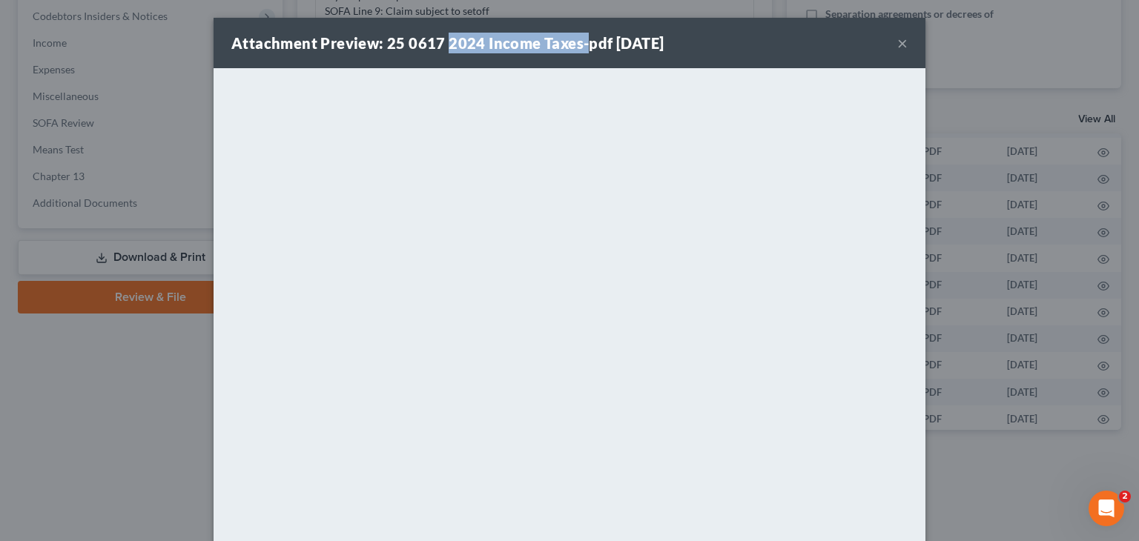
drag, startPoint x: 442, startPoint y: 43, endPoint x: 575, endPoint y: 41, distance: 133.5
click at [575, 41] on strong "Attachment Preview: 25 0617 2024 Income Taxes-pdf [DATE]" at bounding box center [447, 43] width 432 height 18
click at [721, 24] on div "Attachment Preview: 25 0617 2024 Income Taxes-pdf [DATE] ×" at bounding box center [570, 43] width 712 height 50
click at [897, 44] on button "×" at bounding box center [902, 43] width 10 height 18
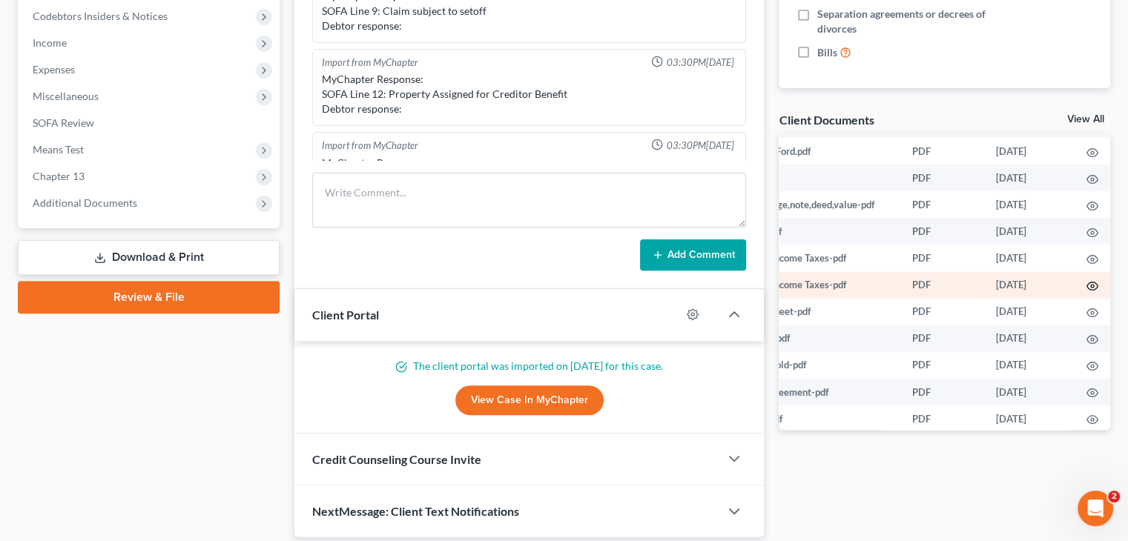
click at [1086, 292] on icon "button" at bounding box center [1092, 286] width 12 height 12
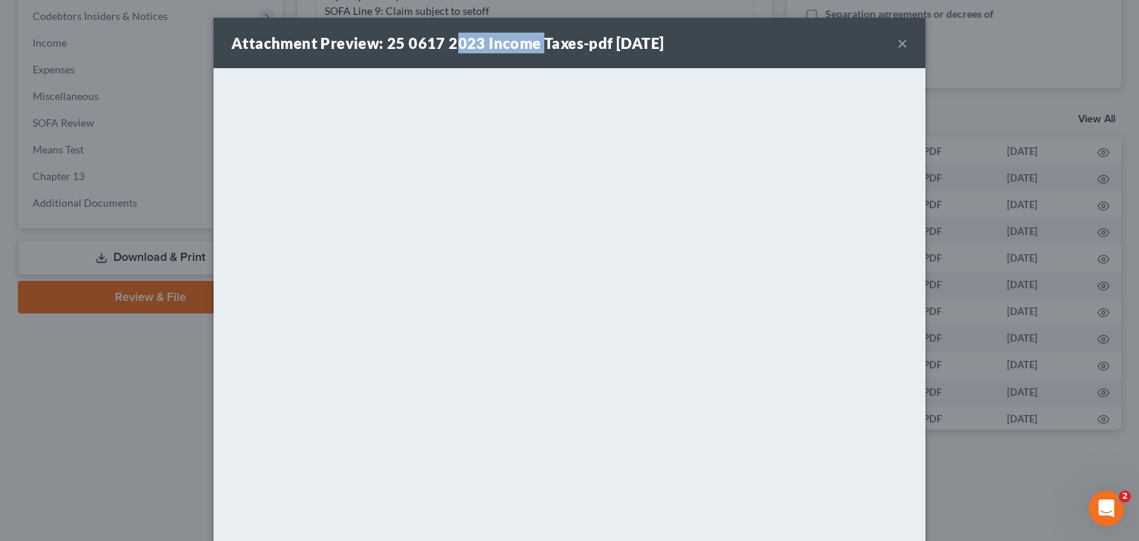
drag, startPoint x: 445, startPoint y: 45, endPoint x: 535, endPoint y: 47, distance: 90.5
click at [535, 47] on strong "Attachment Preview: 25 0617 2023 Income Taxes-pdf [DATE]" at bounding box center [447, 43] width 432 height 18
drag, startPoint x: 436, startPoint y: 39, endPoint x: 578, endPoint y: 43, distance: 142.4
click at [578, 47] on strong "Attachment Preview: 25 0617 2023 Income Taxes-pdf [DATE]" at bounding box center [447, 43] width 432 height 18
click at [897, 46] on button "×" at bounding box center [902, 43] width 10 height 18
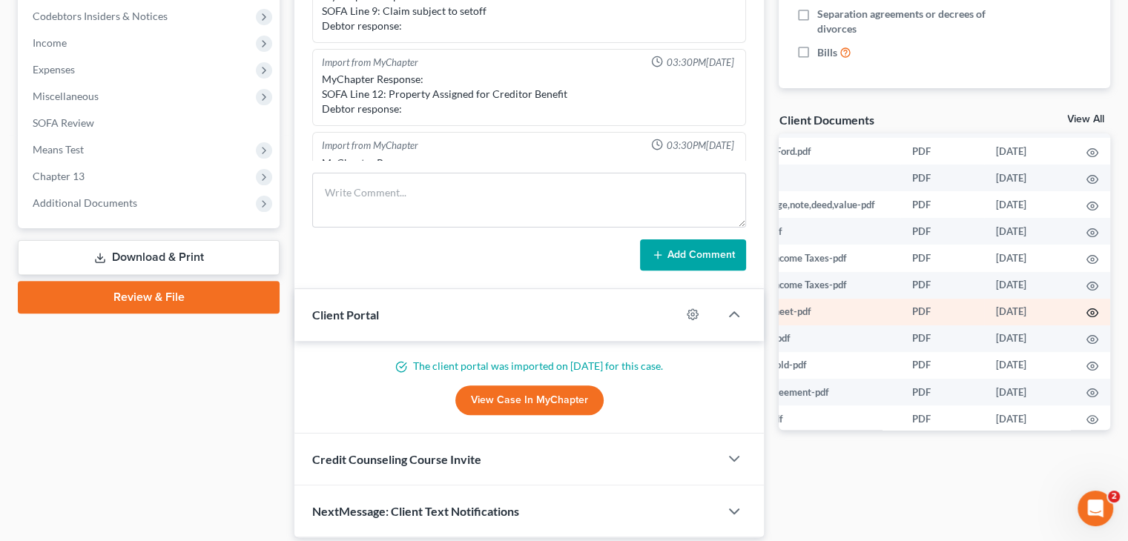
click at [1091, 314] on circle "button" at bounding box center [1092, 312] width 3 height 3
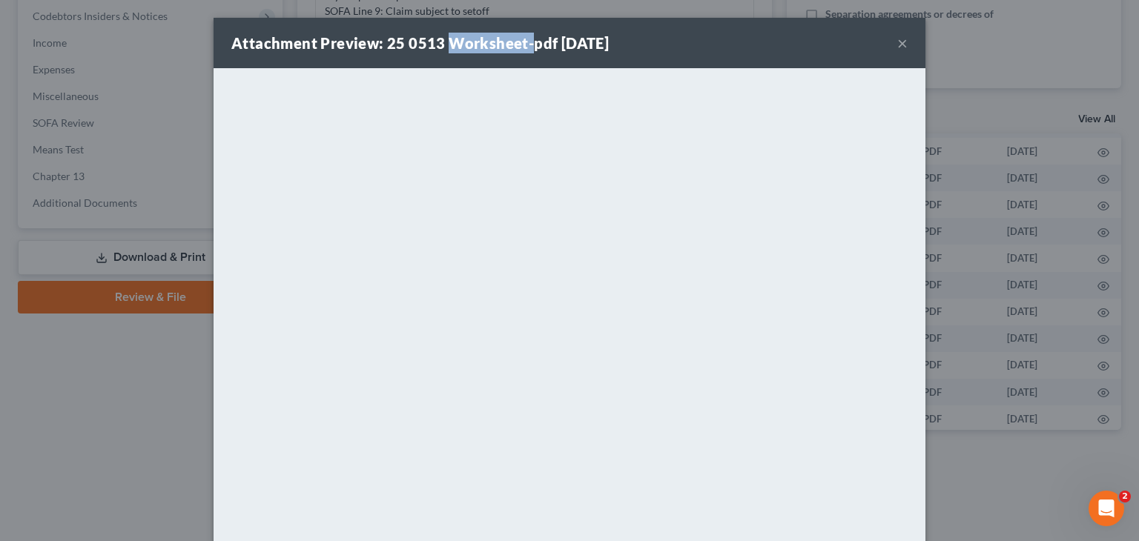
drag, startPoint x: 449, startPoint y: 45, endPoint x: 525, endPoint y: 45, distance: 76.4
click at [525, 45] on strong "Attachment Preview: 25 0513 Worksheet-pdf [DATE]" at bounding box center [419, 43] width 377 height 18
drag, startPoint x: 753, startPoint y: 41, endPoint x: 771, endPoint y: 41, distance: 17.8
click at [753, 41] on div "Attachment Preview: 25 0513 Worksheet-pdf [DATE] ×" at bounding box center [570, 43] width 712 height 50
click at [899, 46] on button "×" at bounding box center [902, 43] width 10 height 18
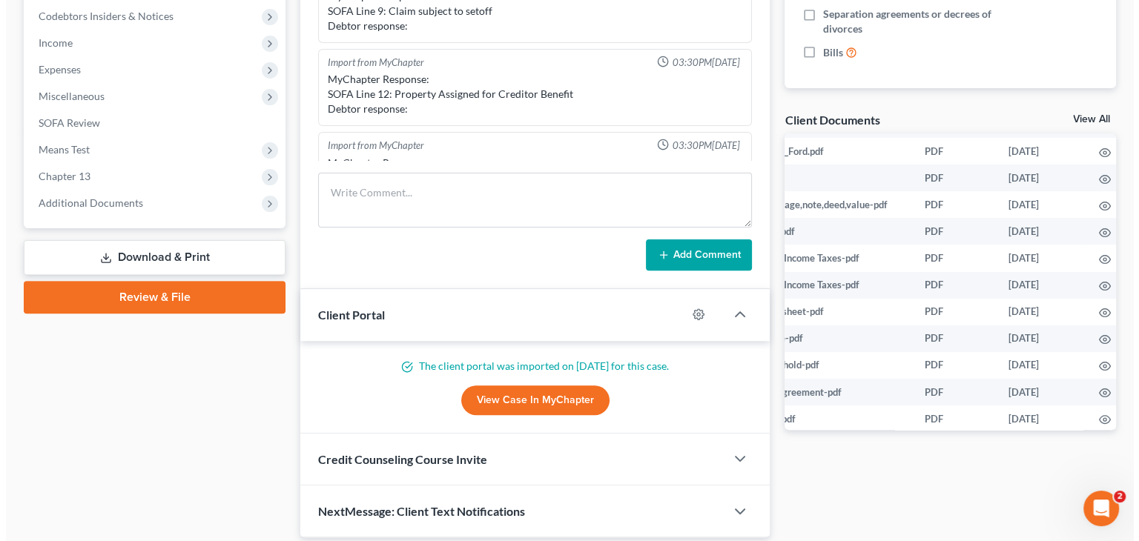
scroll to position [426, 95]
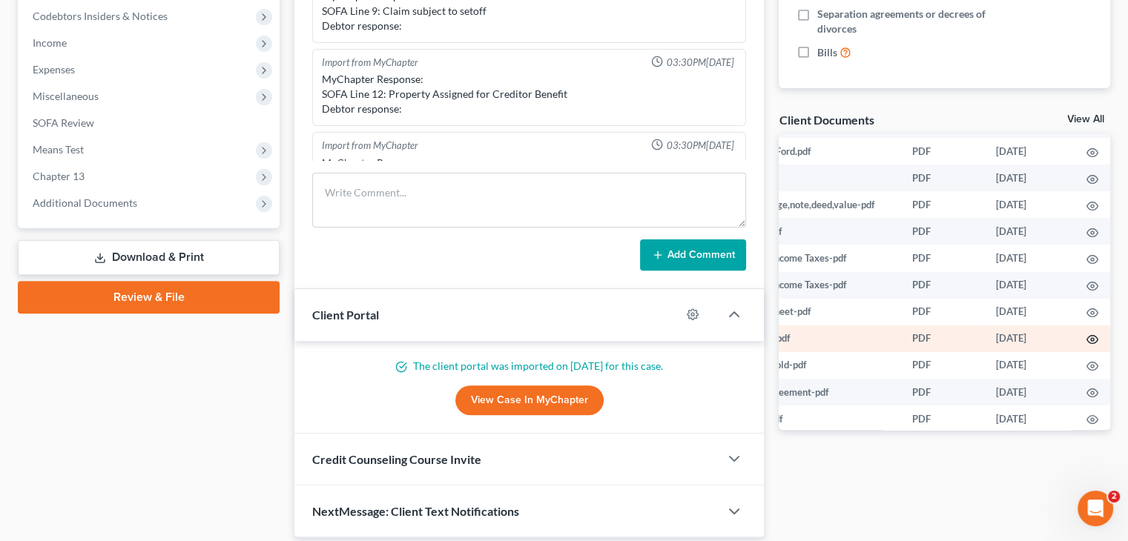
click at [1087, 344] on icon "button" at bounding box center [1092, 340] width 11 height 8
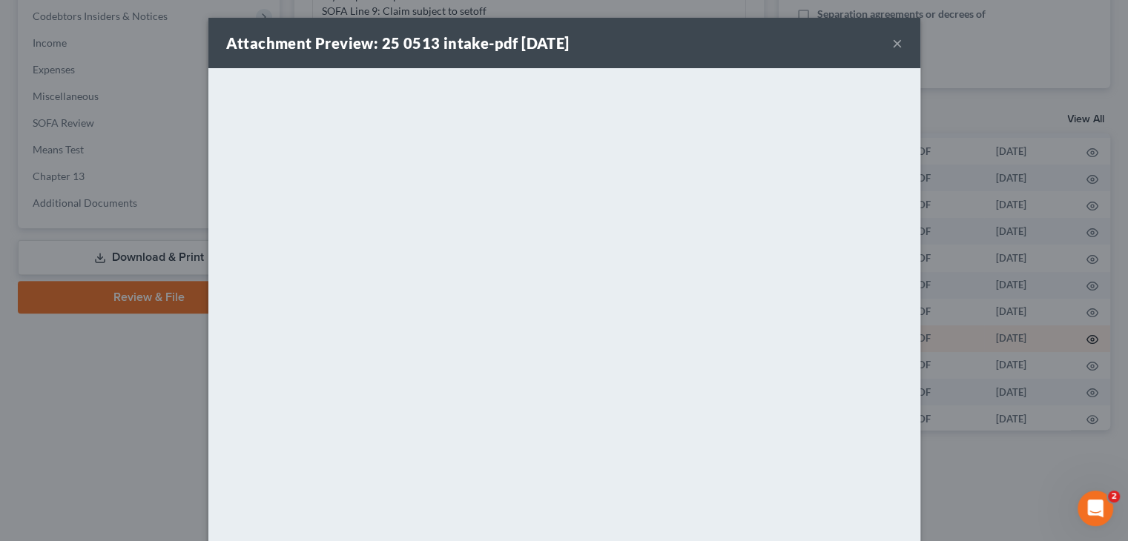
scroll to position [426, 92]
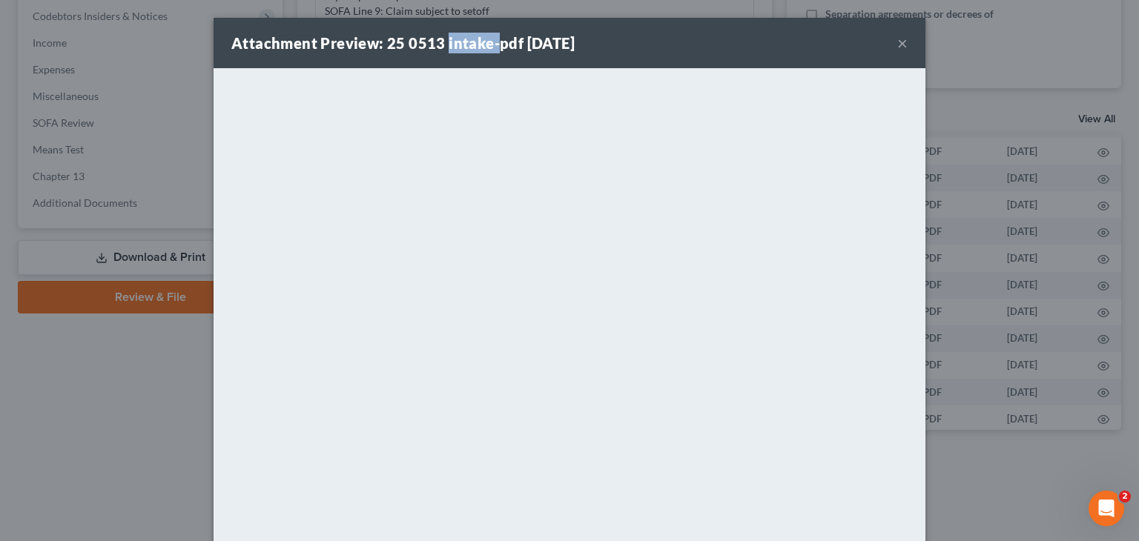
drag, startPoint x: 439, startPoint y: 39, endPoint x: 489, endPoint y: 43, distance: 49.9
click at [489, 43] on strong "Attachment Preview: 25 0513 intake-pdf [DATE]" at bounding box center [402, 43] width 343 height 18
drag, startPoint x: 777, startPoint y: 42, endPoint x: 801, endPoint y: 42, distance: 23.7
click at [777, 42] on div "Attachment Preview: 25 0513 intake-pdf [DATE] ×" at bounding box center [570, 43] width 712 height 50
click at [900, 45] on button "×" at bounding box center [902, 43] width 10 height 18
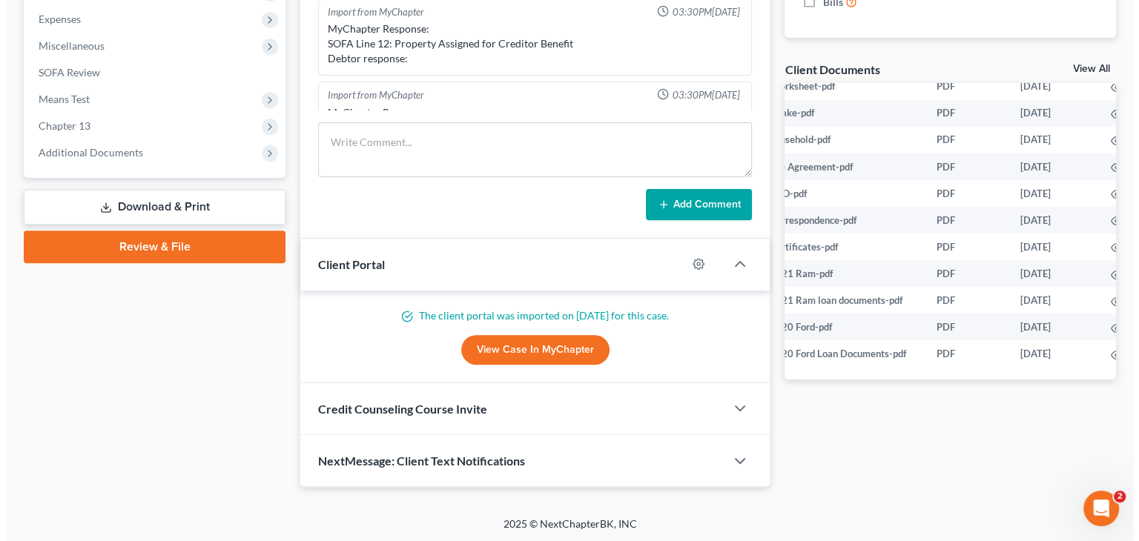
scroll to position [621, 95]
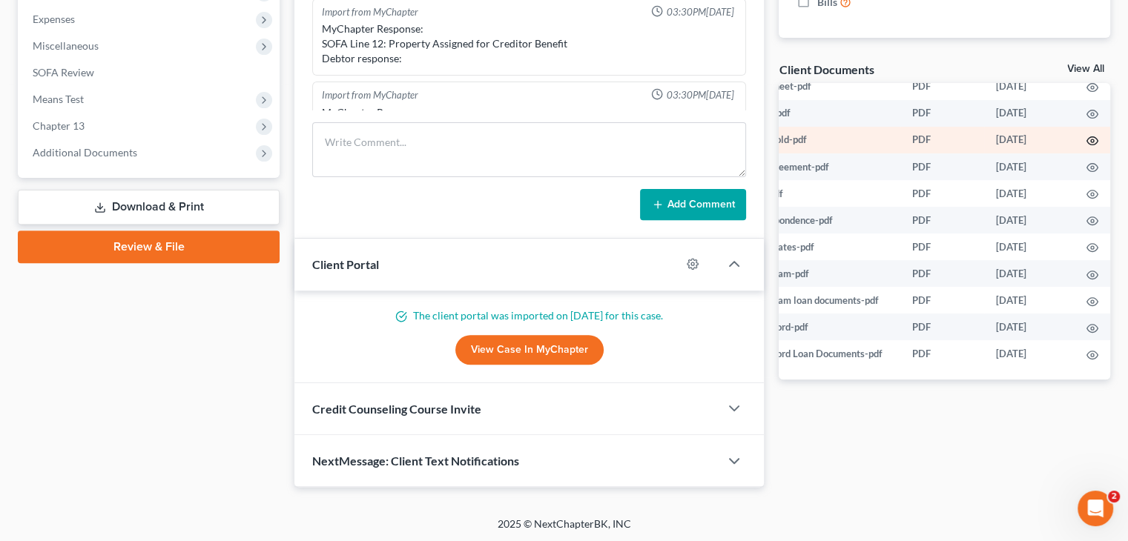
click at [1086, 135] on icon "button" at bounding box center [1092, 141] width 12 height 12
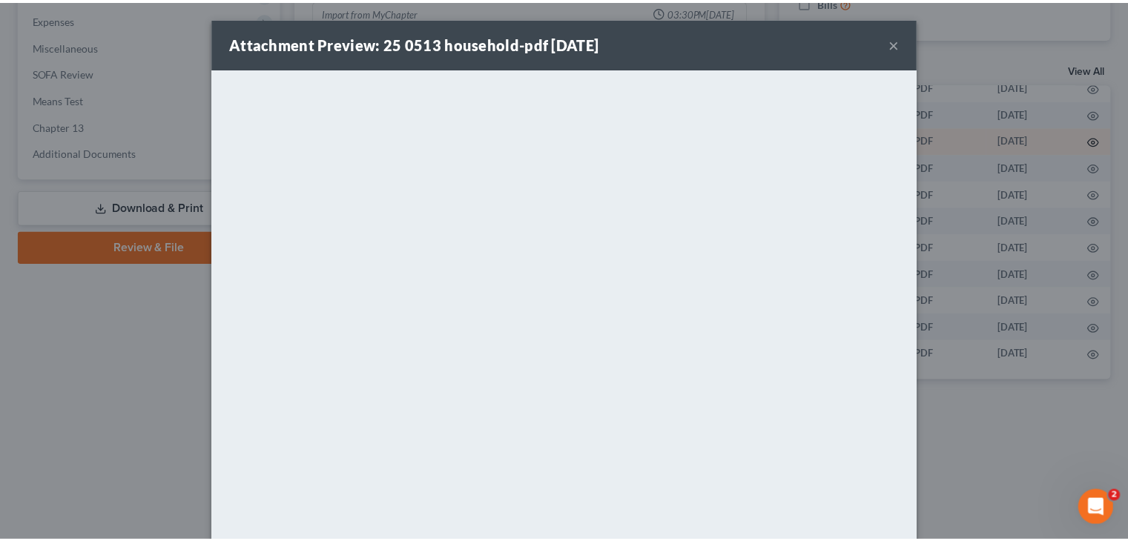
scroll to position [621, 92]
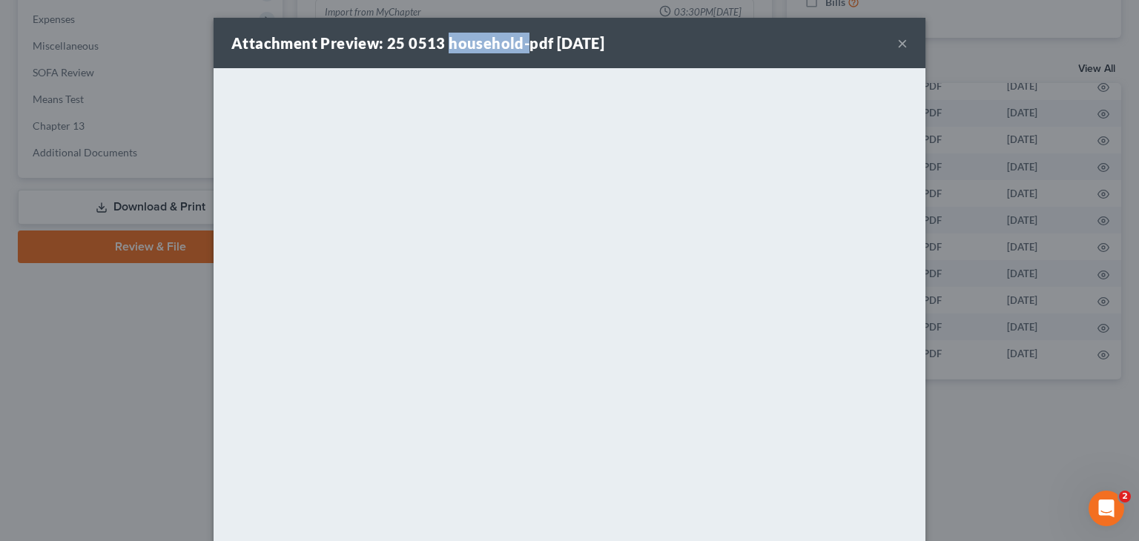
drag, startPoint x: 439, startPoint y: 38, endPoint x: 519, endPoint y: 46, distance: 80.5
click at [519, 46] on strong "Attachment Preview: 25 0513 household-pdf [DATE]" at bounding box center [417, 43] width 373 height 18
click at [719, 42] on div "Attachment Preview: 25 0513 household-pdf [DATE] ×" at bounding box center [570, 43] width 712 height 50
click at [897, 42] on button "×" at bounding box center [902, 43] width 10 height 18
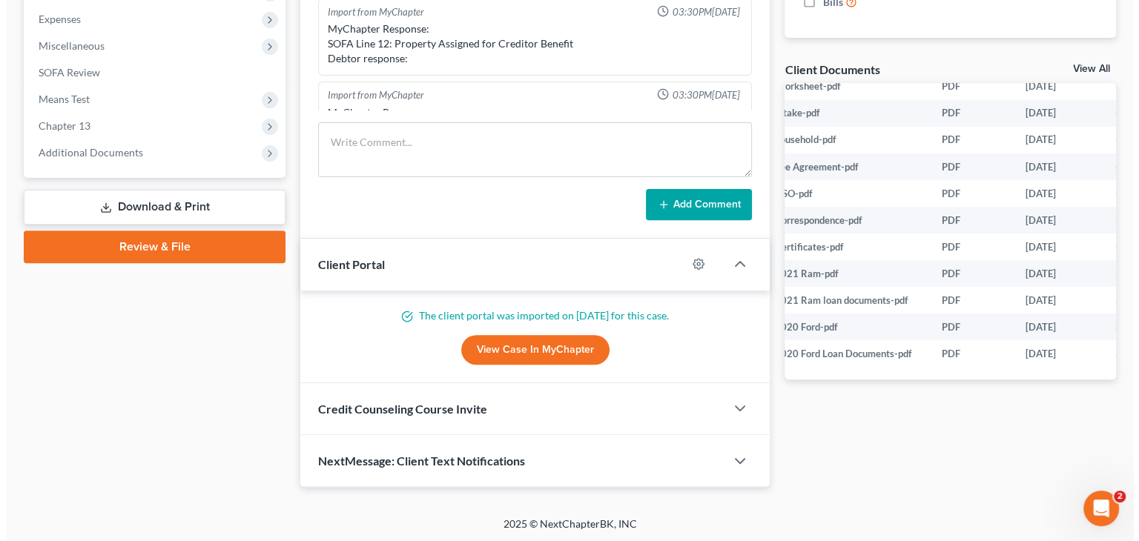
scroll to position [621, 95]
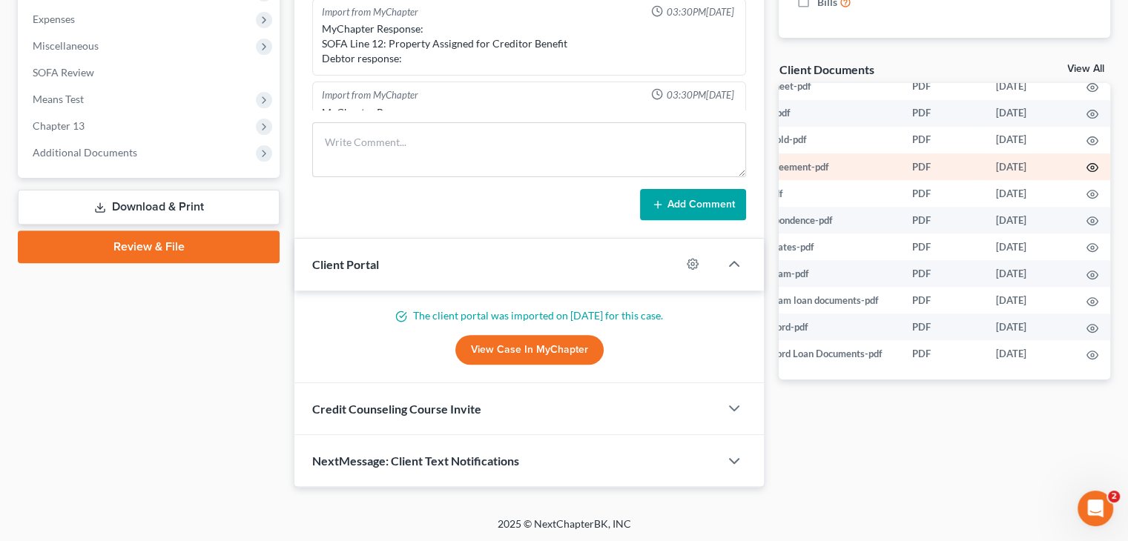
click at [1086, 162] on icon "button" at bounding box center [1092, 168] width 12 height 12
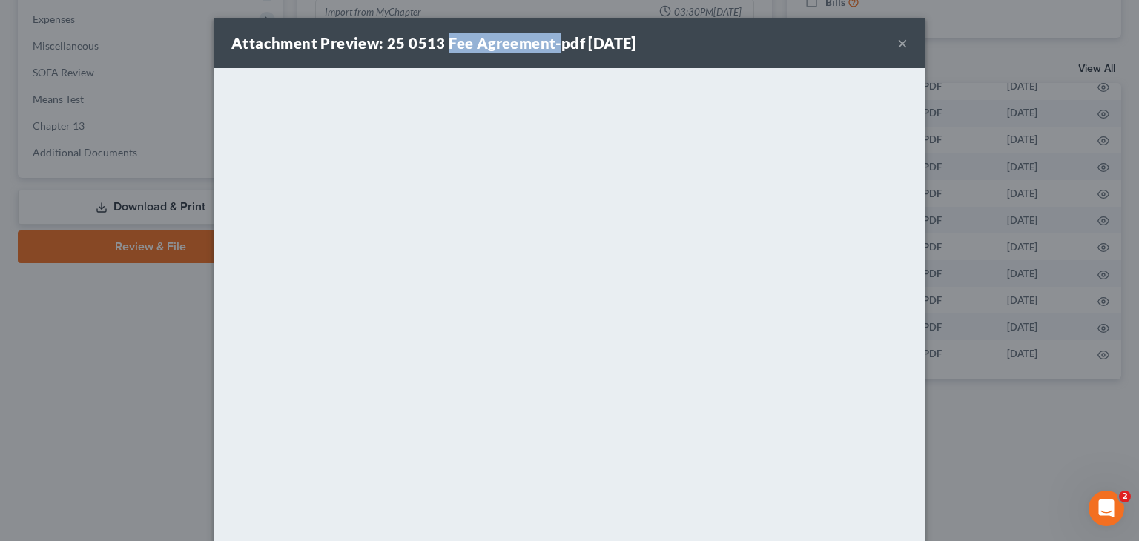
drag, startPoint x: 438, startPoint y: 39, endPoint x: 550, endPoint y: 39, distance: 112.0
click at [550, 39] on strong "Attachment Preview: 25 0513 Fee Agreement-pdf [DATE]" at bounding box center [433, 43] width 405 height 18
click at [899, 42] on button "×" at bounding box center [902, 43] width 10 height 18
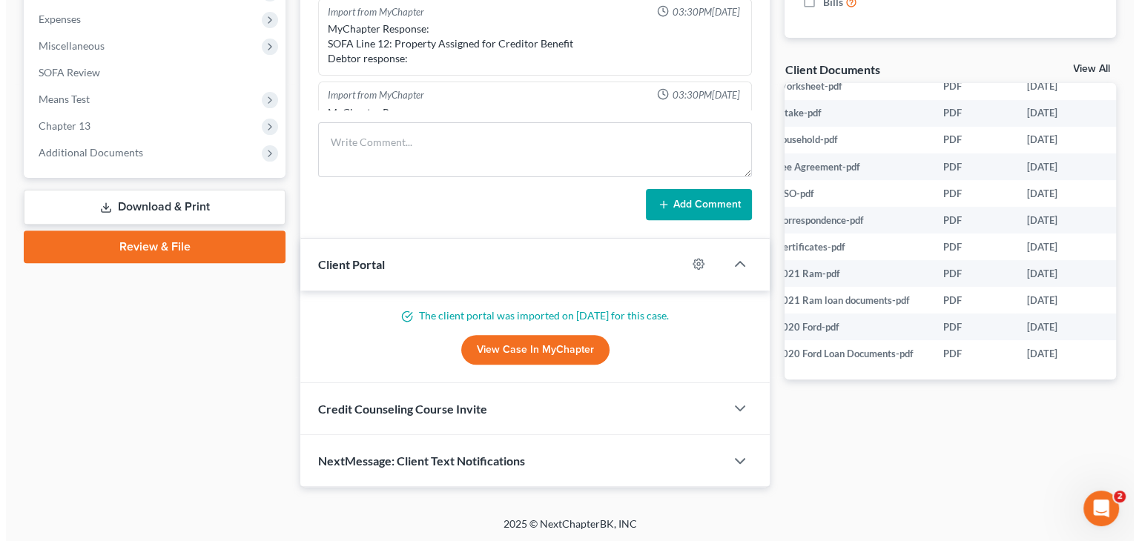
scroll to position [621, 95]
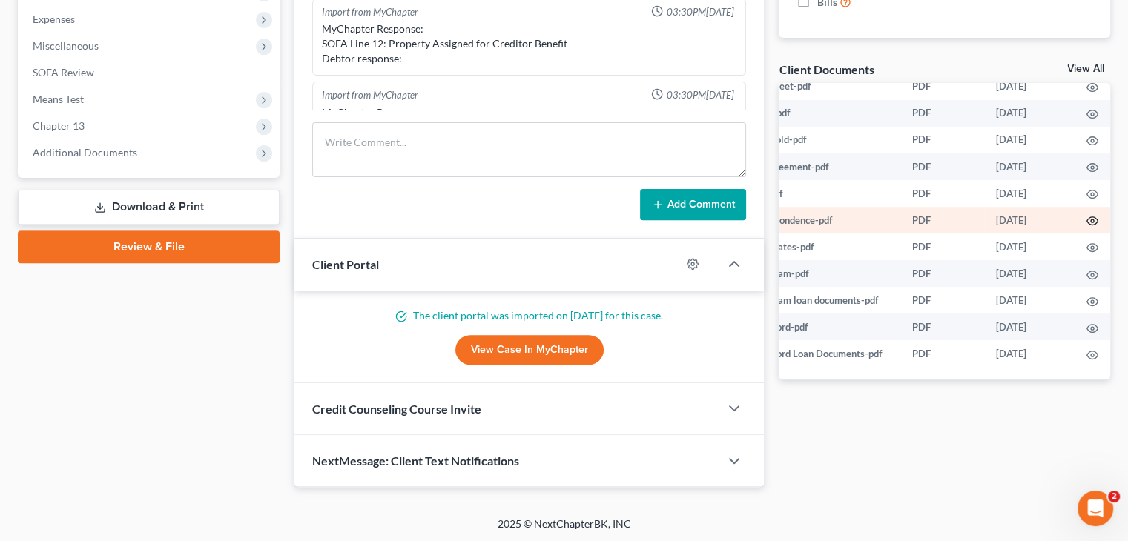
click at [1091, 220] on circle "button" at bounding box center [1092, 221] width 3 height 3
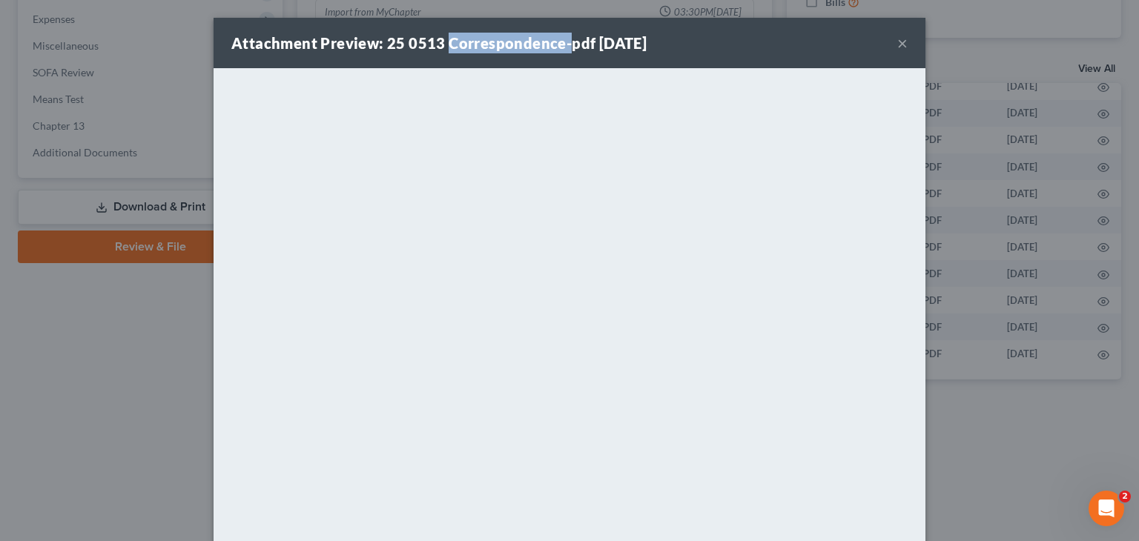
drag, startPoint x: 438, startPoint y: 39, endPoint x: 560, endPoint y: 48, distance: 122.7
click at [560, 48] on strong "Attachment Preview: 25 0513 Correspondence-pdf [DATE]" at bounding box center [438, 43] width 415 height 18
click at [766, 51] on div "Attachment Preview: 25 0513 Correspondence-pdf [DATE] ×" at bounding box center [570, 43] width 712 height 50
click at [897, 44] on button "×" at bounding box center [902, 43] width 10 height 18
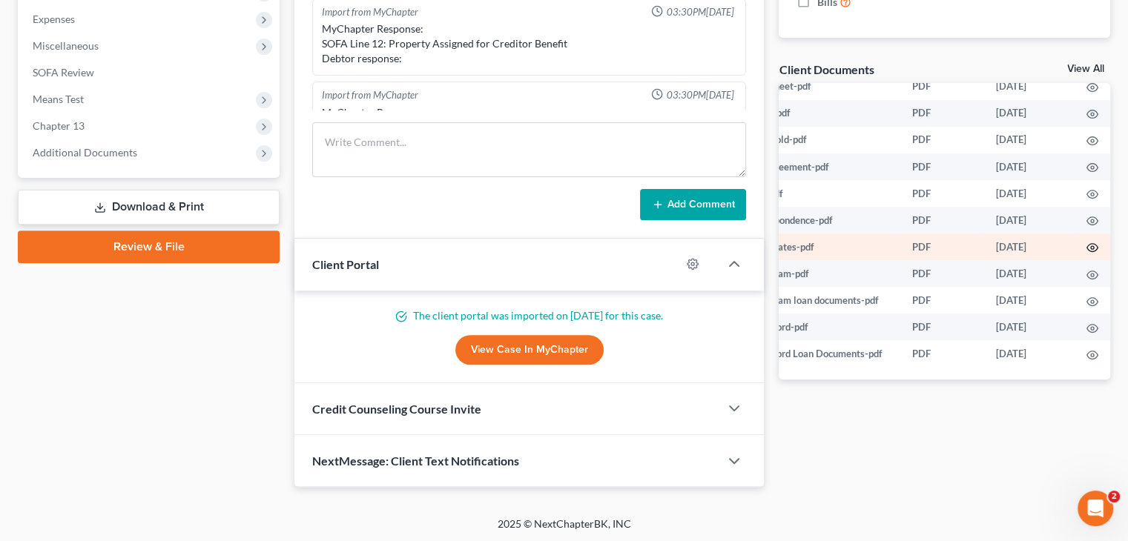
click at [1086, 242] on icon "button" at bounding box center [1092, 248] width 12 height 12
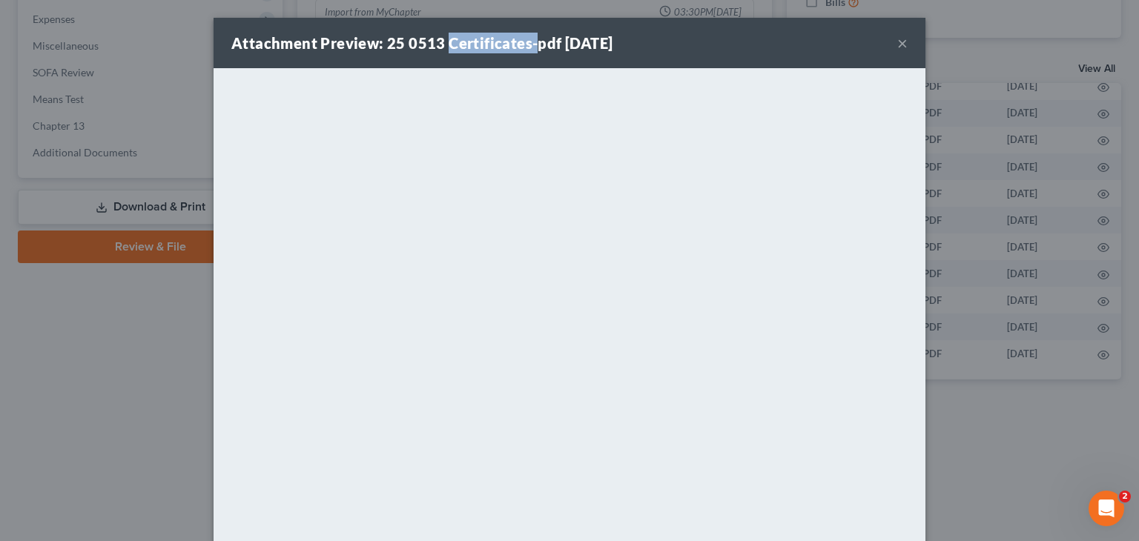
drag, startPoint x: 441, startPoint y: 39, endPoint x: 527, endPoint y: 50, distance: 86.7
click at [527, 50] on strong "Attachment Preview: 25 0513 Certificates-pdf [DATE]" at bounding box center [421, 43] width 381 height 18
click at [897, 44] on button "×" at bounding box center [902, 43] width 10 height 18
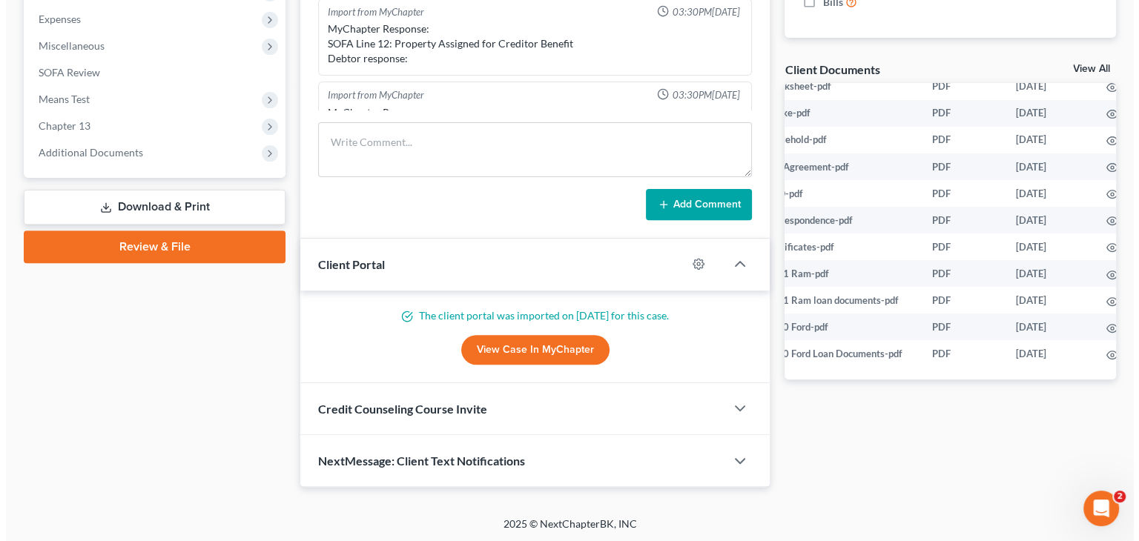
scroll to position [621, 95]
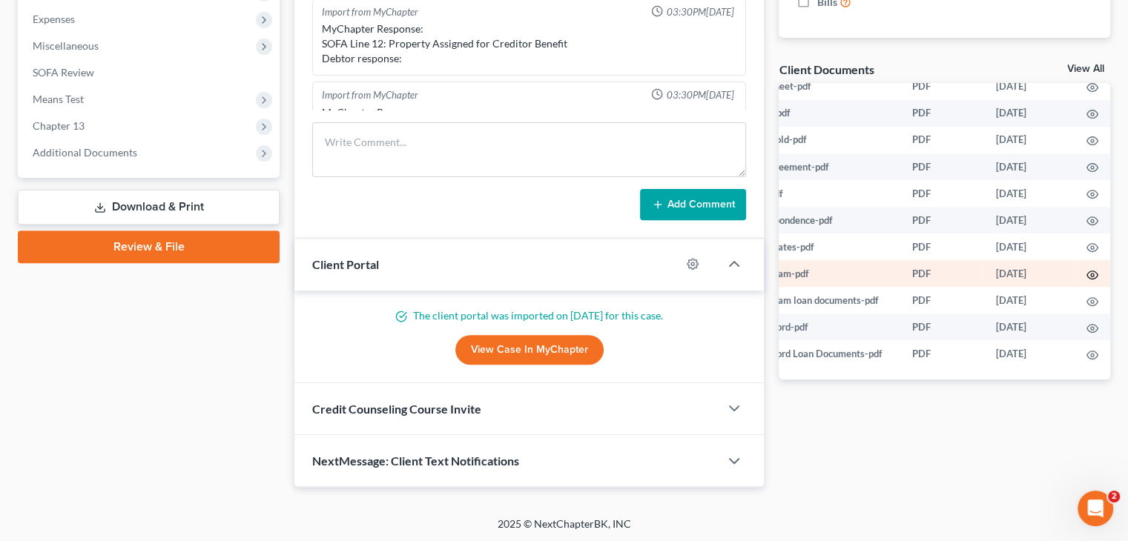
click at [1091, 274] on circle "button" at bounding box center [1092, 275] width 3 height 3
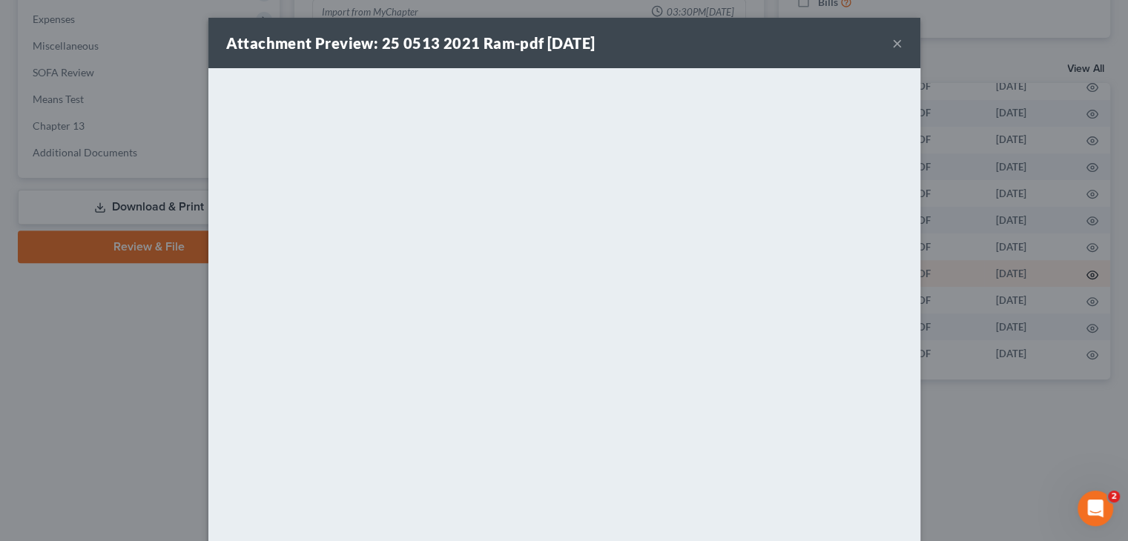
scroll to position [621, 92]
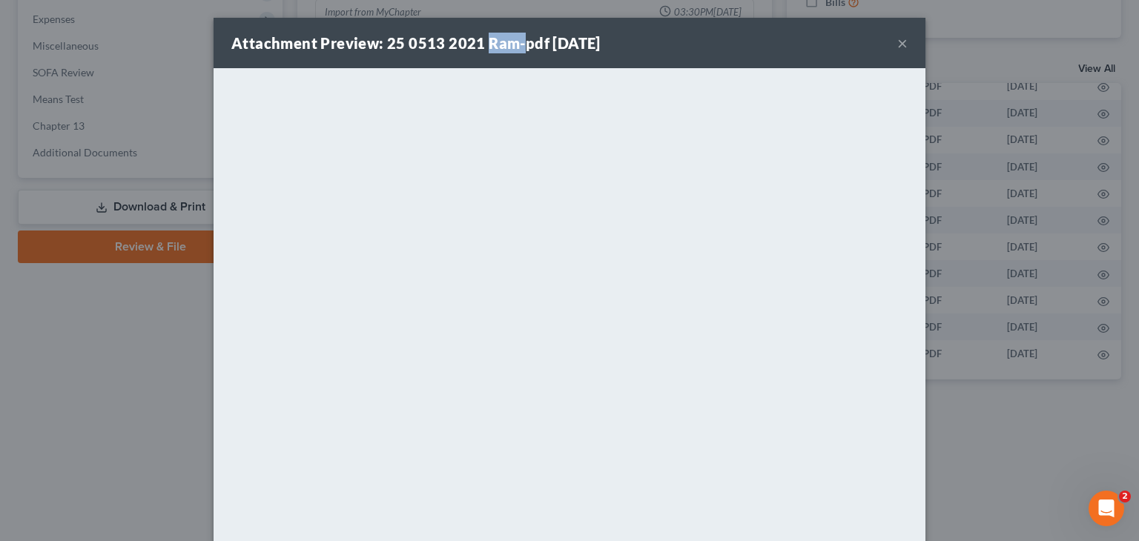
drag, startPoint x: 480, startPoint y: 41, endPoint x: 512, endPoint y: 49, distance: 33.6
click at [512, 49] on strong "Attachment Preview: 25 0513 2021 Ram-pdf [DATE]" at bounding box center [415, 43] width 369 height 18
click at [774, 47] on div "Attachment Preview: 25 0513 2021 Ram-pdf [DATE] ×" at bounding box center [570, 43] width 712 height 50
click at [897, 44] on button "×" at bounding box center [902, 43] width 10 height 18
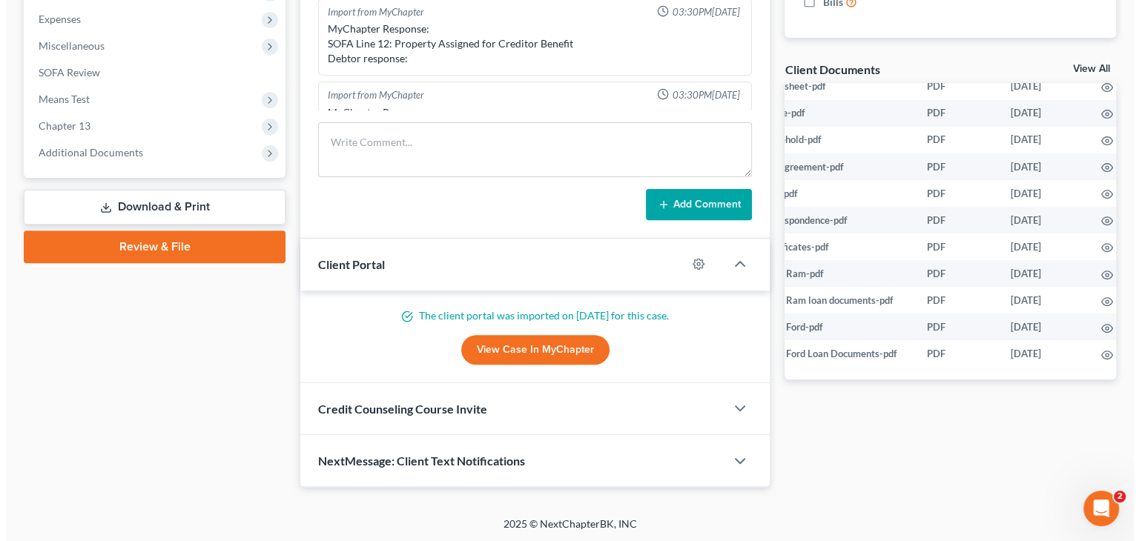
scroll to position [621, 95]
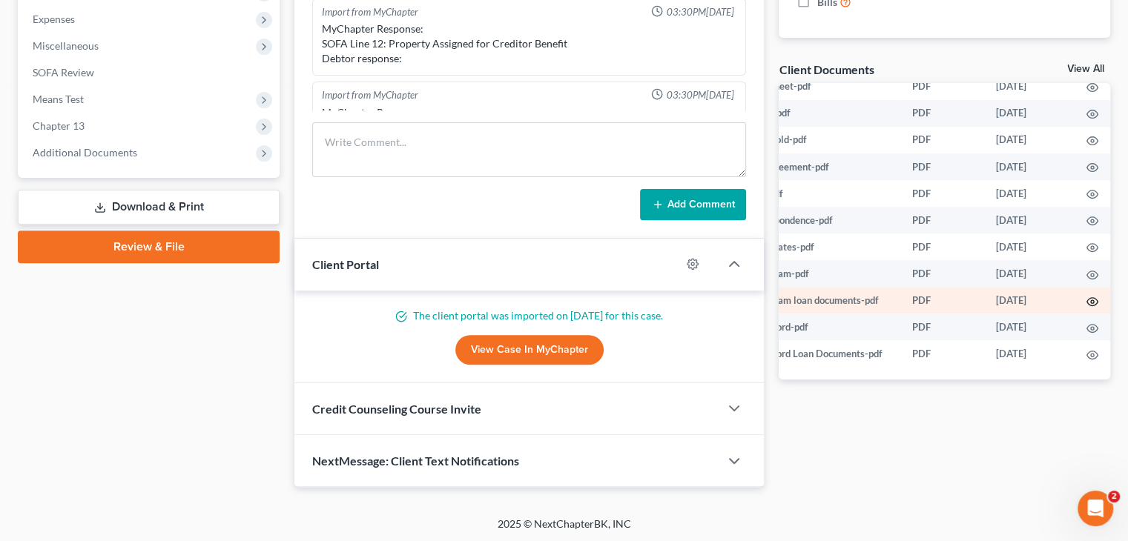
click at [1086, 296] on icon "button" at bounding box center [1092, 302] width 12 height 12
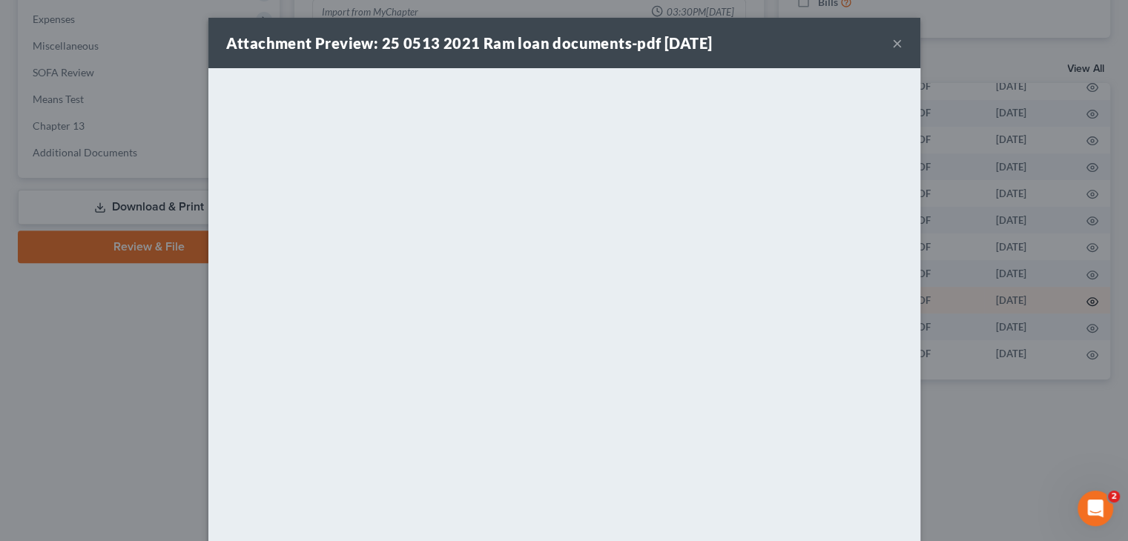
scroll to position [621, 92]
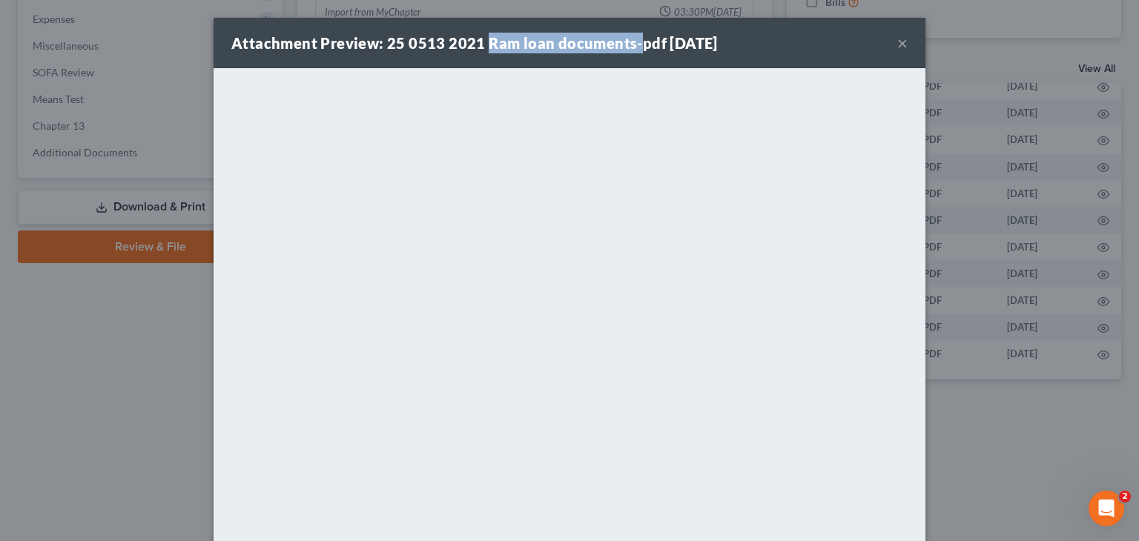
drag, startPoint x: 478, startPoint y: 44, endPoint x: 627, endPoint y: 45, distance: 149.8
click at [627, 45] on strong "Attachment Preview: 25 0513 2021 Ram loan documents-pdf [DATE]" at bounding box center [474, 43] width 486 height 18
click at [783, 48] on div "Attachment Preview: 25 0513 2021 Ram loan documents-pdf [DATE] ×" at bounding box center [570, 43] width 712 height 50
click at [897, 48] on button "×" at bounding box center [902, 43] width 10 height 18
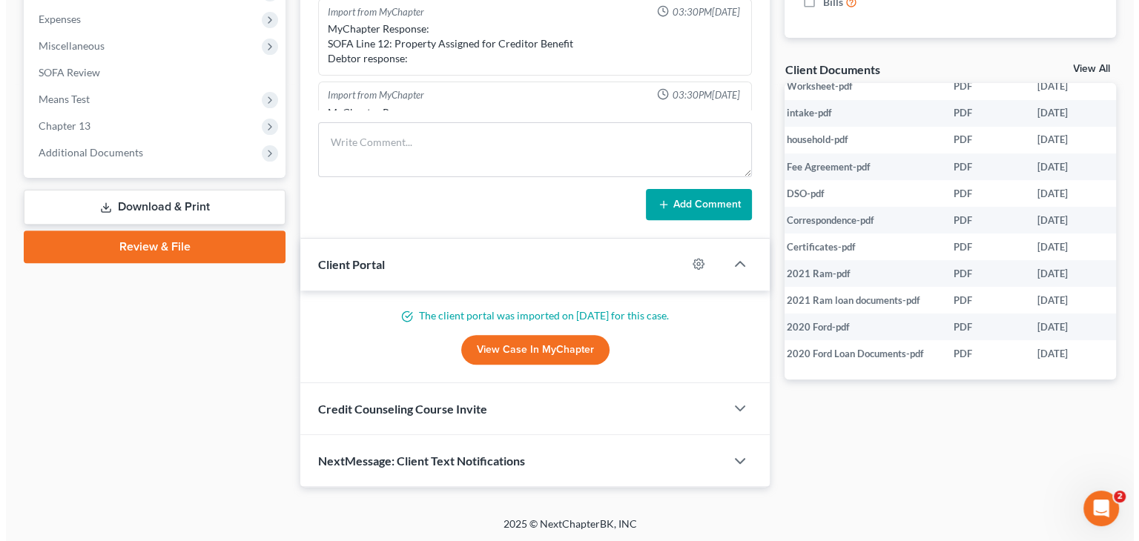
scroll to position [621, 95]
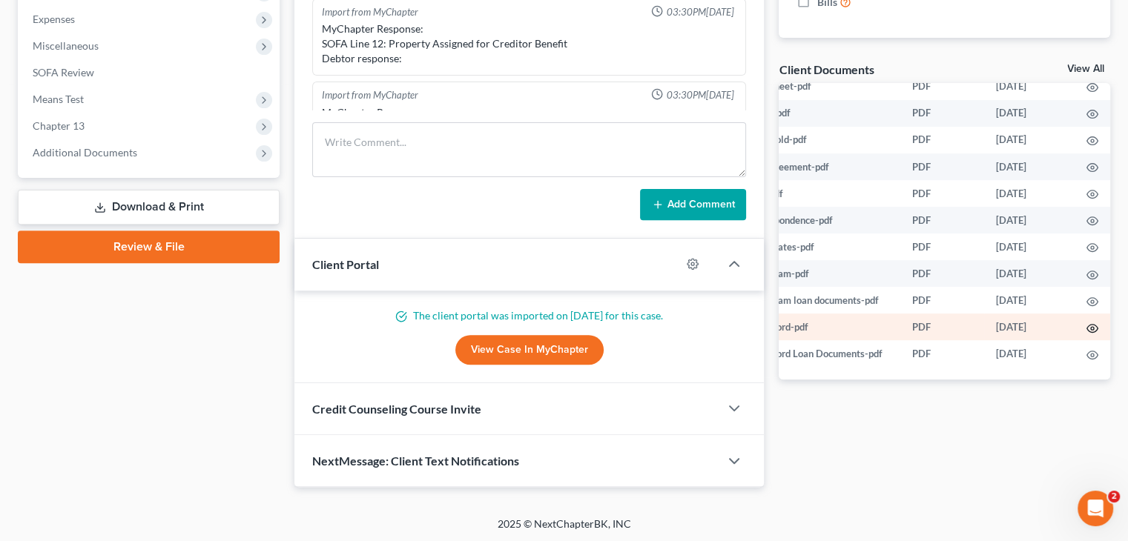
click at [1086, 323] on icon "button" at bounding box center [1092, 329] width 12 height 12
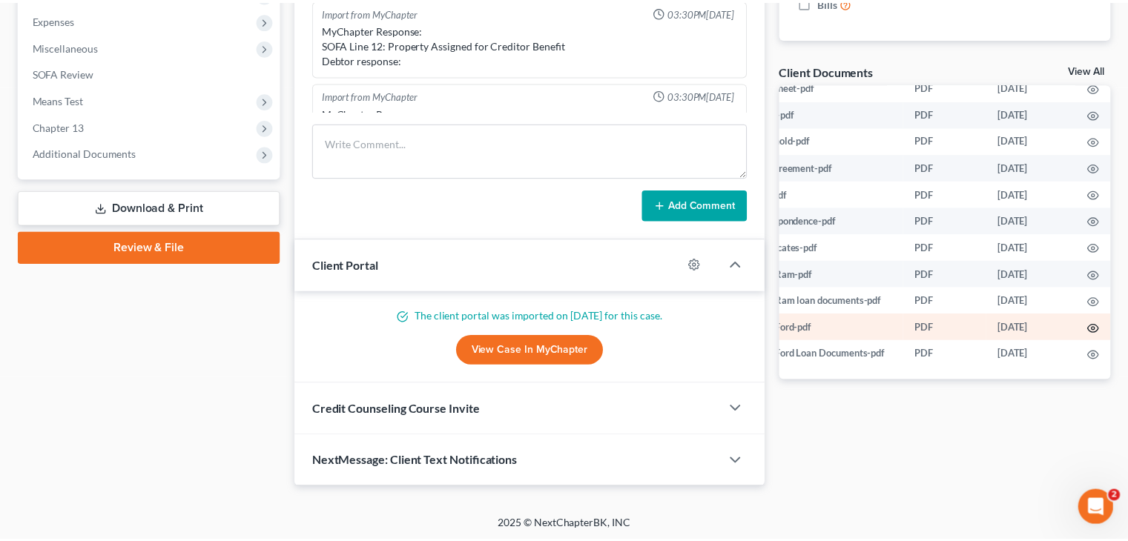
scroll to position [621, 92]
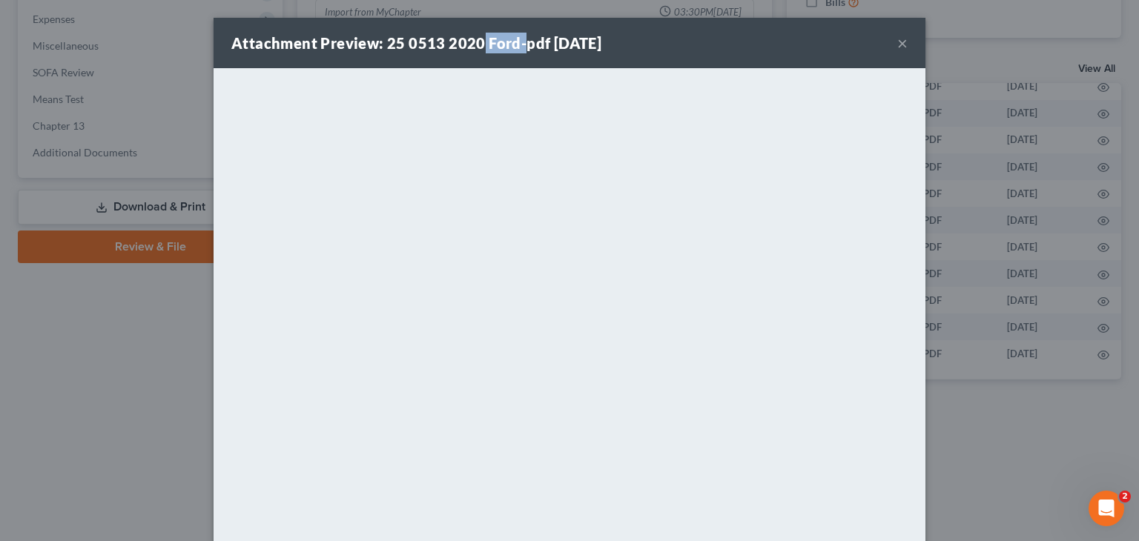
drag, startPoint x: 475, startPoint y: 42, endPoint x: 514, endPoint y: 44, distance: 39.4
click at [514, 44] on strong "Attachment Preview: 25 0513 2020 Ford-pdf [DATE]" at bounding box center [416, 43] width 370 height 18
click at [753, 31] on div "Attachment Preview: 25 0513 2020 Ford-pdf [DATE] ×" at bounding box center [570, 43] width 712 height 50
click at [898, 47] on button "×" at bounding box center [902, 43] width 10 height 18
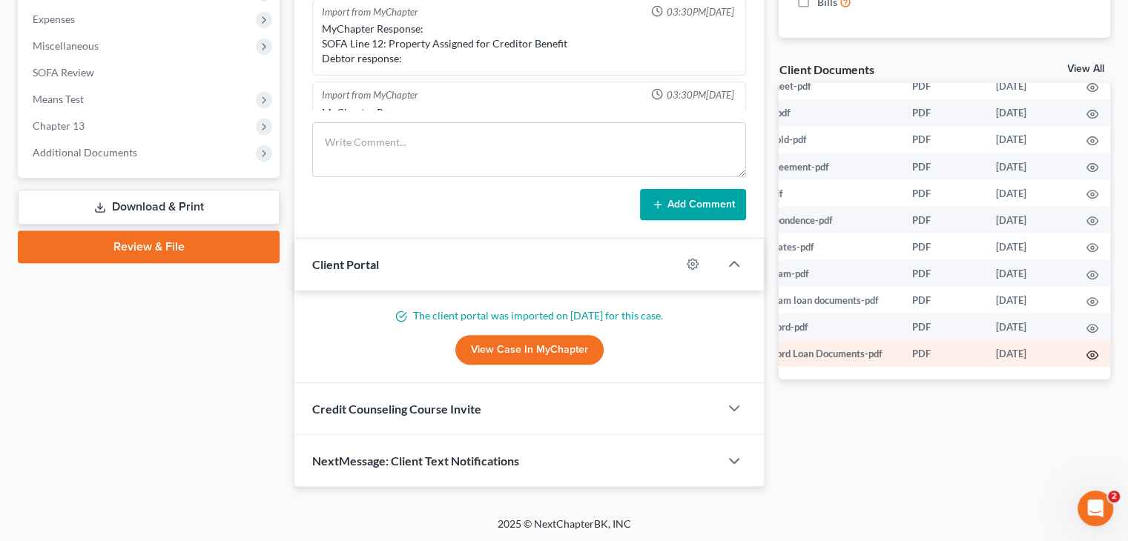
click at [1089, 351] on icon "button" at bounding box center [1092, 355] width 11 height 8
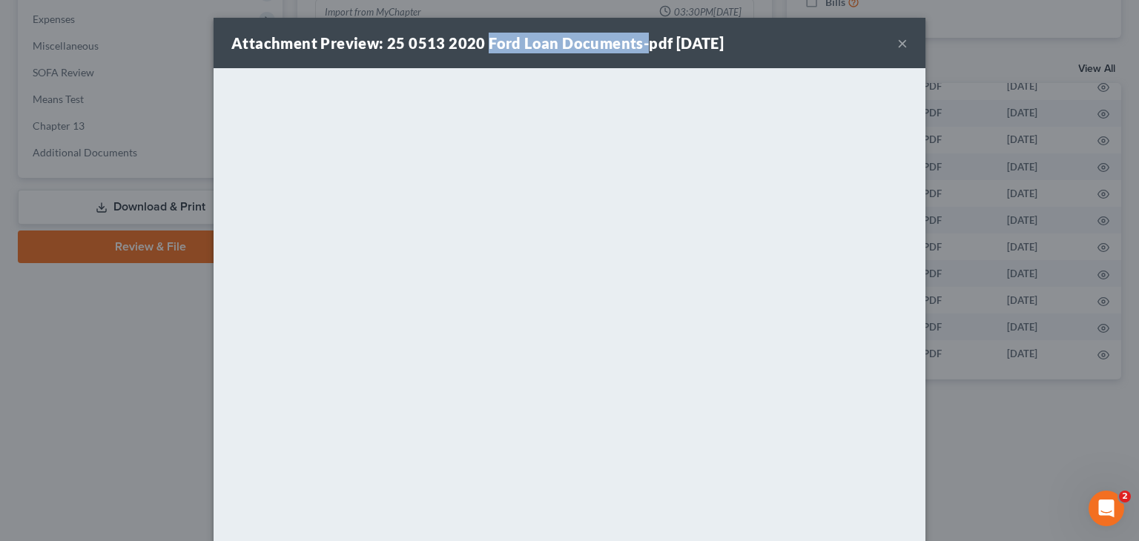
drag, startPoint x: 480, startPoint y: 36, endPoint x: 635, endPoint y: 42, distance: 155.1
click at [635, 42] on strong "Attachment Preview: 25 0513 2020 Ford Loan Documents-pdf [DATE]" at bounding box center [477, 43] width 492 height 18
click at [891, 52] on div "Attachment Preview: 25 0513 2020 Ford Loan Documents-pdf [DATE] ×" at bounding box center [570, 43] width 712 height 50
click at [891, 42] on div "Attachment Preview: 25 0513 2020 Ford Loan Documents-pdf [DATE] ×" at bounding box center [570, 43] width 712 height 50
click at [898, 44] on button "×" at bounding box center [902, 43] width 10 height 18
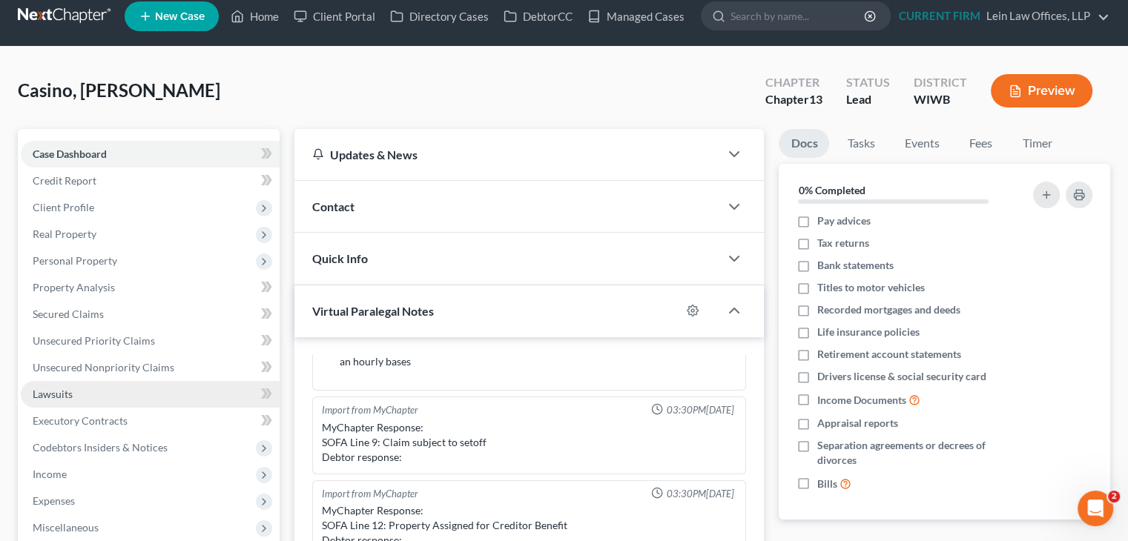
scroll to position [0, 0]
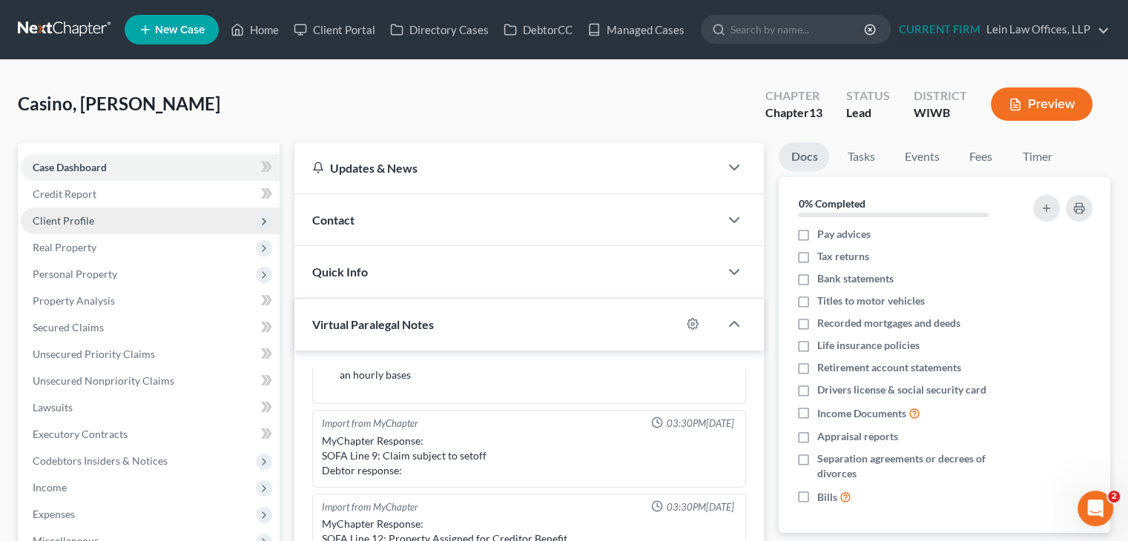
click at [119, 220] on span "Client Profile" at bounding box center [150, 221] width 259 height 27
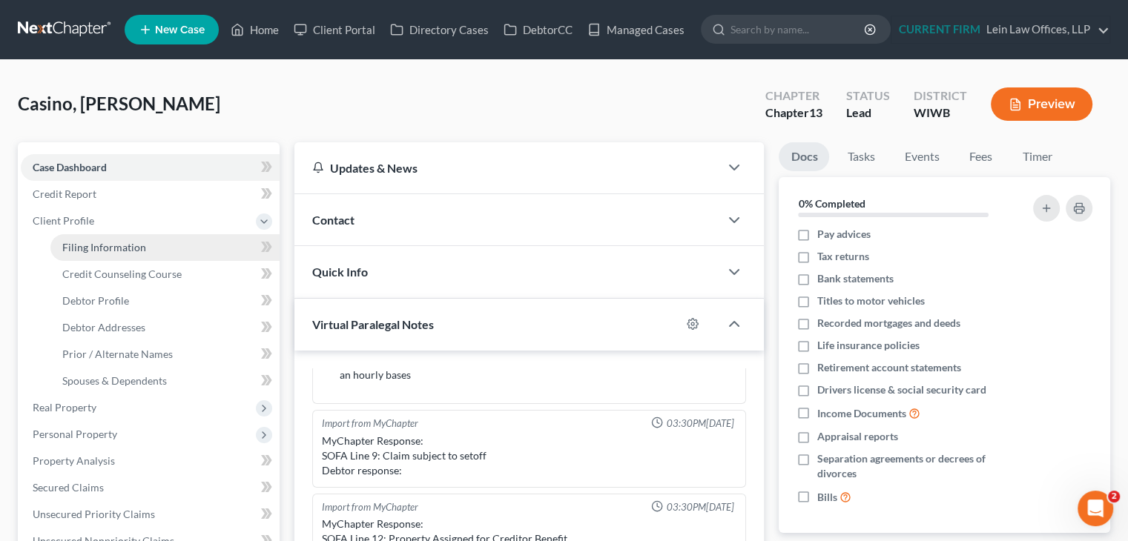
click at [125, 238] on link "Filing Information" at bounding box center [164, 247] width 229 height 27
select select "1"
select select "0"
select select "3"
select select "91"
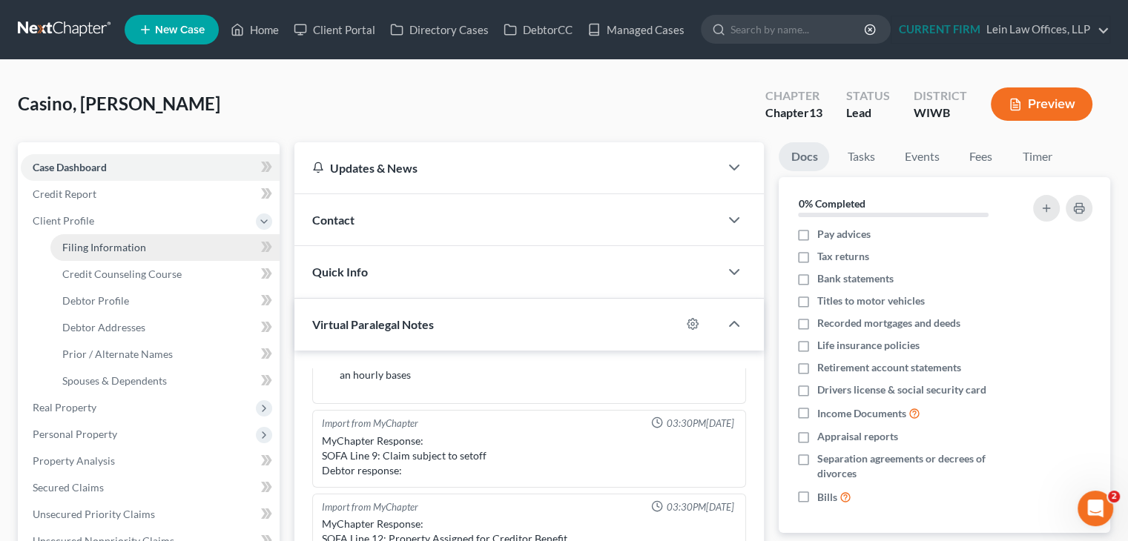
select select "0"
select select "52"
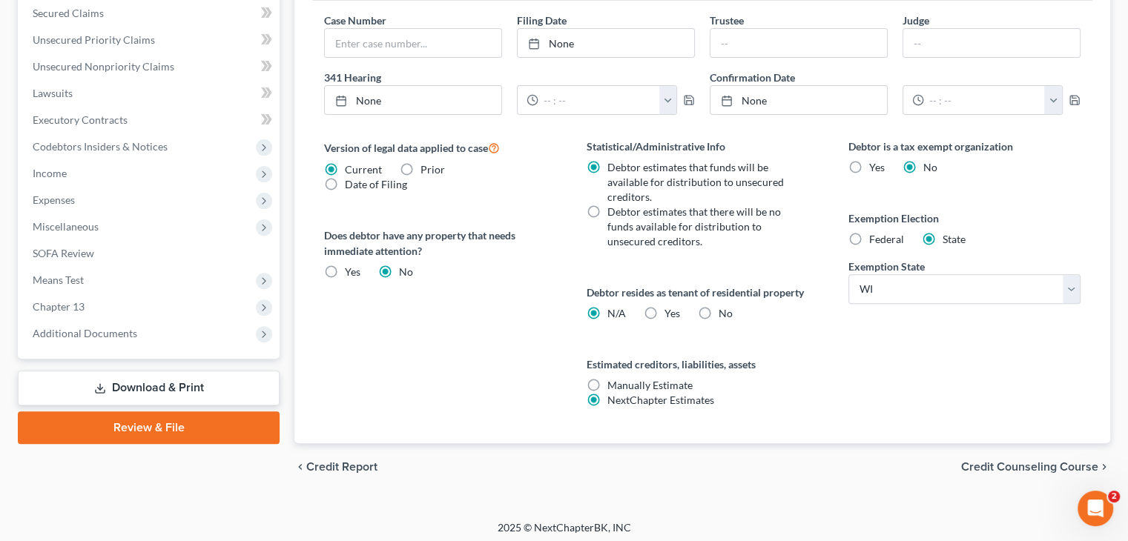
scroll to position [478, 0]
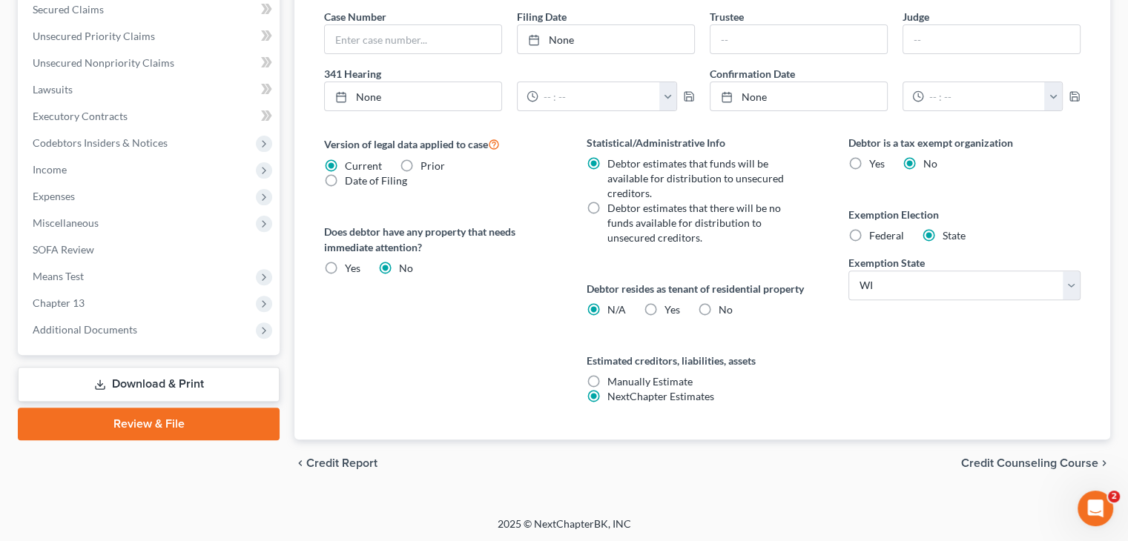
click at [982, 458] on span "Credit Counseling Course" at bounding box center [1029, 464] width 137 height 12
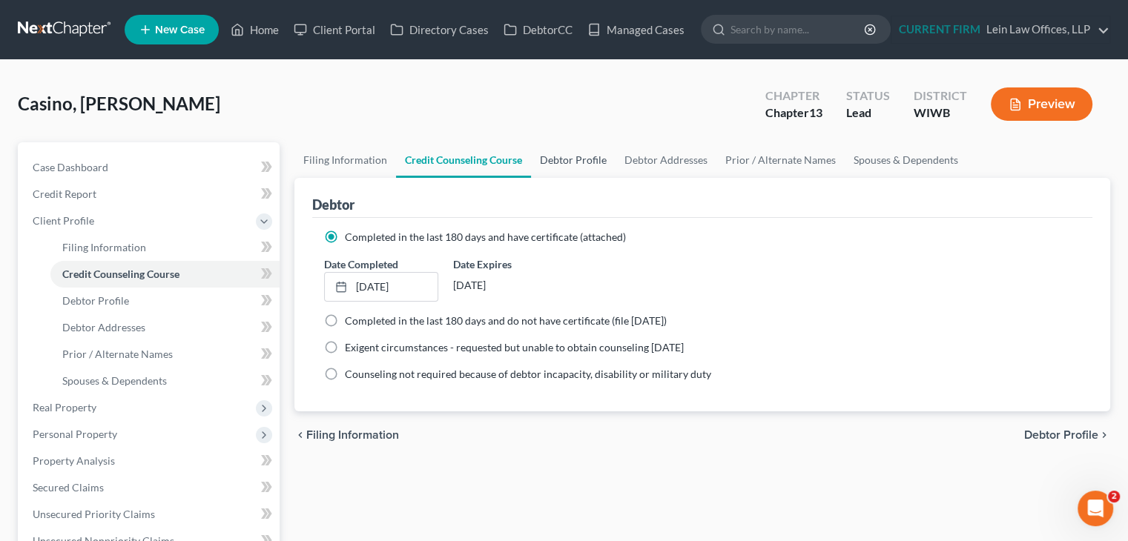
click at [578, 156] on link "Debtor Profile" at bounding box center [573, 160] width 85 height 36
select select "1"
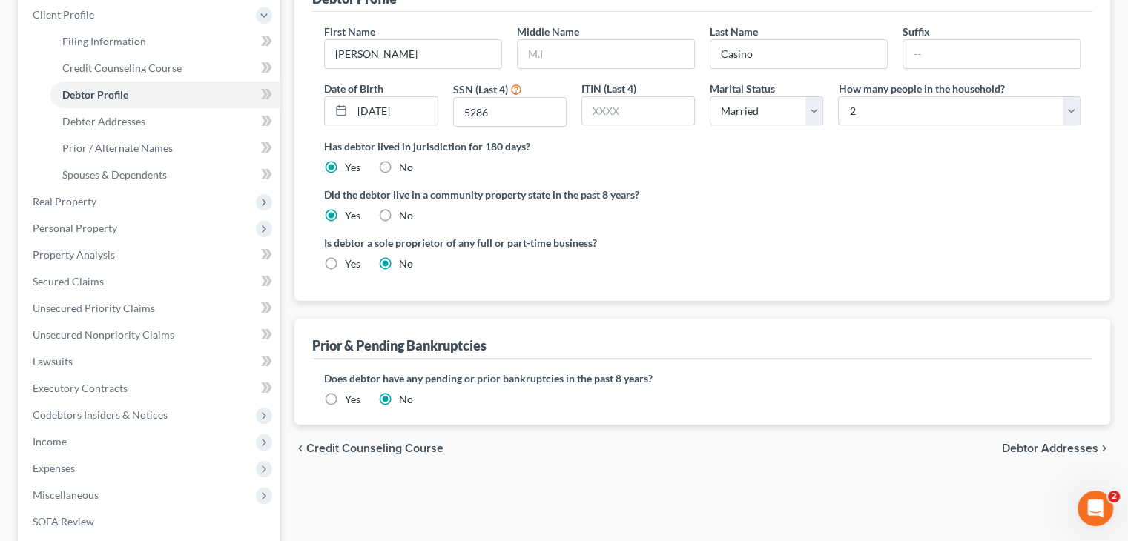
scroll to position [222, 0]
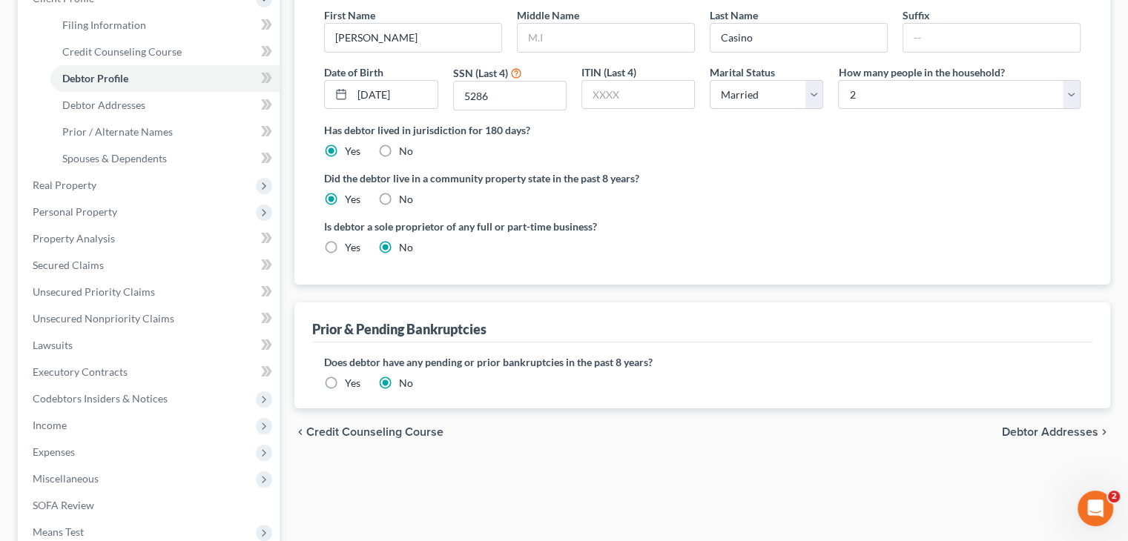
click at [1043, 435] on span "Debtor Addresses" at bounding box center [1050, 432] width 96 height 12
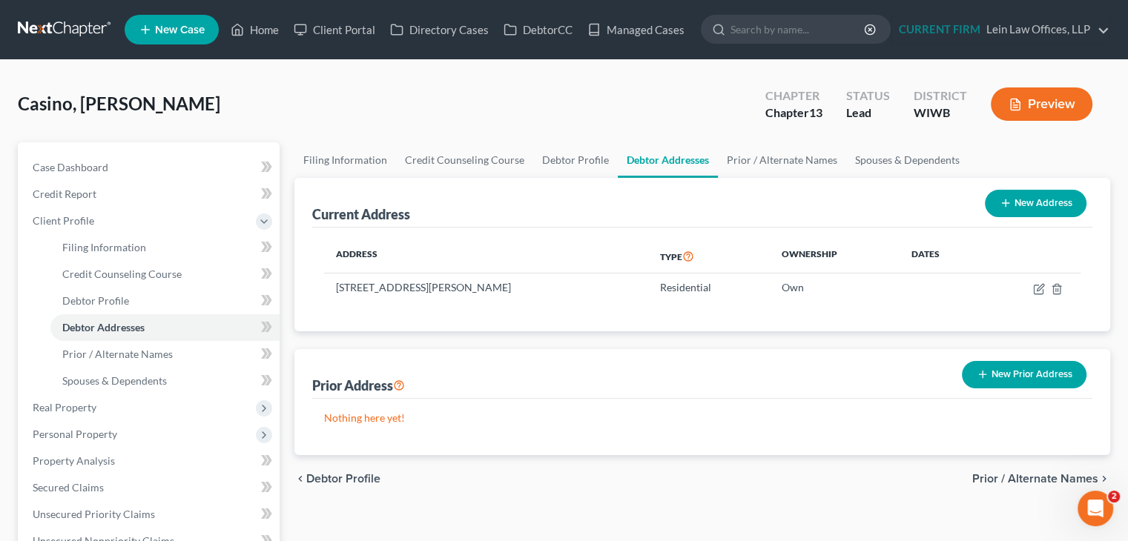
click at [1009, 479] on span "Prior / Alternate Names" at bounding box center [1035, 479] width 126 height 12
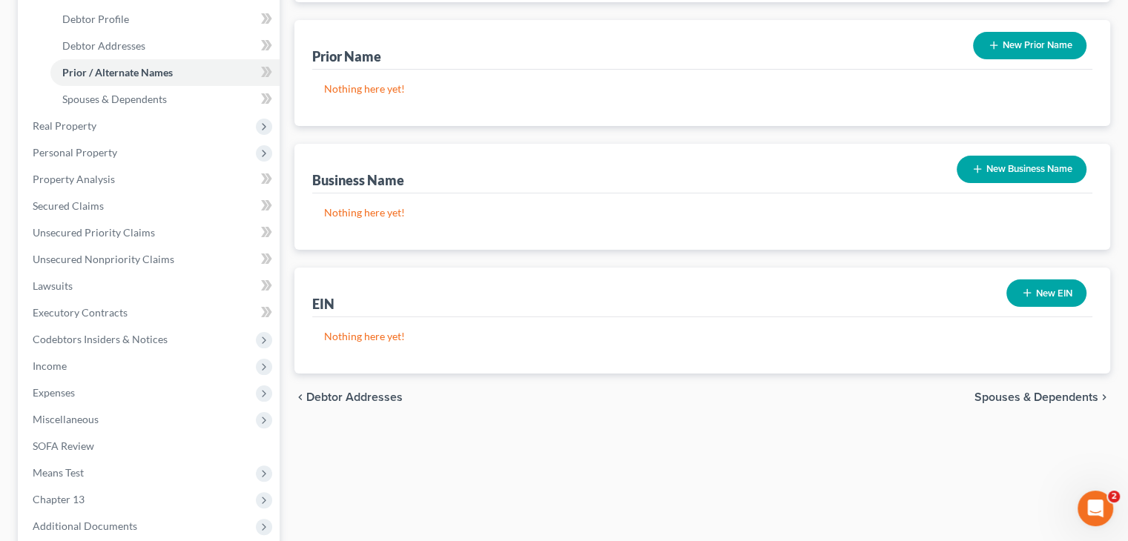
scroll to position [297, 0]
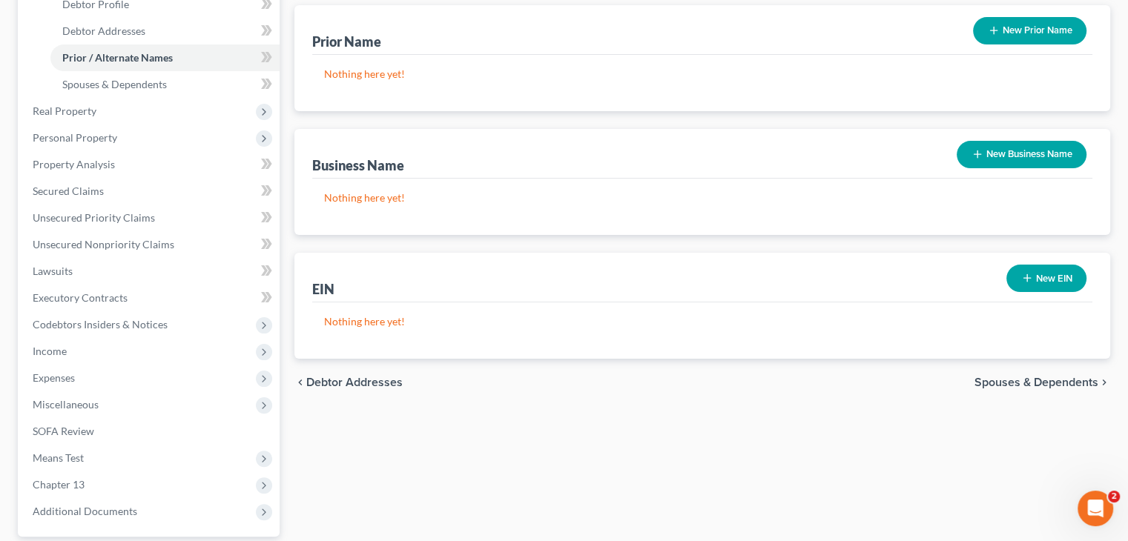
click at [1055, 392] on div "chevron_left Debtor Addresses Spouses & Dependents chevron_right" at bounding box center [702, 382] width 816 height 47
click at [1053, 386] on span "Spouses & Dependents" at bounding box center [1036, 383] width 124 height 12
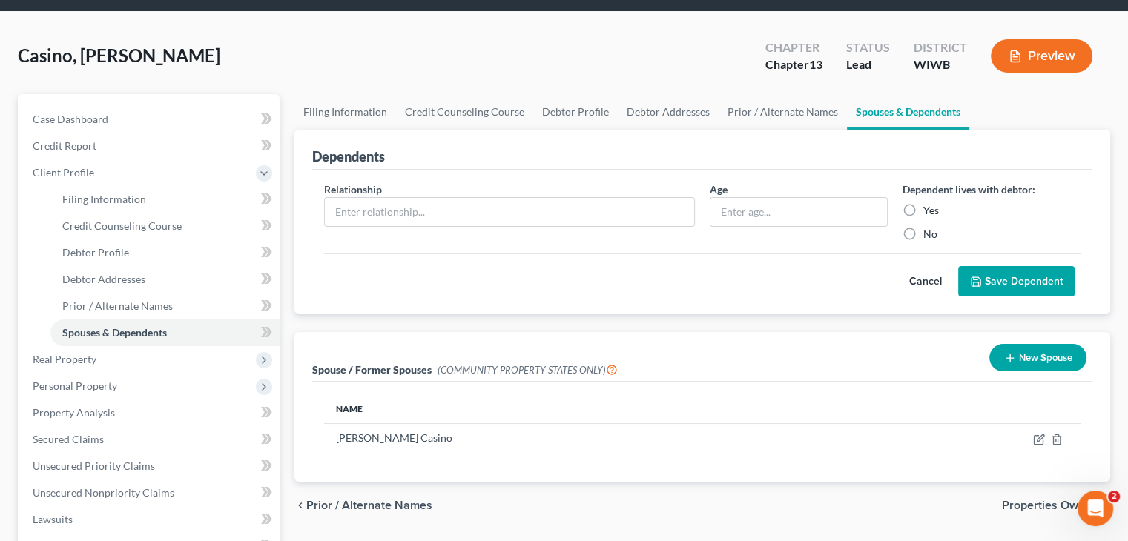
scroll to position [148, 0]
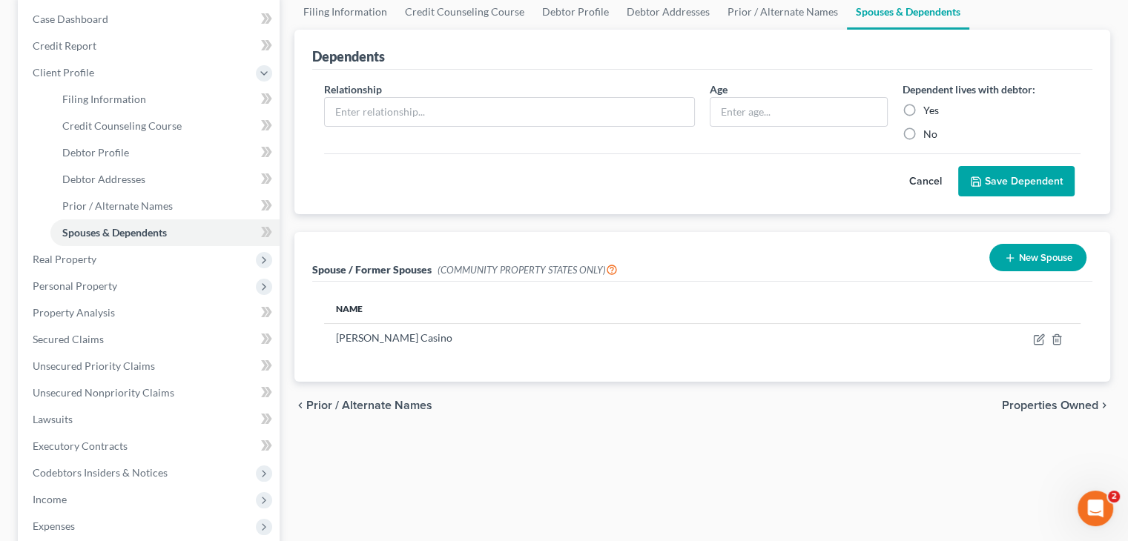
click at [1046, 400] on span "Properties Owned" at bounding box center [1050, 406] width 96 height 12
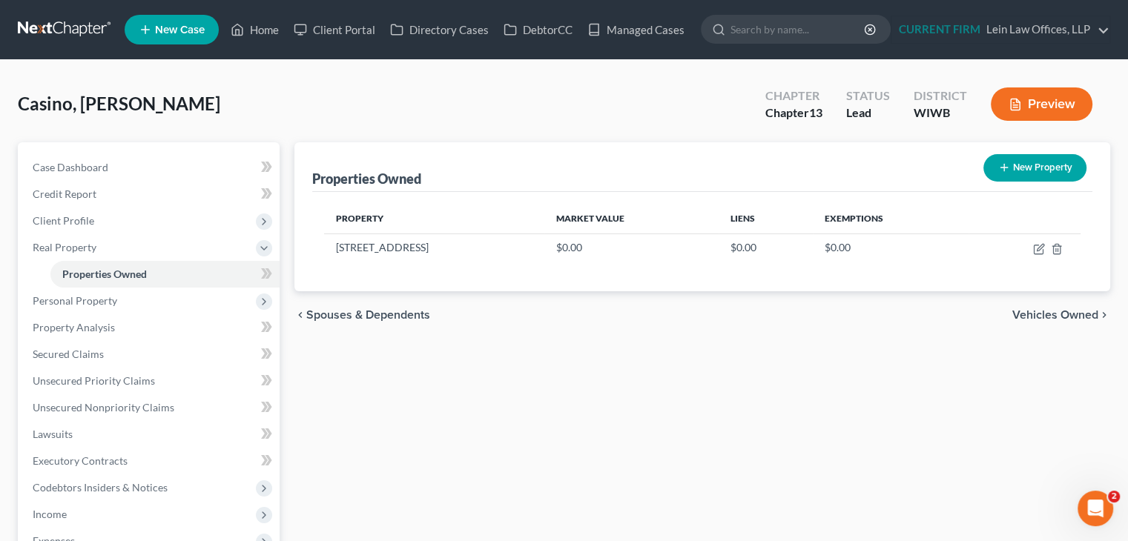
click at [1037, 315] on span "Vehicles Owned" at bounding box center [1055, 315] width 86 height 12
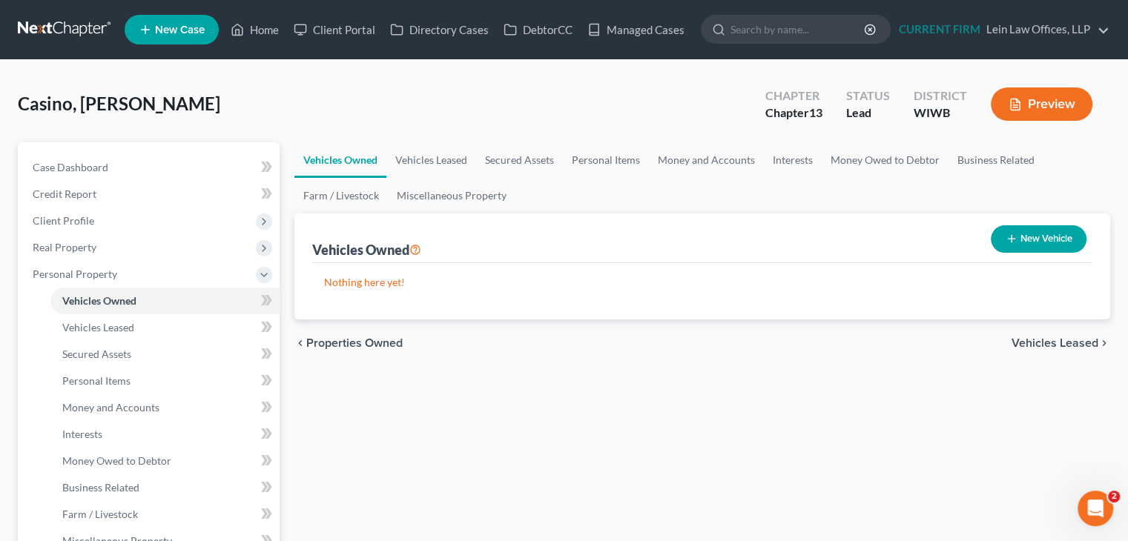
click at [1020, 347] on span "Vehicles Leased" at bounding box center [1055, 343] width 87 height 12
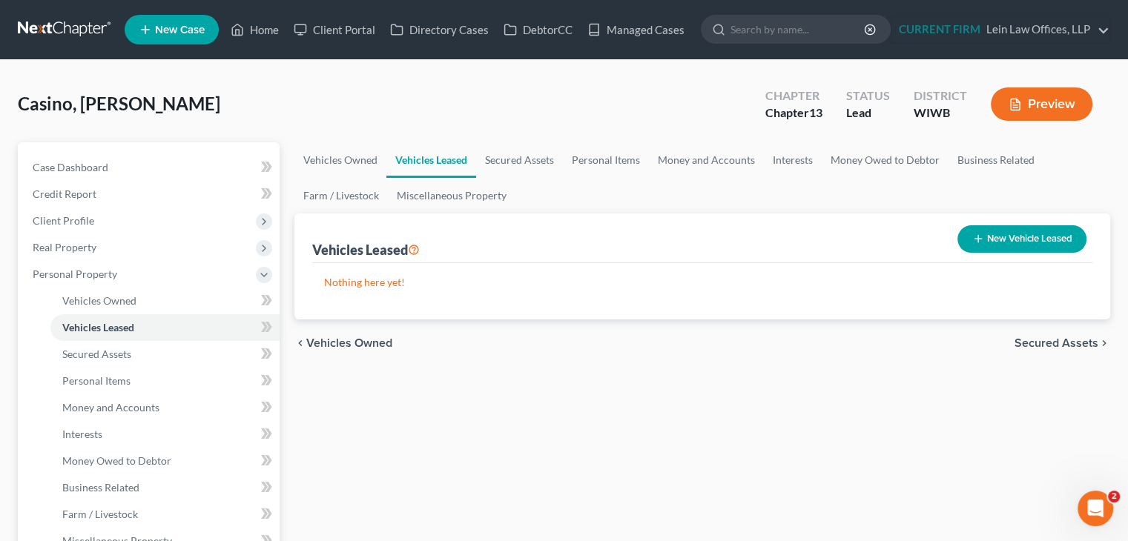
click at [1020, 348] on span "Secured Assets" at bounding box center [1057, 343] width 84 height 12
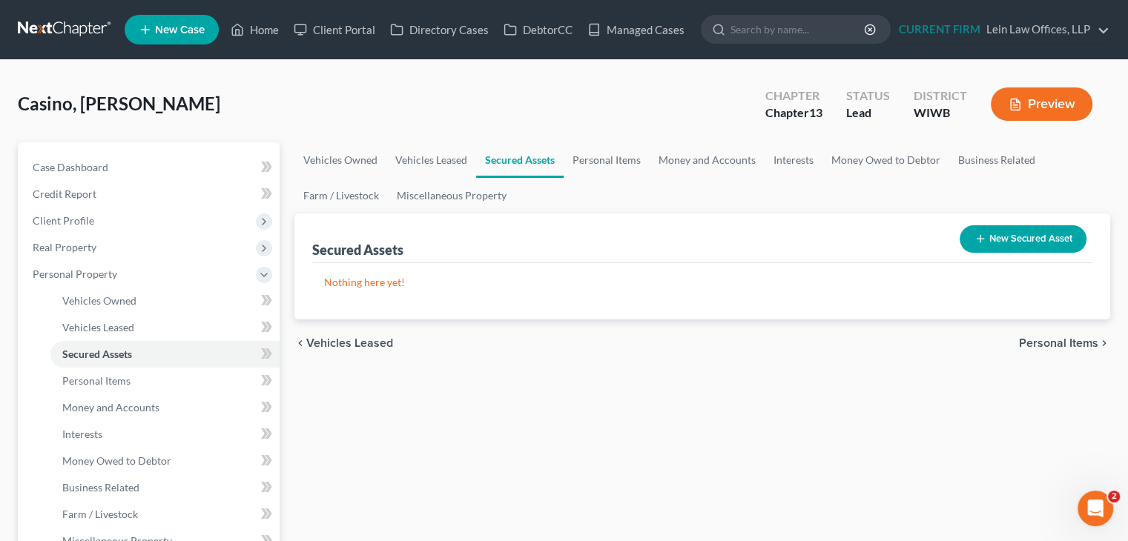
click at [1020, 348] on span "Personal Items" at bounding box center [1058, 343] width 79 height 12
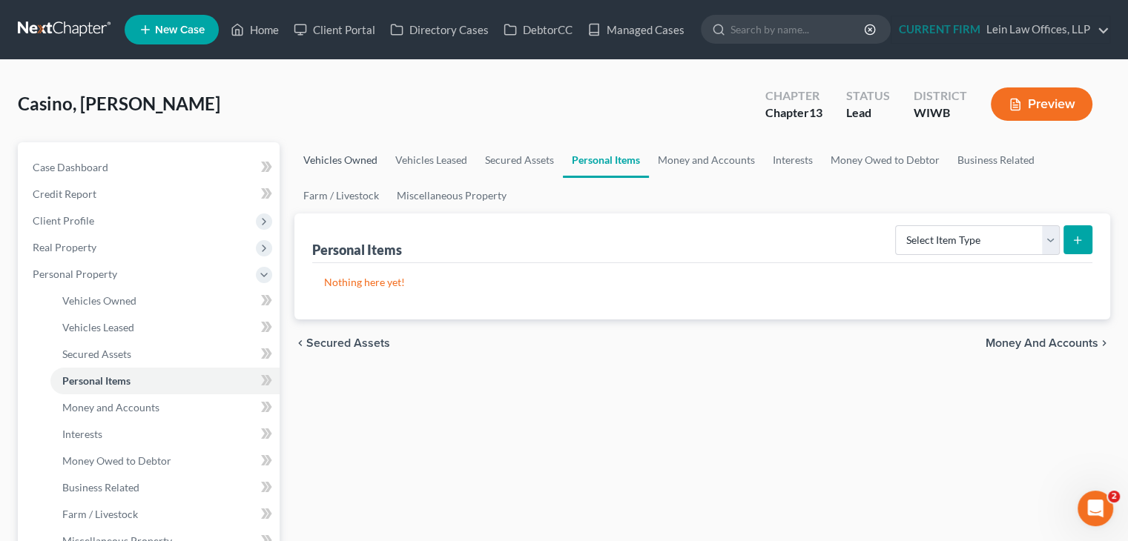
click at [341, 147] on link "Vehicles Owned" at bounding box center [340, 160] width 92 height 36
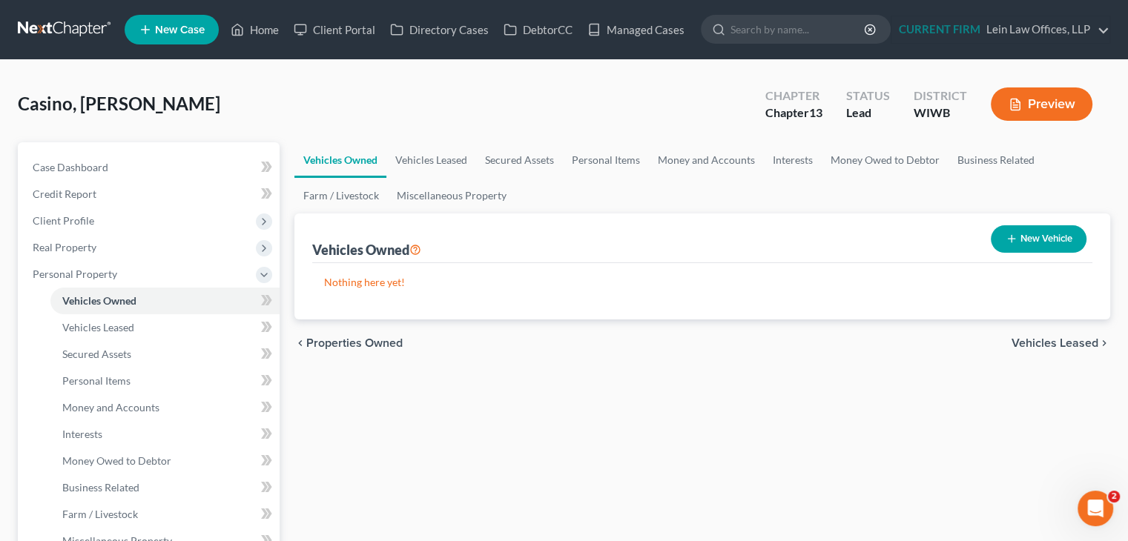
click at [1023, 346] on span "Vehicles Leased" at bounding box center [1055, 343] width 87 height 12
